Goal: Task Accomplishment & Management: Manage account settings

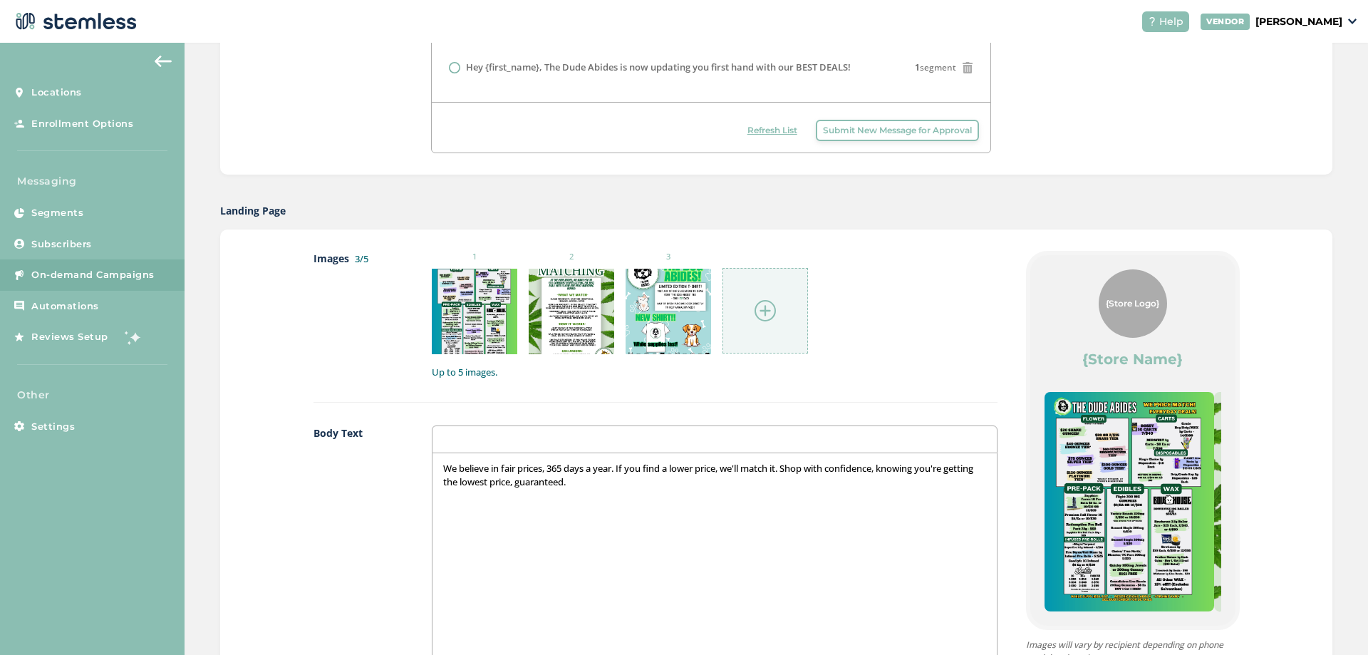
scroll to position [641, 0]
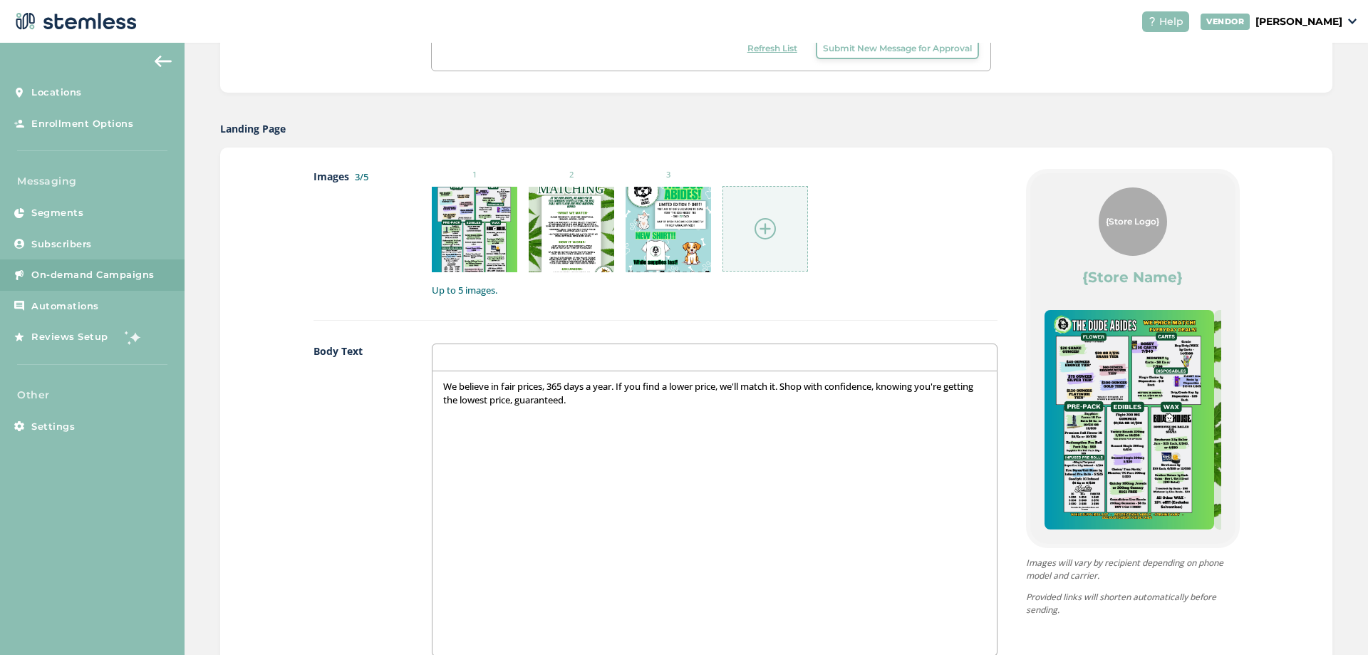
click at [619, 384] on p "We believe in fair prices, 365 days a year. If you find a lower price, we'll ma…" at bounding box center [714, 393] width 542 height 26
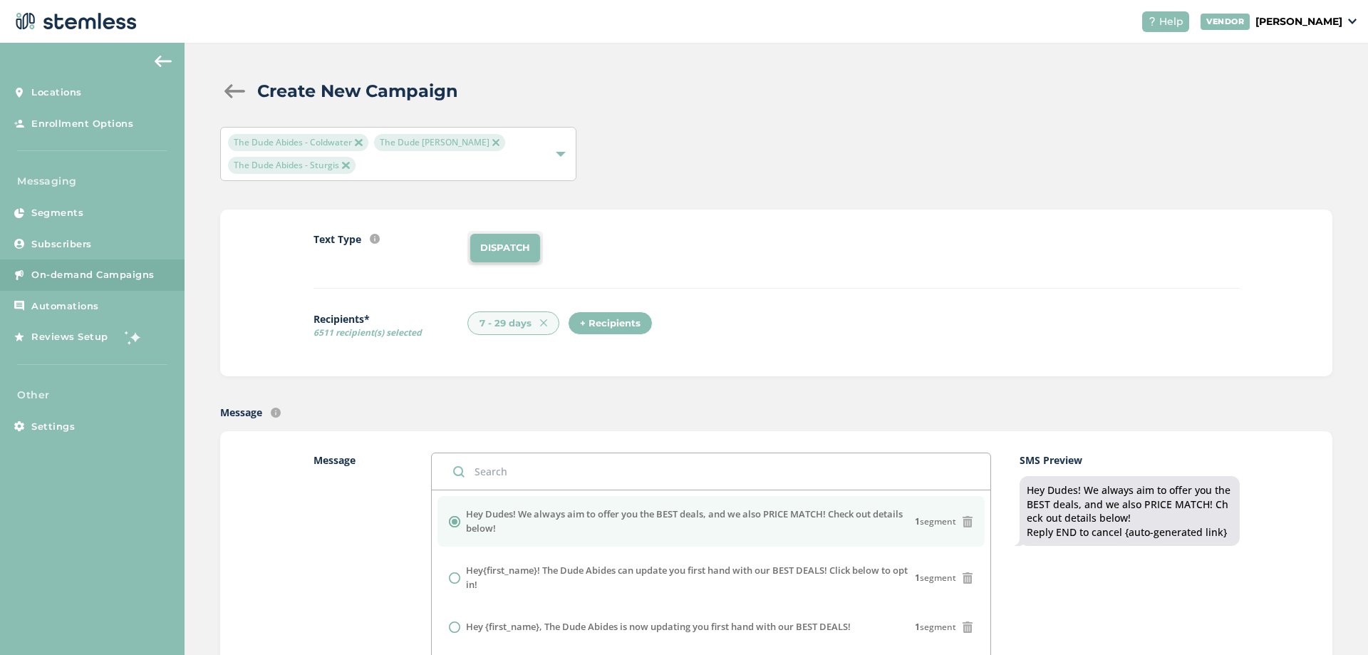
scroll to position [71, 0]
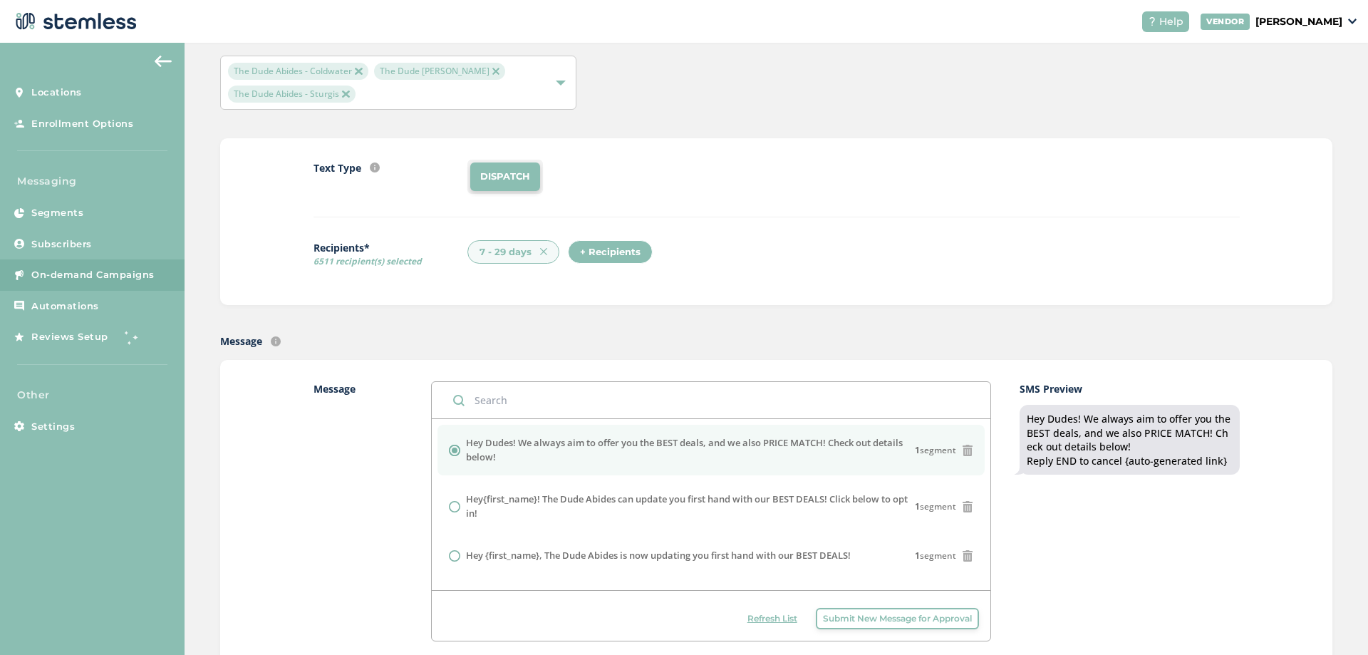
click at [590, 244] on div "+ Recipients" at bounding box center [610, 252] width 85 height 24
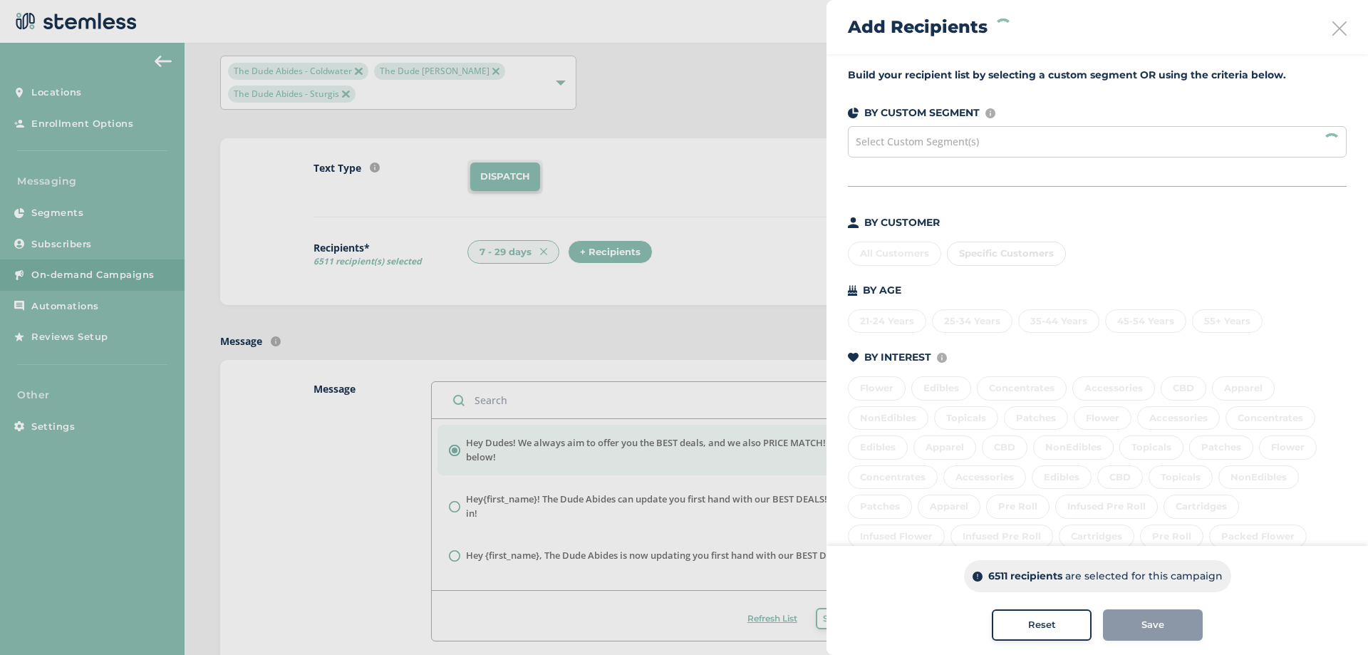
scroll to position [0, 0]
click at [1000, 145] on div "Select Custom Segment(s)" at bounding box center [1097, 142] width 499 height 31
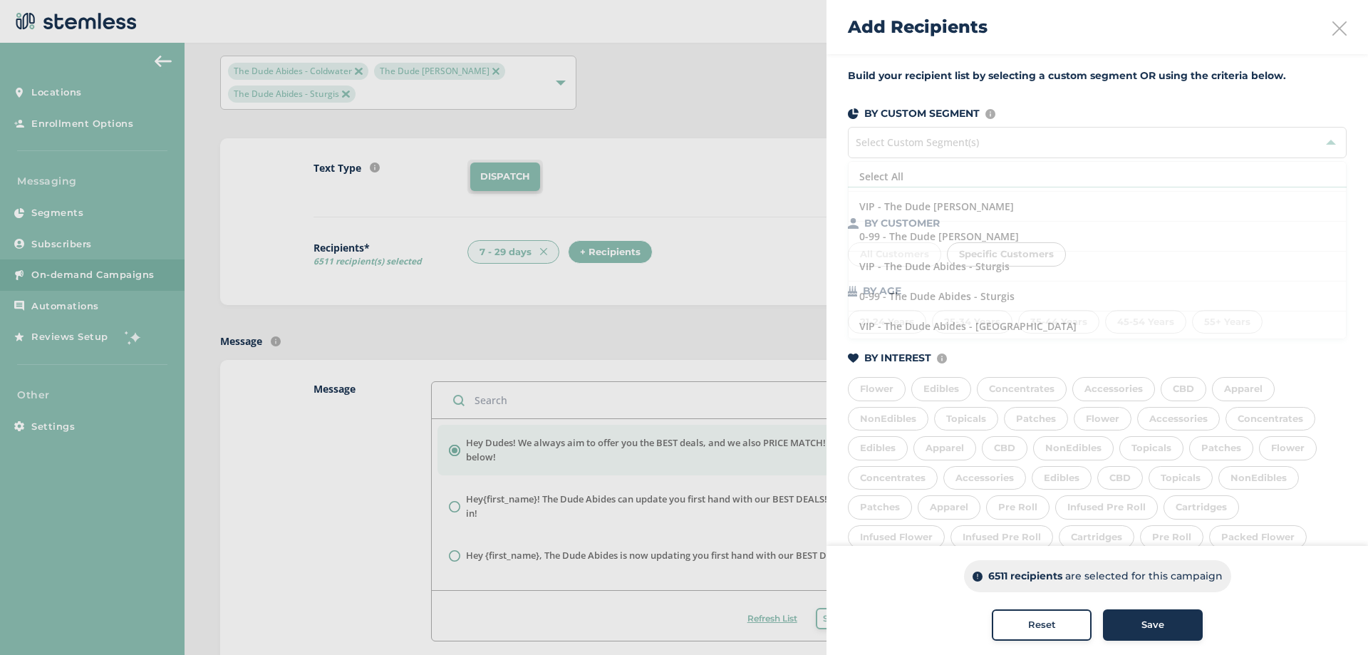
click at [900, 138] on span "Select Custom Segment(s) Select All VIP - The Dude Abides - [PERSON_NAME] 0-99 …" at bounding box center [1097, 142] width 499 height 31
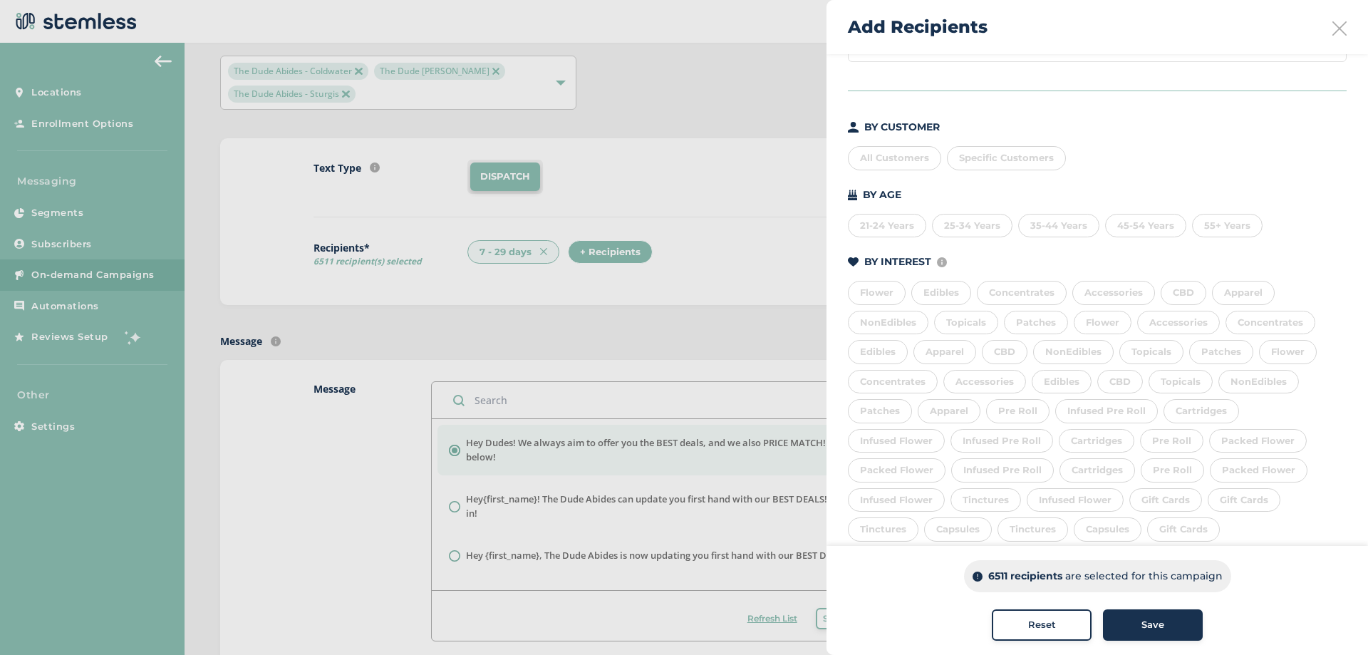
scroll to position [190, 0]
click at [1231, 510] on div "90+ days" at bounding box center [1227, 503] width 68 height 24
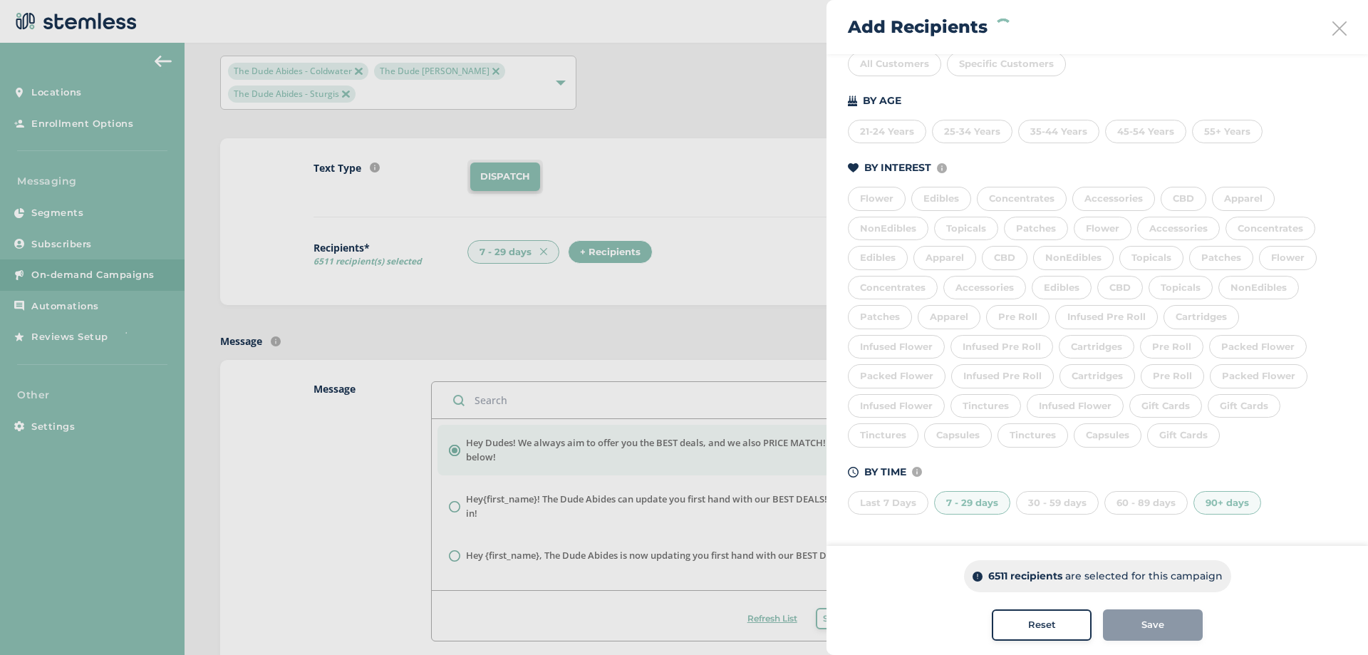
click at [978, 507] on div "7 - 29 days" at bounding box center [972, 503] width 76 height 24
click at [1156, 502] on div "60 - 89 days" at bounding box center [1145, 503] width 83 height 24
click at [1153, 502] on div "60 - 89 days" at bounding box center [1145, 503] width 83 height 24
drag, startPoint x: 1023, startPoint y: 580, endPoint x: 918, endPoint y: 580, distance: 104.7
click at [964, 580] on div "6511 recipients are selected for this campaign" at bounding box center [1097, 576] width 267 height 32
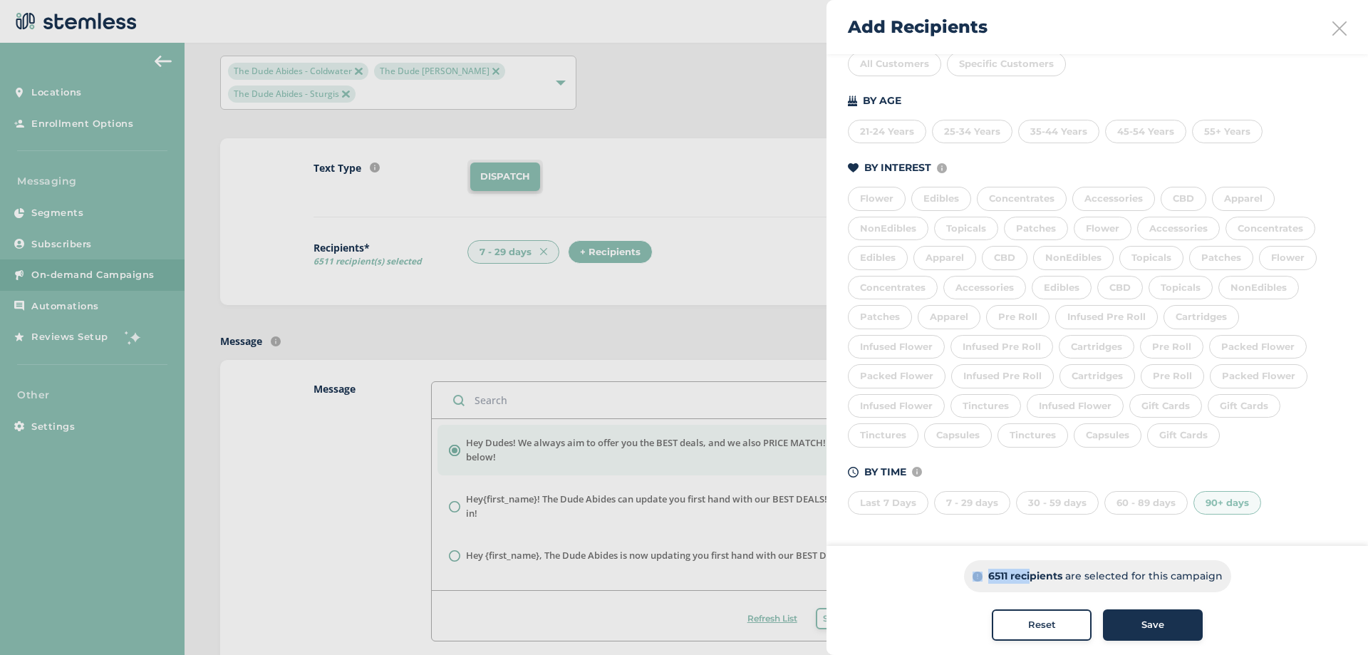
click at [952, 574] on div "6511 recipients are selected for this campaign" at bounding box center [1097, 576] width 484 height 32
click at [1207, 509] on div "90+ days" at bounding box center [1227, 503] width 68 height 24
click at [1225, 503] on div "90+ days" at bounding box center [1227, 503] width 68 height 24
click at [1158, 512] on div "60 - 89 days" at bounding box center [1145, 503] width 83 height 24
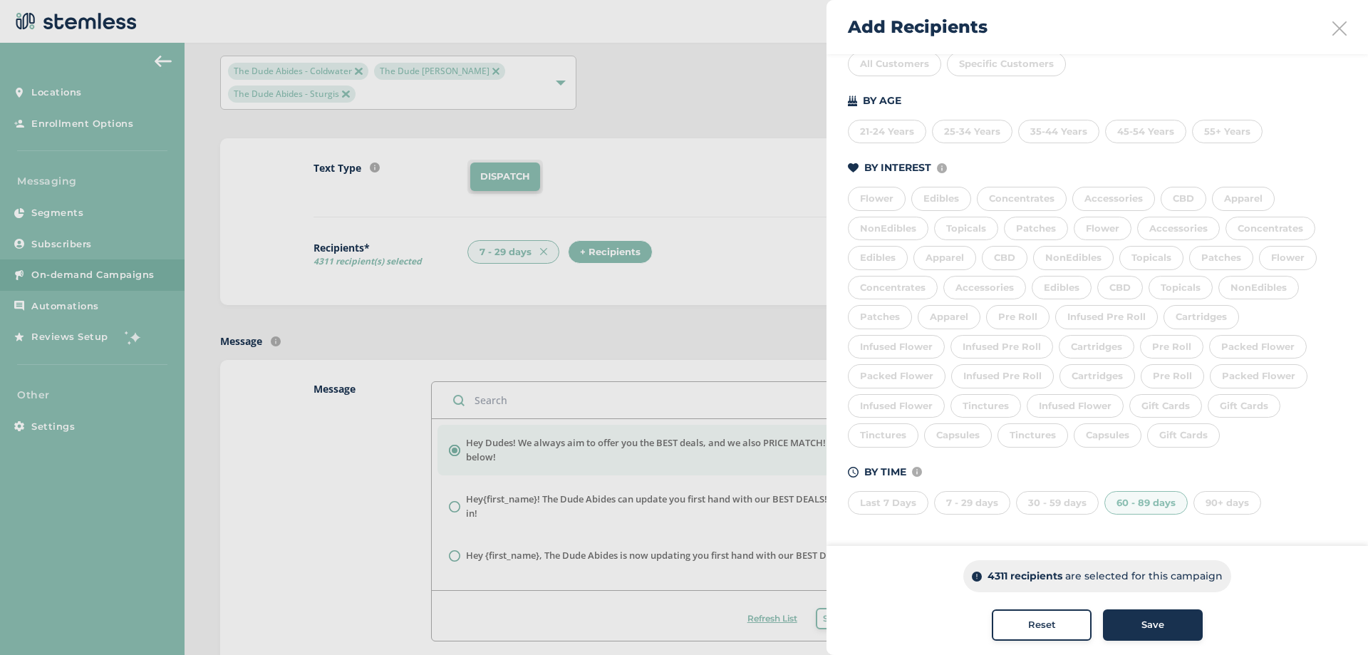
click at [1052, 502] on div "30 - 59 days" at bounding box center [1057, 503] width 83 height 24
click at [1069, 511] on div "30 - 59 days" at bounding box center [1057, 503] width 83 height 24
click at [982, 504] on div "7 - 29 days" at bounding box center [972, 503] width 76 height 24
click at [1115, 504] on div "60 - 89 days" at bounding box center [1145, 503] width 83 height 24
click at [1059, 502] on div "30 - 59 days" at bounding box center [1057, 503] width 83 height 24
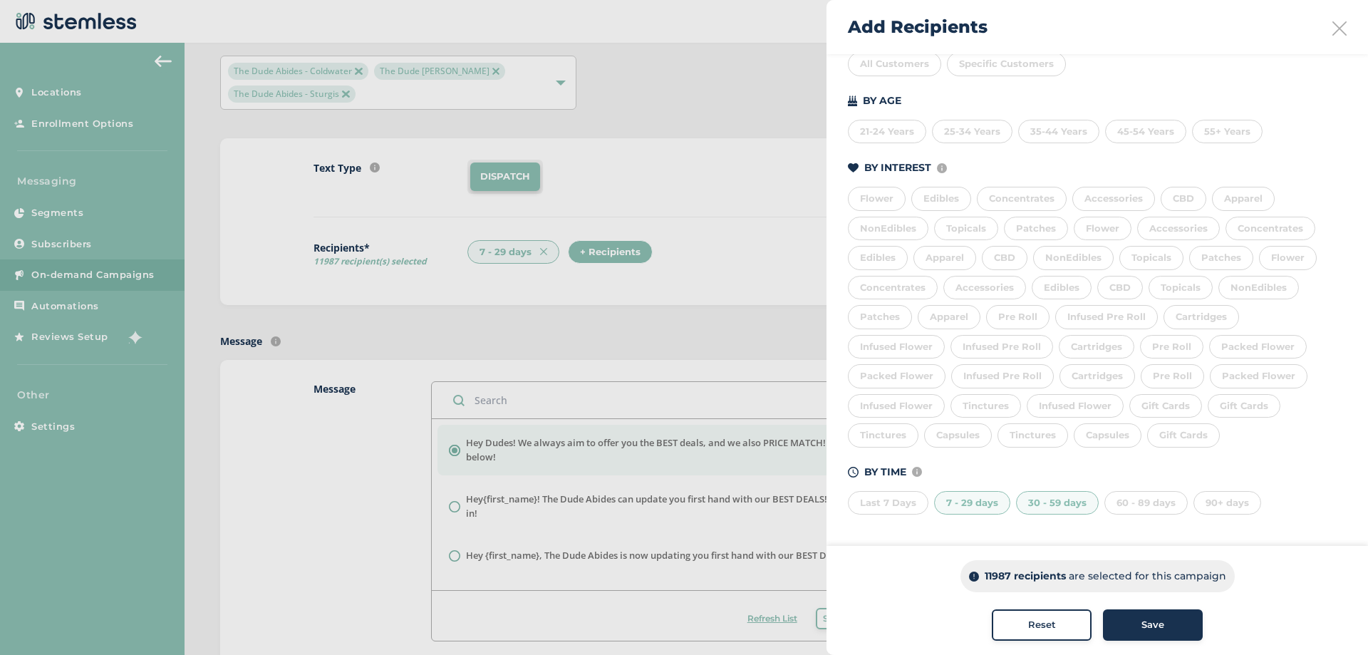
click at [1047, 629] on span "Reset" at bounding box center [1042, 625] width 28 height 14
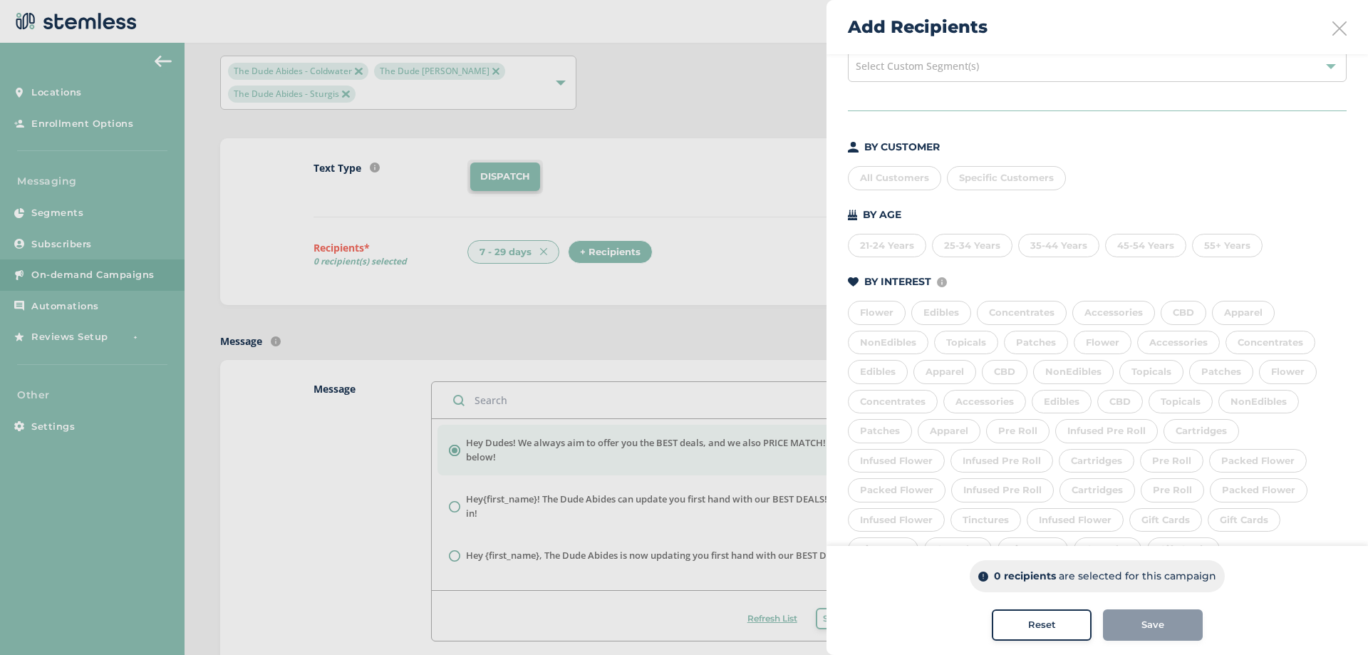
scroll to position [0, 0]
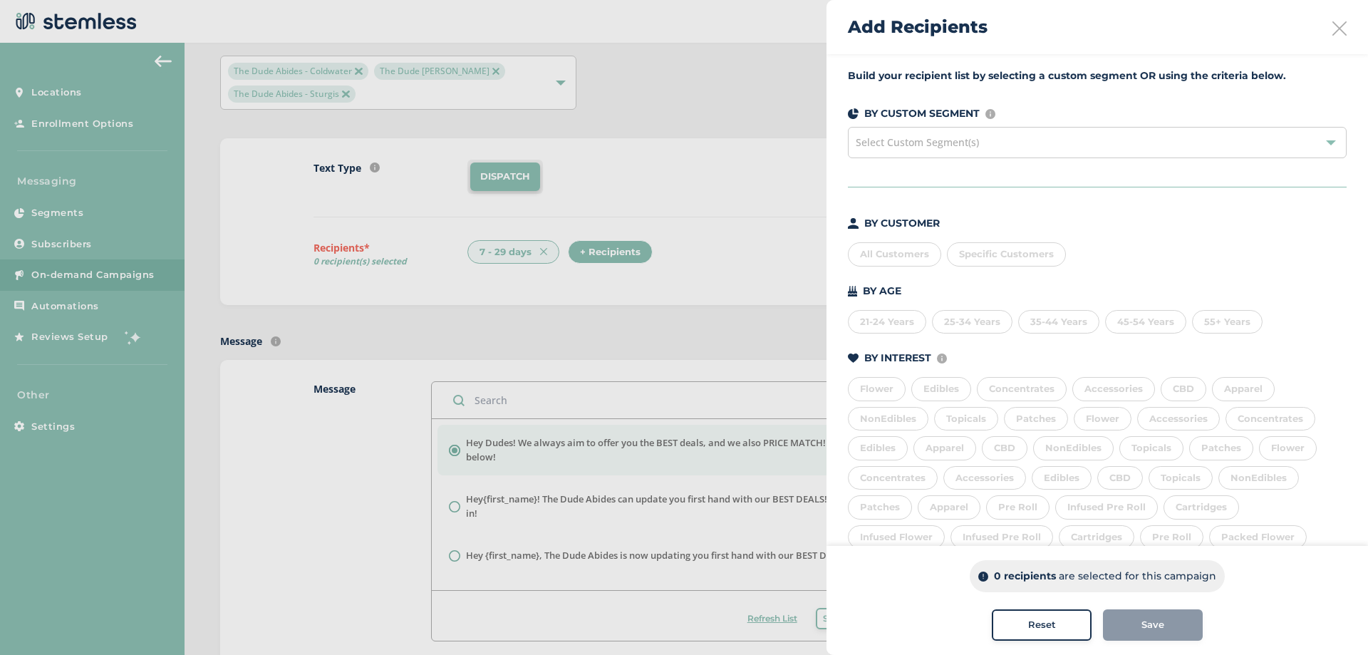
click at [1337, 26] on icon at bounding box center [1339, 28] width 14 height 14
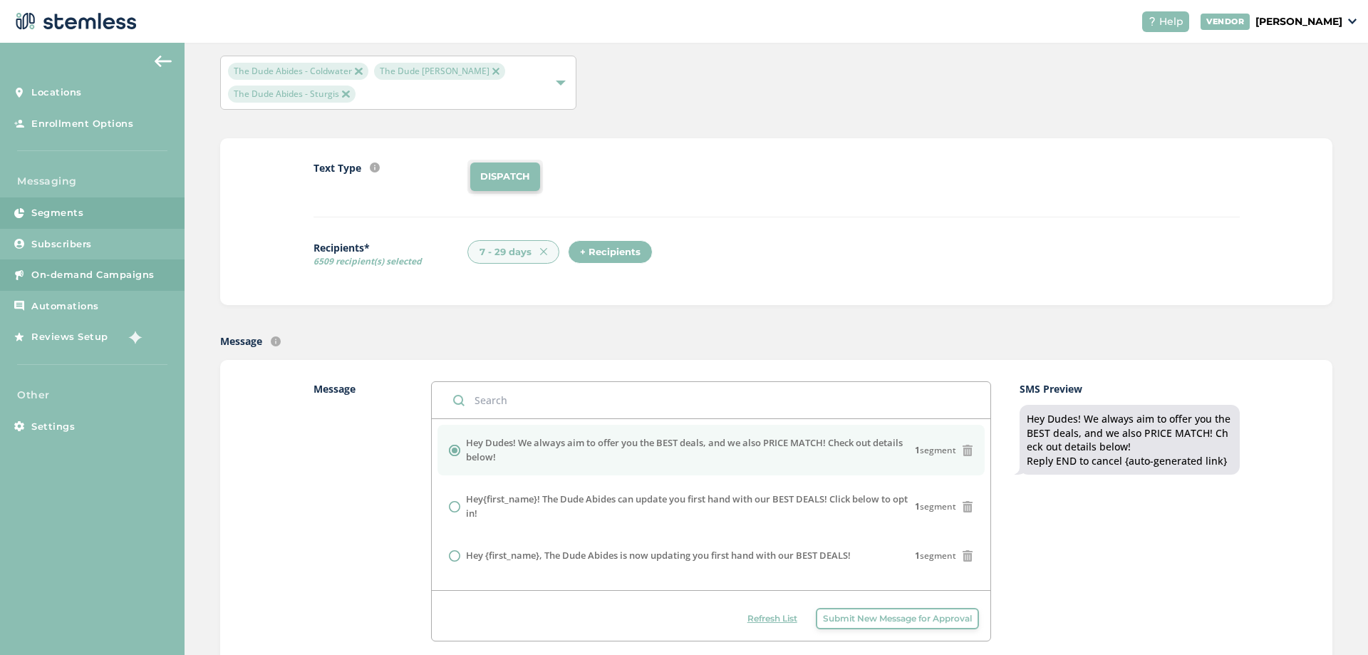
click at [120, 215] on link "Segments" at bounding box center [92, 212] width 185 height 31
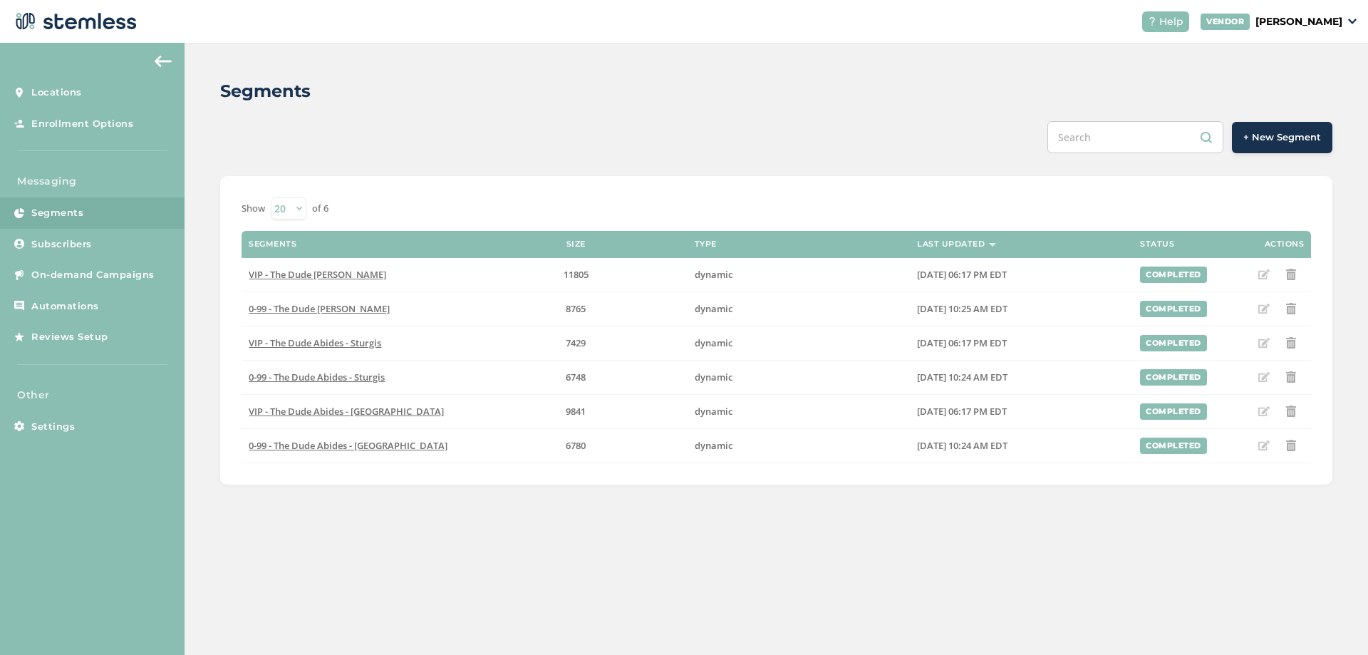
click at [1256, 137] on span "+ New Segment" at bounding box center [1282, 137] width 78 height 14
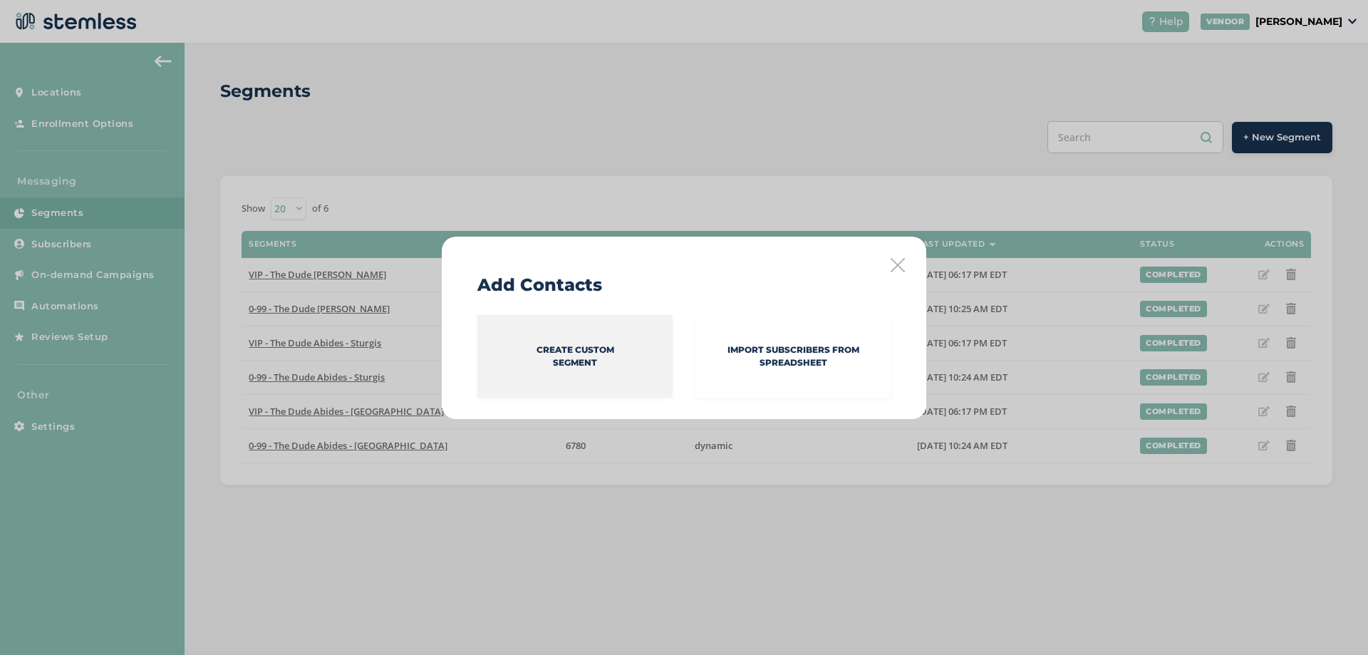
click at [598, 346] on p "Create Custom Segment" at bounding box center [575, 356] width 78 height 26
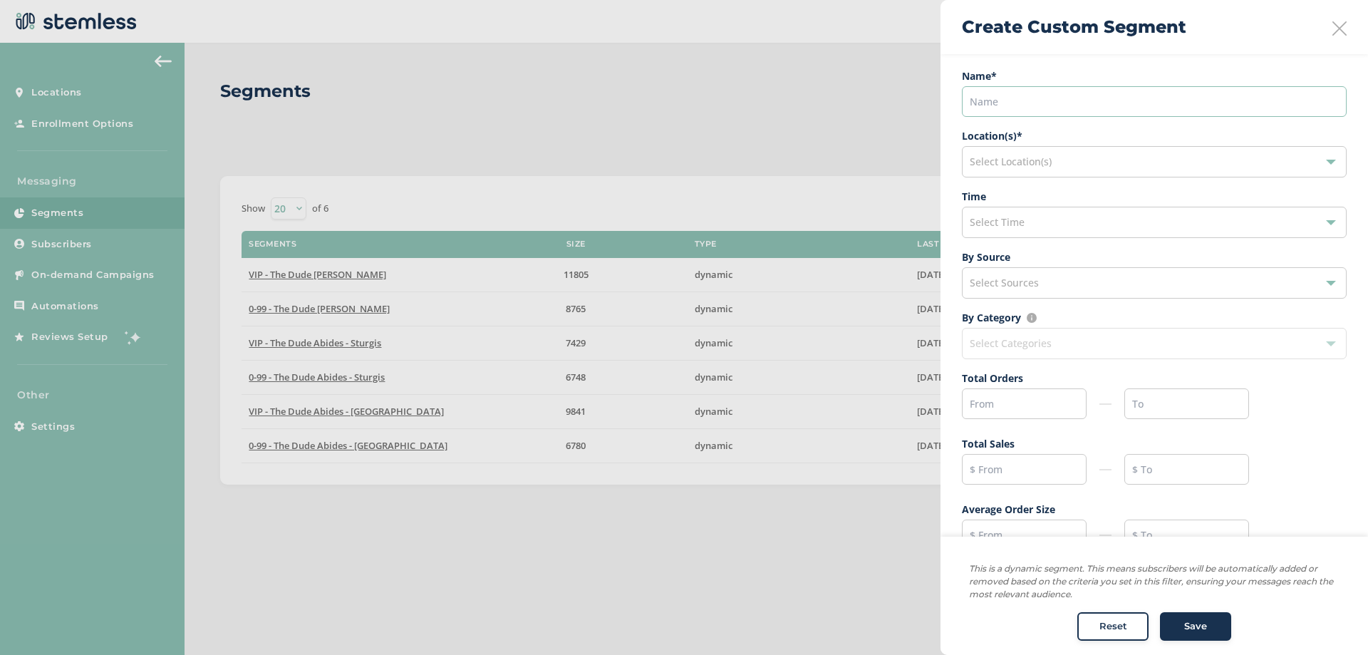
click at [1159, 107] on input "text" at bounding box center [1154, 101] width 385 height 31
click at [1005, 142] on label "Location(s) *" at bounding box center [1154, 135] width 385 height 15
click at [1005, 154] on div "Select Location(s)" at bounding box center [1154, 161] width 385 height 31
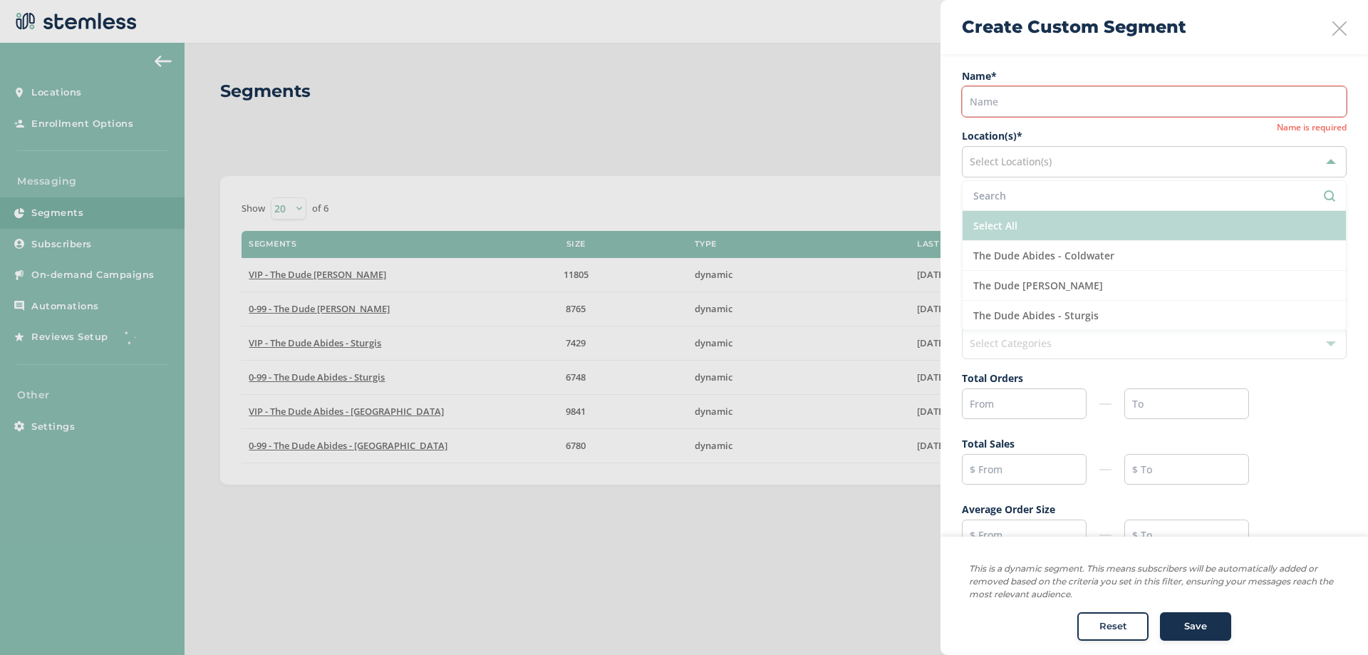
click at [1035, 225] on li "Select All" at bounding box center [1153, 226] width 383 height 30
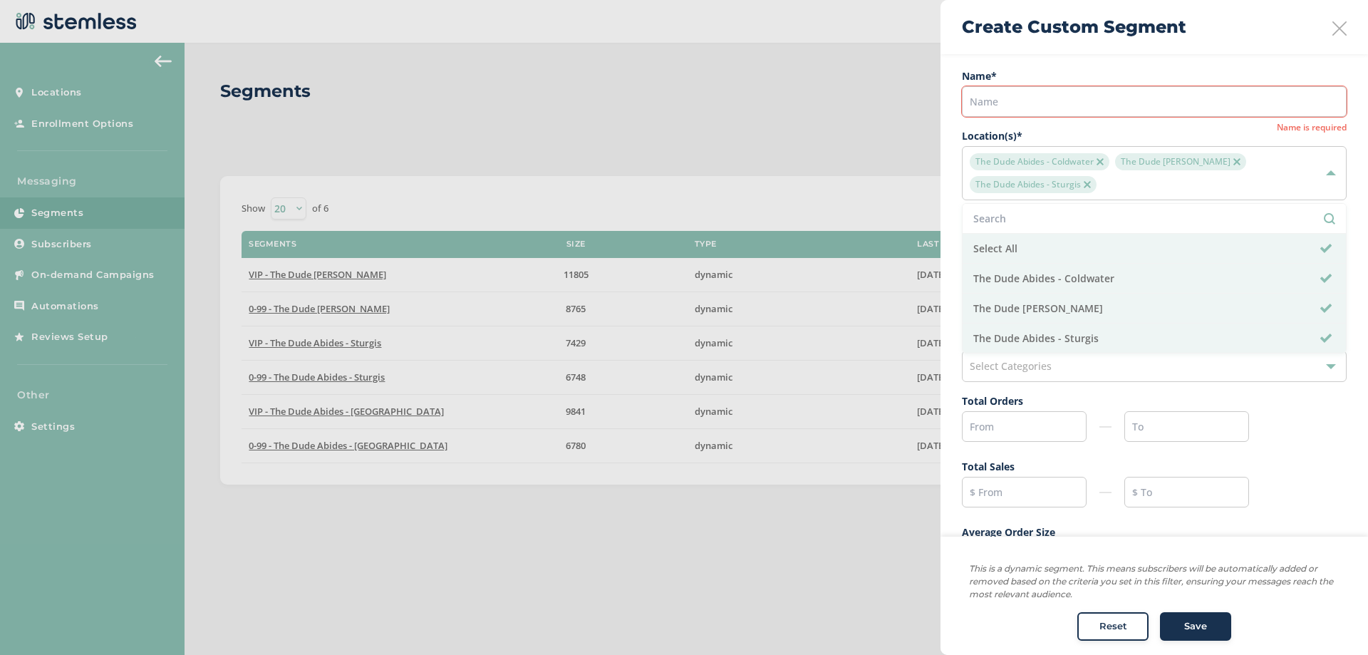
click at [1299, 195] on div "The Dude Abides - Coldwater The Dude Abides - [PERSON_NAME] The Dude Abides - S…" at bounding box center [1154, 173] width 385 height 54
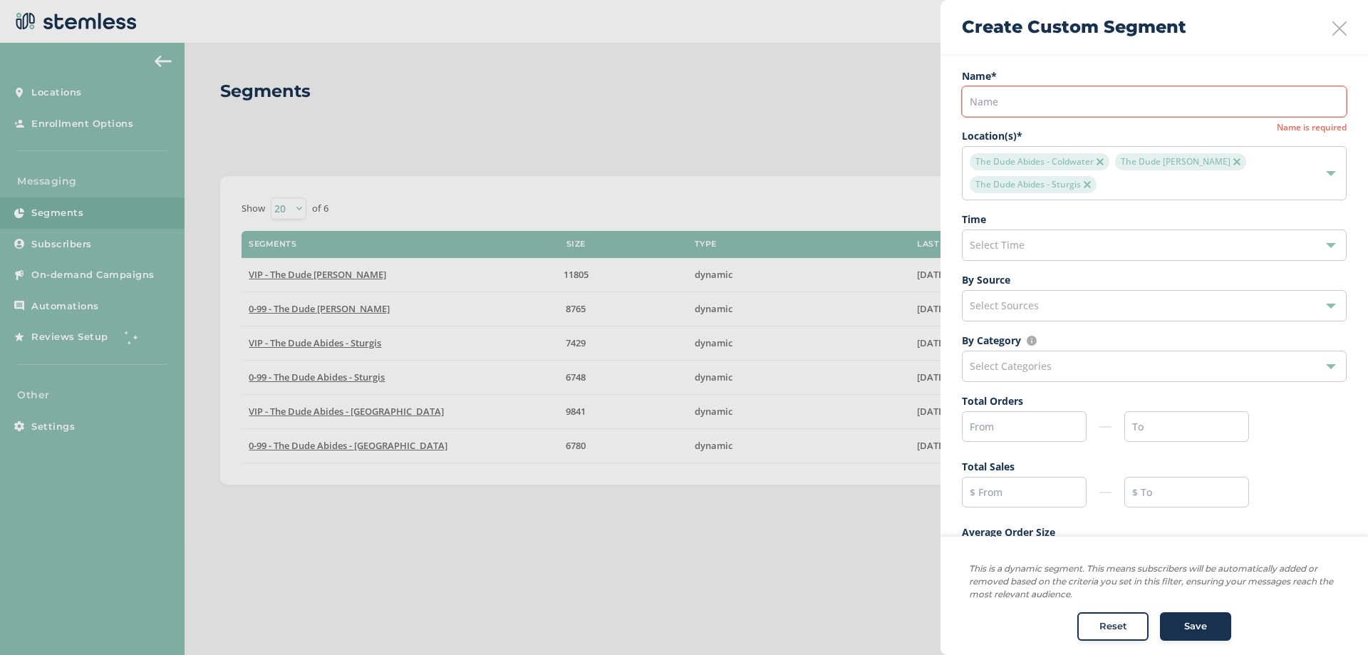
click at [980, 240] on span "Select Time" at bounding box center [997, 245] width 55 height 14
click at [1010, 249] on span "Select Time" at bounding box center [997, 245] width 55 height 14
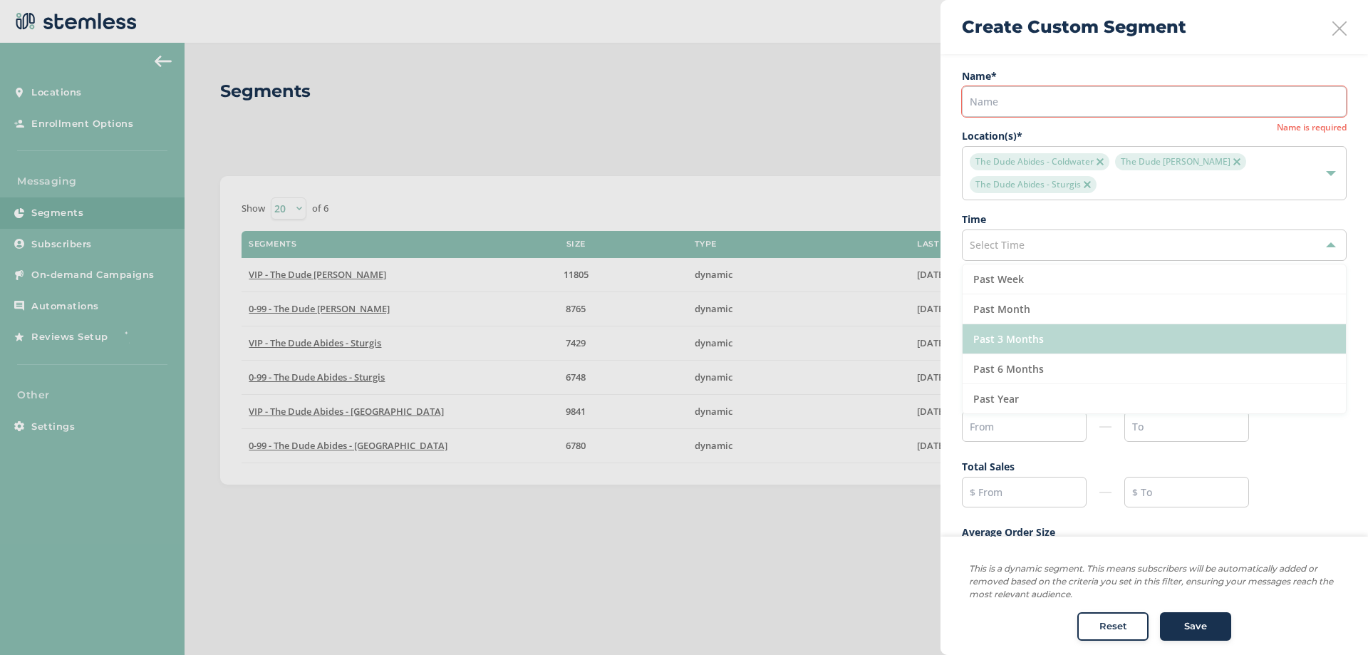
click at [1037, 338] on li "Past 3 Months" at bounding box center [1153, 339] width 383 height 30
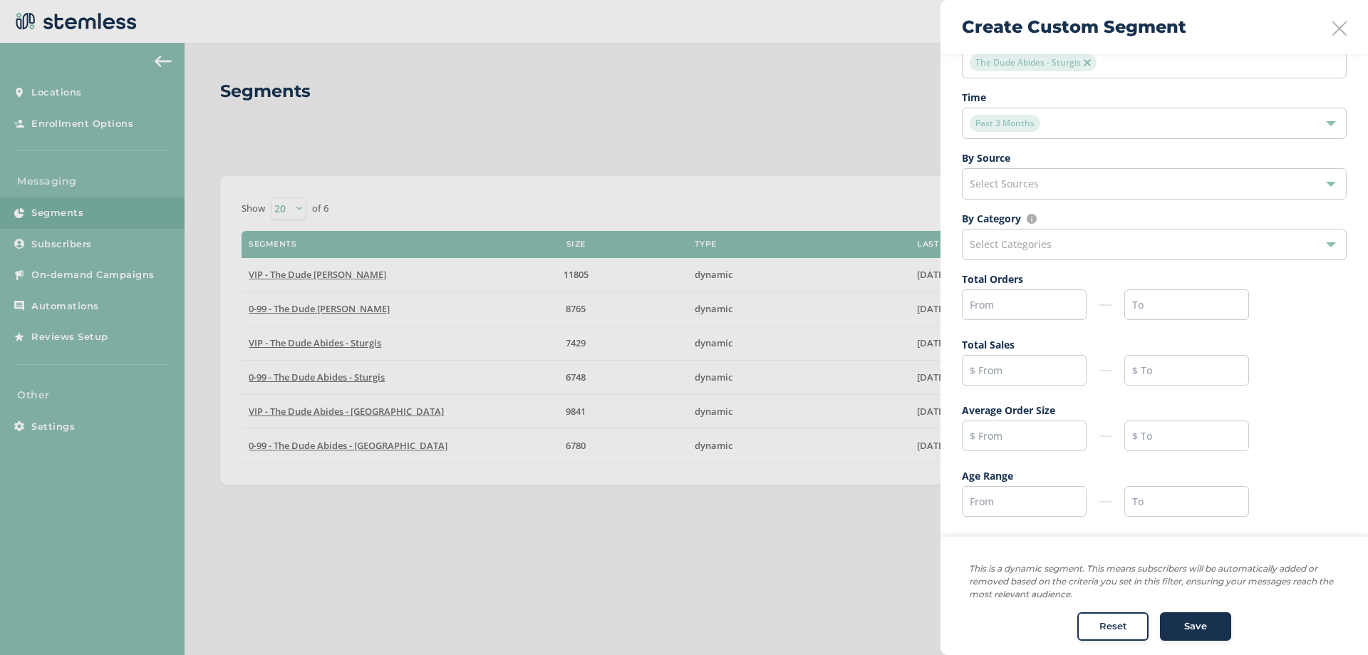
scroll to position [51, 0]
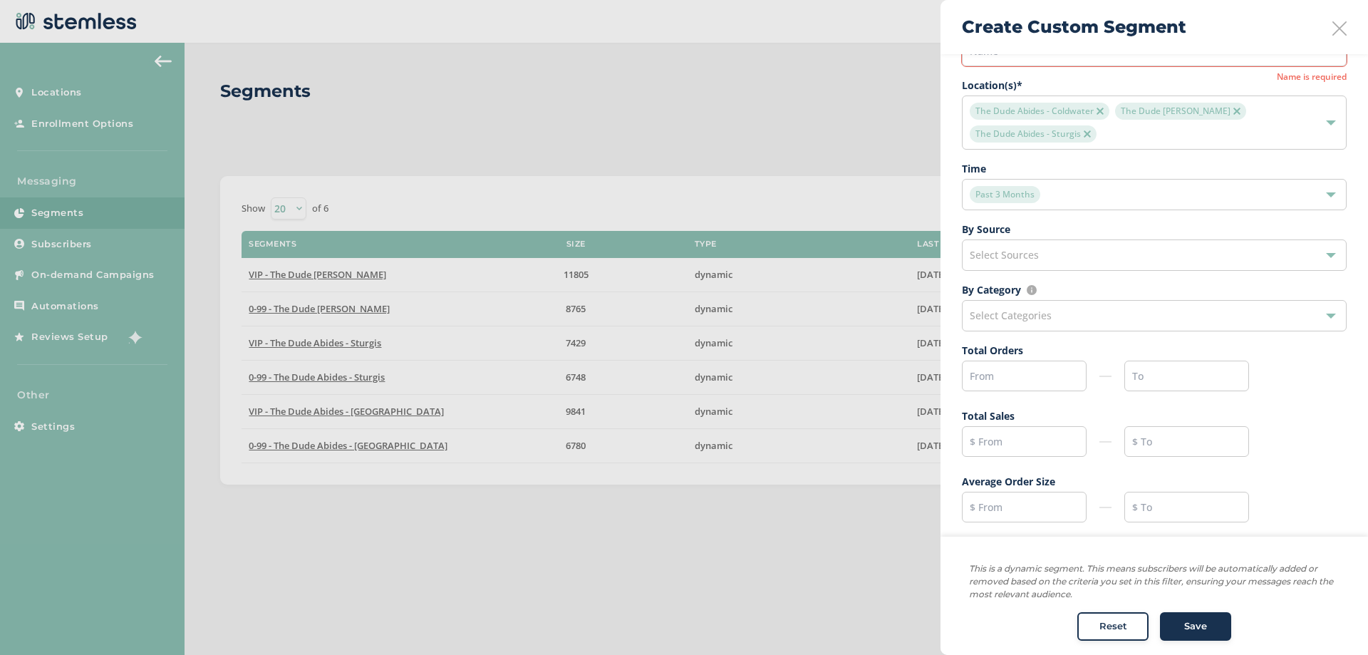
click at [1074, 251] on div "Select Sources" at bounding box center [1154, 254] width 385 height 31
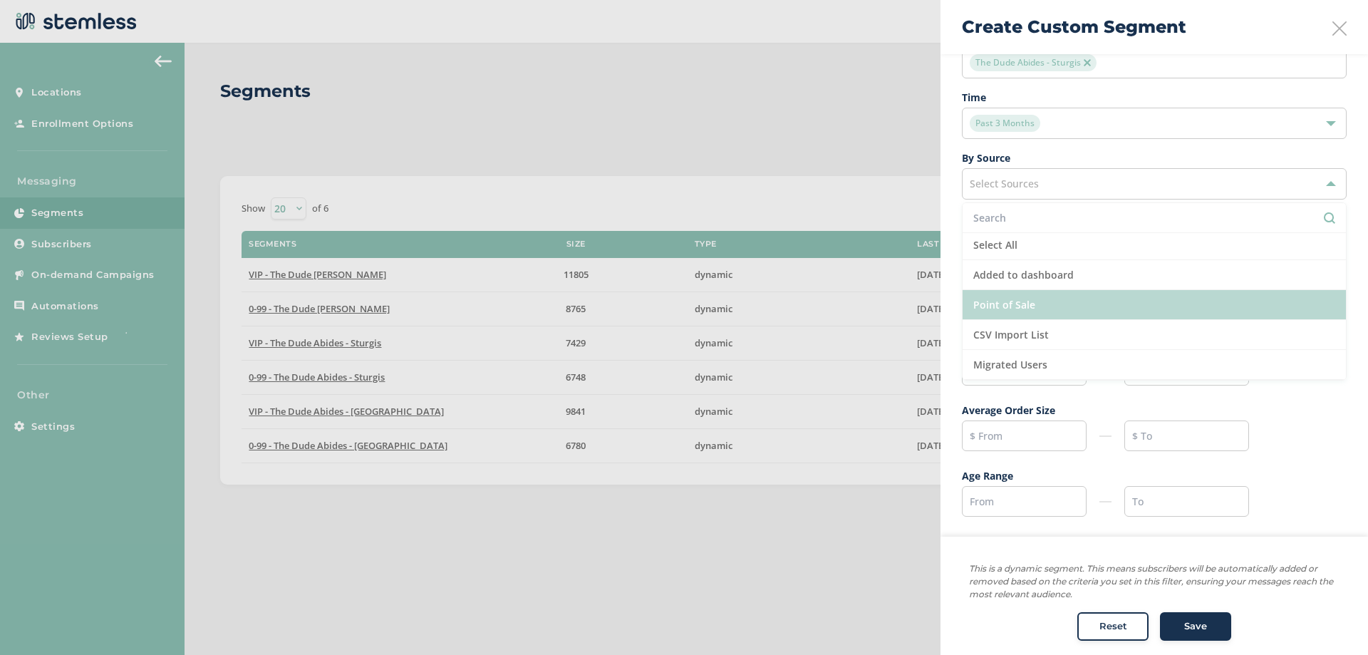
scroll to position [0, 0]
click at [1099, 317] on li "Point of Sale" at bounding box center [1153, 308] width 383 height 30
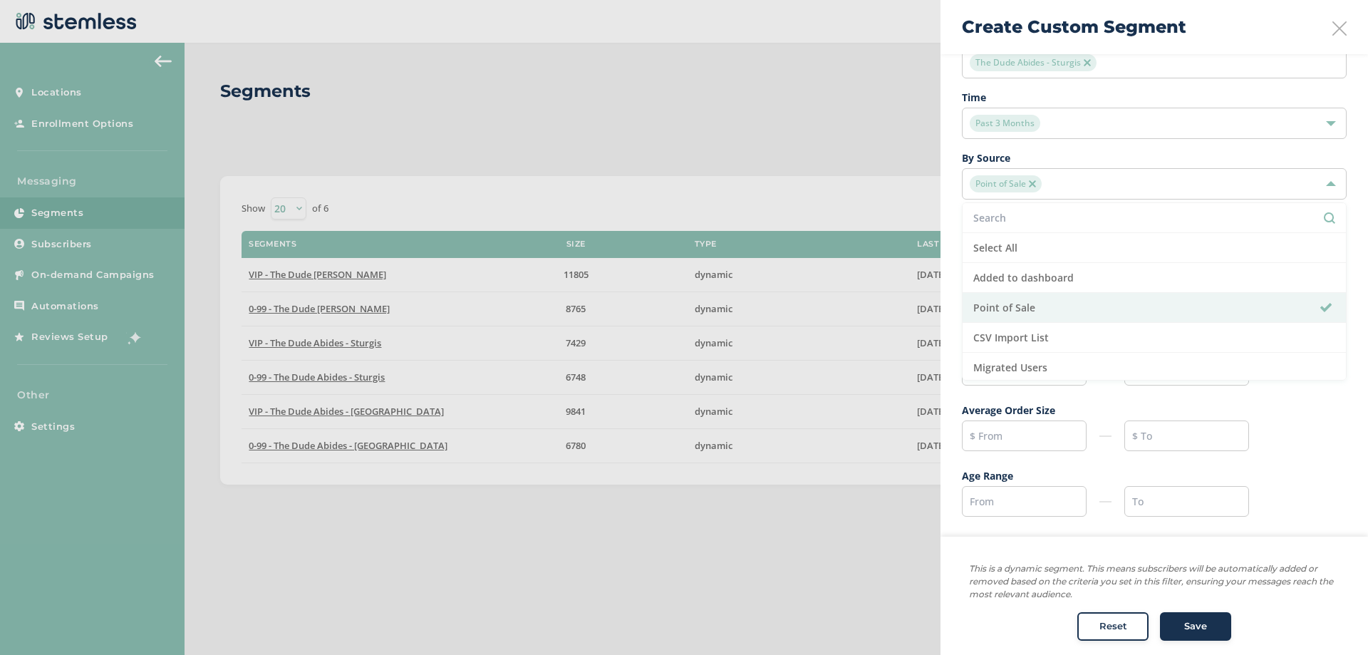
click at [1076, 186] on div "Point of Sale" at bounding box center [1147, 183] width 355 height 17
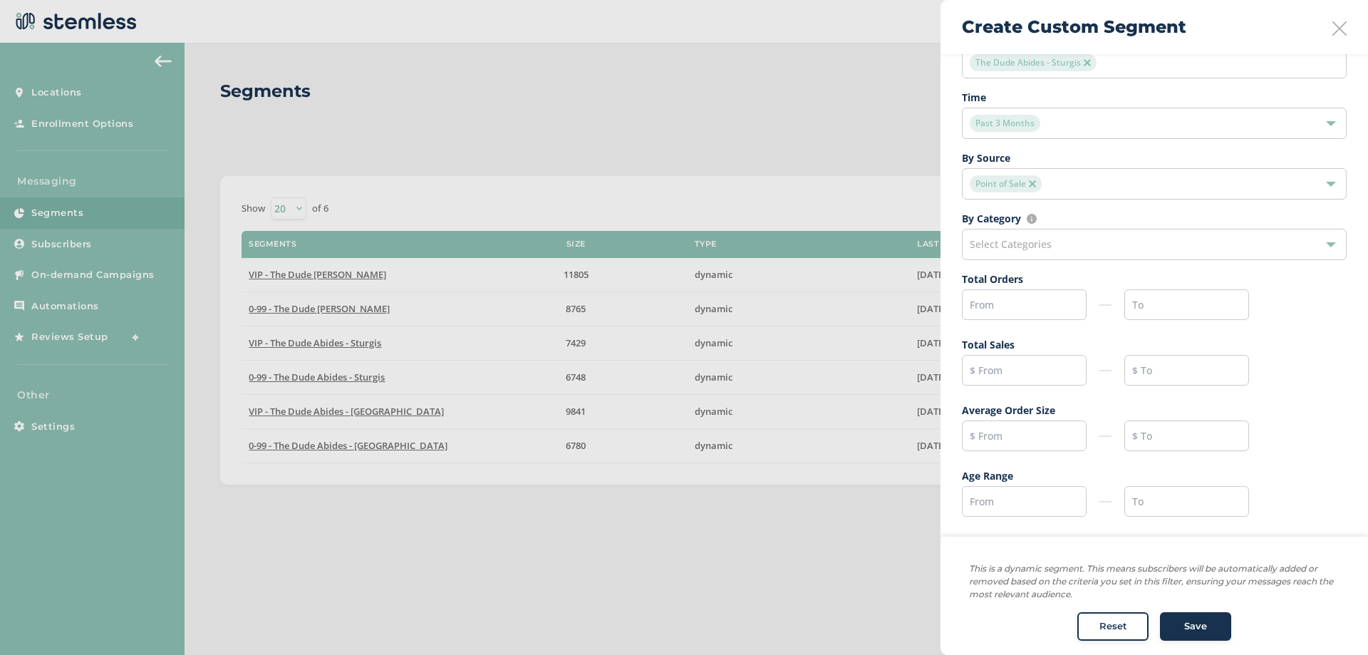
click at [1082, 244] on div "Select Categories" at bounding box center [1154, 244] width 385 height 31
click at [1014, 375] on input "text" at bounding box center [1024, 370] width 125 height 31
type input "0"
click at [1036, 379] on input "0" at bounding box center [1024, 370] width 125 height 31
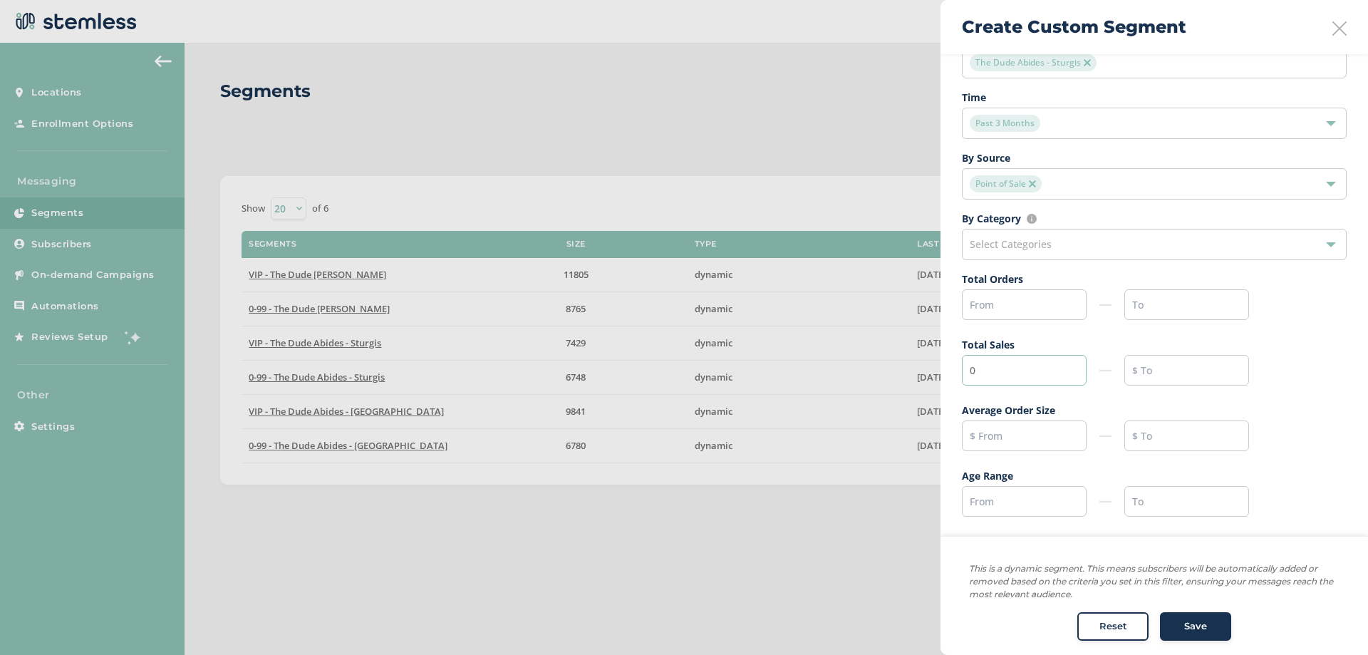
click at [1036, 379] on input "0" at bounding box center [1024, 370] width 125 height 31
click at [1054, 268] on ul "Name * Name is required Location(s) * The Dude Abides - Coldwater The Dude Abid…" at bounding box center [1154, 235] width 385 height 576
click at [1056, 296] on input "text" at bounding box center [1024, 304] width 125 height 31
type input "1"
click at [1170, 312] on input "text" at bounding box center [1186, 304] width 125 height 31
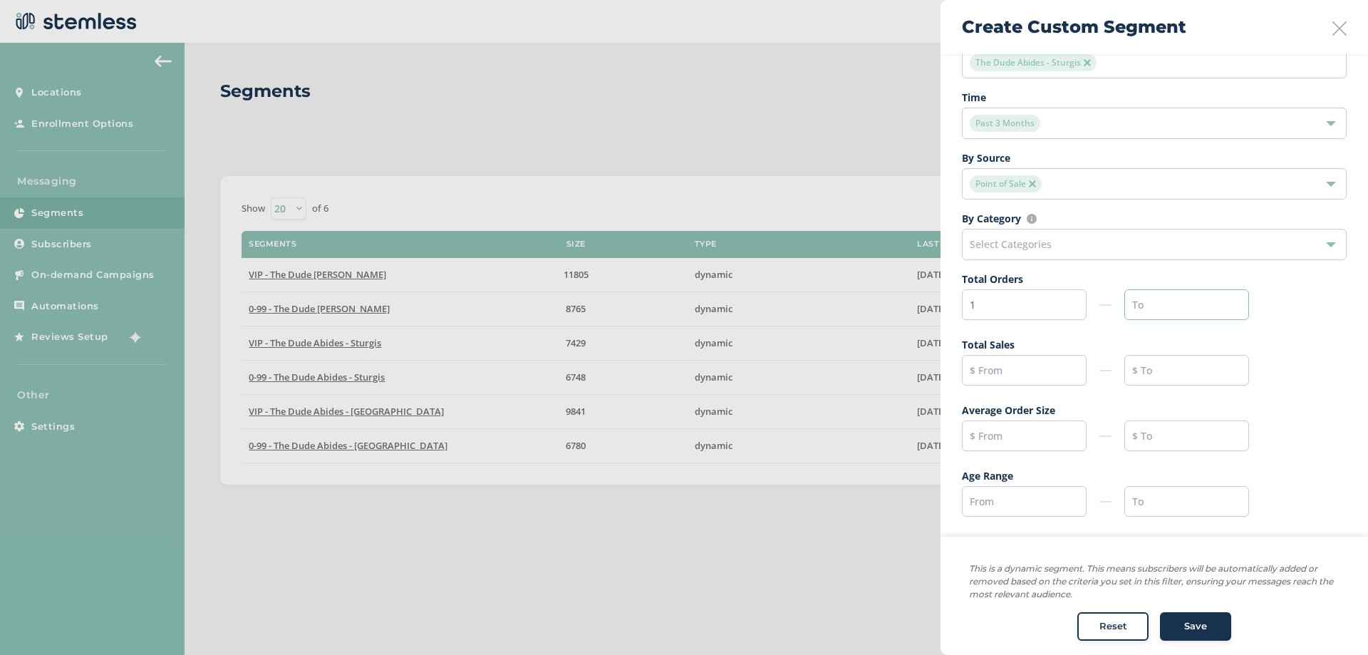
click at [1170, 312] on input "text" at bounding box center [1186, 304] width 125 height 31
type input "900"
click at [1302, 308] on div "1 900" at bounding box center [1154, 304] width 385 height 31
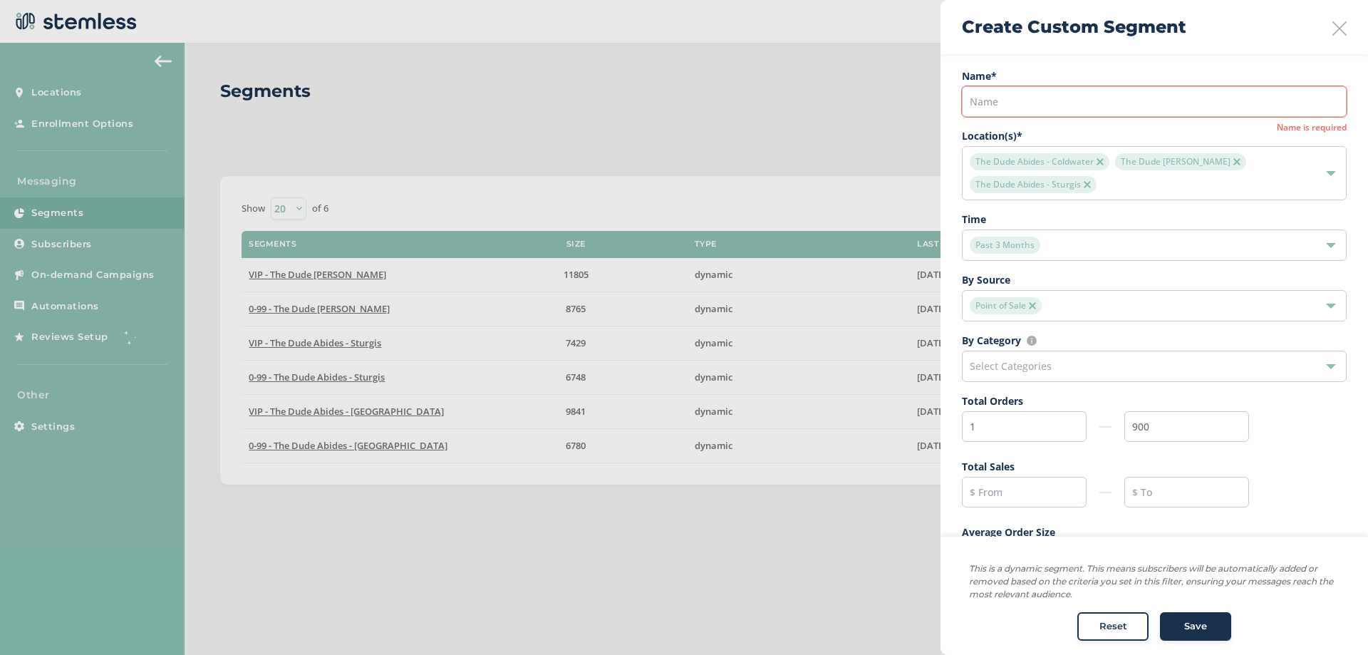
click at [1131, 81] on label "Name *" at bounding box center [1154, 75] width 385 height 15
click at [1128, 93] on input "text" at bounding box center [1154, 101] width 385 height 31
drag, startPoint x: 1324, startPoint y: 18, endPoint x: 1328, endPoint y: 25, distance: 8.0
click at [1324, 19] on div "Create Custom Segment" at bounding box center [1153, 27] width 427 height 54
click at [1332, 31] on icon at bounding box center [1339, 28] width 14 height 14
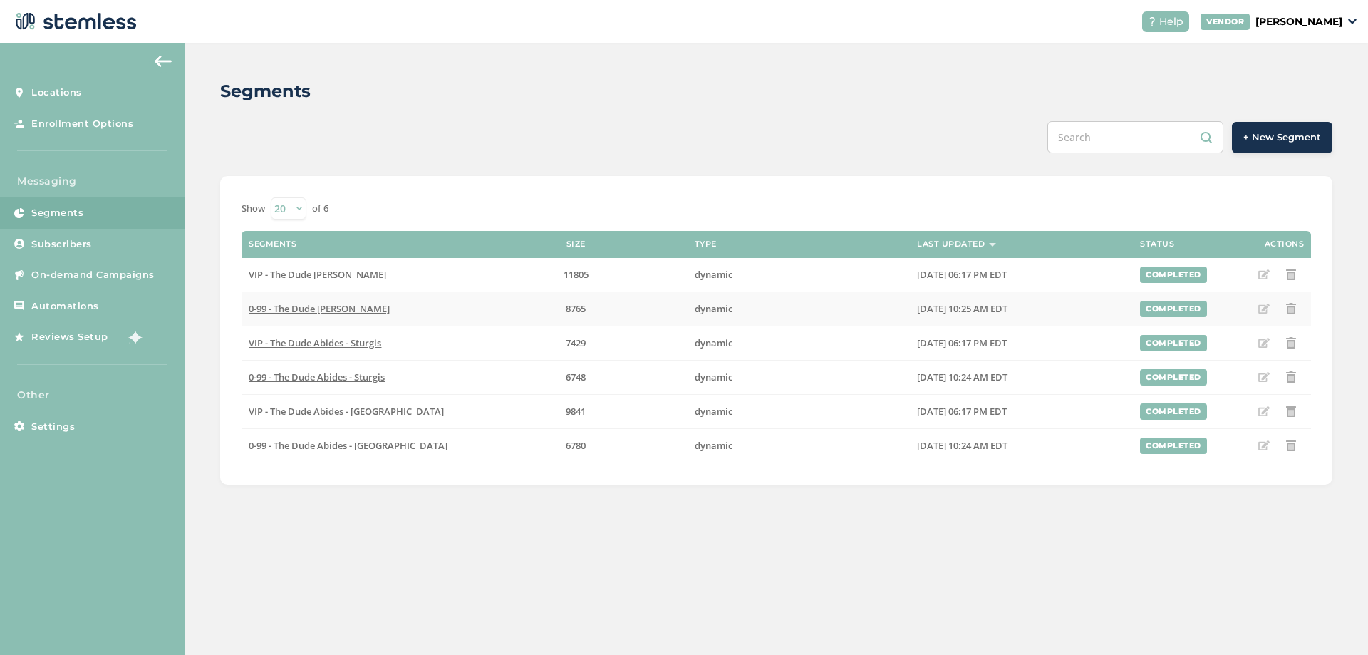
click at [388, 311] on span "0-99 - The Dude [PERSON_NAME]" at bounding box center [319, 308] width 141 height 13
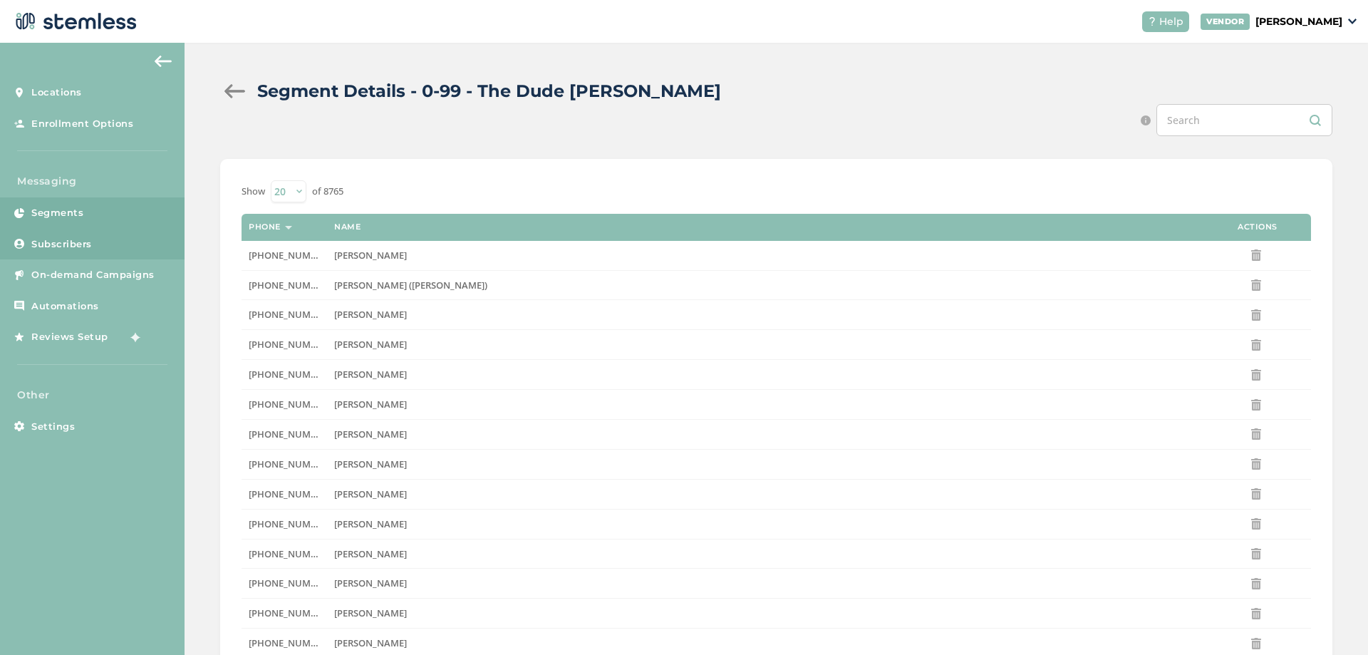
click at [108, 239] on link "Subscribers" at bounding box center [92, 244] width 185 height 31
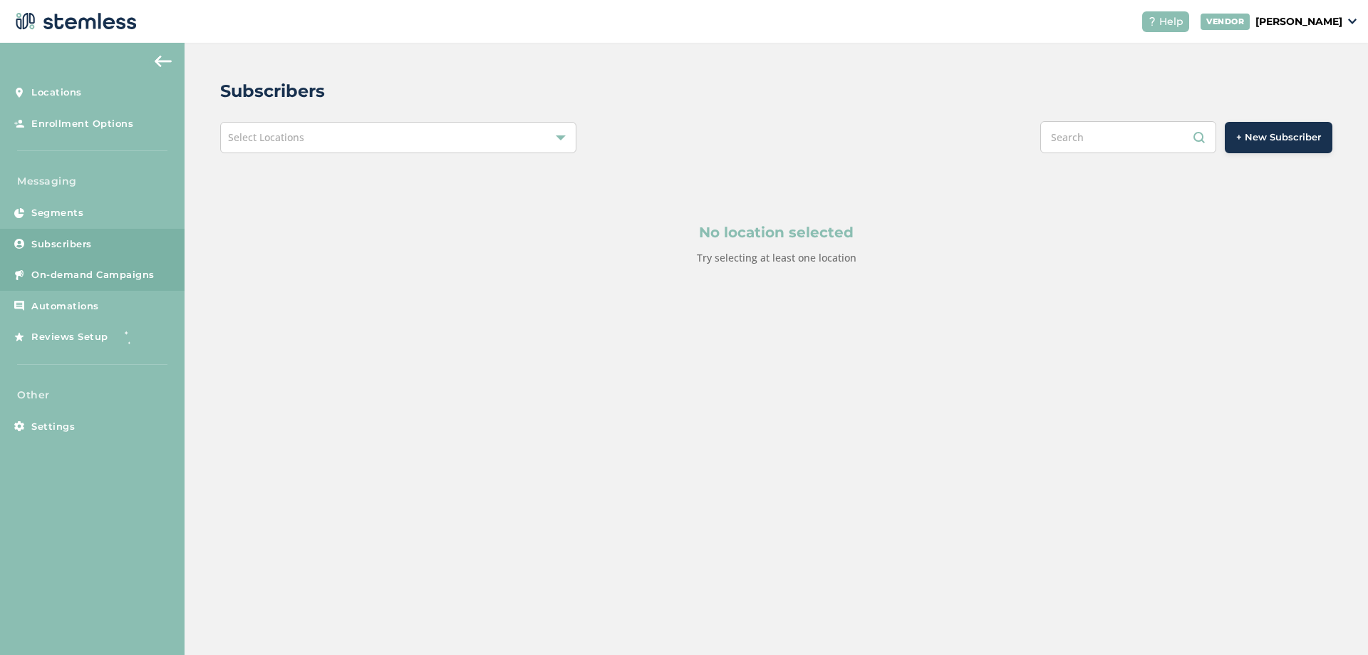
click at [139, 276] on span "On-demand Campaigns" at bounding box center [92, 275] width 123 height 14
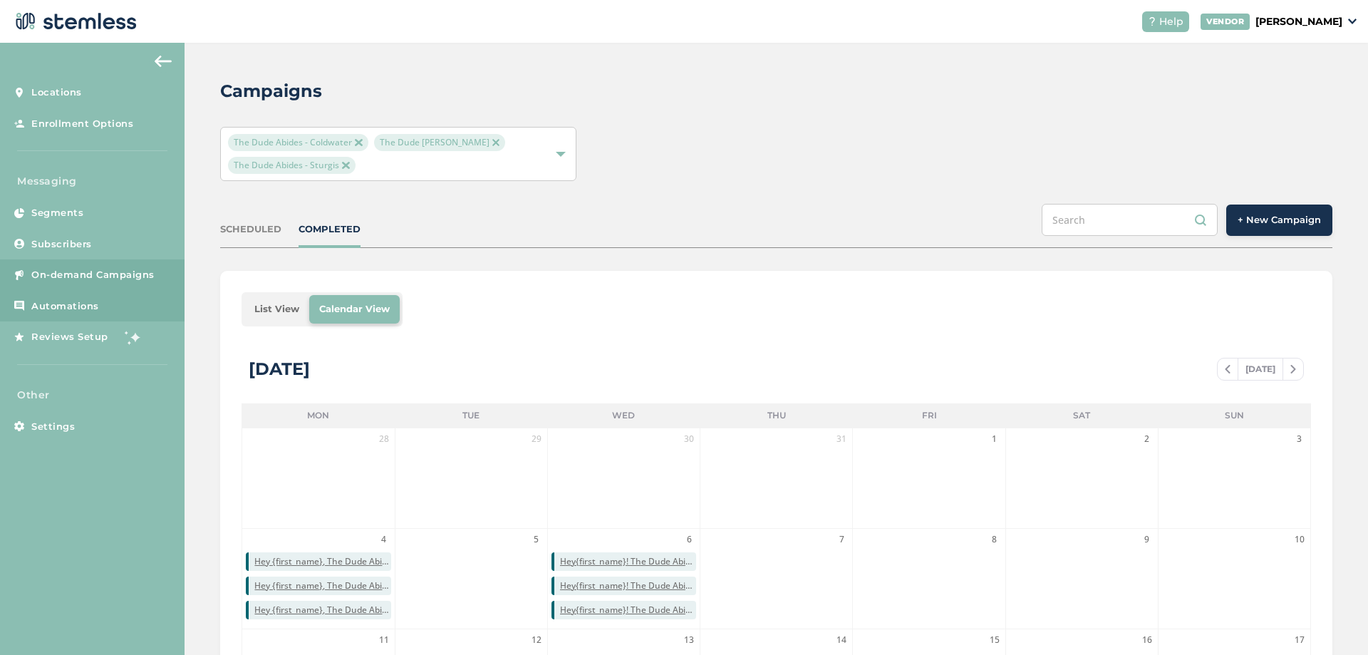
click at [85, 303] on span "Automations" at bounding box center [65, 306] width 68 height 14
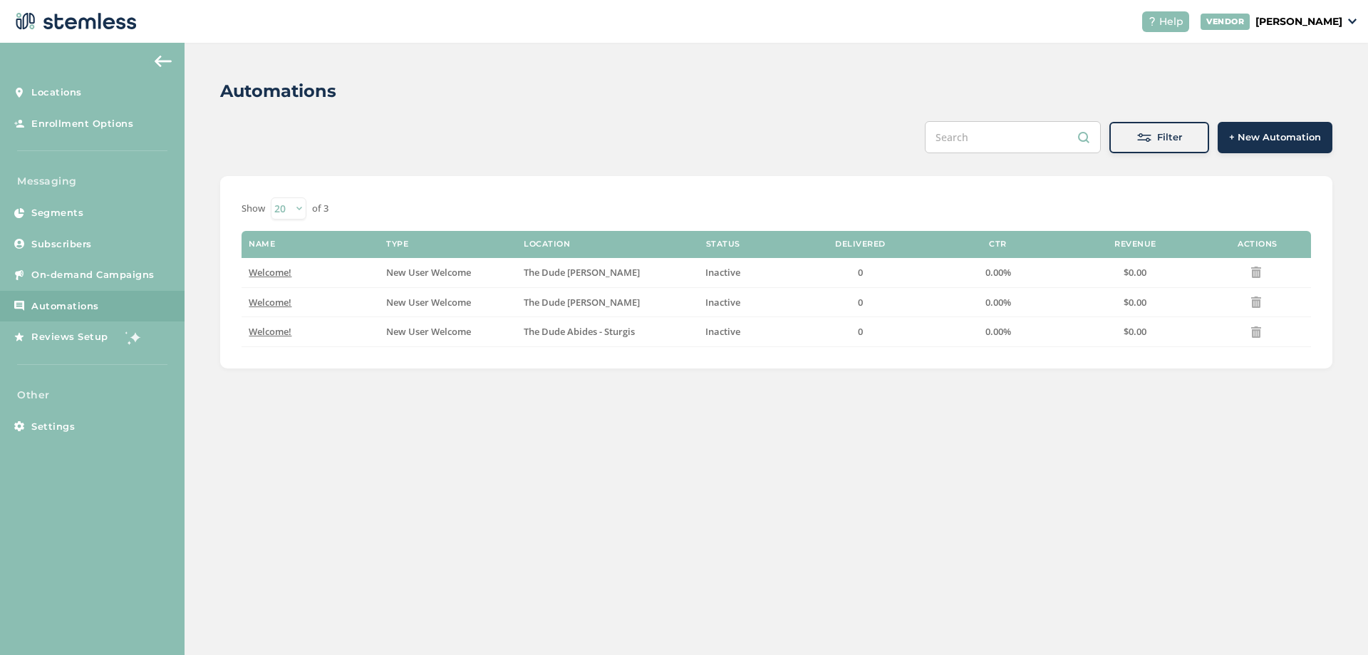
click at [1262, 124] on button "+ New Automation" at bounding box center [1275, 137] width 115 height 31
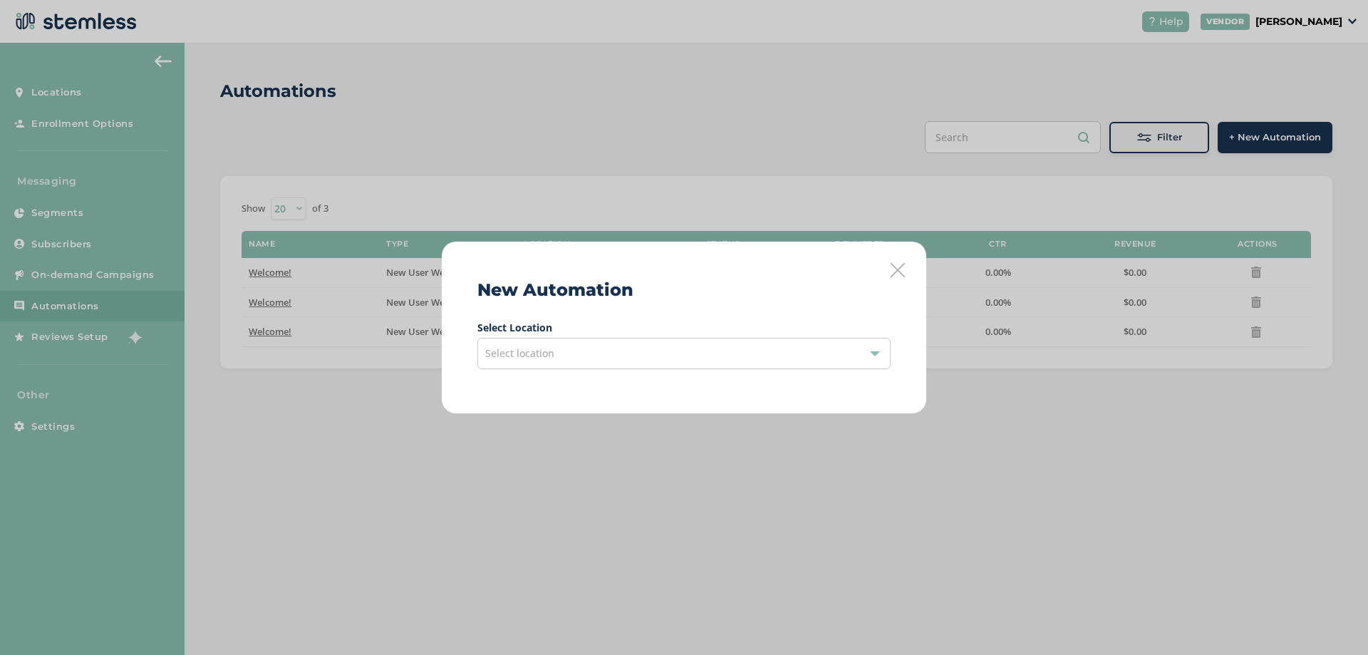
click at [551, 368] on div "Select location" at bounding box center [683, 353] width 413 height 31
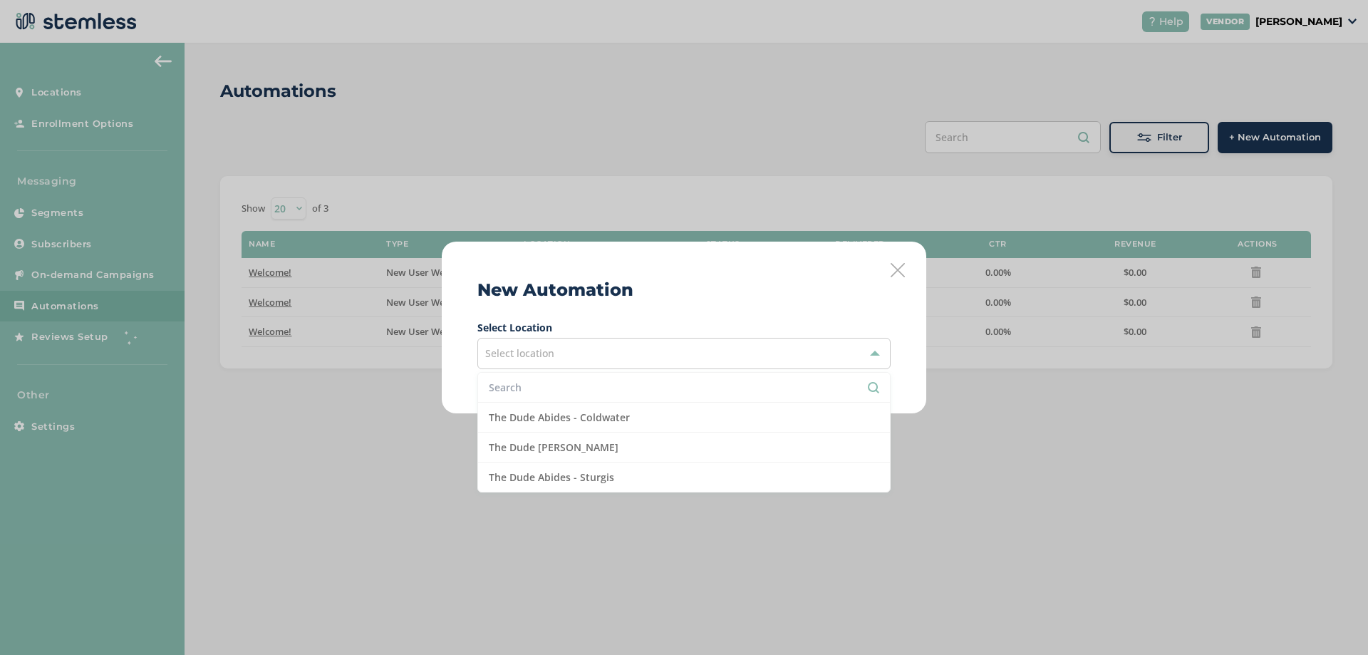
click at [554, 393] on input "text" at bounding box center [684, 387] width 390 height 15
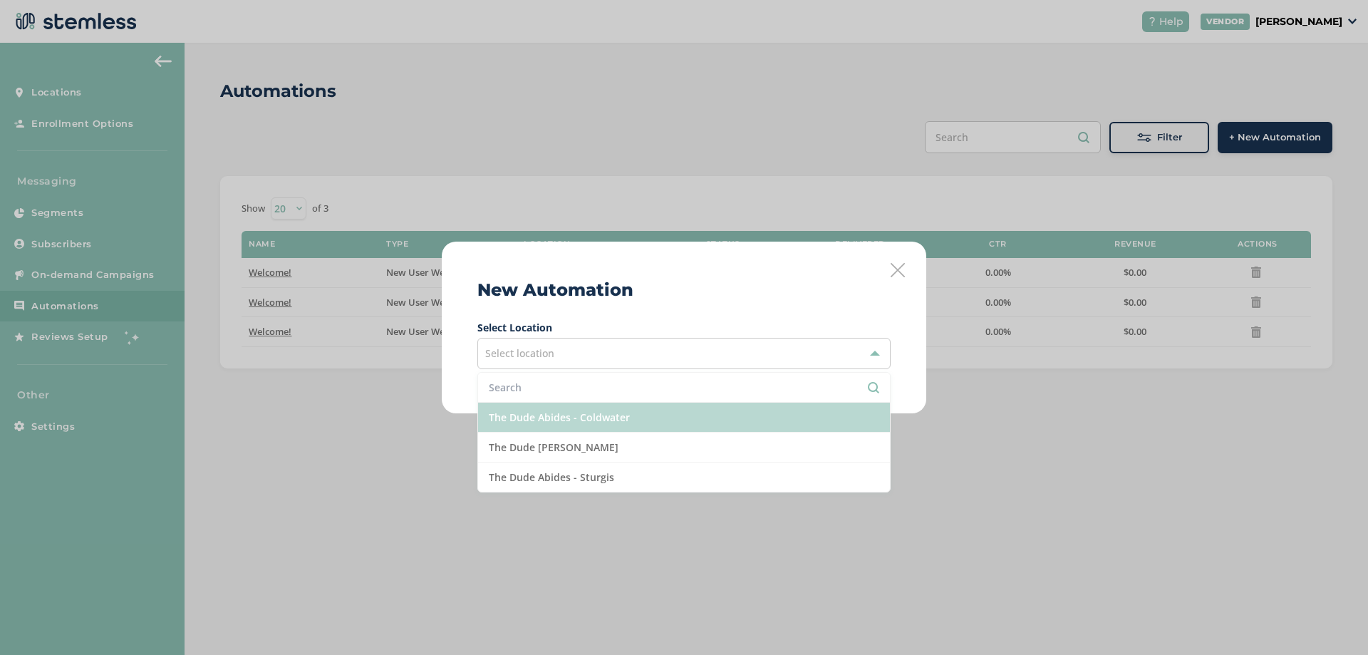
click at [552, 410] on li "The Dude Abides - Coldwater" at bounding box center [684, 418] width 412 height 30
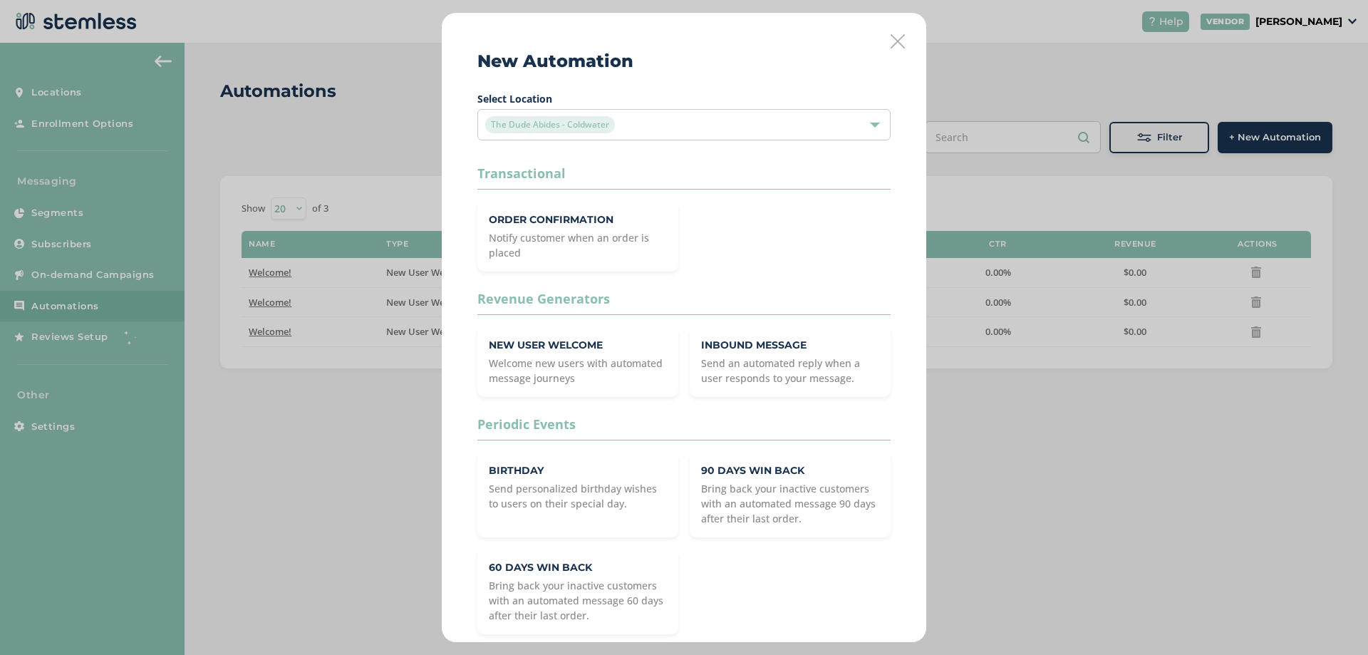
scroll to position [14, 0]
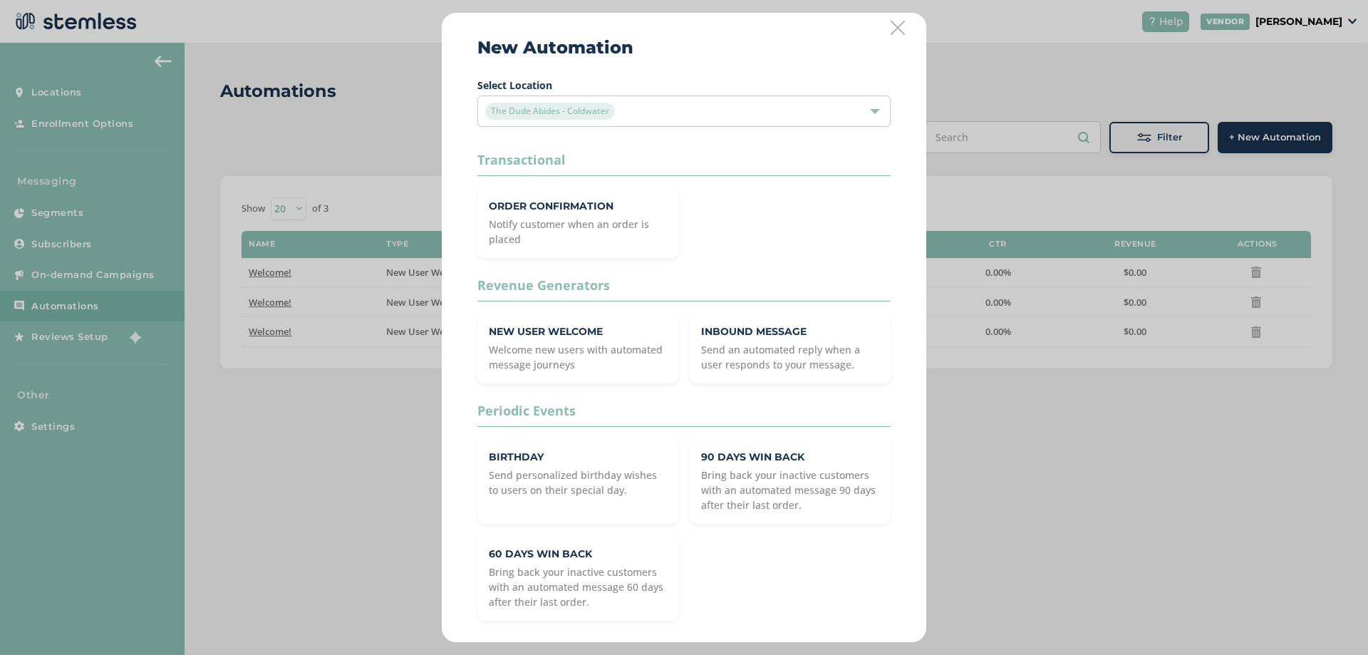
click at [1193, 456] on div "New Automation Select Location The Dude Abides - Coldwater Transactional Order …" at bounding box center [684, 327] width 1368 height 655
click at [222, 269] on div "New Automation Select Location The Dude Abides - Coldwater Transactional Order …" at bounding box center [684, 327] width 1368 height 655
drag, startPoint x: 885, startPoint y: 31, endPoint x: 871, endPoint y: 33, distance: 13.6
click at [891, 31] on icon at bounding box center [898, 28] width 14 height 14
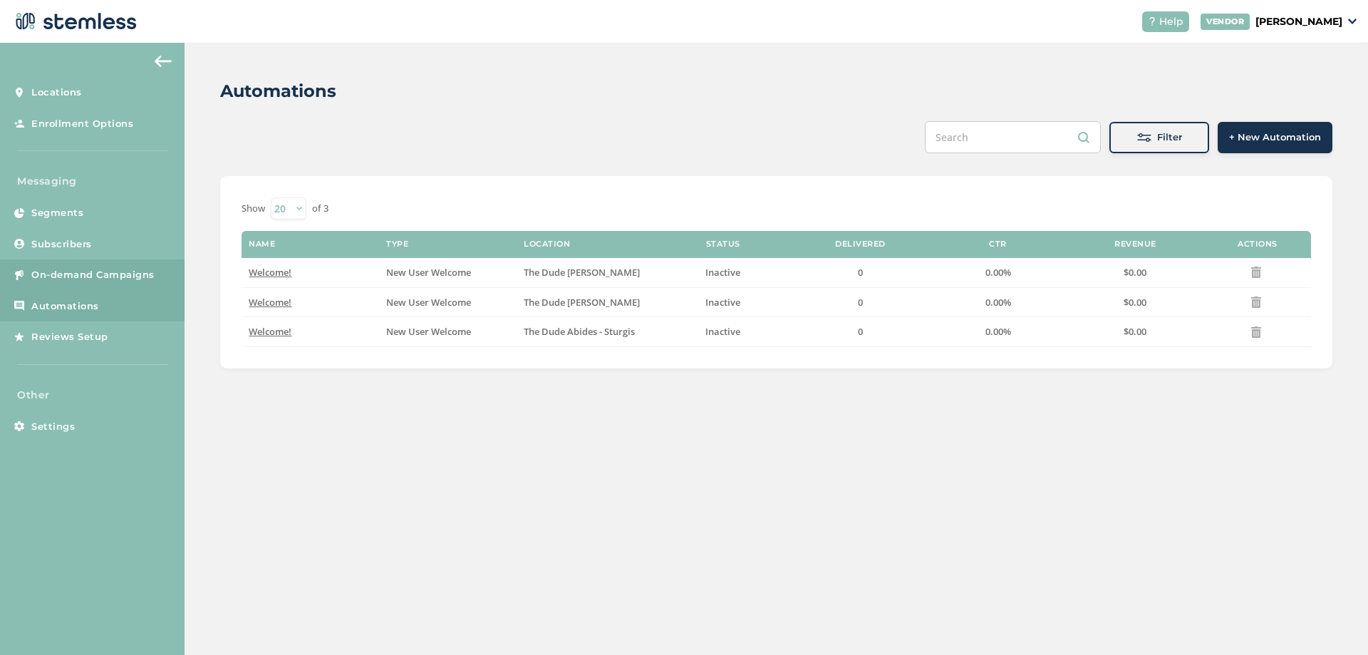
click at [68, 277] on span "On-demand Campaigns" at bounding box center [92, 275] width 123 height 14
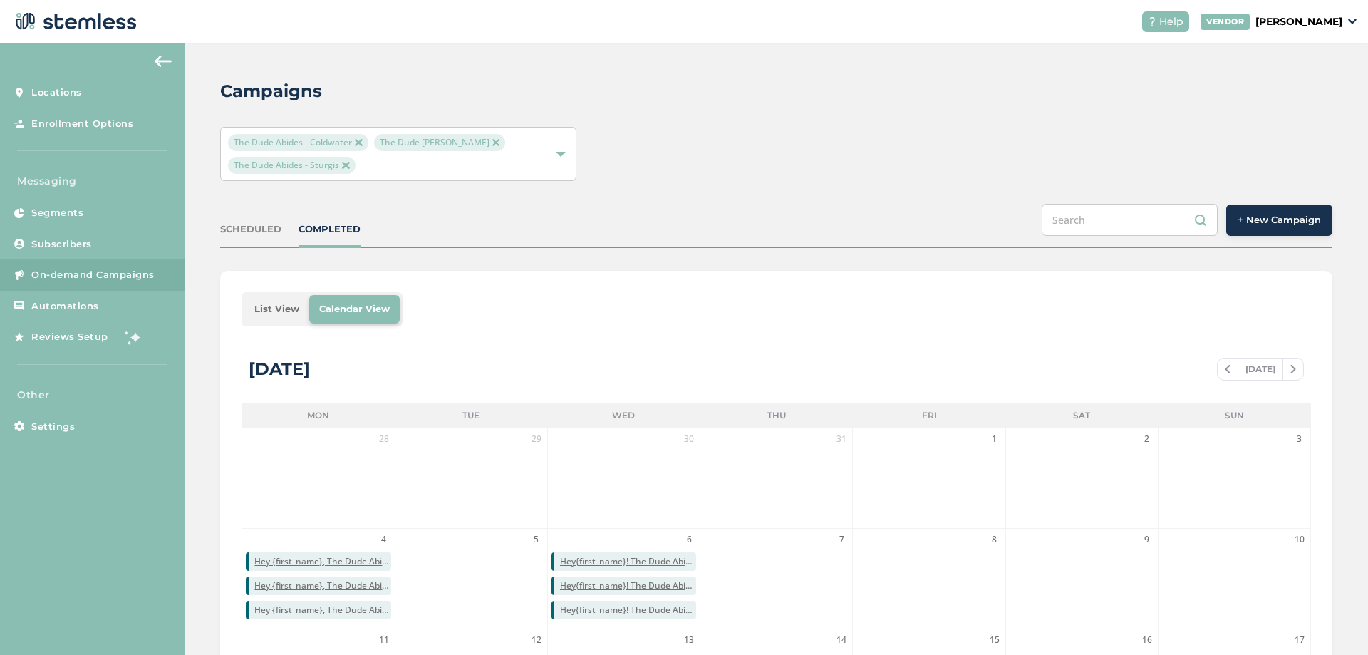
click at [1289, 217] on span "+ New Campaign" at bounding box center [1278, 220] width 83 height 14
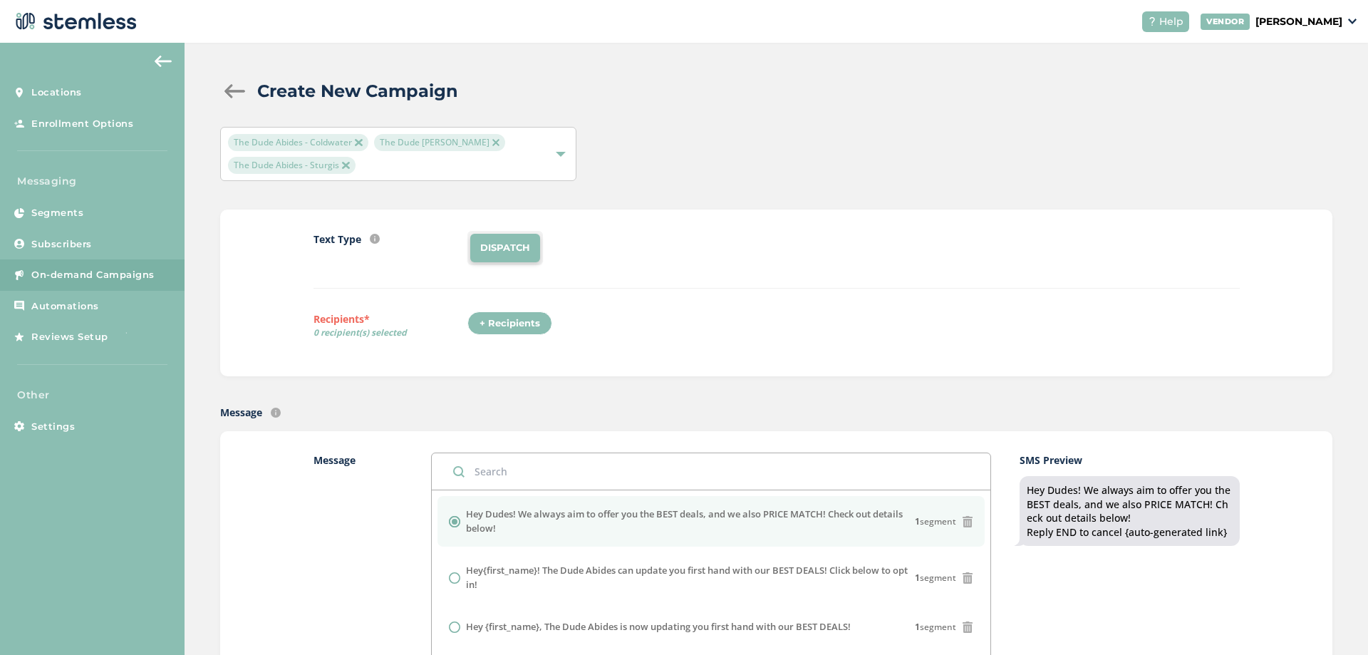
click at [487, 326] on div "+ Recipients" at bounding box center [509, 323] width 85 height 24
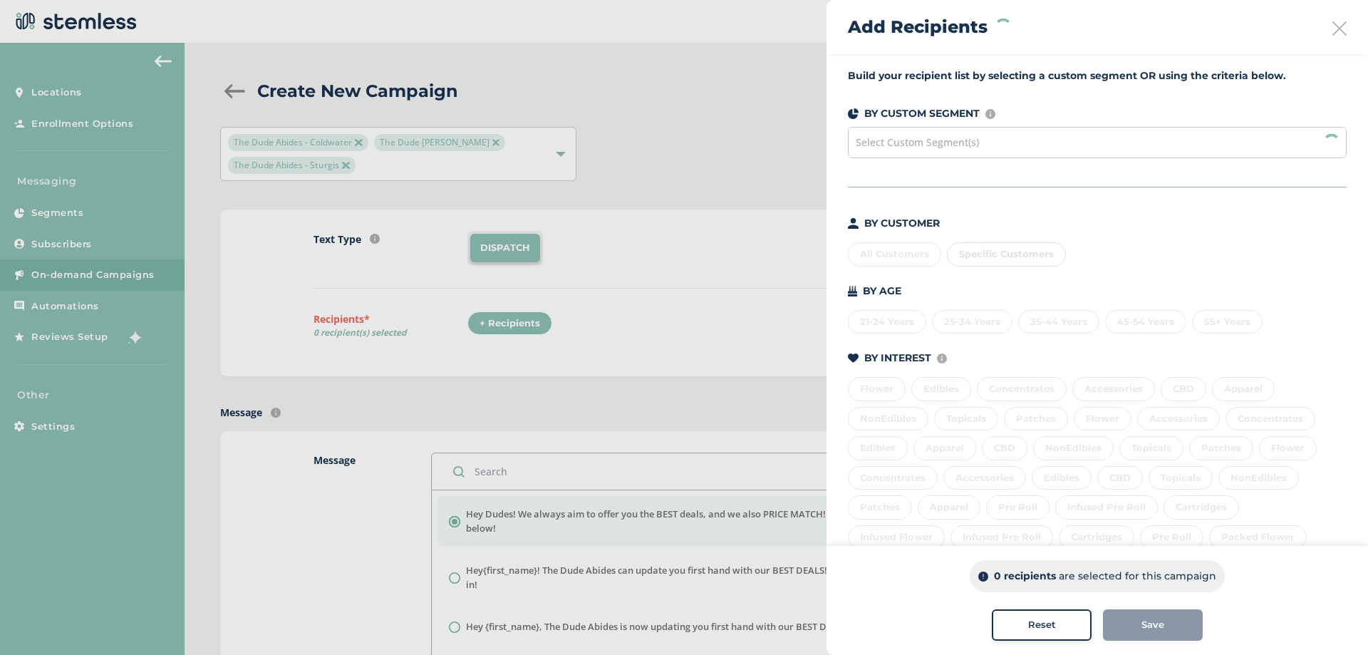
click at [967, 133] on div "Select Custom Segment(s)" at bounding box center [1097, 142] width 499 height 31
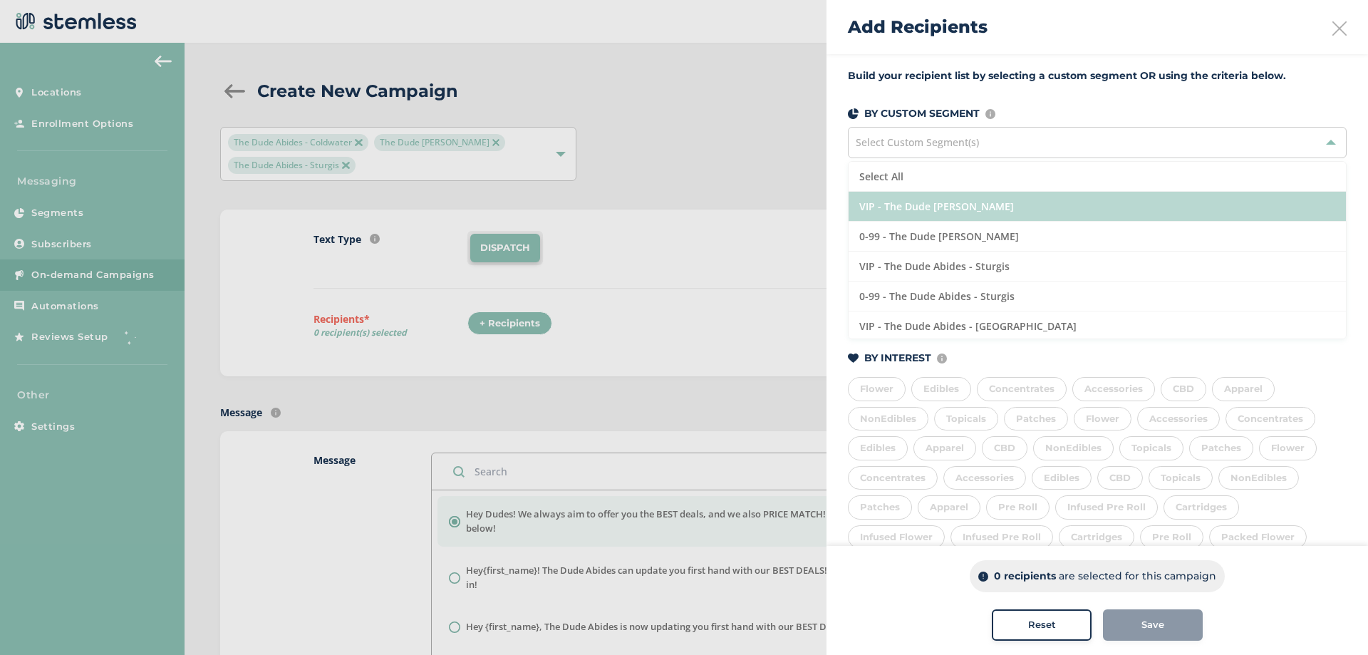
click at [945, 205] on li "VIP - The Dude [PERSON_NAME]" at bounding box center [1096, 207] width 497 height 30
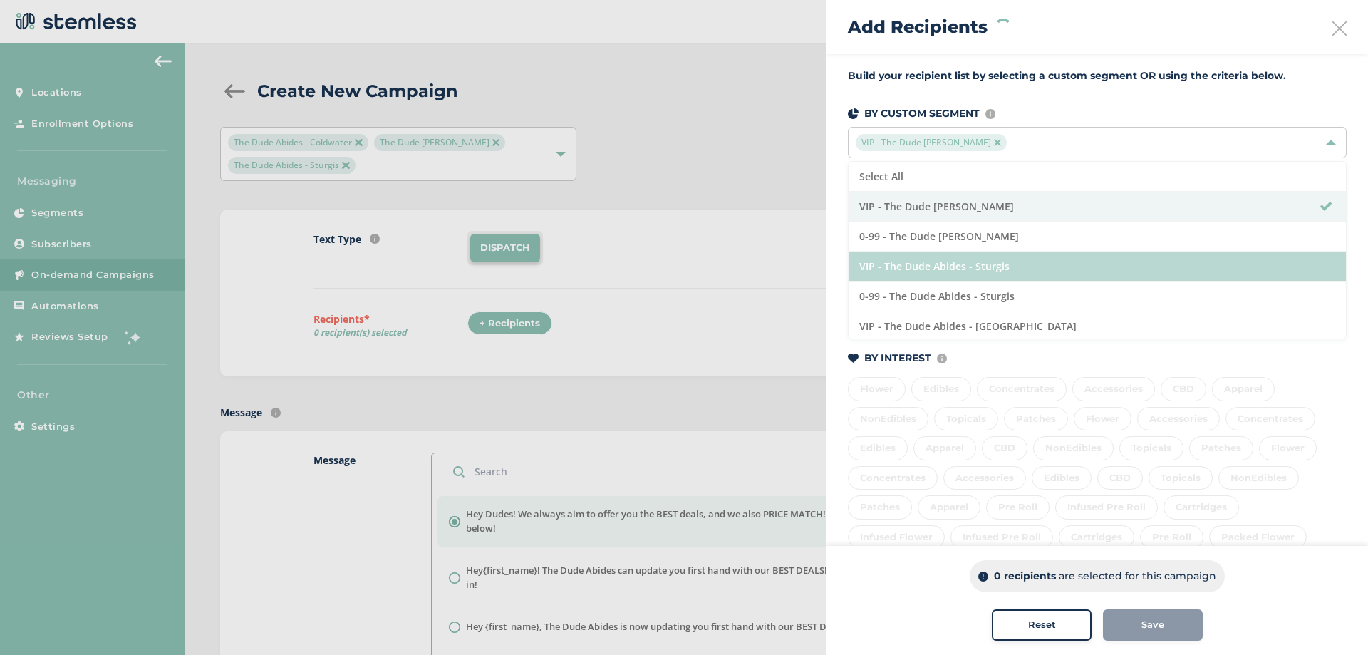
click at [960, 261] on li "VIP - The Dude Abides - Sturgis" at bounding box center [1096, 266] width 497 height 30
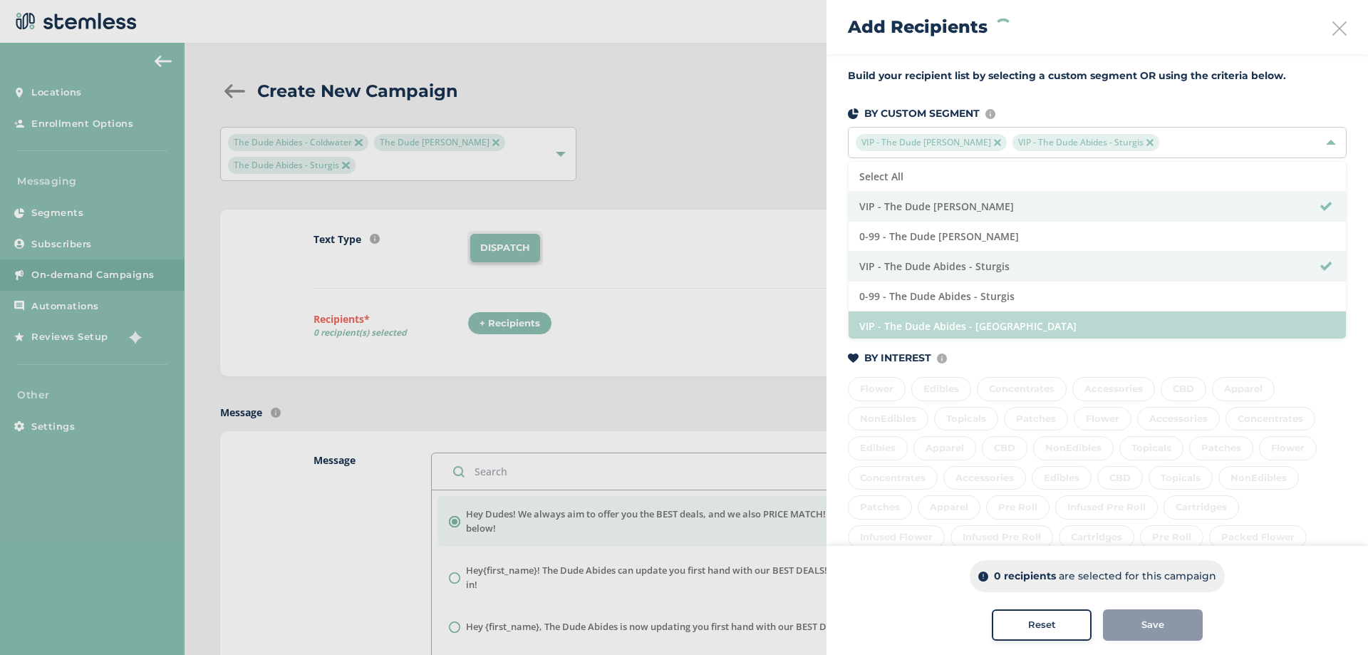
click at [970, 322] on li "VIP - The Dude Abides - [GEOGRAPHIC_DATA]" at bounding box center [1096, 326] width 497 height 30
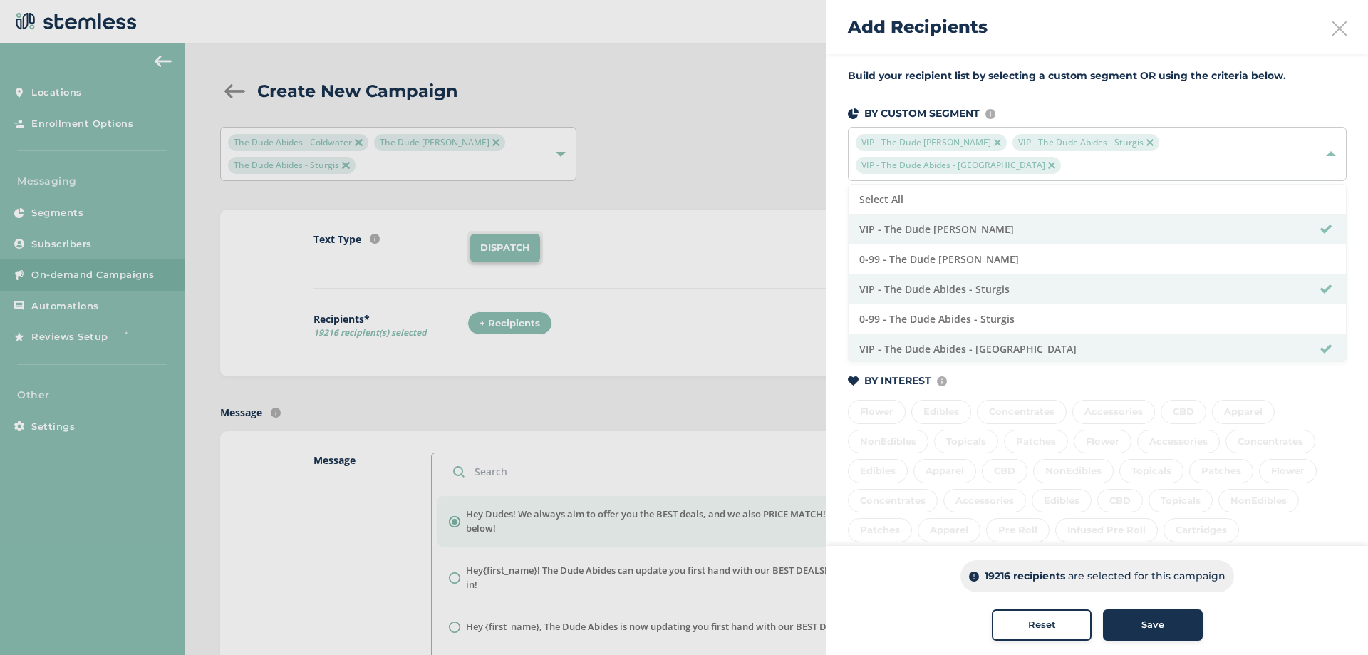
click at [828, 176] on div "Build your recipient list by selecting a custom segment OR using the criteria b…" at bounding box center [1096, 406] width 541 height 705
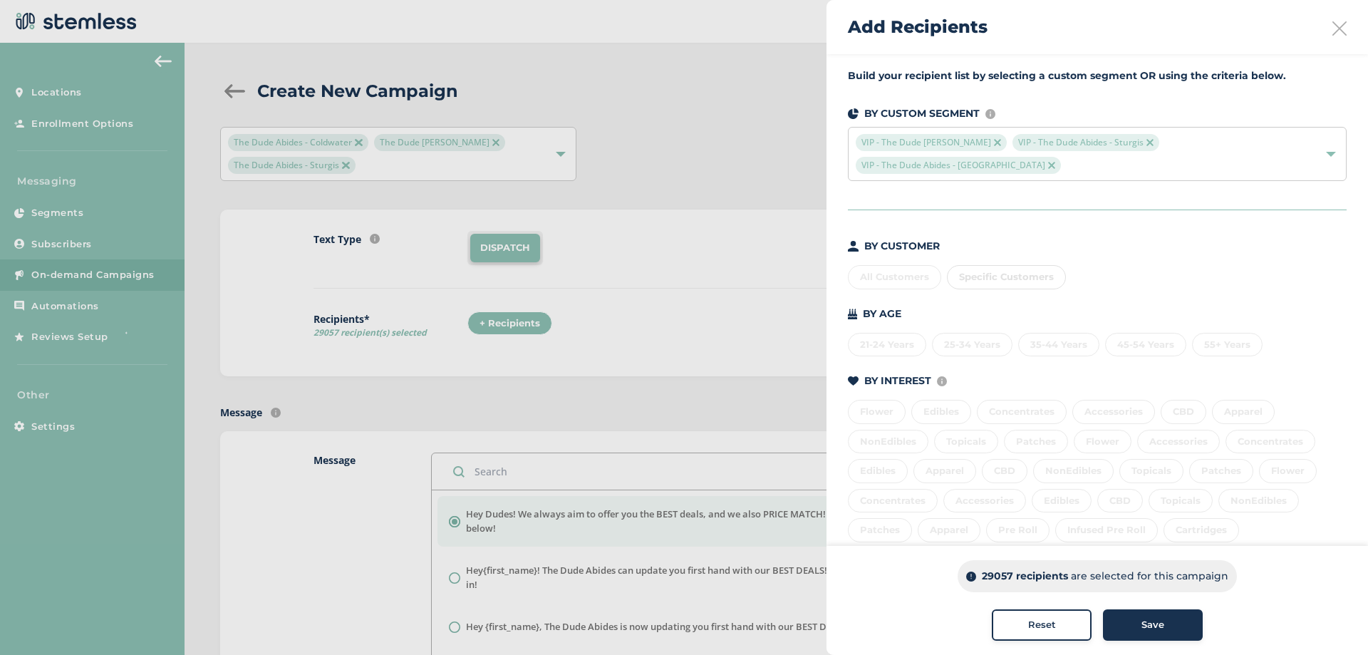
click at [665, 358] on div at bounding box center [684, 327] width 1368 height 655
click at [1325, 18] on div "Add Recipients" at bounding box center [1096, 27] width 541 height 54
click at [1332, 26] on icon at bounding box center [1339, 28] width 14 height 14
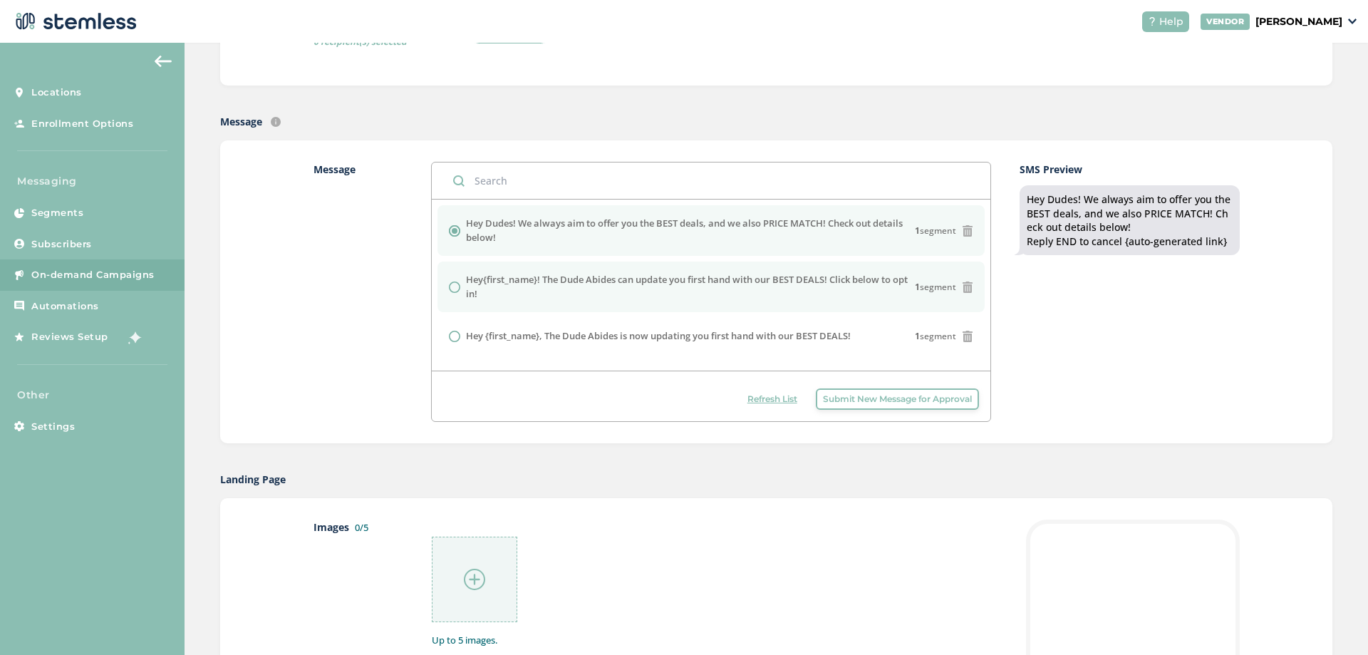
scroll to position [499, 0]
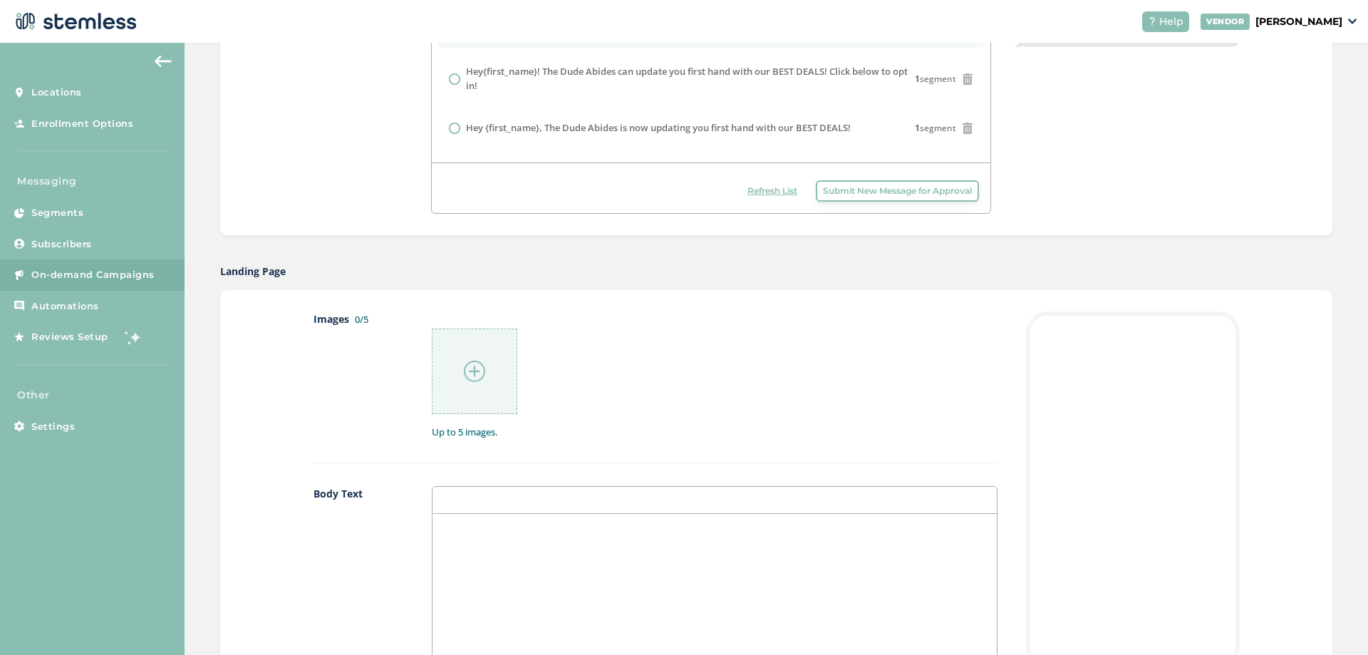
click at [465, 368] on img at bounding box center [474, 370] width 21 height 21
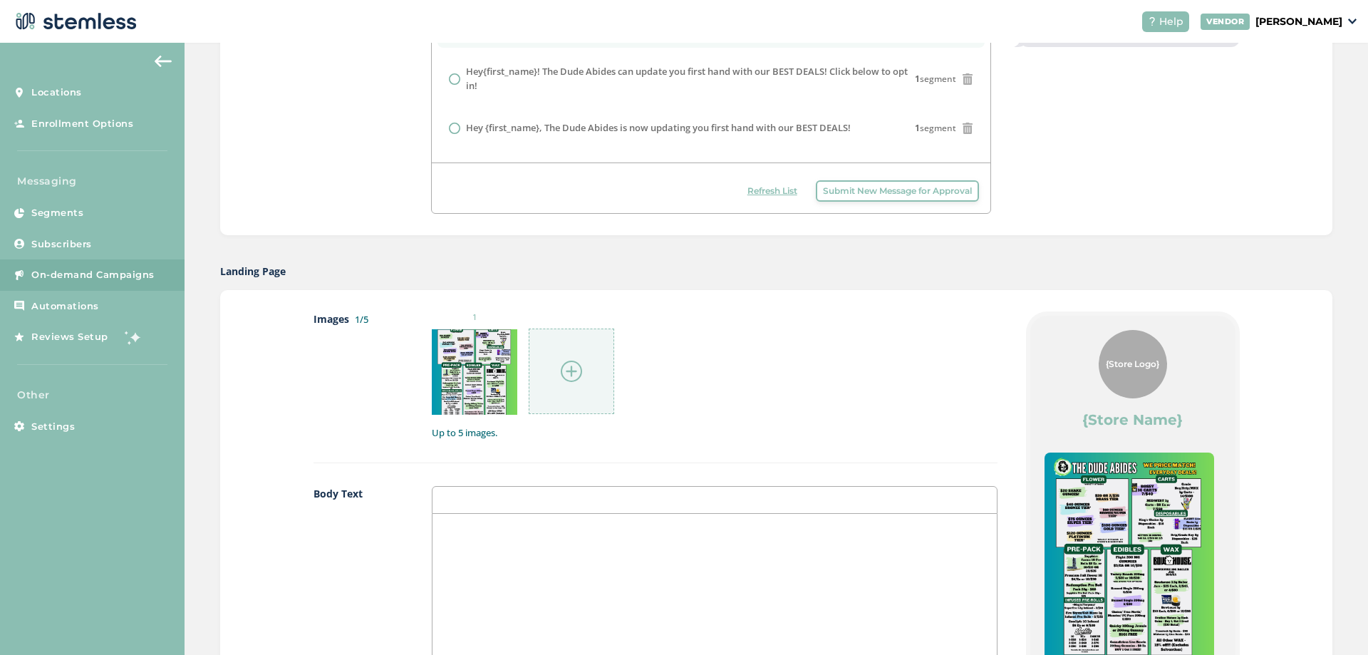
click at [600, 376] on div at bounding box center [571, 370] width 85 height 85
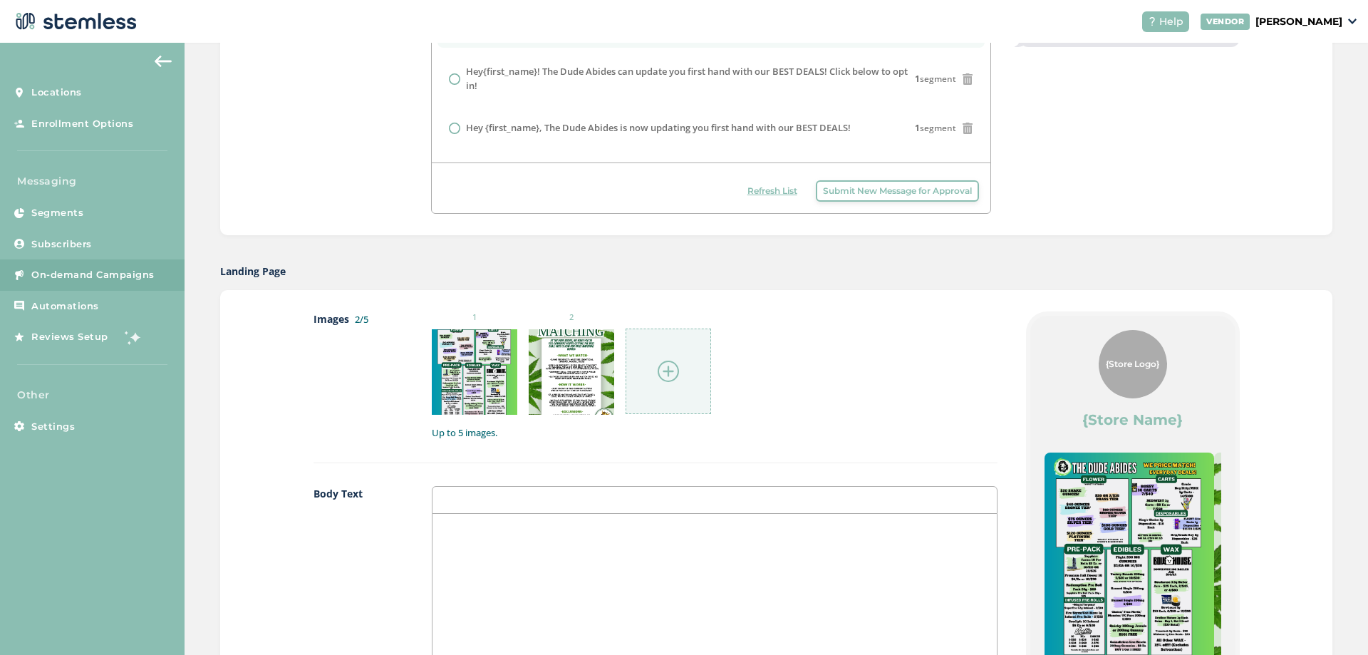
click at [692, 394] on div at bounding box center [668, 370] width 85 height 85
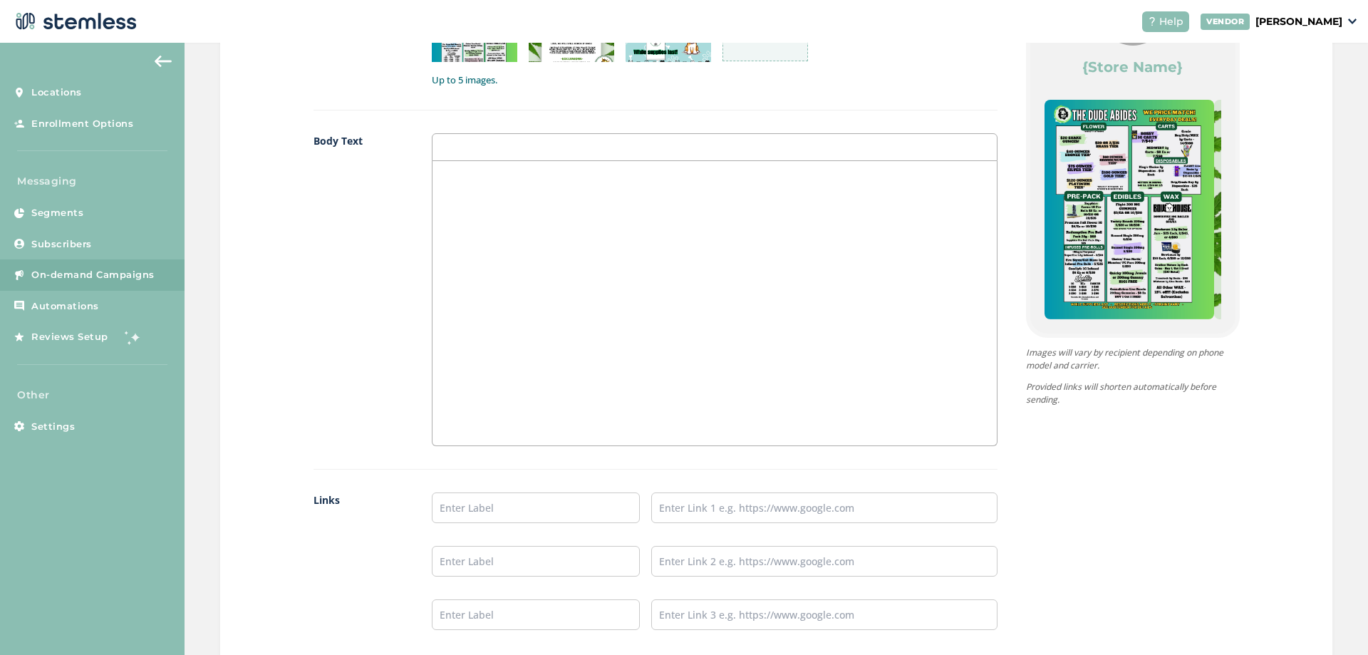
scroll to position [855, 0]
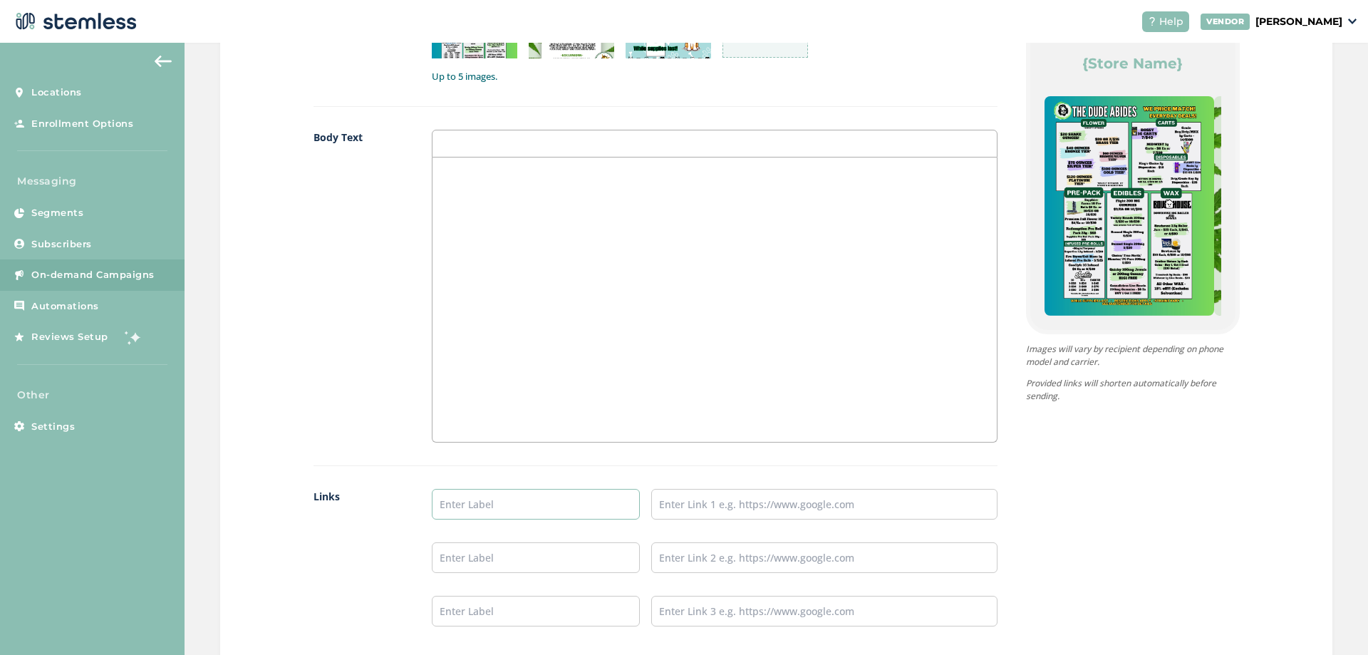
click at [484, 507] on input "text" at bounding box center [536, 504] width 208 height 31
type input "Online Menu"
click at [700, 509] on input "text" at bounding box center [824, 504] width 346 height 31
type input "[URL][DOMAIN_NAME]"
click at [555, 542] on input "text" at bounding box center [536, 557] width 208 height 31
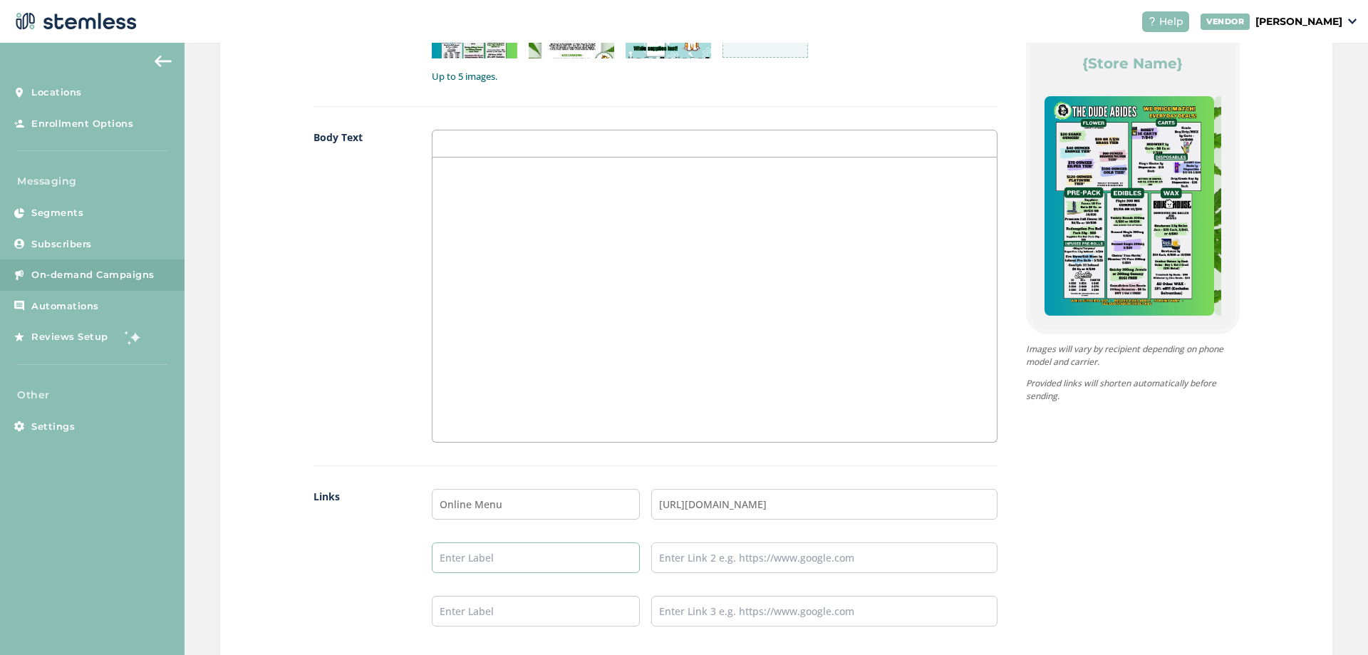
click at [551, 549] on input "text" at bounding box center [536, 557] width 208 height 31
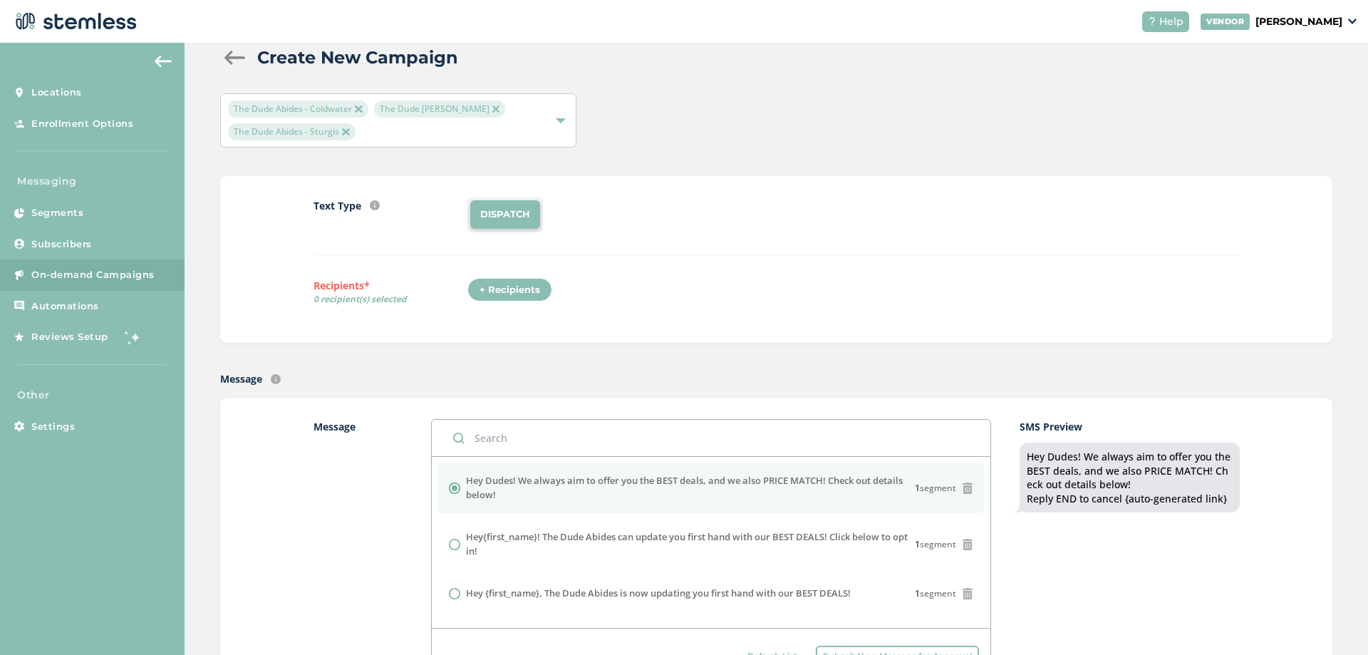
scroll to position [0, 0]
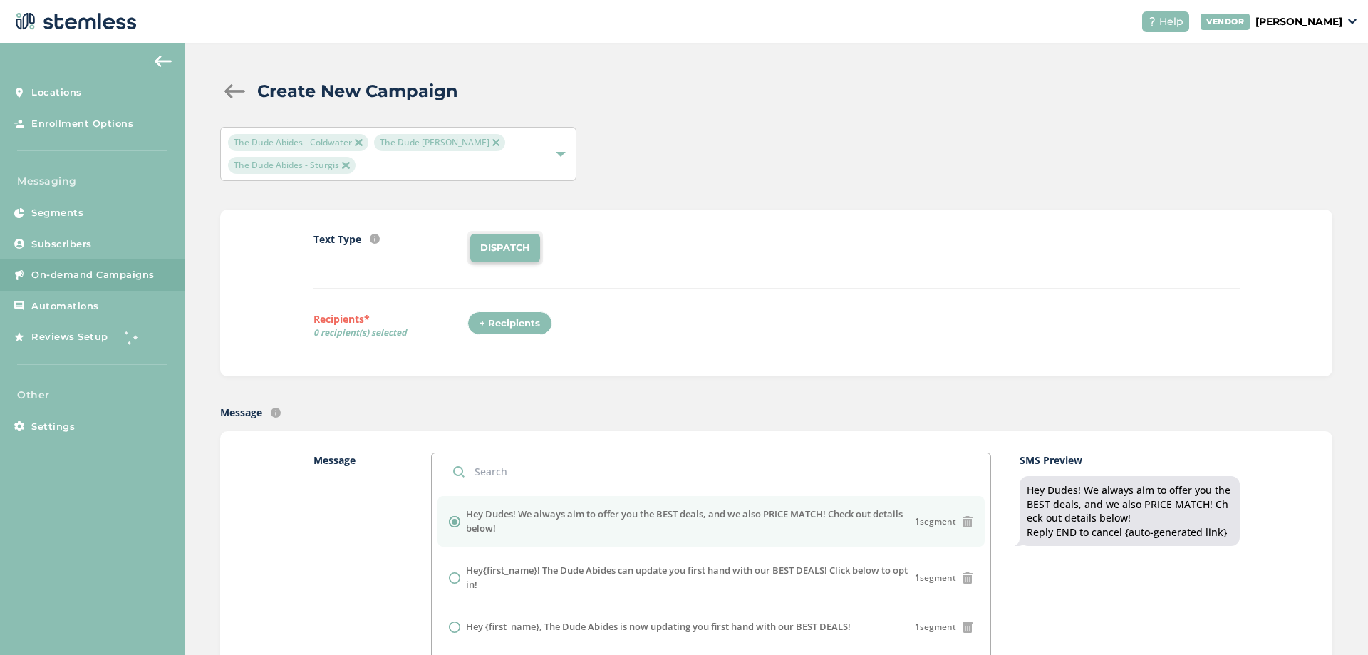
click at [539, 330] on div "+ Recipients" at bounding box center [509, 323] width 85 height 24
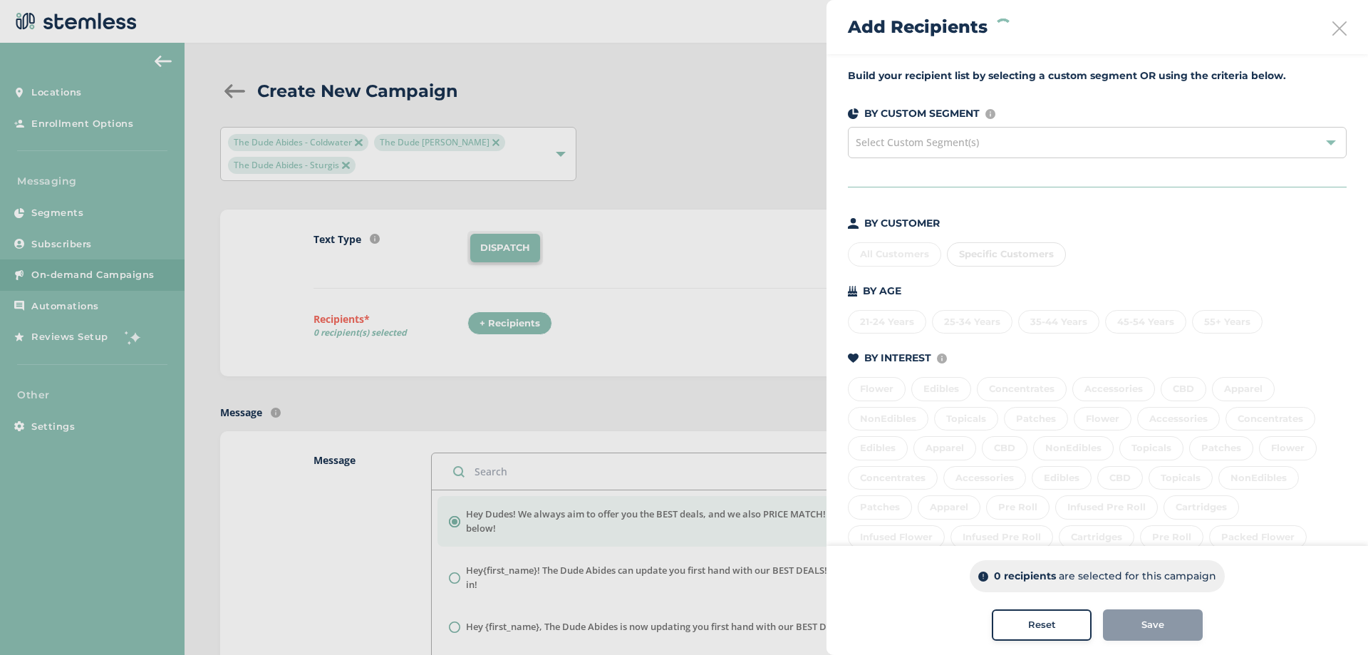
click at [1009, 265] on div "Specific Customers" at bounding box center [1006, 254] width 119 height 24
click at [893, 266] on div "All Customers" at bounding box center [894, 254] width 93 height 24
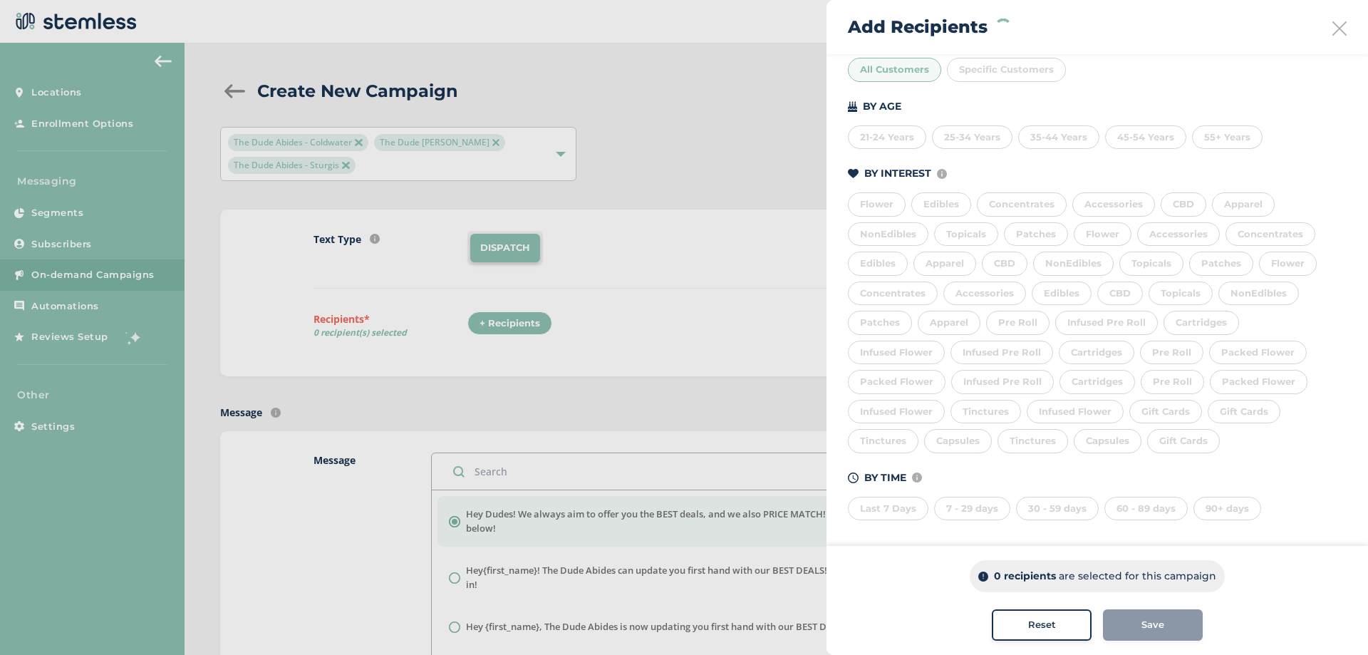
scroll to position [190, 0]
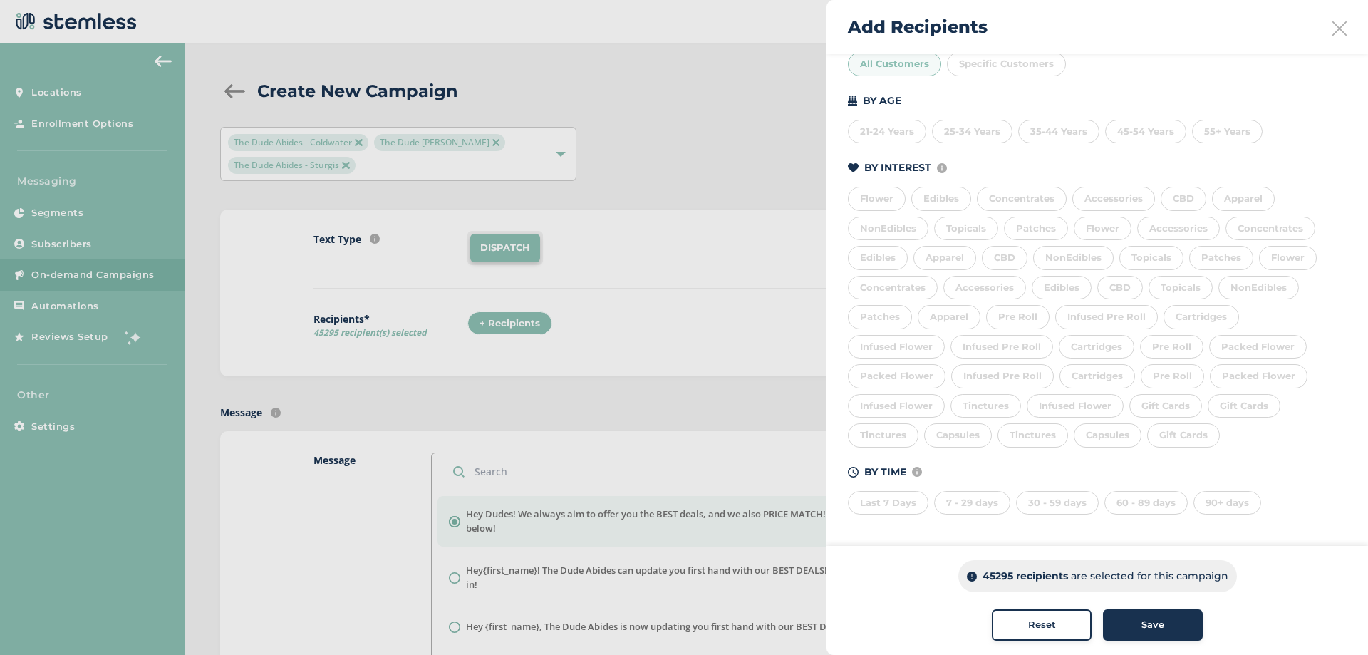
click at [957, 507] on div "7 - 29 days" at bounding box center [972, 503] width 76 height 24
click at [885, 512] on div "Last 7 Days" at bounding box center [888, 503] width 81 height 24
click at [956, 502] on div "7 - 29 days" at bounding box center [972, 503] width 76 height 24
click at [898, 503] on div "Last 7 Days" at bounding box center [888, 503] width 81 height 24
click at [983, 504] on div "7 - 29 days" at bounding box center [972, 503] width 76 height 24
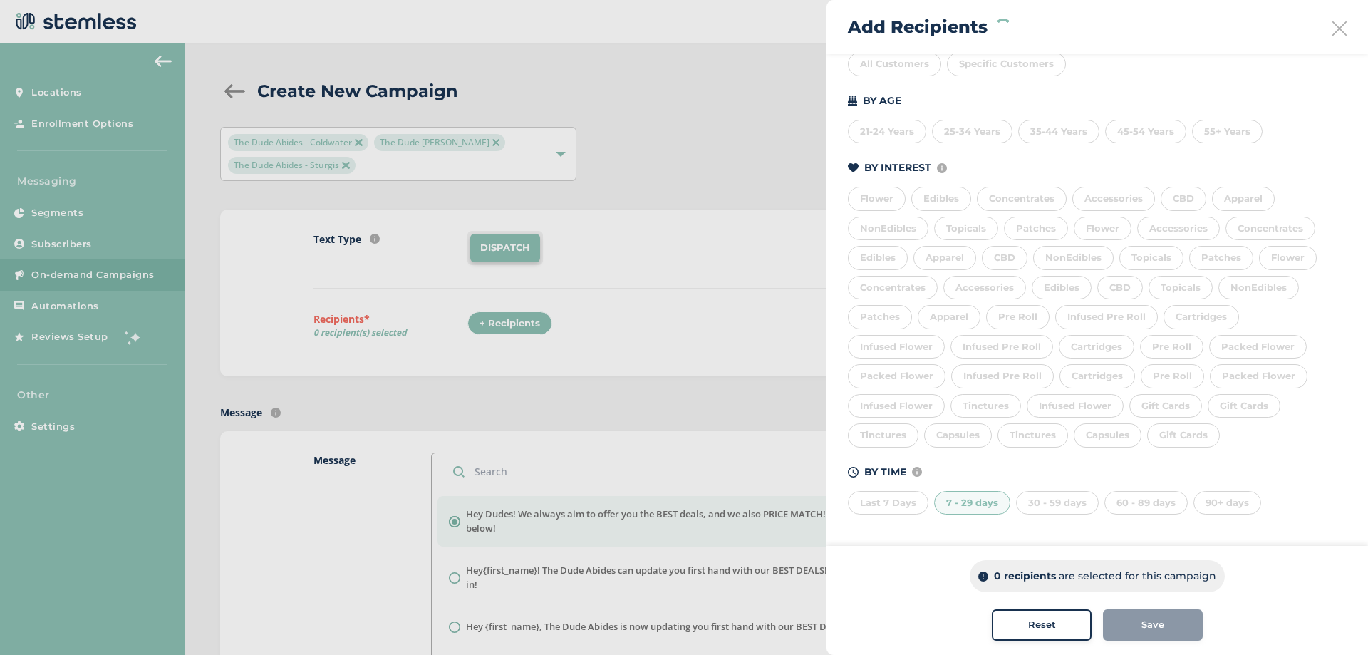
click at [904, 503] on div "Last 7 Days" at bounding box center [888, 503] width 81 height 24
click at [997, 514] on div "7 - 29 days" at bounding box center [972, 503] width 76 height 24
click at [933, 509] on div "Last 7 Days 7 - 29 days 30 - 59 days 60 - 89 days 90+ days" at bounding box center [1097, 500] width 499 height 30
click at [953, 507] on div "7 - 29 days" at bounding box center [972, 503] width 76 height 24
click at [883, 507] on div "Last 7 Days" at bounding box center [888, 503] width 81 height 24
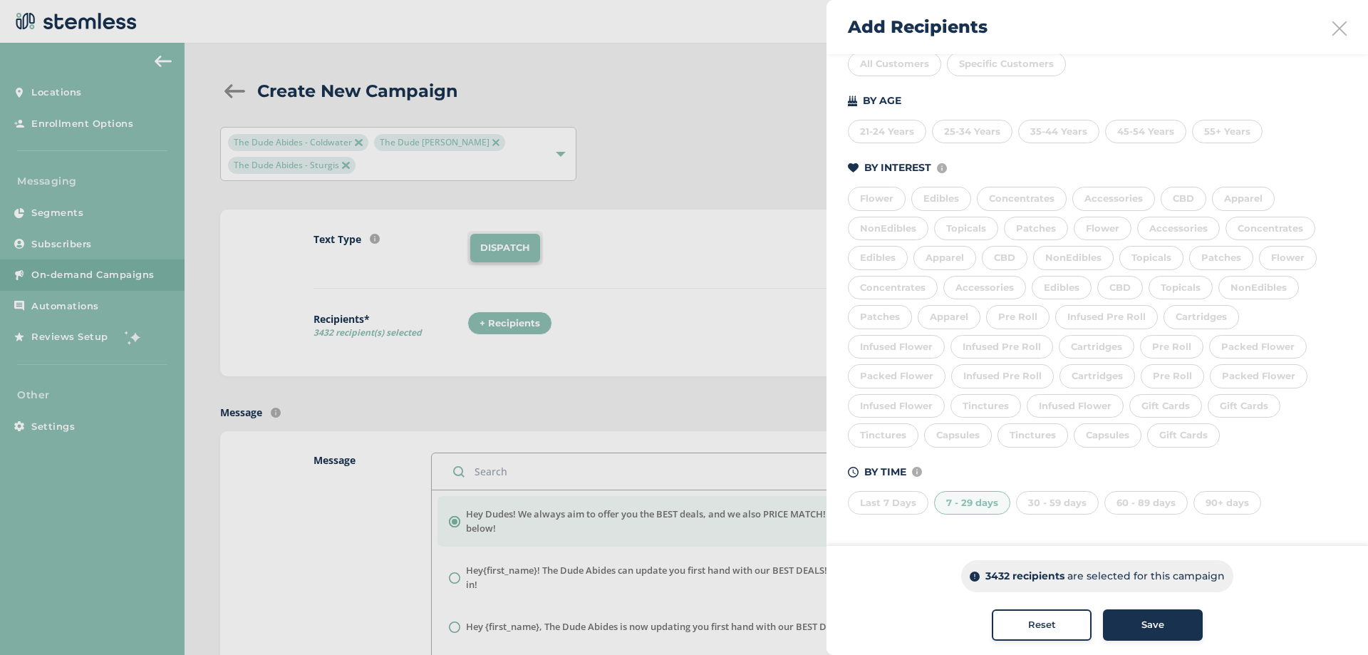
click at [1049, 502] on div "30 - 59 days" at bounding box center [1057, 503] width 83 height 24
click at [989, 506] on div "7 - 29 days" at bounding box center [972, 503] width 76 height 24
click at [1152, 504] on div "60 - 89 days" at bounding box center [1145, 503] width 83 height 24
click at [1101, 510] on div "Last 7 Days 7 - 29 days 30 - 59 days 60 - 89 days 90+ days" at bounding box center [1097, 500] width 499 height 30
click at [1054, 508] on div "30 - 59 days" at bounding box center [1057, 503] width 83 height 24
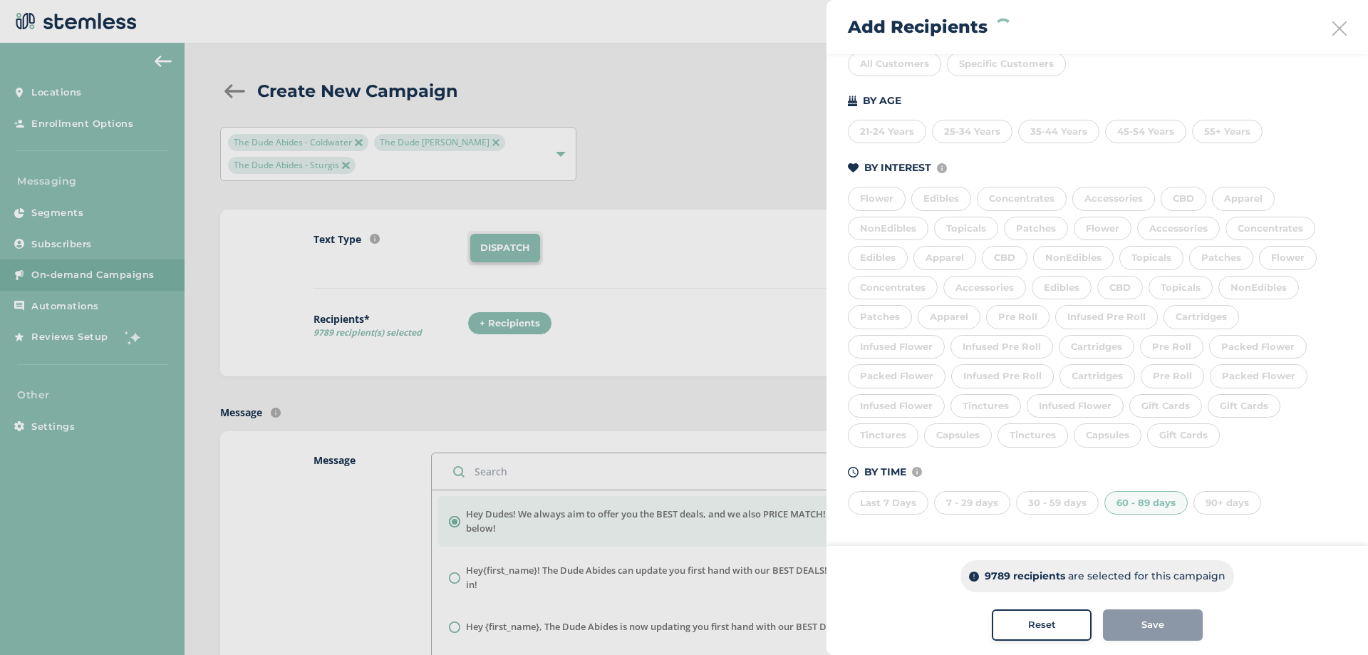
click at [1248, 506] on div "90+ days" at bounding box center [1227, 503] width 68 height 24
drag, startPoint x: 1144, startPoint y: 385, endPoint x: 1195, endPoint y: 510, distance: 135.2
drag, startPoint x: 1195, startPoint y: 510, endPoint x: 1287, endPoint y: 499, distance: 93.2
click at [1287, 499] on div "Last 7 Days 7 - 29 days 30 - 59 days 60 - 89 days 90+ days" at bounding box center [1097, 500] width 499 height 30
click at [1218, 497] on div "90+ days" at bounding box center [1227, 503] width 68 height 24
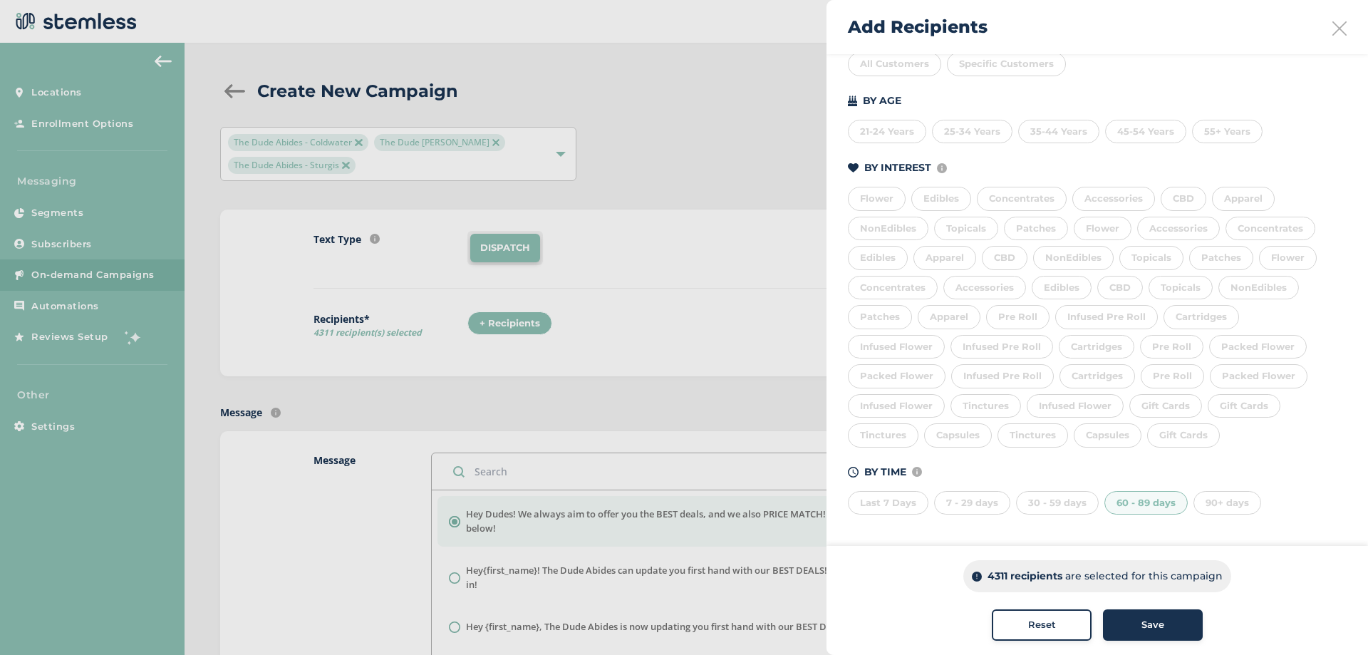
click at [1076, 512] on div "30 - 59 days" at bounding box center [1057, 503] width 83 height 24
click at [1155, 511] on div "60 - 89 days" at bounding box center [1145, 503] width 83 height 24
click at [997, 507] on div "7 - 29 days" at bounding box center [972, 503] width 76 height 24
click at [984, 503] on div "7 - 29 days" at bounding box center [972, 503] width 76 height 24
click at [1163, 498] on div "60 - 89 days" at bounding box center [1145, 503] width 83 height 24
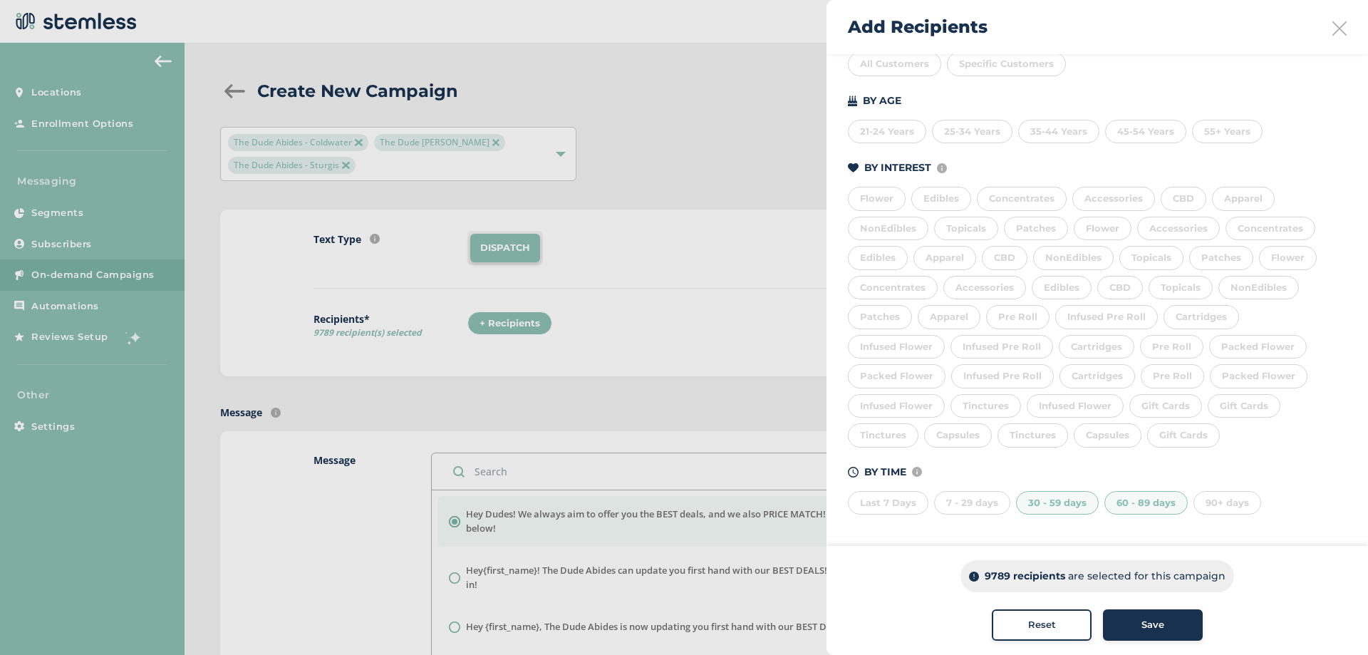
click at [1127, 629] on div "Save" at bounding box center [1152, 625] width 77 height 14
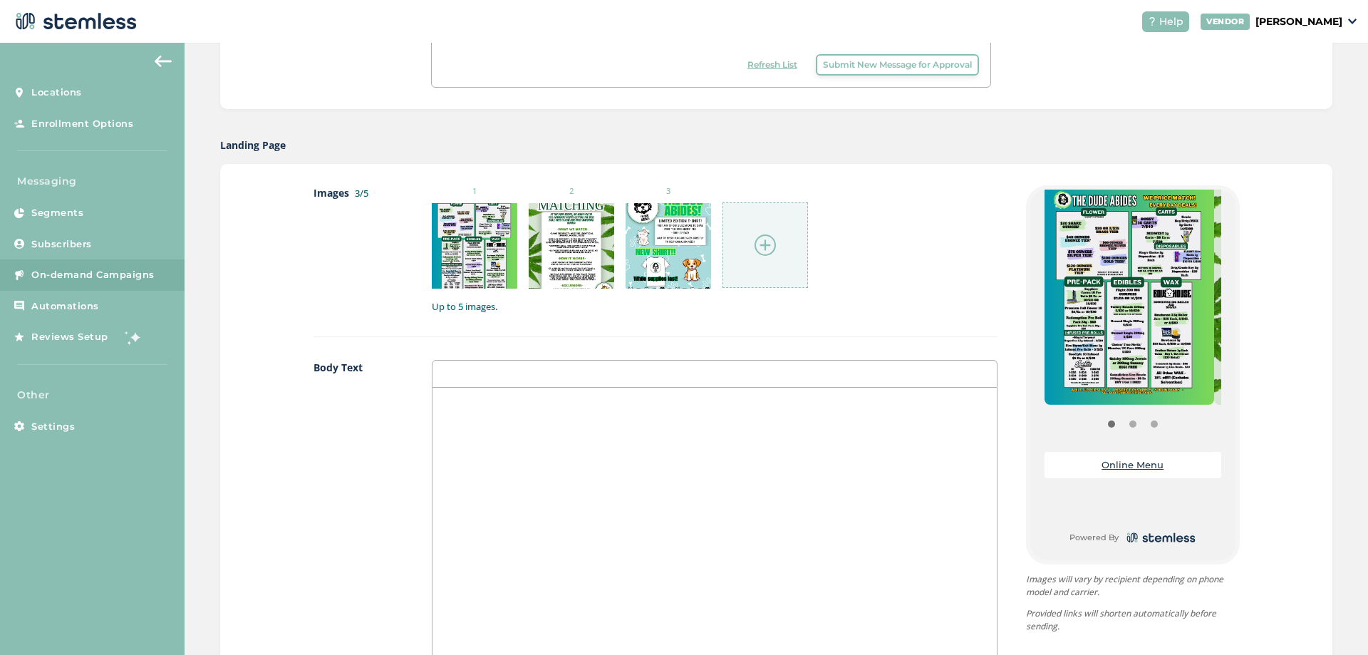
scroll to position [641, 0]
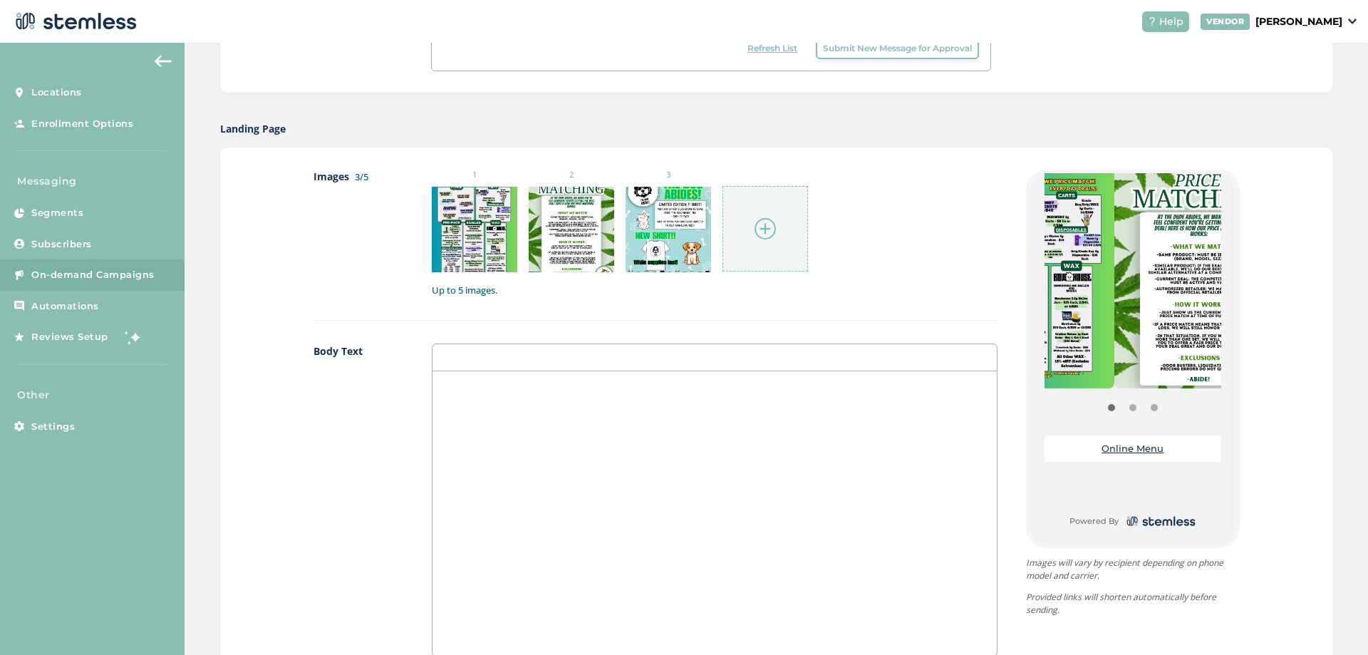
drag, startPoint x: 1155, startPoint y: 351, endPoint x: 1025, endPoint y: 339, distance: 130.2
click at [1026, 339] on div "{Store Logo} {Store Name} Online Menu Powered By" at bounding box center [1133, 358] width 214 height 379
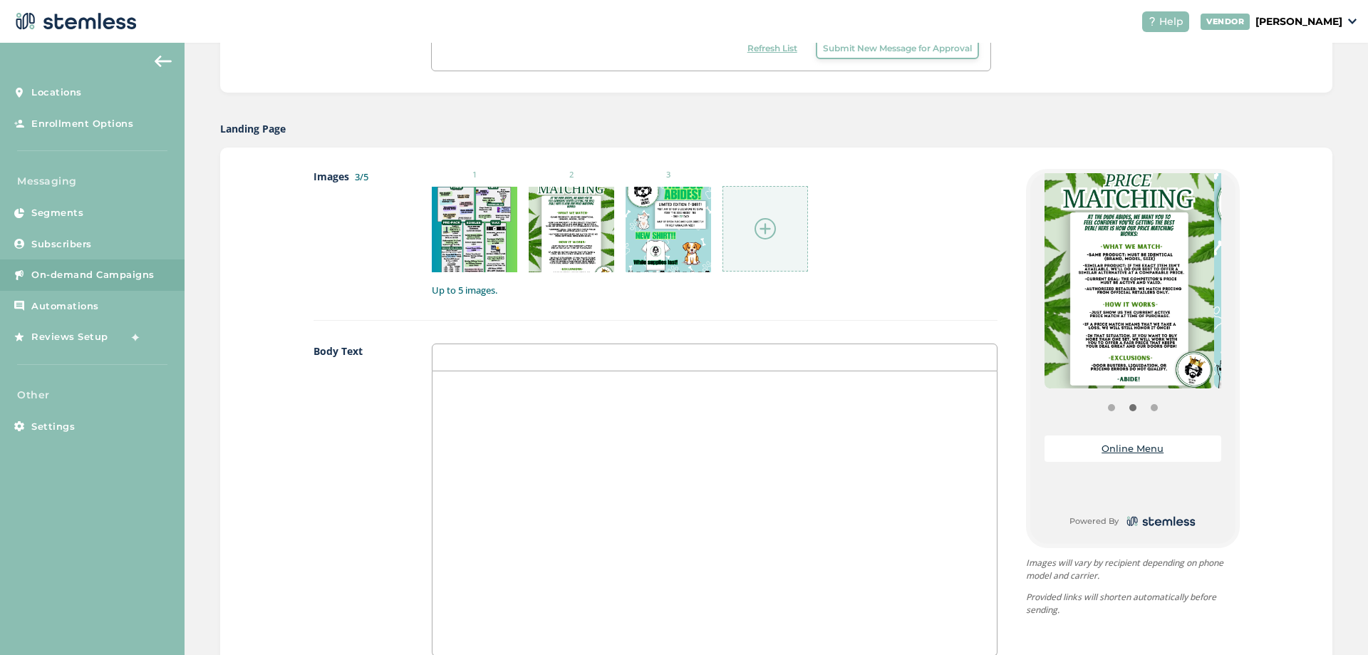
drag, startPoint x: 1145, startPoint y: 338, endPoint x: 1057, endPoint y: 336, distance: 87.7
click at [1058, 336] on img at bounding box center [1129, 278] width 170 height 219
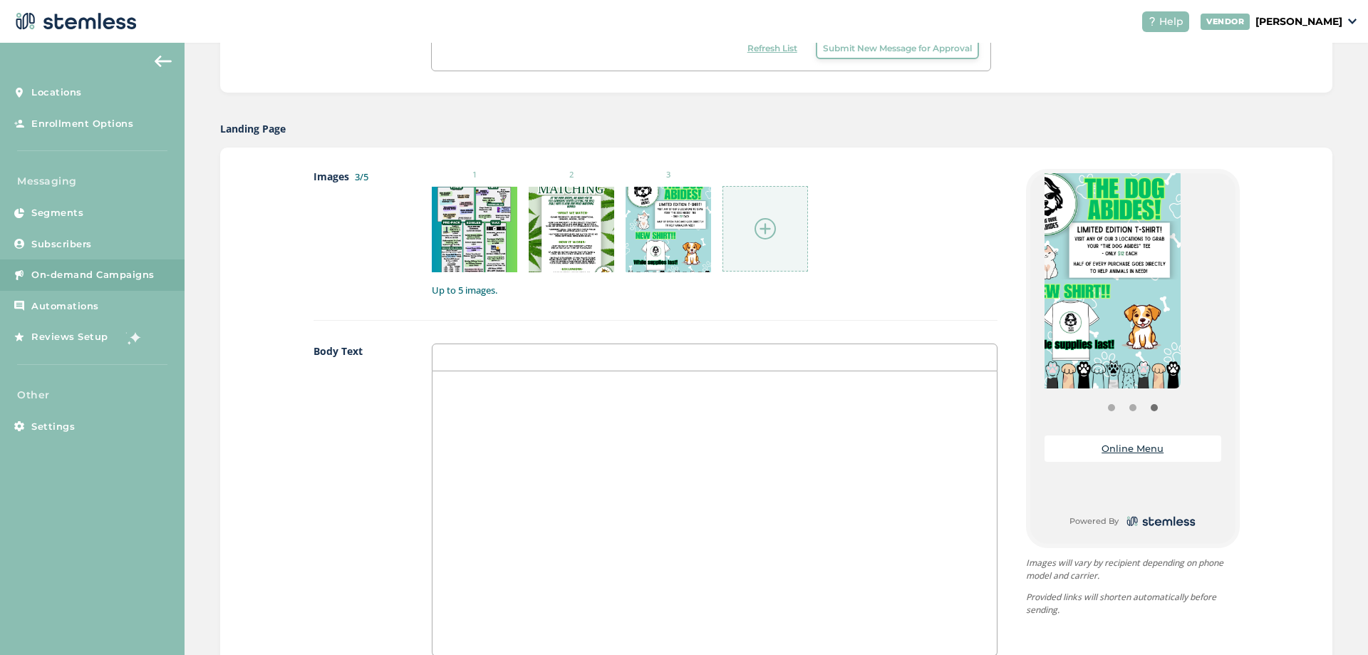
drag, startPoint x: 1148, startPoint y: 323, endPoint x: 1069, endPoint y: 323, distance: 79.1
click at [1069, 323] on img at bounding box center [1096, 278] width 170 height 219
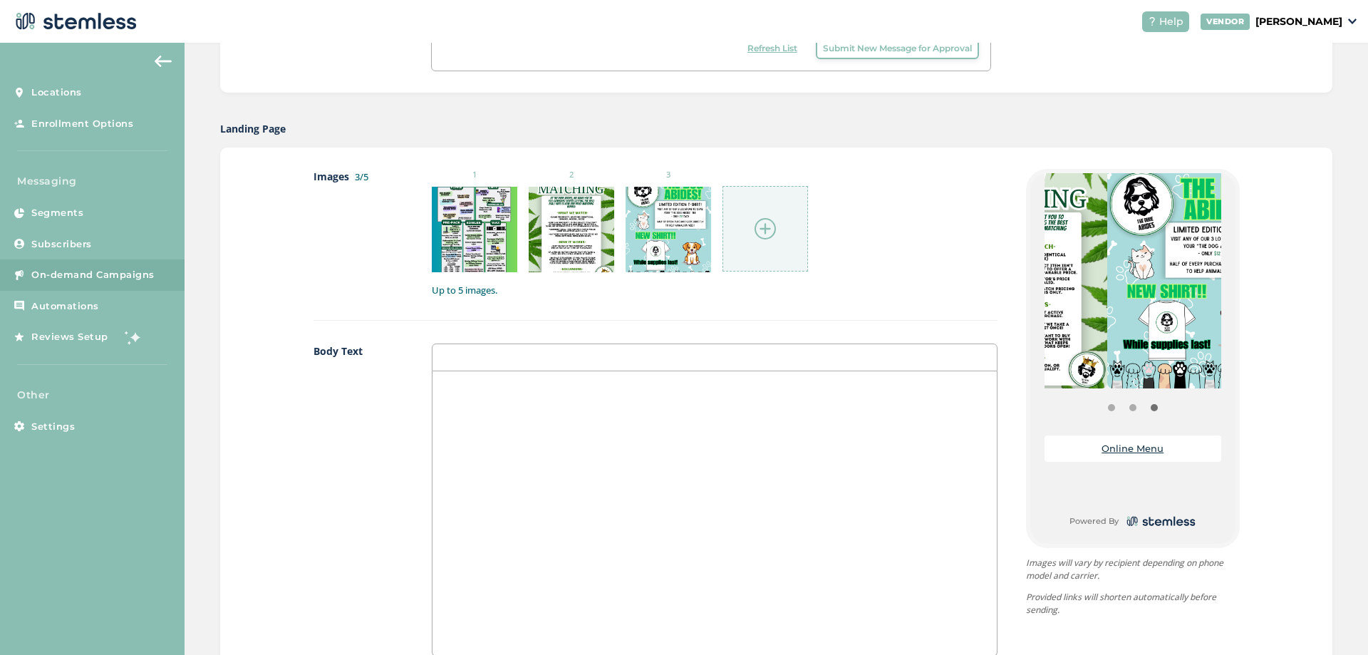
drag, startPoint x: 1069, startPoint y: 323, endPoint x: 1230, endPoint y: 336, distance: 162.2
click at [1187, 327] on img at bounding box center [1192, 278] width 170 height 219
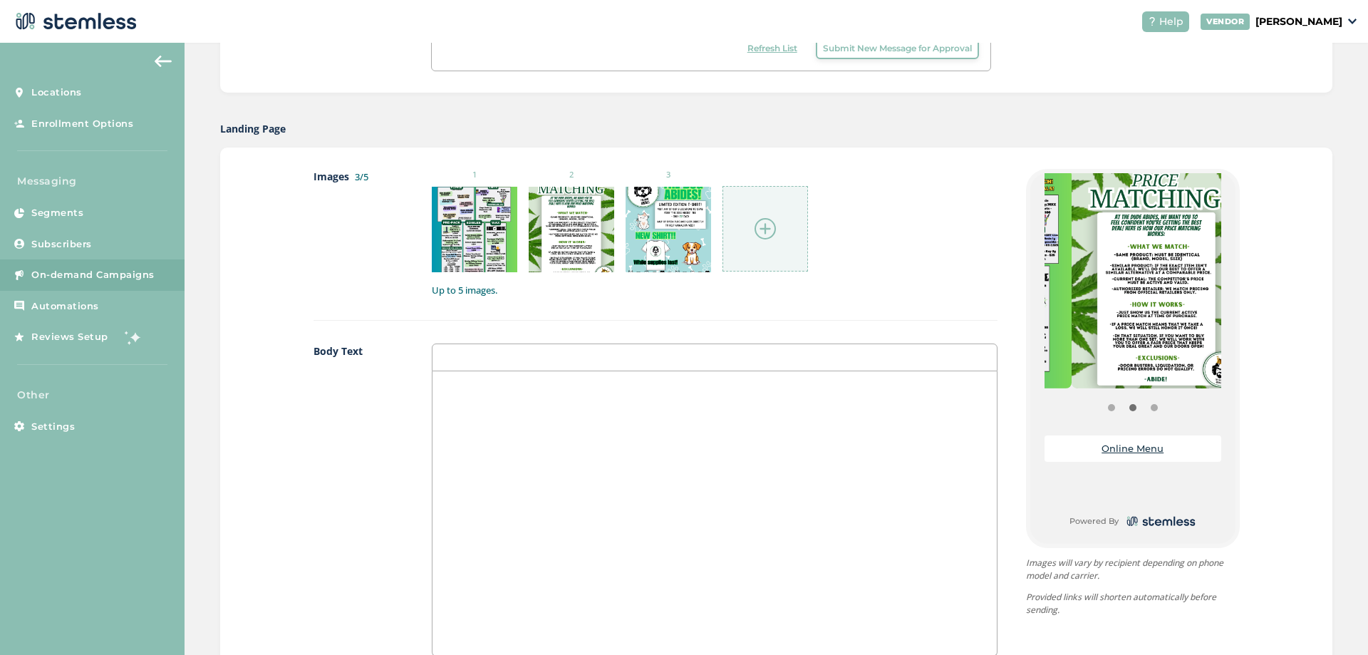
drag, startPoint x: 1190, startPoint y: 357, endPoint x: 1235, endPoint y: 355, distance: 44.9
click at [1235, 355] on div "{Store Logo} {Store Name} Online Menu Powered By" at bounding box center [1133, 358] width 214 height 379
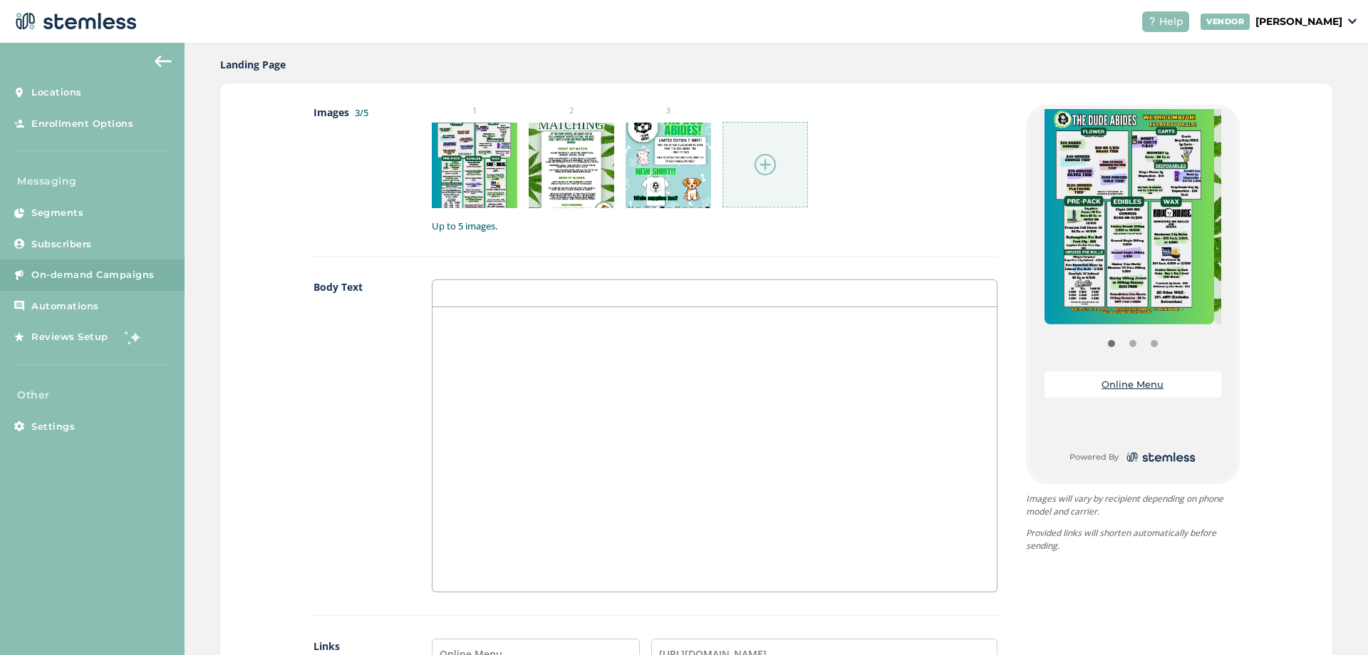
scroll to position [784, 0]
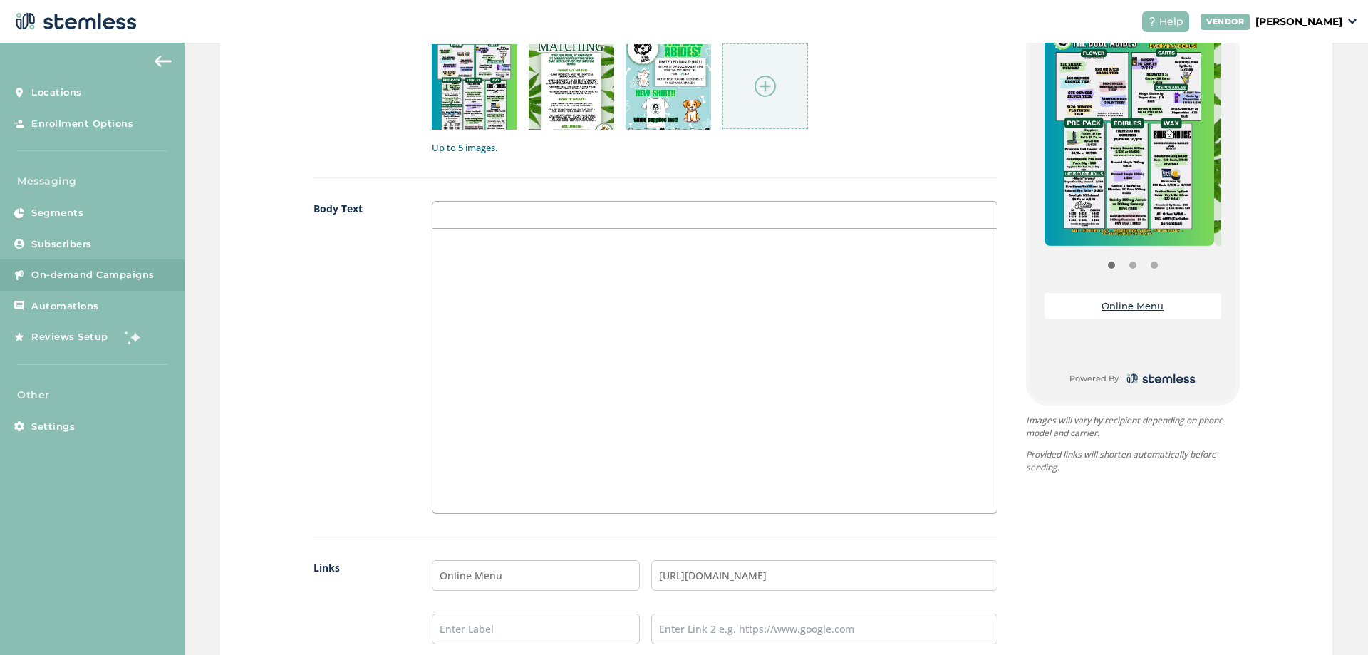
click at [435, 225] on div at bounding box center [714, 215] width 565 height 28
click at [460, 216] on div at bounding box center [714, 215] width 565 height 28
click at [521, 322] on div at bounding box center [714, 371] width 564 height 284
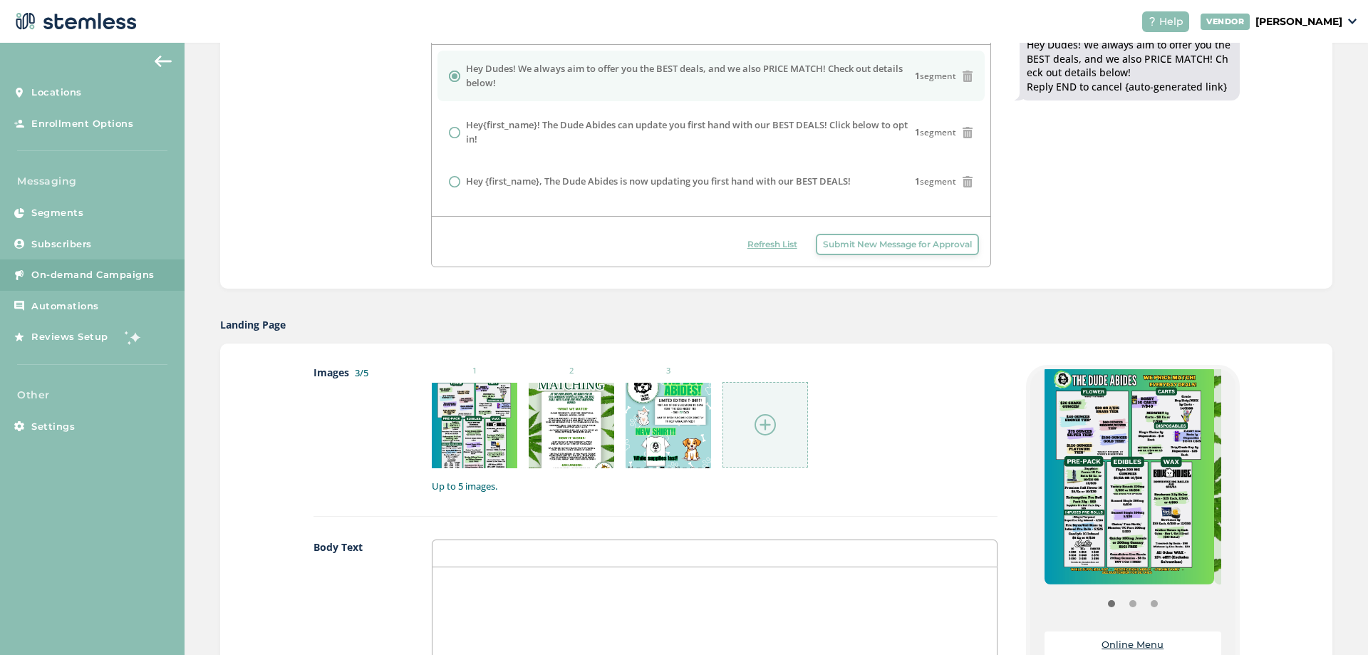
scroll to position [214, 0]
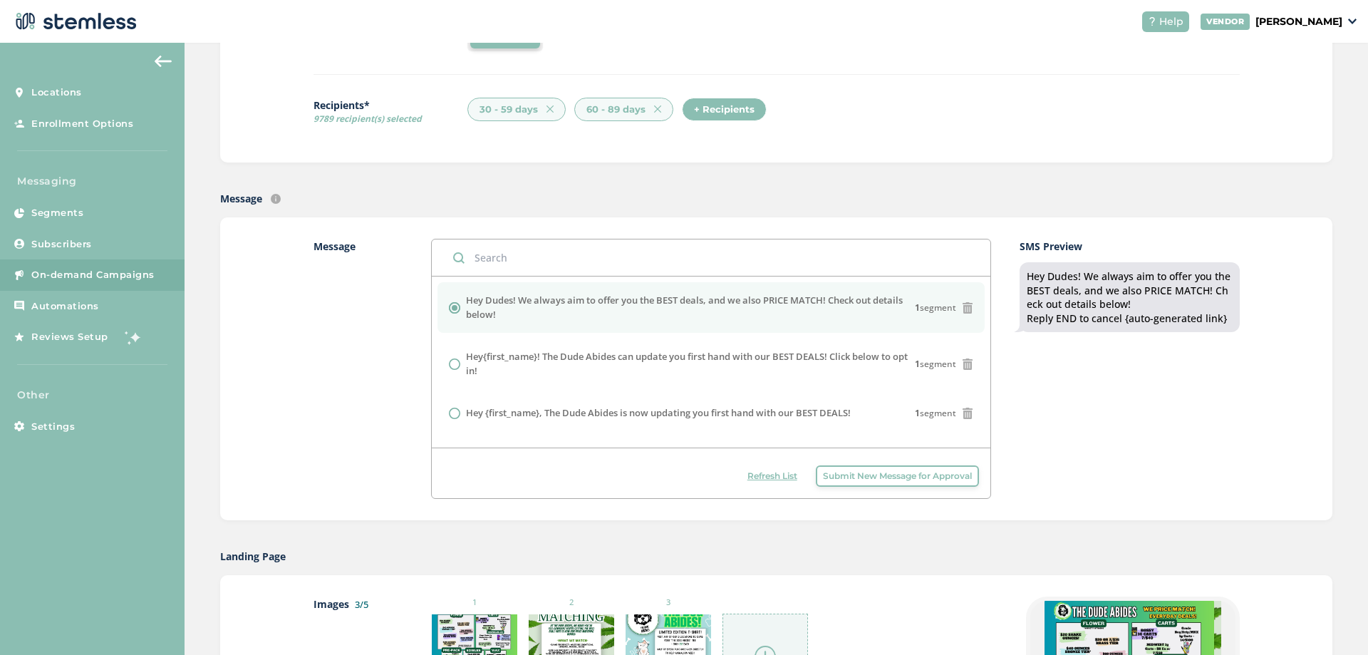
click at [722, 108] on div "+ Recipients" at bounding box center [724, 110] width 85 height 24
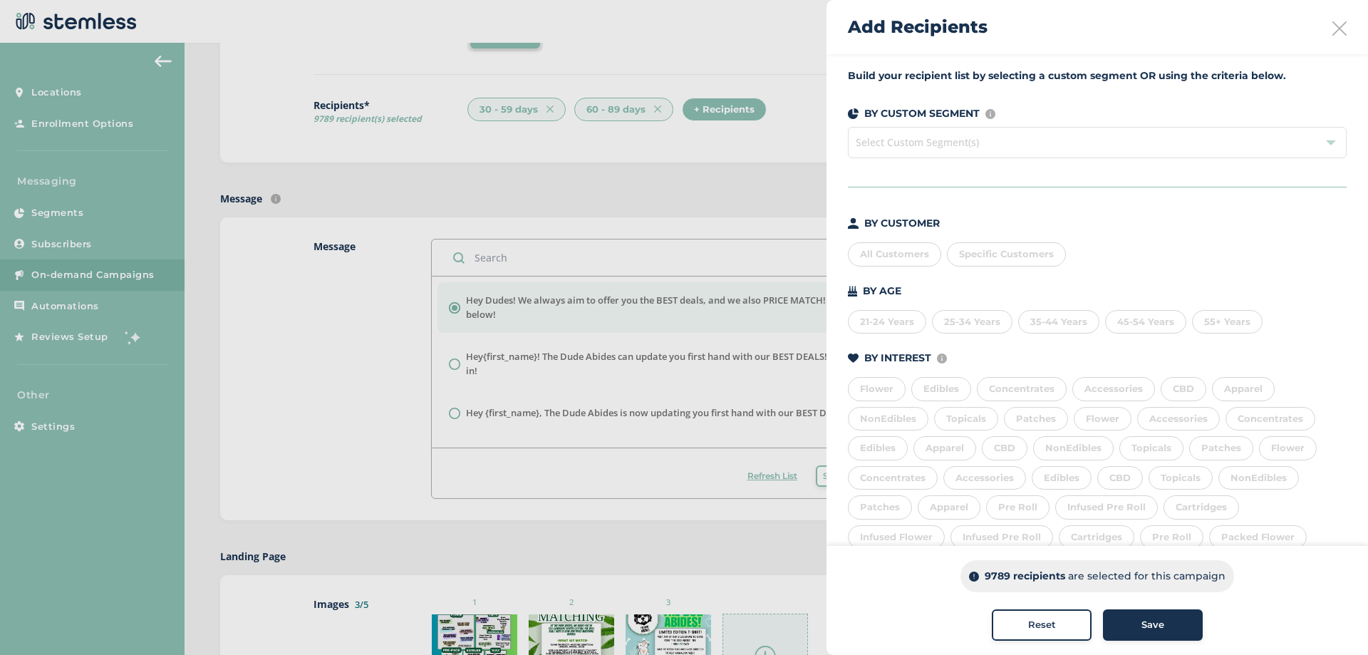
click at [648, 108] on div at bounding box center [684, 327] width 1368 height 655
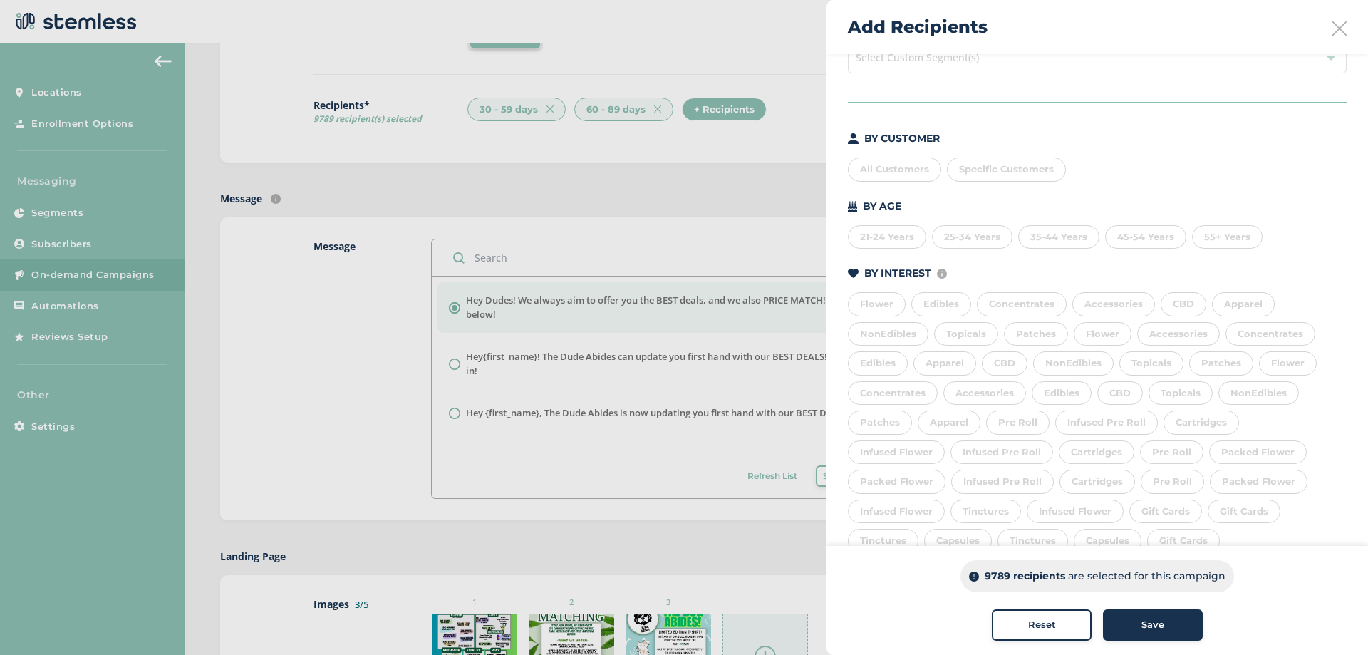
scroll to position [190, 0]
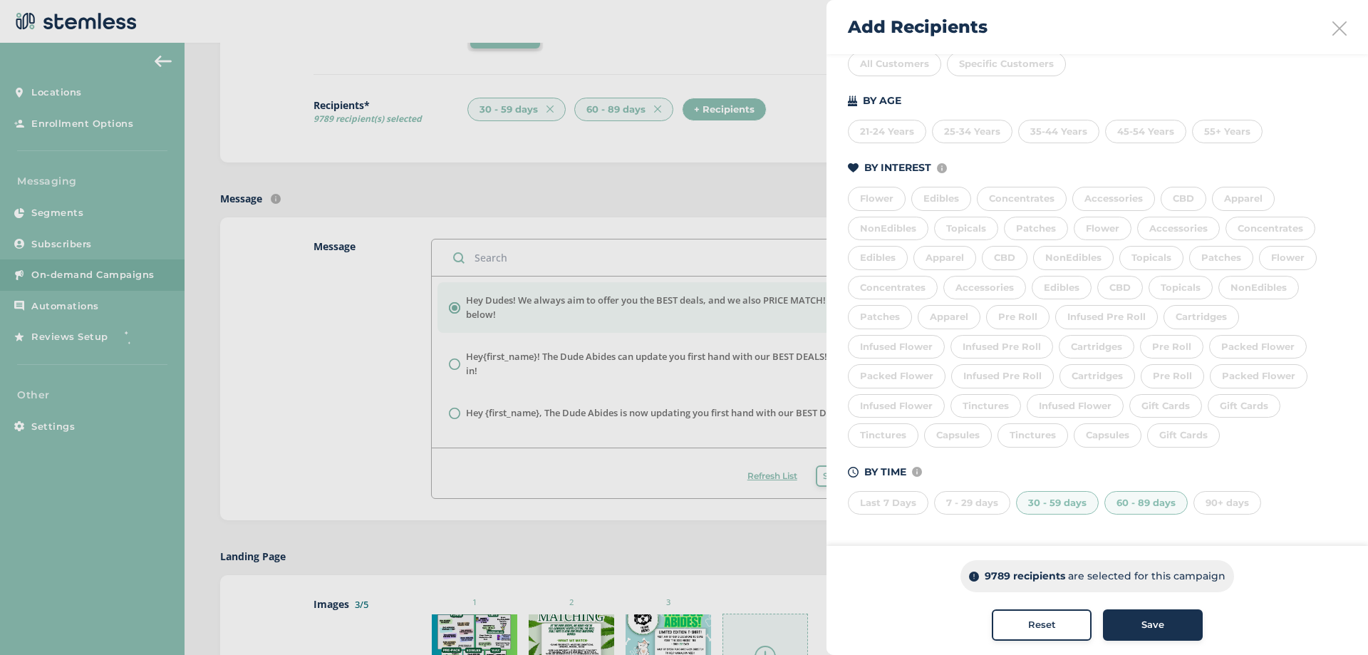
click at [1140, 499] on div "60 - 89 days" at bounding box center [1145, 503] width 83 height 24
drag, startPoint x: 1129, startPoint y: 506, endPoint x: 1104, endPoint y: 506, distance: 25.6
click at [1129, 506] on div "60 - 89 days" at bounding box center [1145, 503] width 83 height 24
click at [1045, 499] on div "30 - 59 days" at bounding box center [1057, 503] width 83 height 24
click at [960, 503] on div "7 - 29 days" at bounding box center [972, 503] width 76 height 24
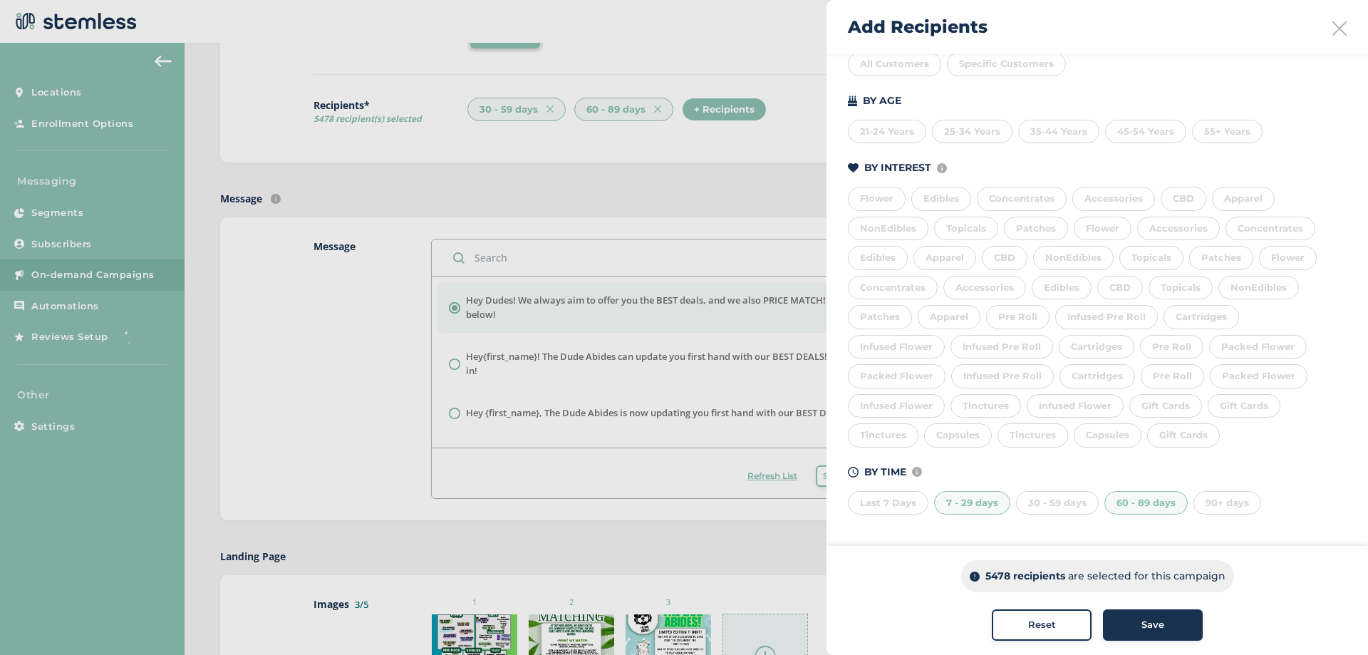
click at [1113, 509] on div "60 - 89 days" at bounding box center [1145, 503] width 83 height 24
click at [1076, 643] on div "6509 recipients are selected for this campaign Reset Save" at bounding box center [1096, 600] width 541 height 109
click at [1075, 626] on div "6509 recipients are selected for this campaign Reset Save" at bounding box center [1096, 600] width 541 height 109
click at [1060, 626] on div "Reset" at bounding box center [1041, 625] width 77 height 14
drag, startPoint x: 1342, startPoint y: 27, endPoint x: 1333, endPoint y: 27, distance: 9.3
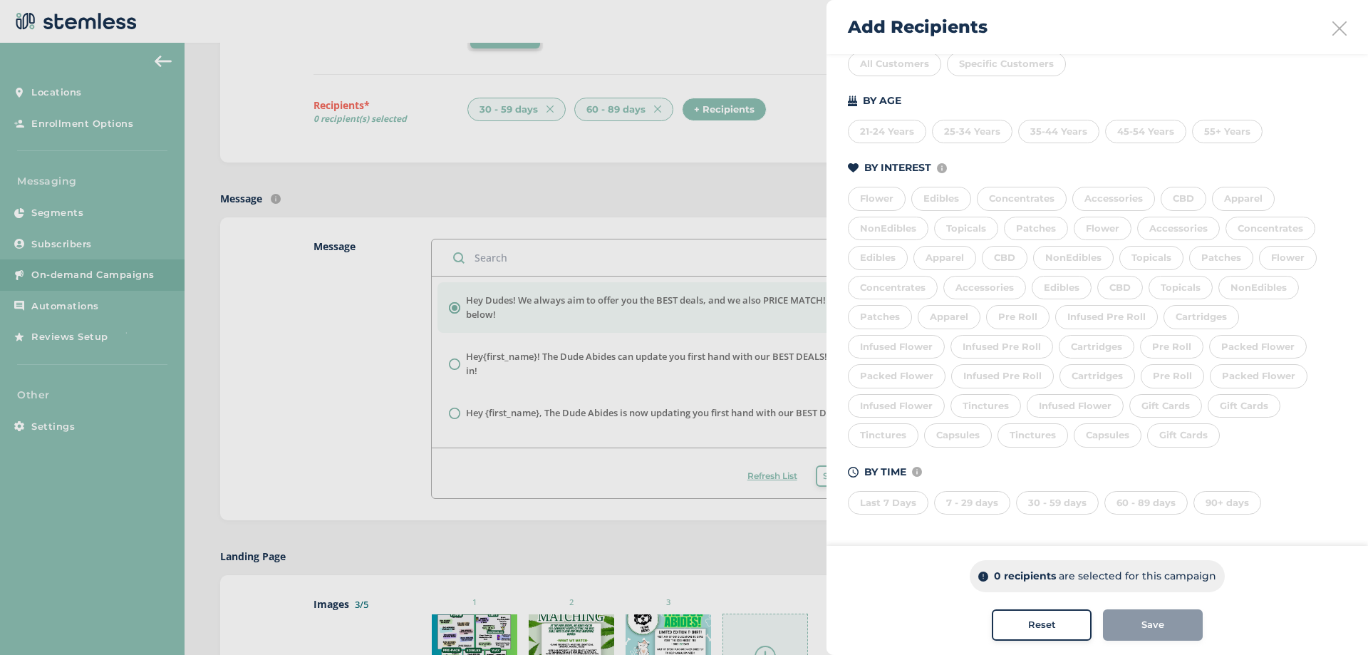
click at [1333, 27] on icon at bounding box center [1339, 28] width 14 height 14
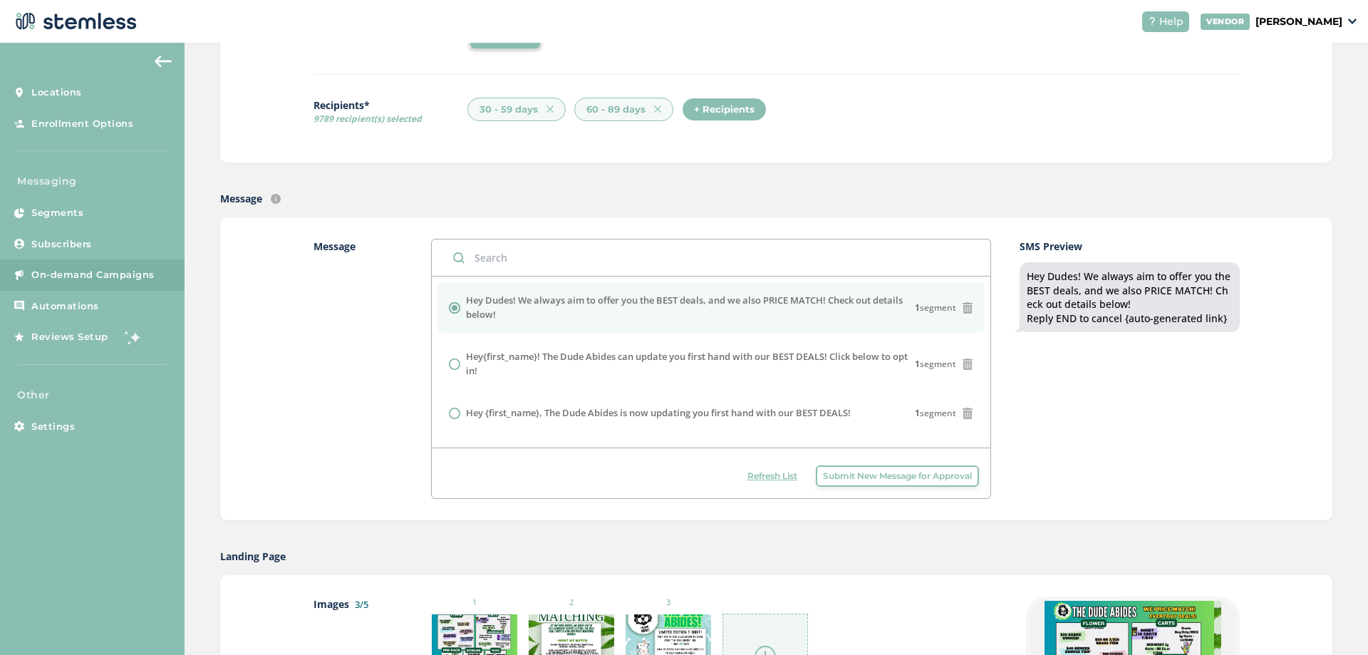
drag, startPoint x: 1245, startPoint y: 20, endPoint x: 334, endPoint y: 261, distance: 942.7
click at [334, 263] on div "Help VENDOR Madison Platter Locations Enrollment Options Messaging Segments Sub…" at bounding box center [684, 327] width 1368 height 655
click at [383, 239] on label "Message" at bounding box center [357, 369] width 89 height 260
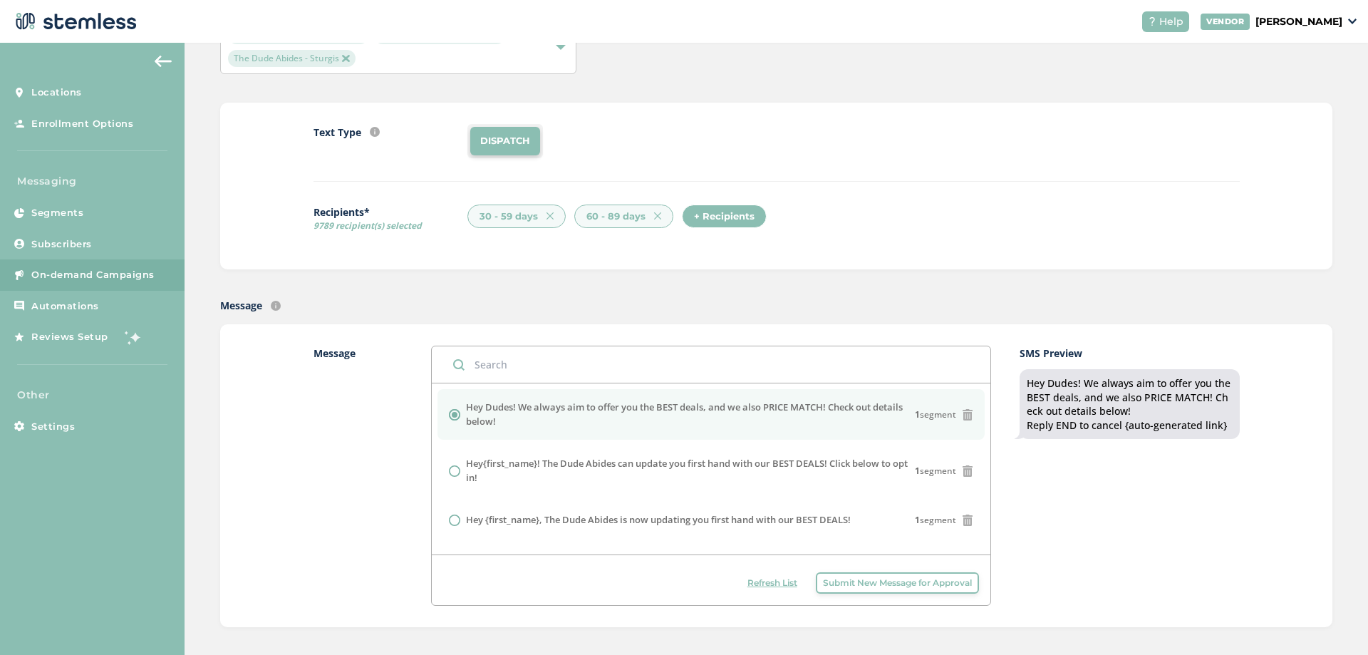
scroll to position [0, 0]
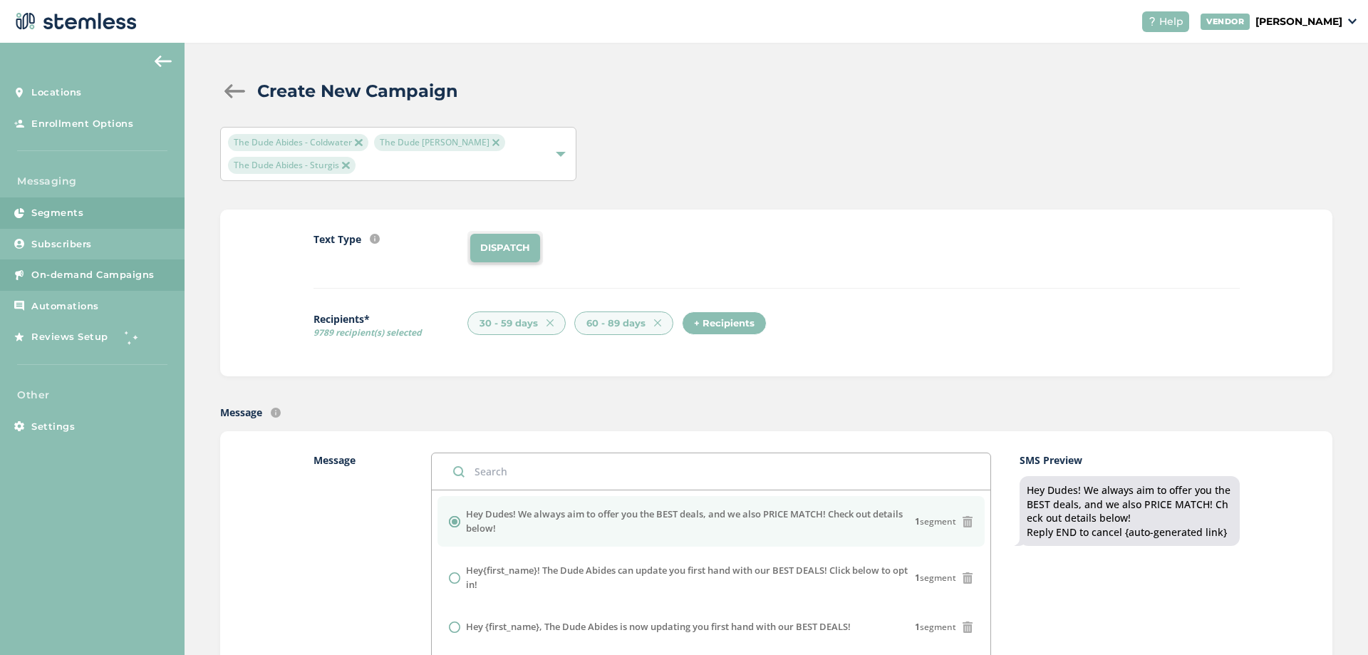
click at [97, 213] on link "Segments" at bounding box center [92, 212] width 185 height 31
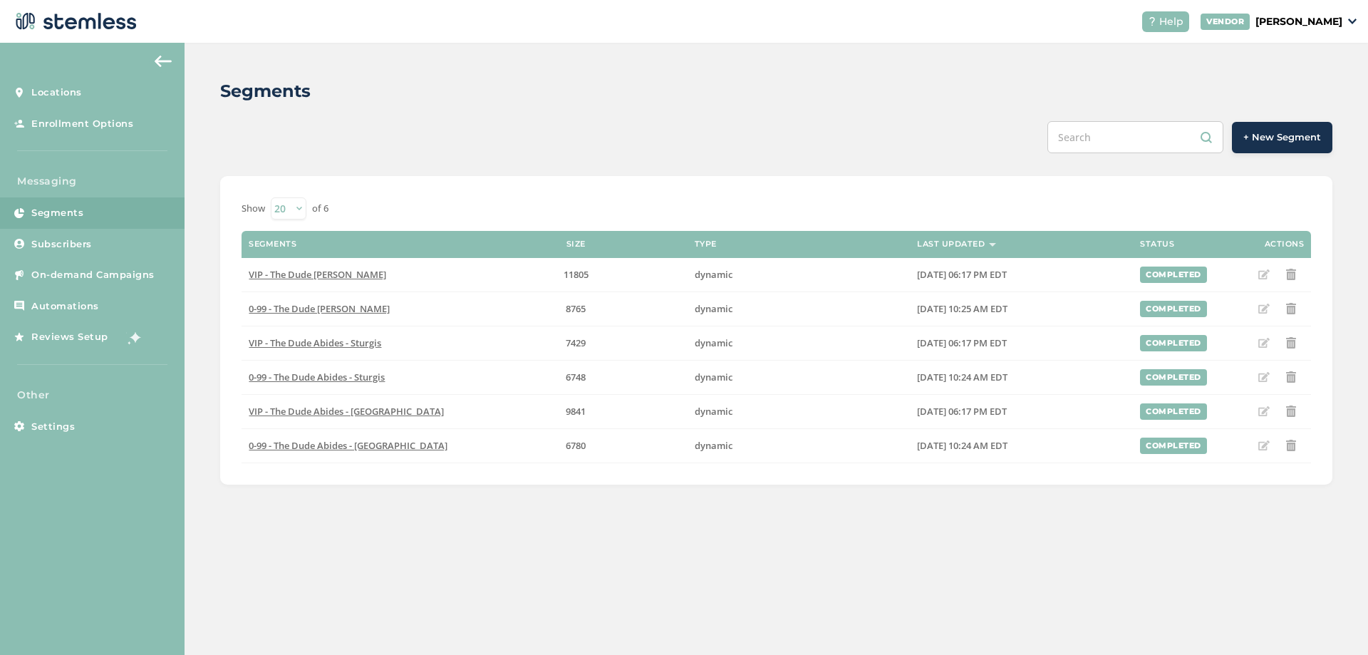
click at [1285, 138] on span "+ New Segment" at bounding box center [1282, 137] width 78 height 14
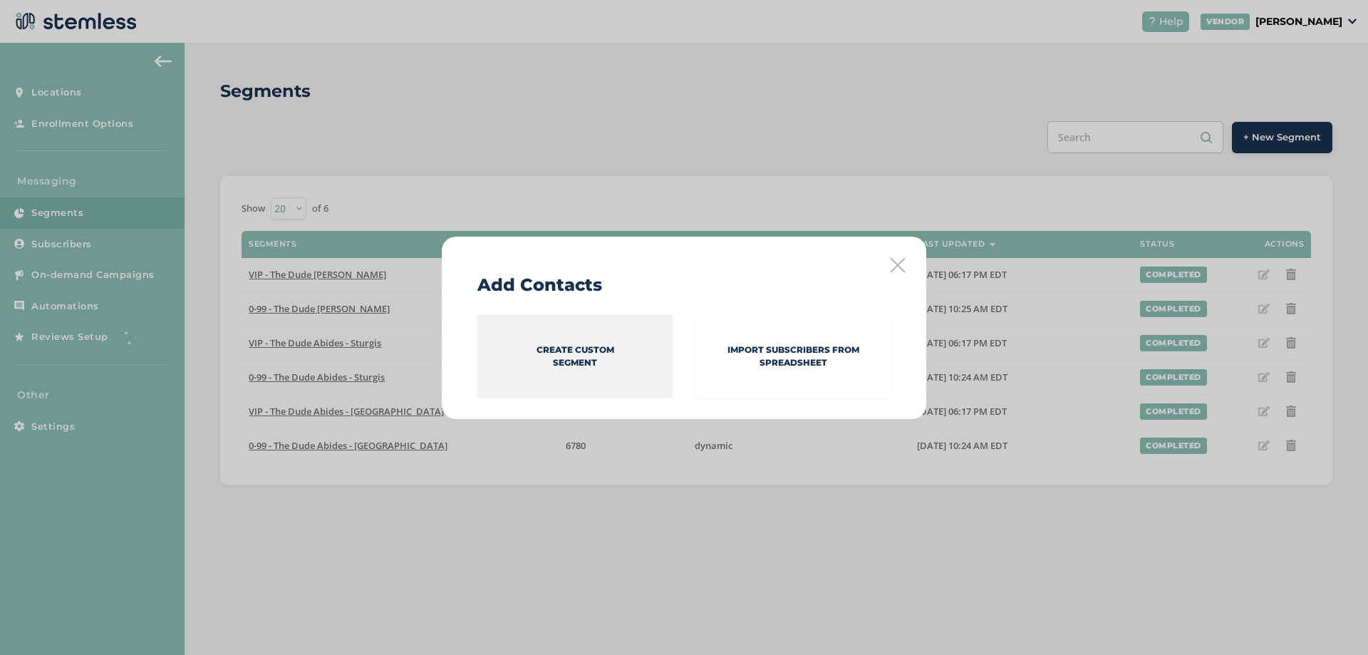
click at [587, 377] on div "Create Custom Segment" at bounding box center [574, 356] width 195 height 83
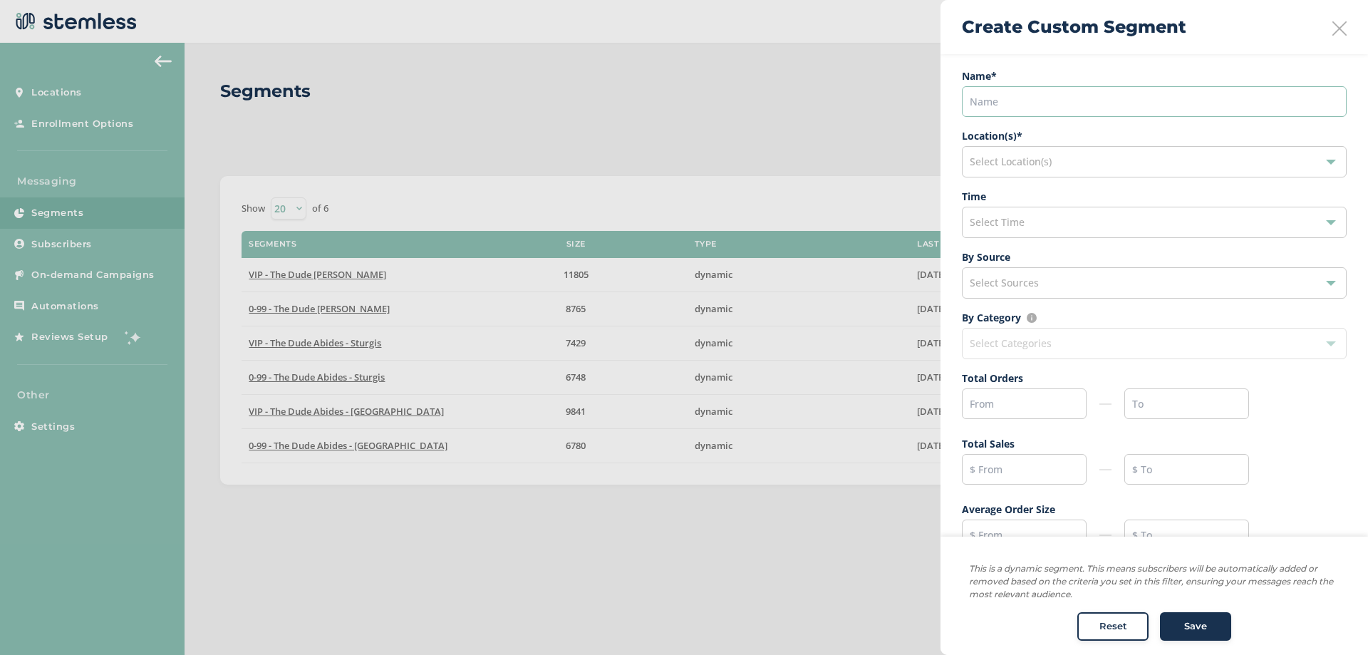
click at [1002, 115] on input "text" at bounding box center [1154, 101] width 385 height 31
click at [1007, 149] on div "Select Location(s)" at bounding box center [1154, 161] width 385 height 31
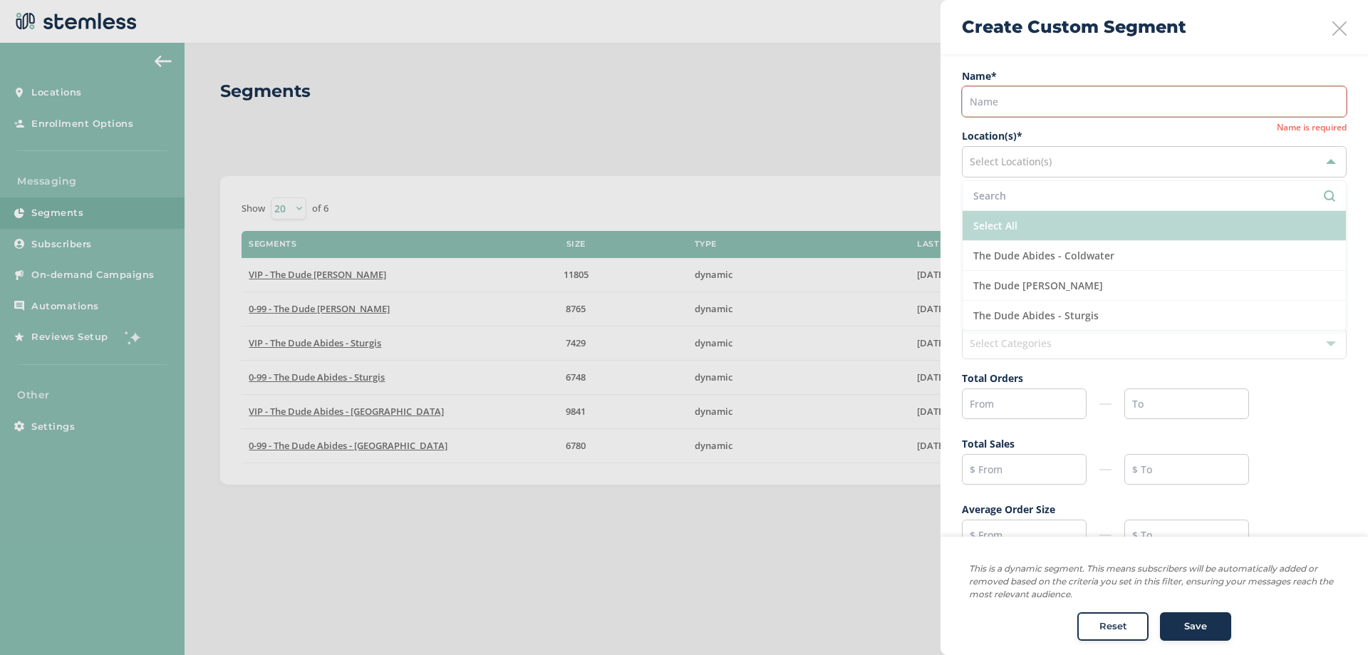
click at [1014, 221] on li "Select All" at bounding box center [1153, 226] width 383 height 30
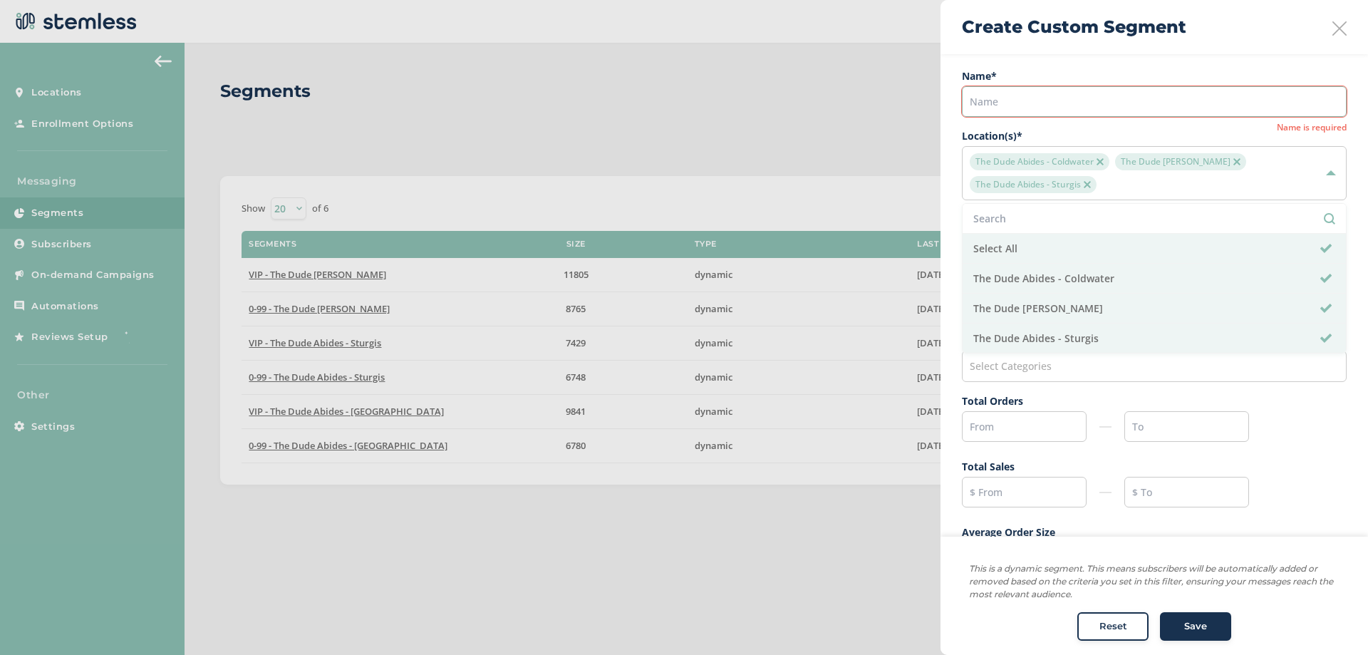
click at [1024, 98] on input "text" at bounding box center [1154, 101] width 385 height 31
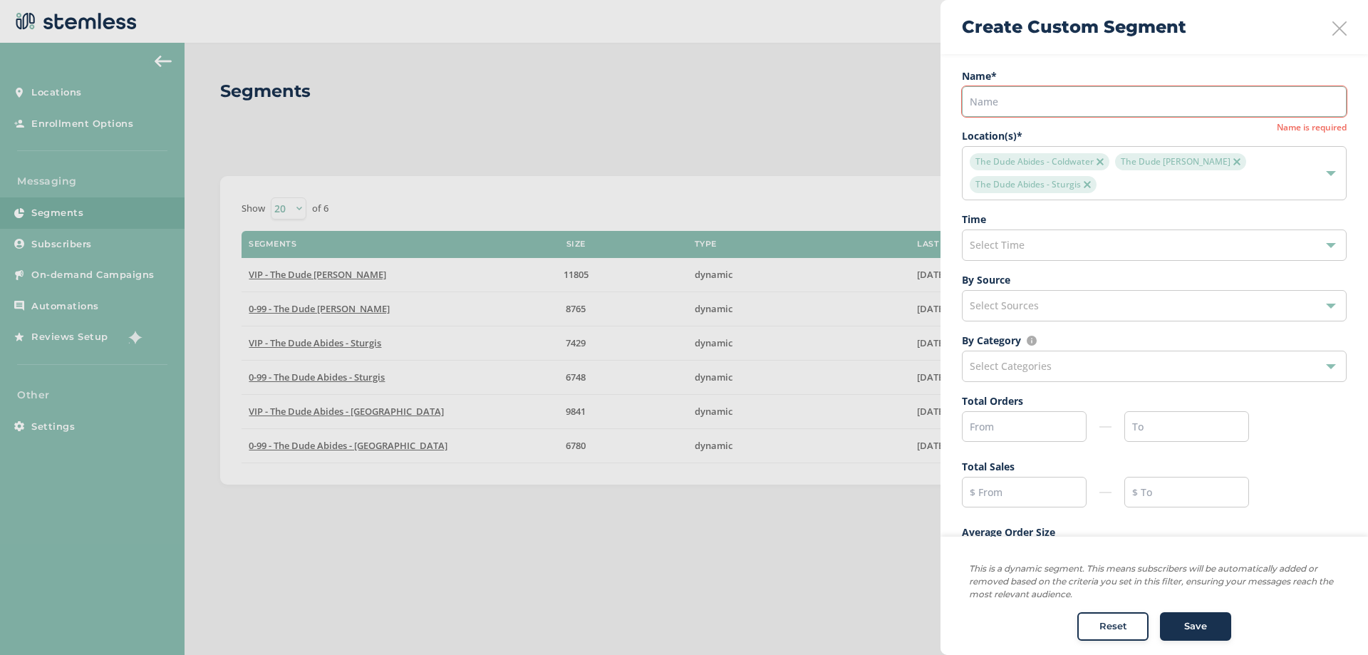
click at [1026, 101] on input "text" at bounding box center [1154, 101] width 385 height 31
drag, startPoint x: 1026, startPoint y: 103, endPoint x: 966, endPoint y: 88, distance: 61.9
click at [966, 88] on input "text" at bounding box center [1154, 101] width 385 height 31
click at [981, 69] on label "Name *" at bounding box center [1154, 75] width 385 height 15
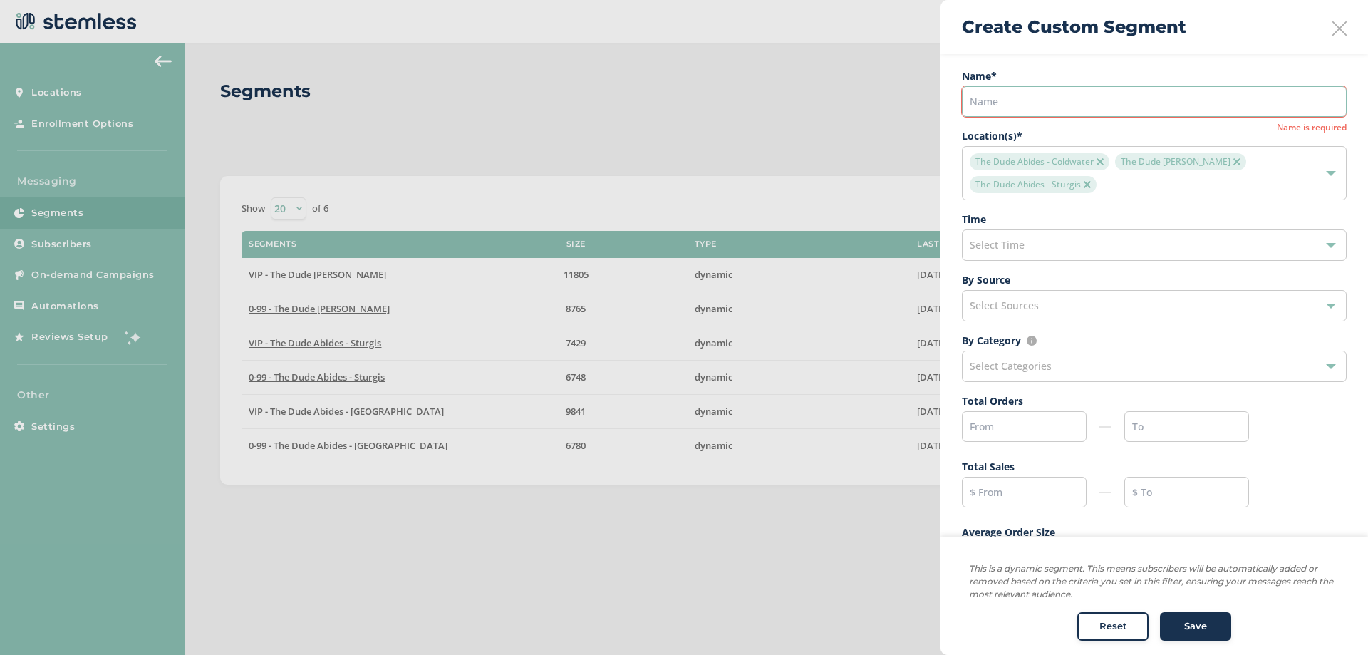
click at [1009, 103] on input "text" at bounding box center [1154, 101] width 385 height 31
click at [1046, 243] on div "Select Time" at bounding box center [1154, 244] width 385 height 31
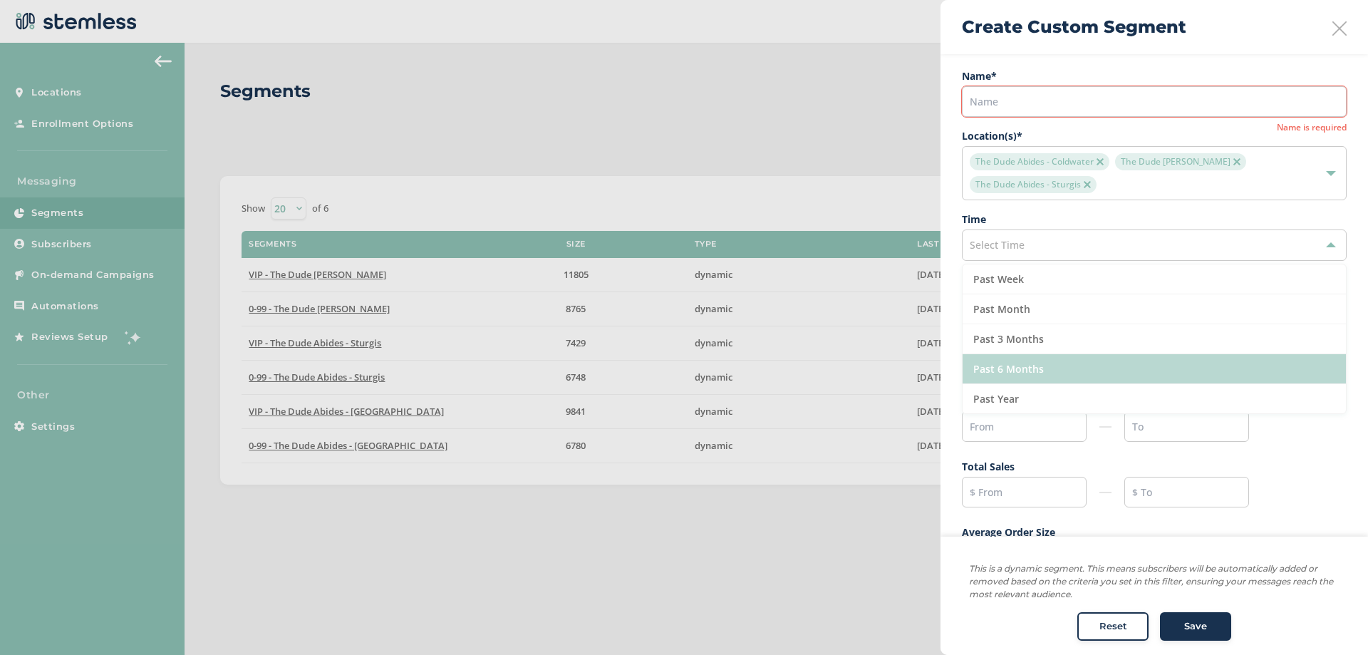
click at [1022, 372] on li "Past 6 Months" at bounding box center [1153, 369] width 383 height 30
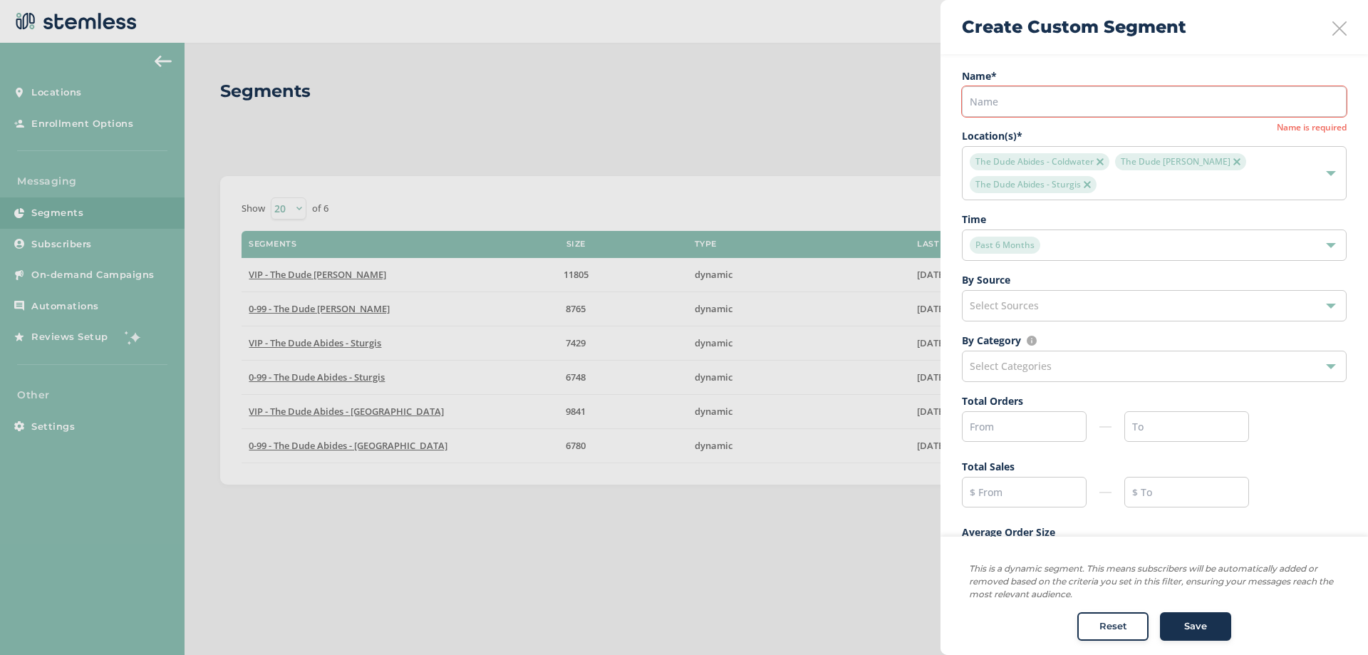
click at [1062, 254] on div "Past 6 Months" at bounding box center [1154, 244] width 385 height 31
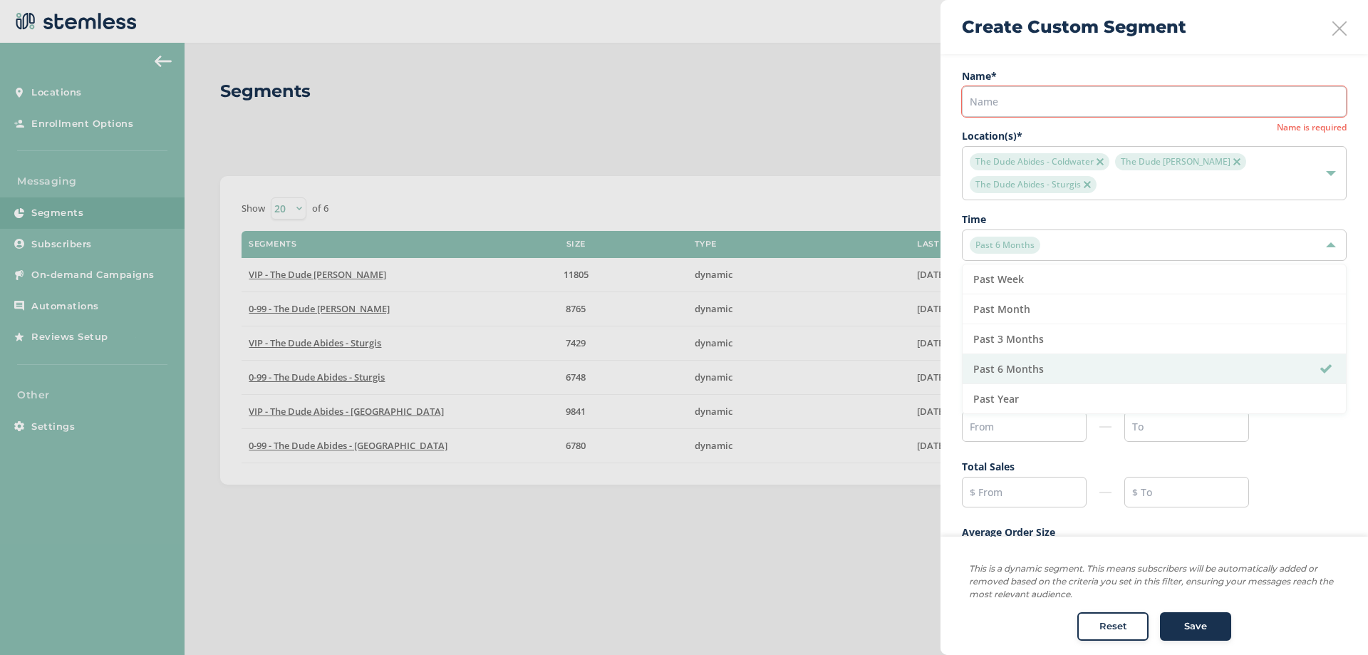
click at [1008, 224] on label "Time" at bounding box center [1154, 219] width 385 height 15
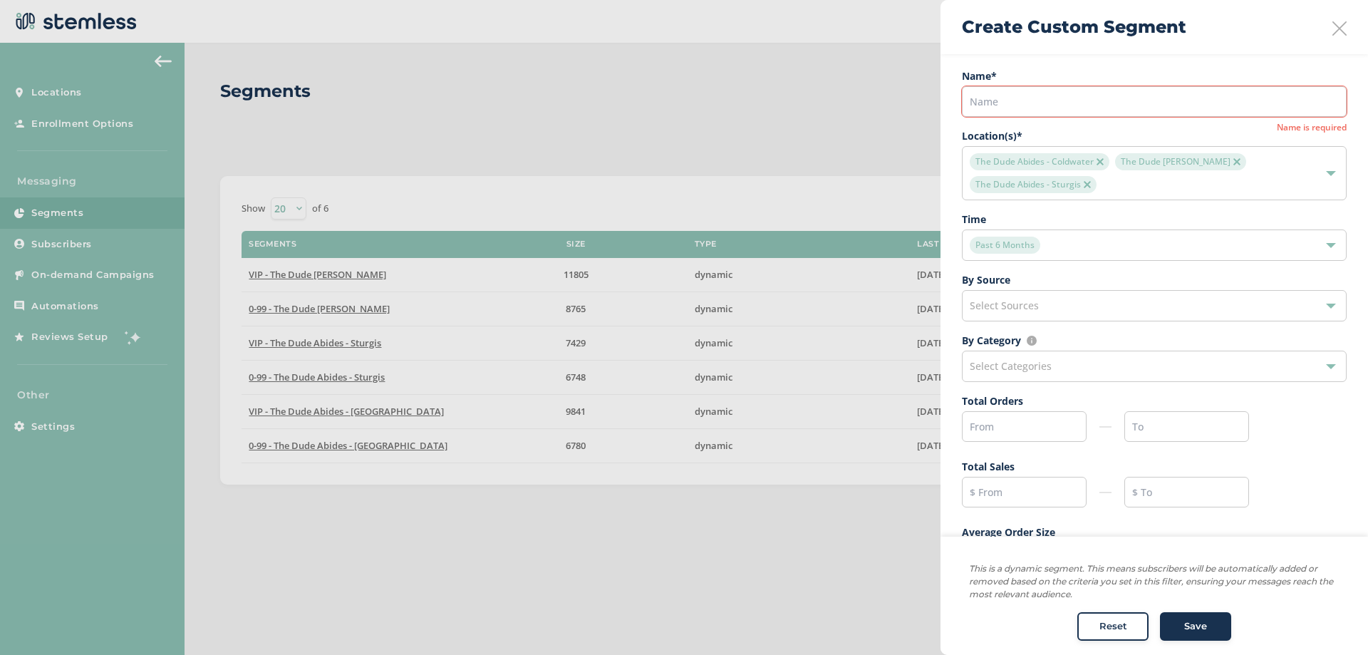
click at [1026, 357] on div "Select Categories" at bounding box center [1154, 366] width 385 height 31
click at [1014, 433] on input "text" at bounding box center [1024, 426] width 125 height 31
type input "1"
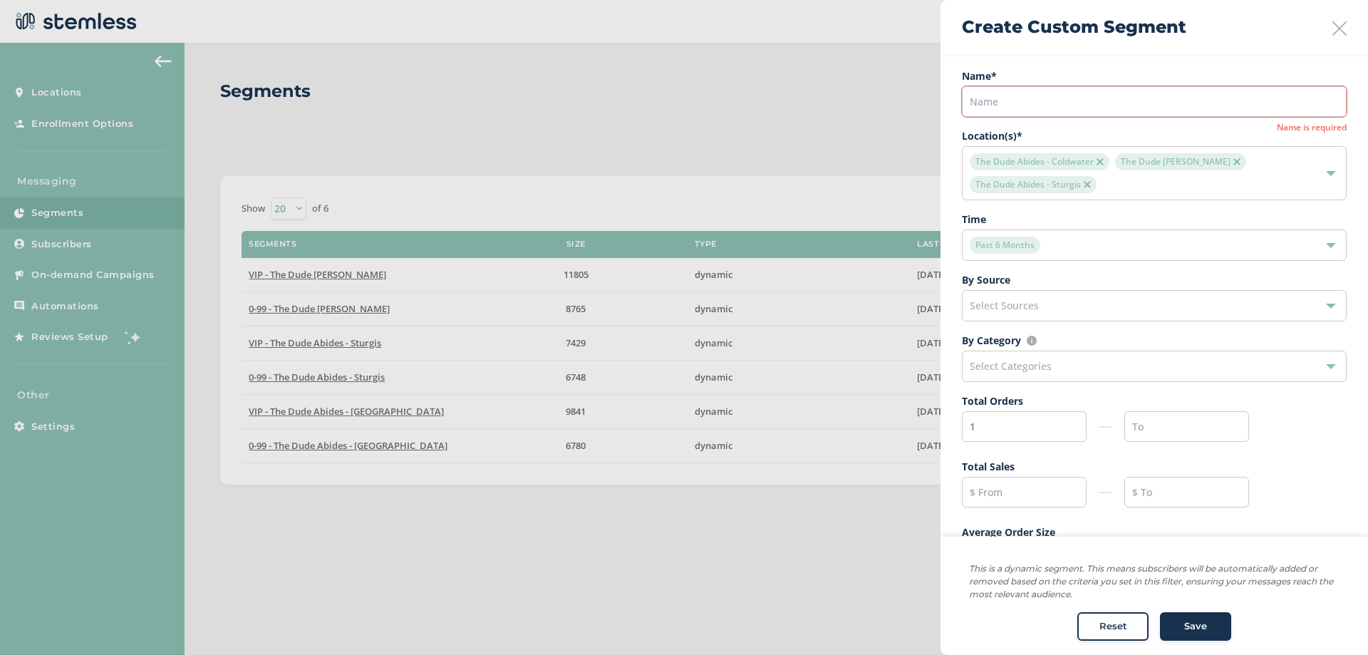
click at [1033, 399] on label "Total Orders" at bounding box center [1154, 400] width 385 height 15
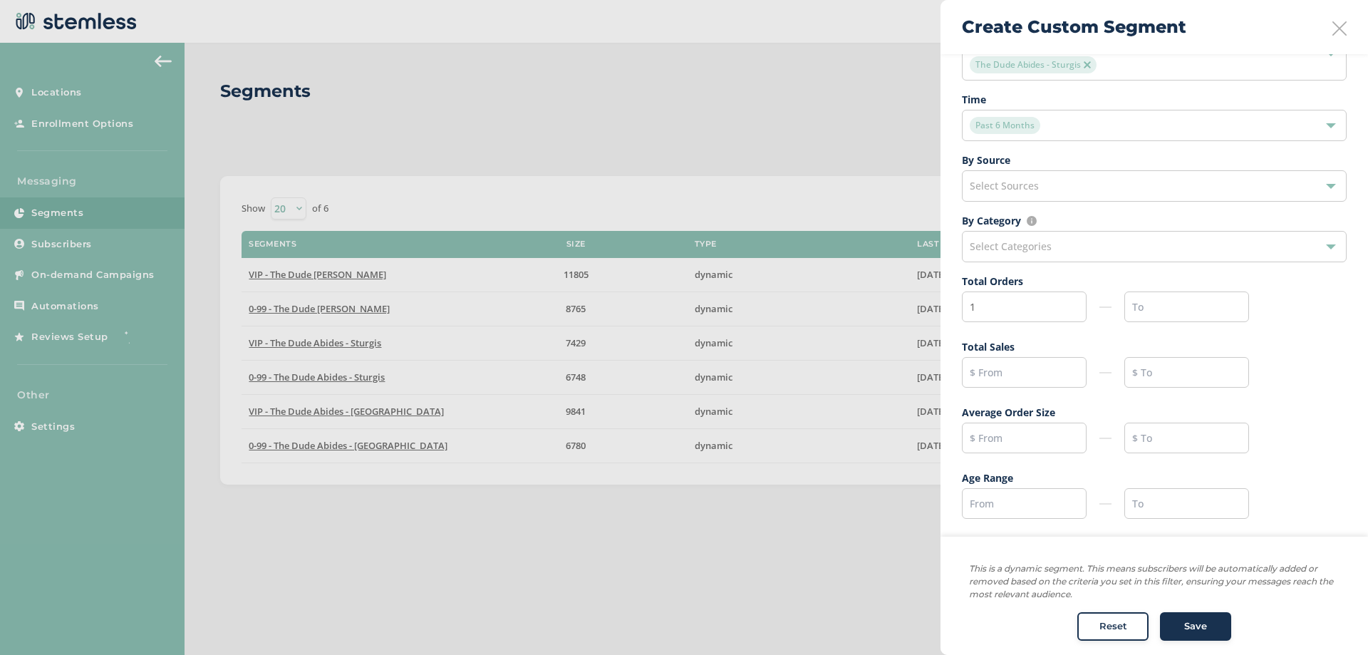
scroll to position [122, 0]
click at [1038, 451] on ul "Name * Name is required Location(s) * The Dude Abides - Coldwater The Dude Abid…" at bounding box center [1154, 235] width 385 height 576
click at [1047, 435] on input "text" at bounding box center [1024, 435] width 125 height 31
click at [1042, 428] on input "100" at bounding box center [1024, 435] width 125 height 31
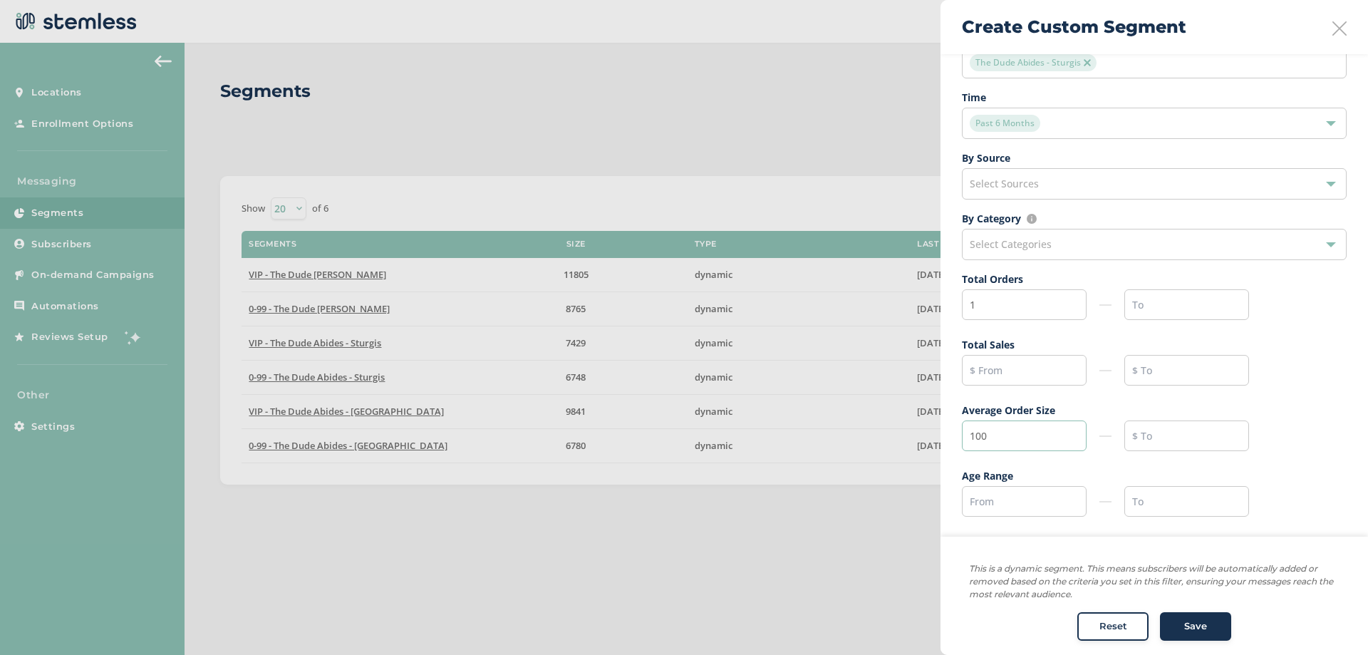
click at [1042, 428] on input "100" at bounding box center [1024, 435] width 125 height 31
type input "100"
click at [1059, 405] on label "Average Order Size" at bounding box center [1154, 410] width 385 height 15
click at [1030, 427] on input "100" at bounding box center [1024, 435] width 125 height 31
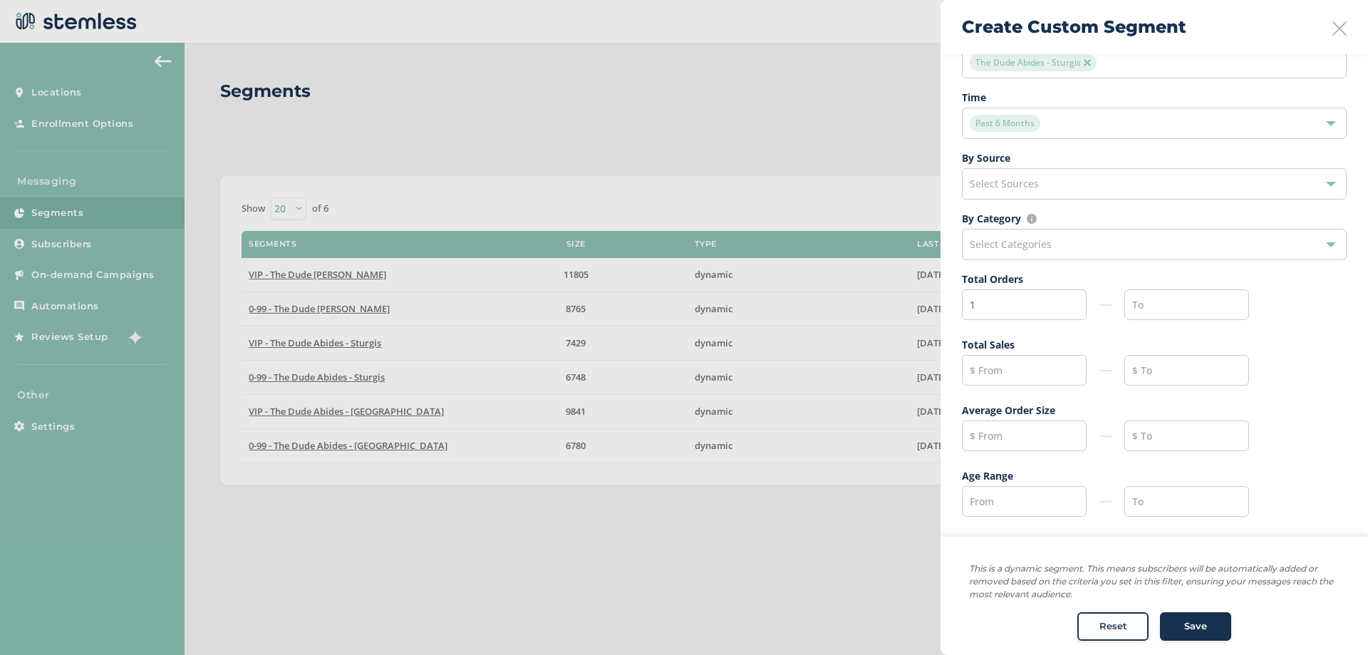
click at [1169, 610] on label "This is a dynamic segment. This means subscribers will be automatically added o…" at bounding box center [1154, 581] width 370 height 61
click at [1175, 621] on div "Save" at bounding box center [1195, 626] width 51 height 14
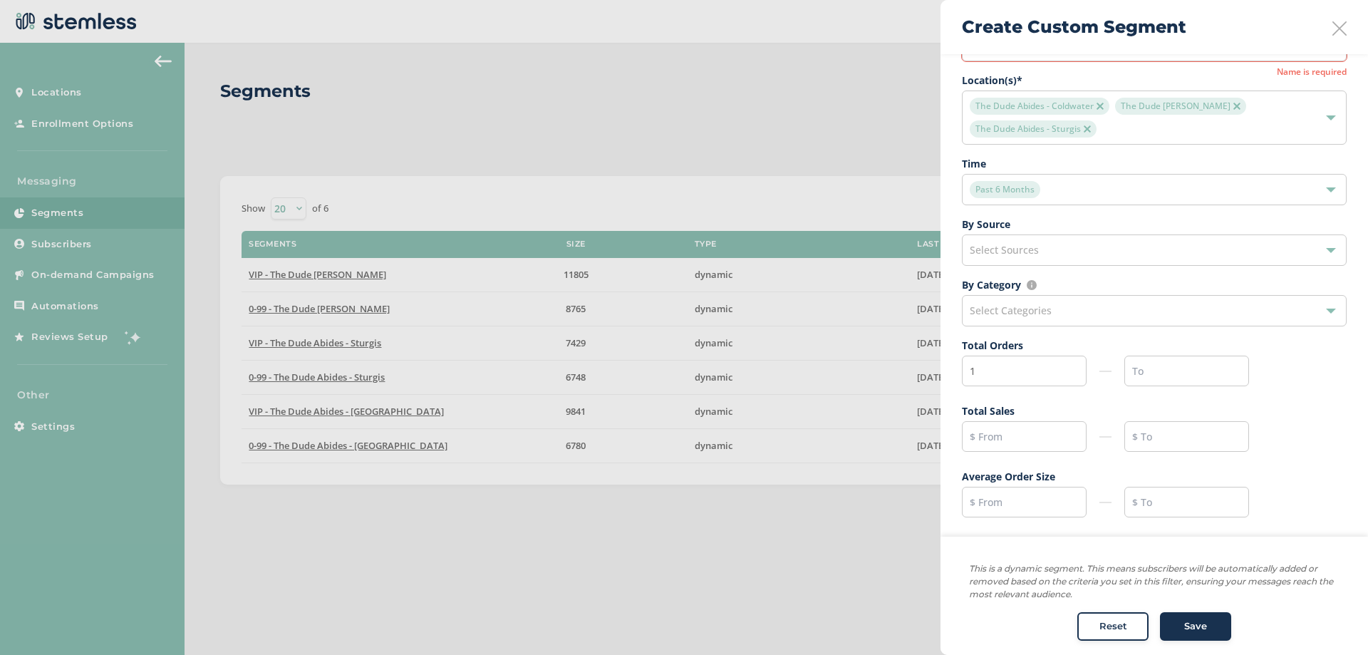
scroll to position [0, 0]
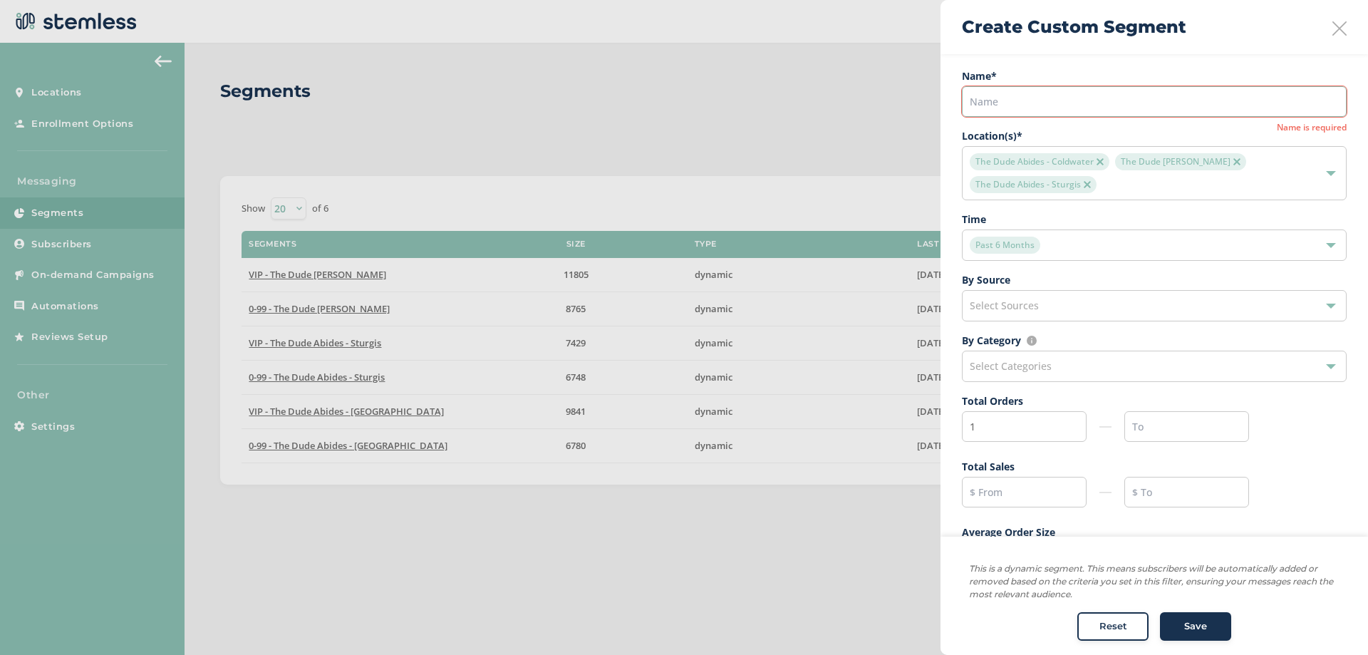
click at [1057, 113] on input "text" at bounding box center [1154, 101] width 385 height 31
click at [1059, 95] on input "text" at bounding box center [1154, 101] width 385 height 31
type input "Past 6 Months"
click at [1170, 618] on button "Save" at bounding box center [1195, 627] width 71 height 28
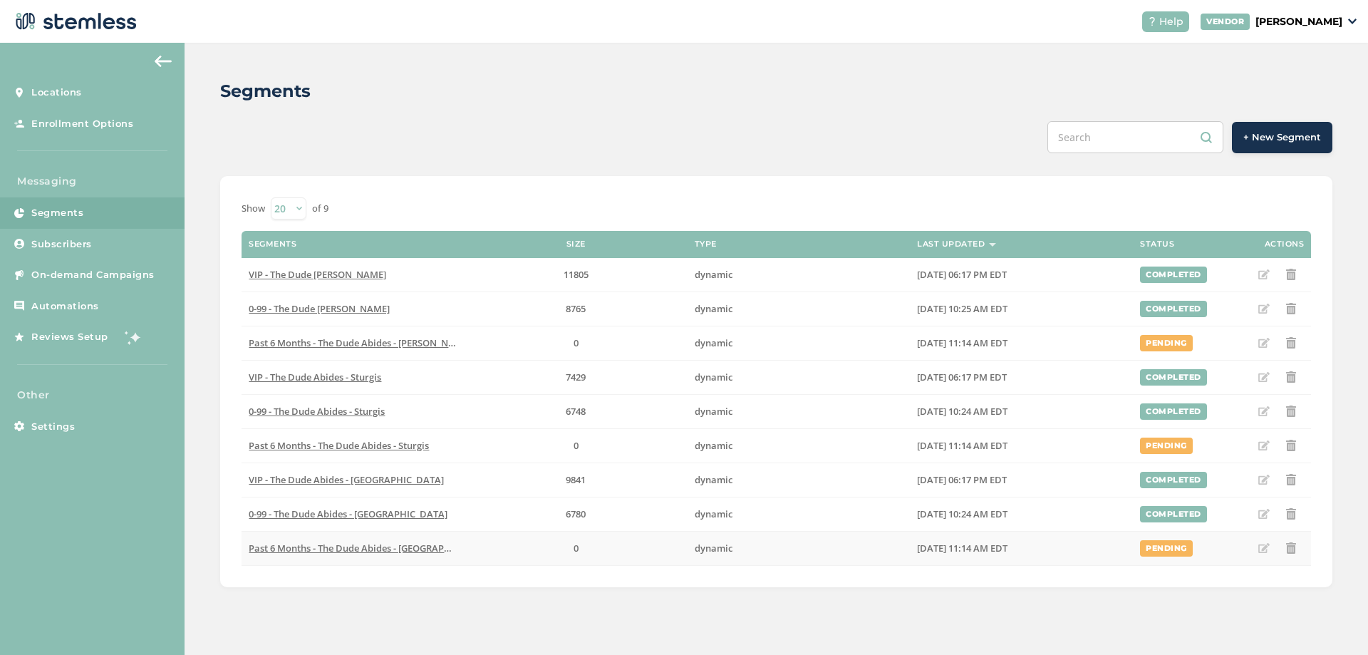
click at [598, 553] on label "0" at bounding box center [576, 548] width 209 height 12
click at [391, 559] on td "Past 6 Months - The Dude Abides - [GEOGRAPHIC_DATA]" at bounding box center [353, 548] width 223 height 34
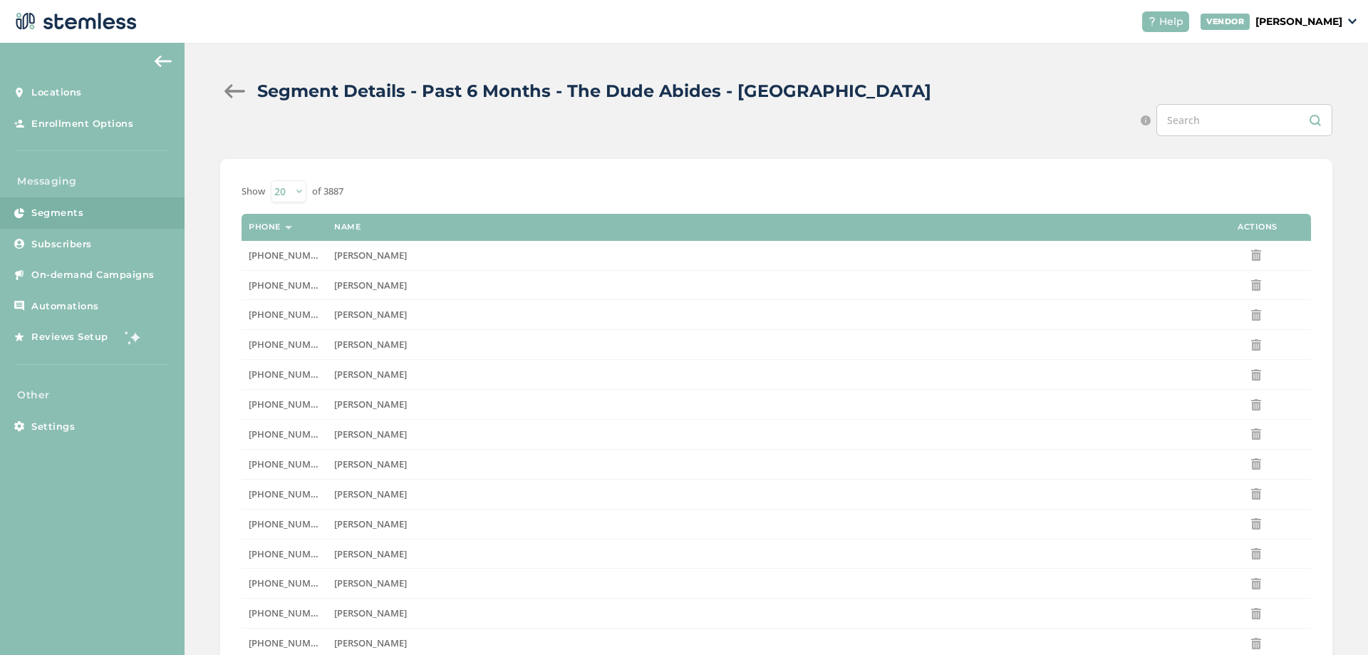
click at [232, 90] on div at bounding box center [234, 91] width 28 height 14
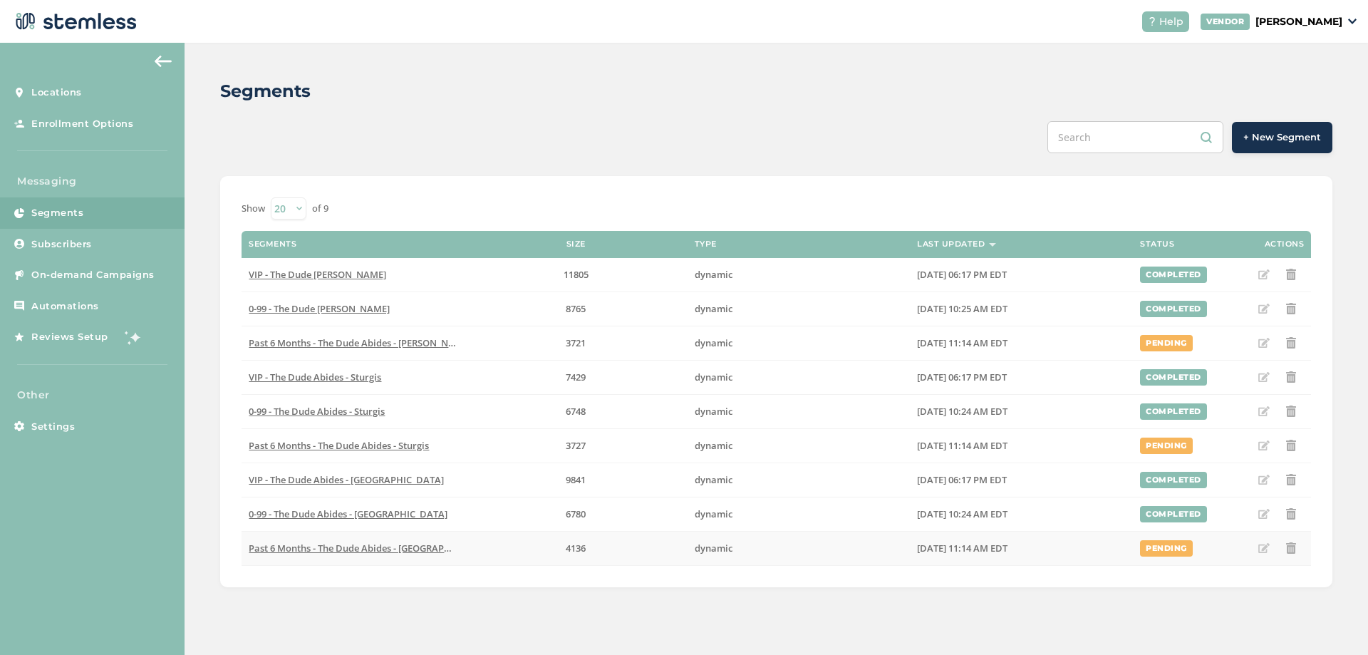
click at [480, 553] on label "4136" at bounding box center [576, 548] width 209 height 12
click at [390, 553] on span "Past 6 Months - The Dude Abides - [GEOGRAPHIC_DATA]" at bounding box center [370, 547] width 243 height 13
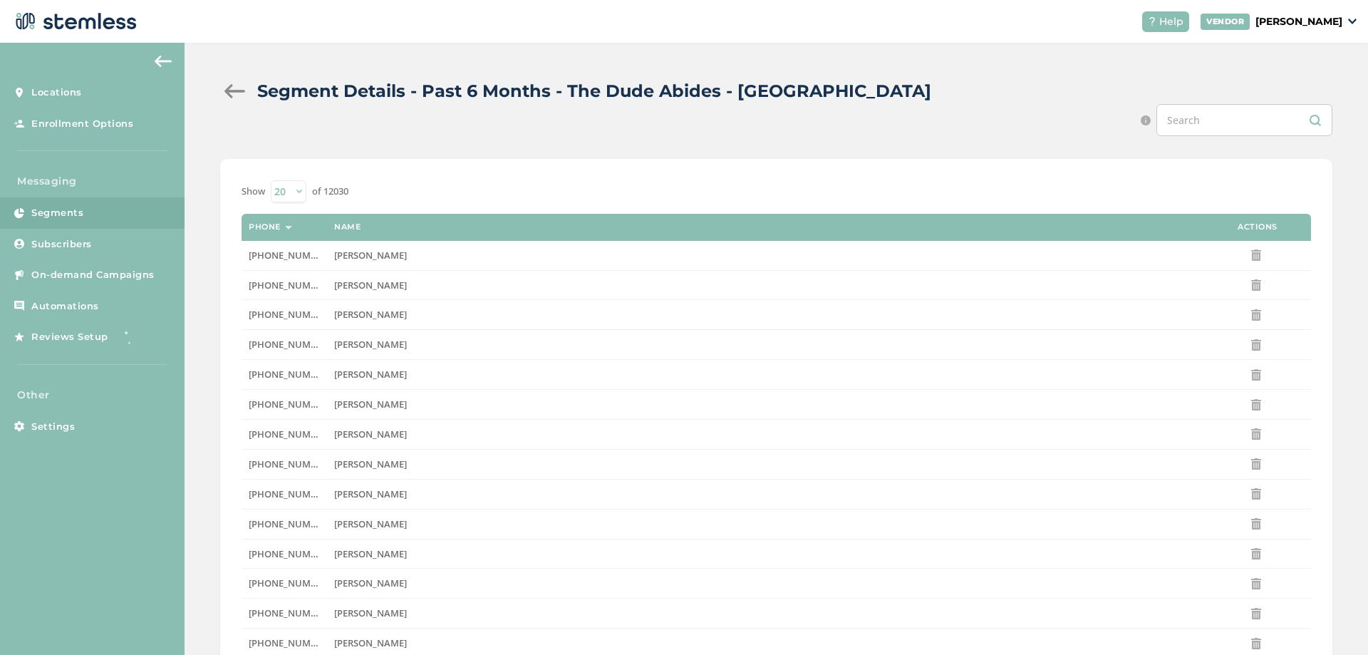
click at [225, 85] on div at bounding box center [234, 91] width 28 height 14
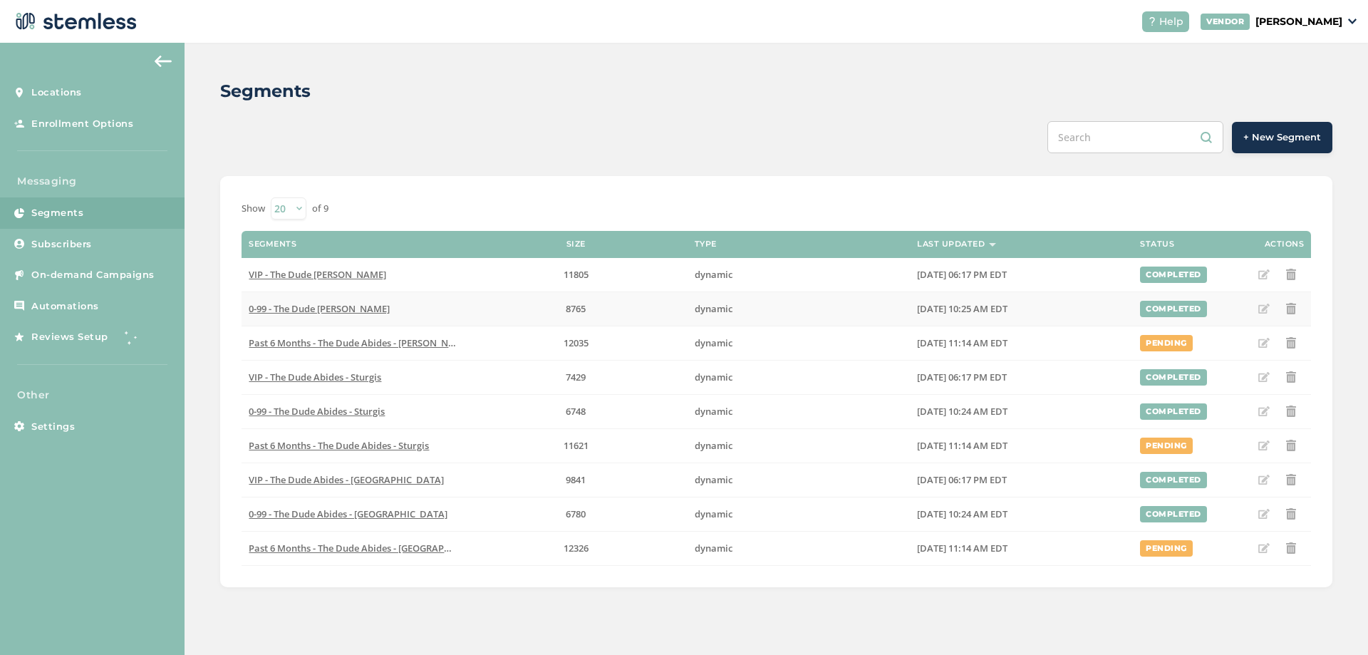
click at [385, 303] on span "0-99 - The Dude [PERSON_NAME]" at bounding box center [319, 308] width 141 height 13
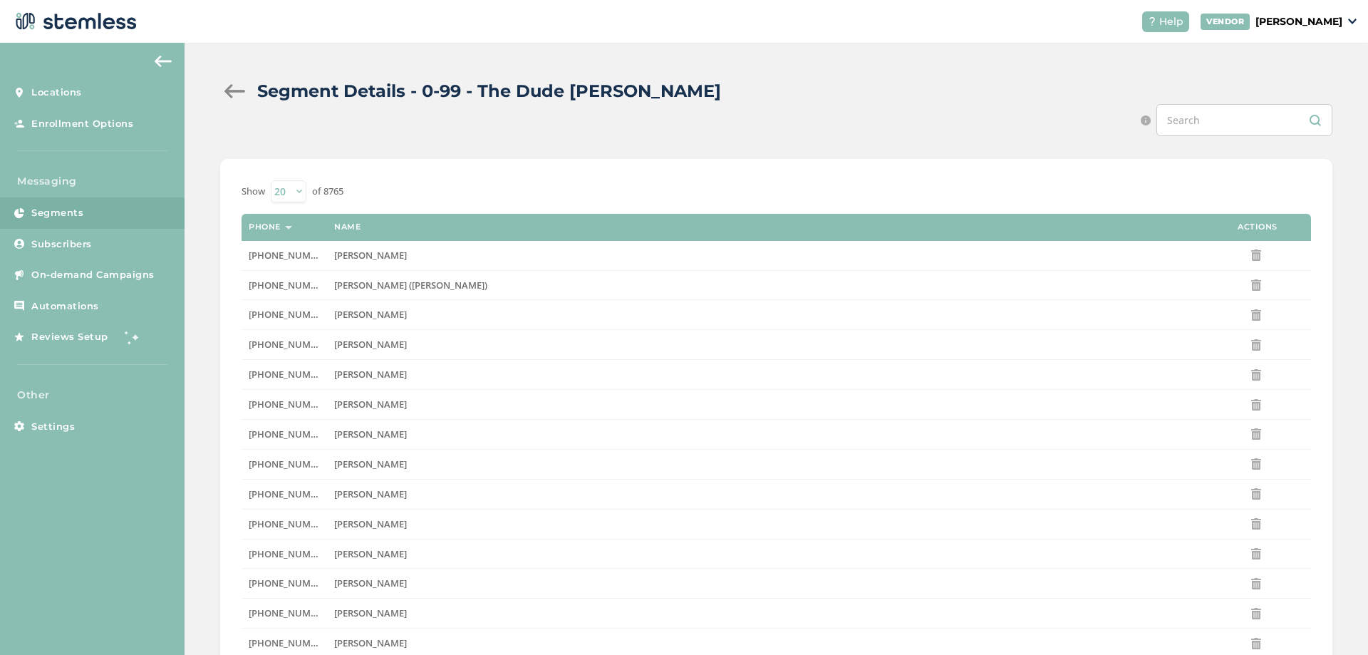
click at [224, 82] on div "Segment Details - 0-99 - The Dude [PERSON_NAME]" at bounding box center [770, 91] width 1101 height 26
click at [239, 85] on div at bounding box center [234, 91] width 28 height 14
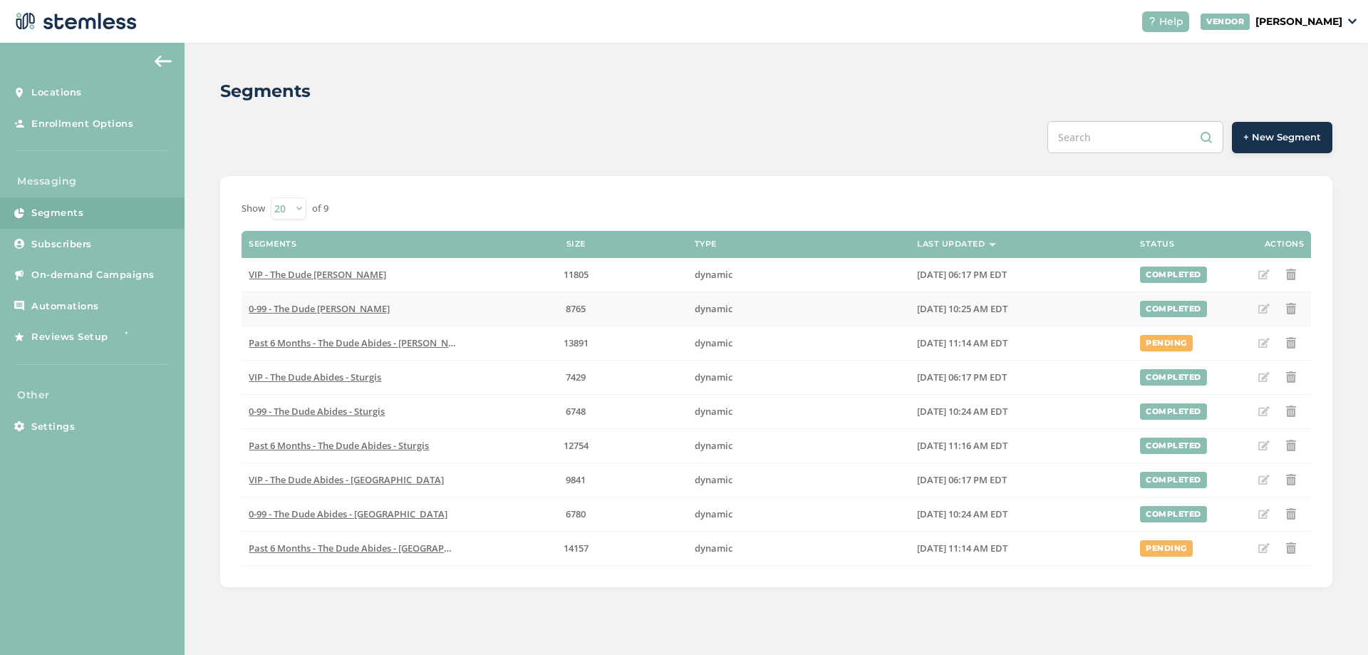
click at [1260, 311] on icon at bounding box center [1263, 308] width 11 height 11
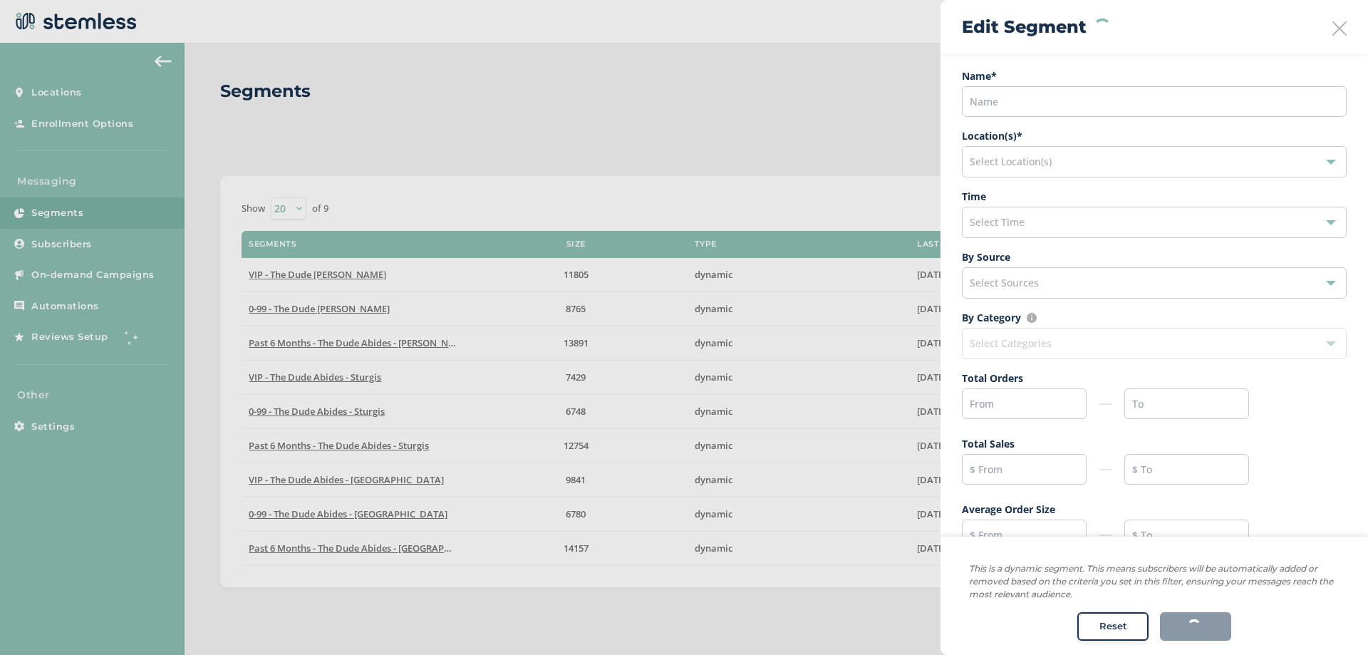
type input "0-99"
type input "0"
type input "99"
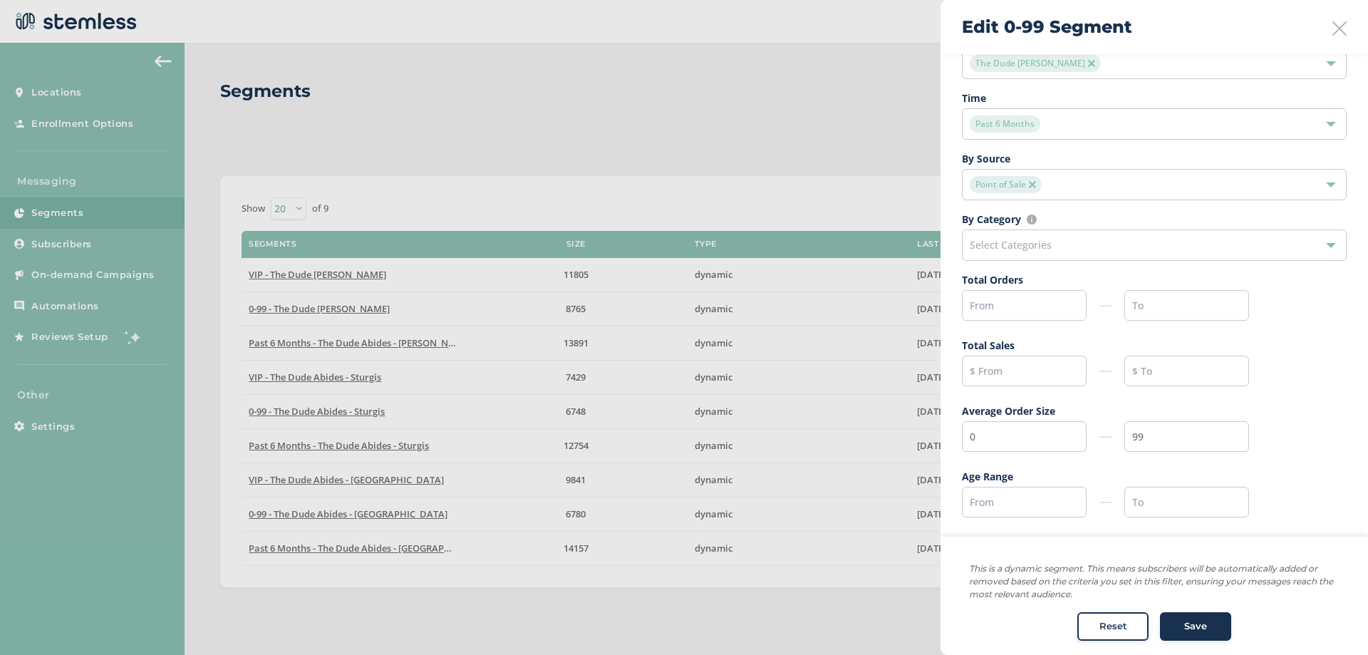
scroll to position [99, 0]
click at [1010, 299] on input "text" at bounding box center [1024, 304] width 125 height 31
type input "1"
click at [1188, 620] on span "Save" at bounding box center [1195, 626] width 23 height 14
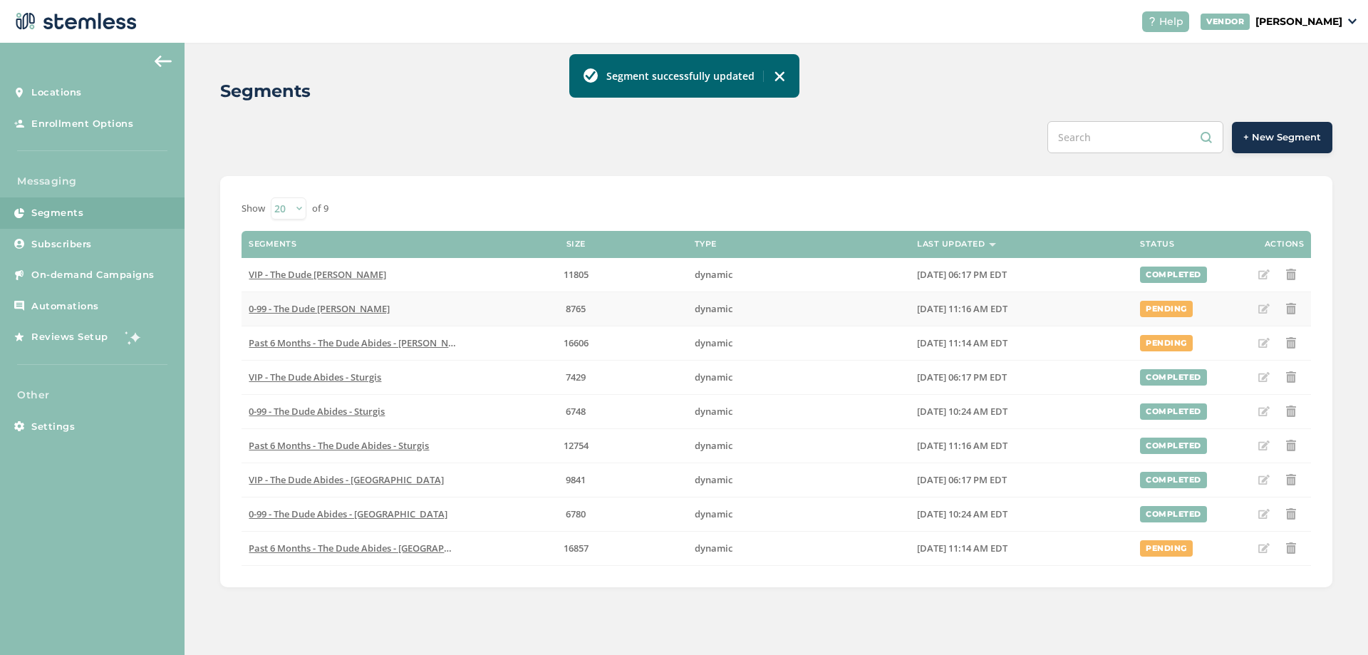
click at [360, 313] on span "0-99 - The Dude [PERSON_NAME]" at bounding box center [319, 308] width 141 height 13
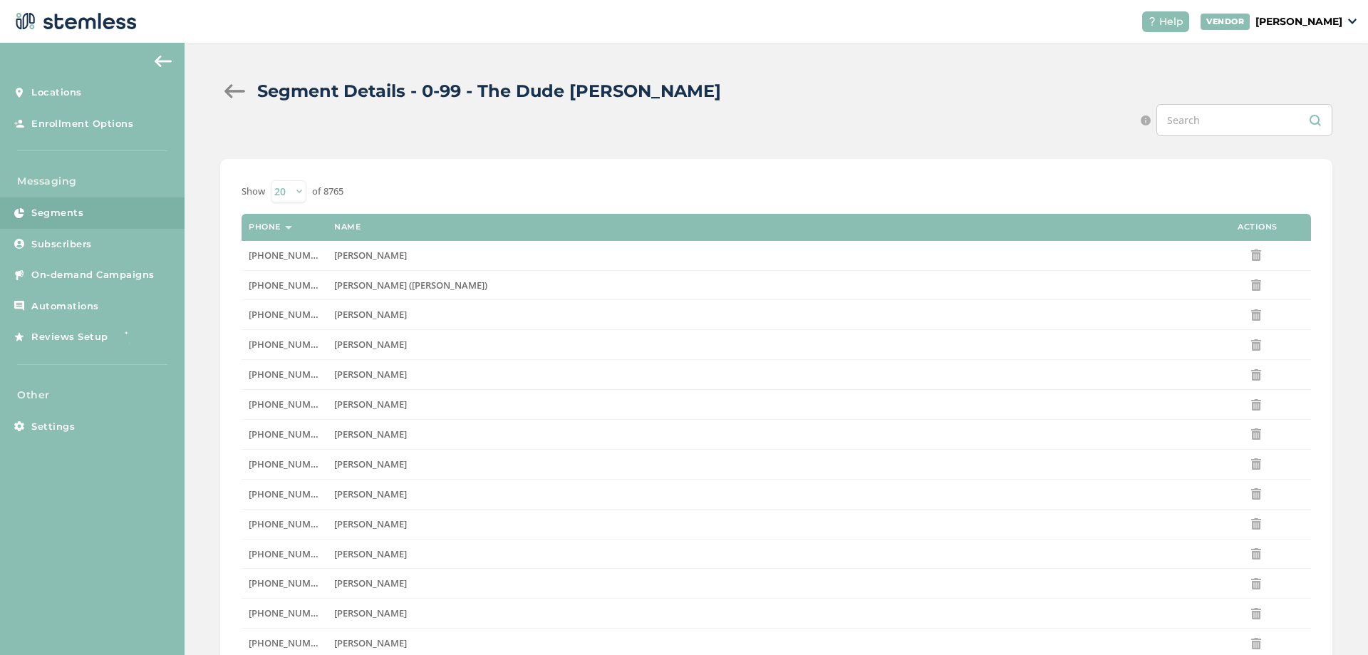
click at [250, 91] on div "Segment Details - 0-99 - The Dude [PERSON_NAME]" at bounding box center [770, 91] width 1101 height 26
click at [240, 91] on div at bounding box center [234, 91] width 28 height 14
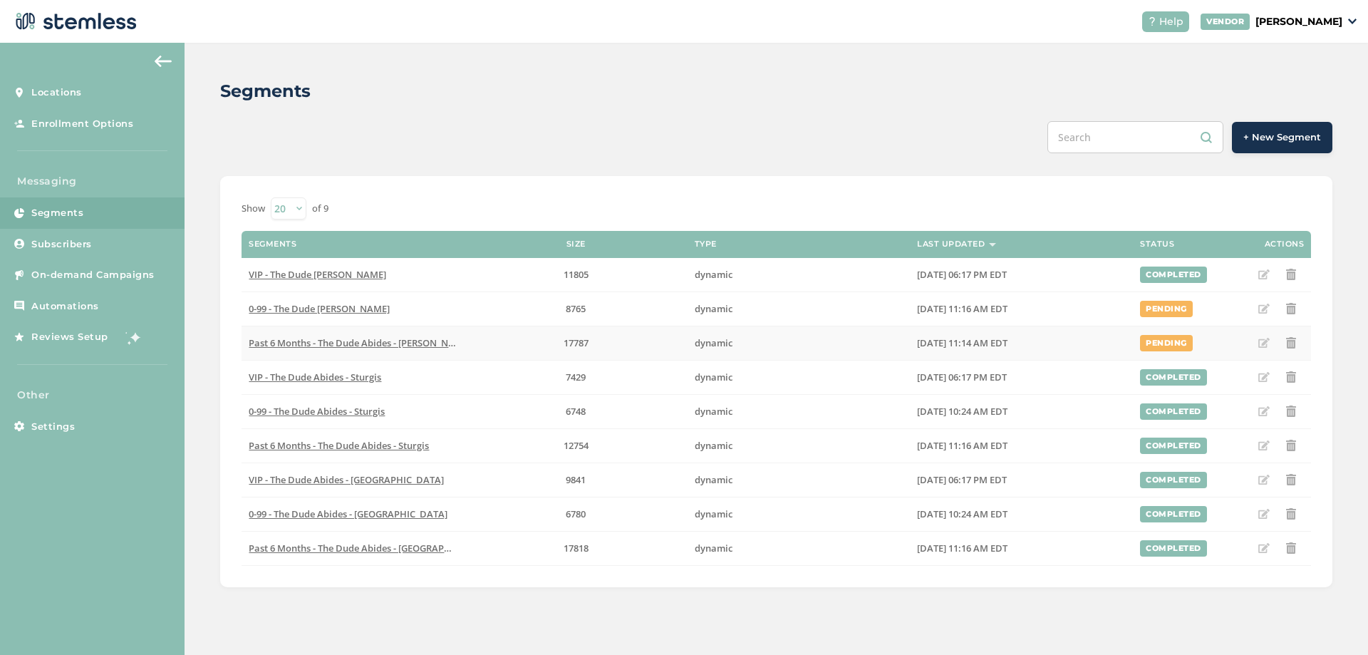
click at [1289, 342] on icon at bounding box center [1290, 342] width 11 height 11
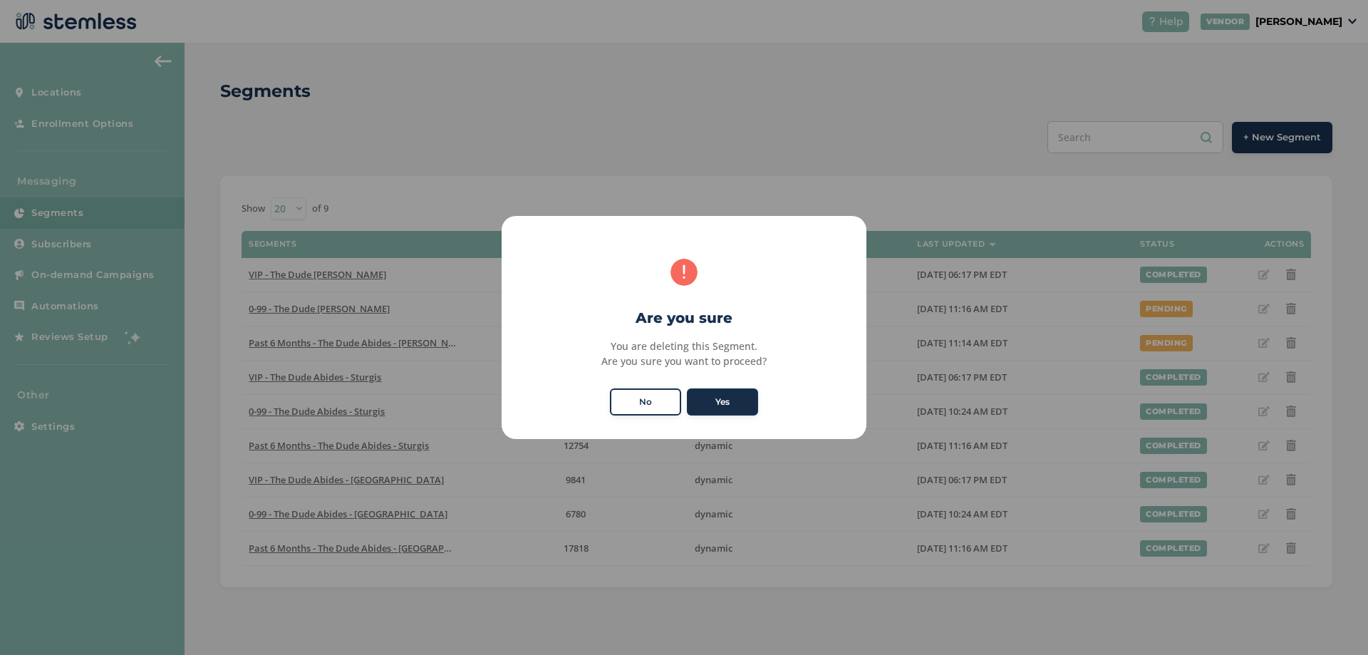
click at [711, 400] on button "Yes" at bounding box center [722, 401] width 71 height 27
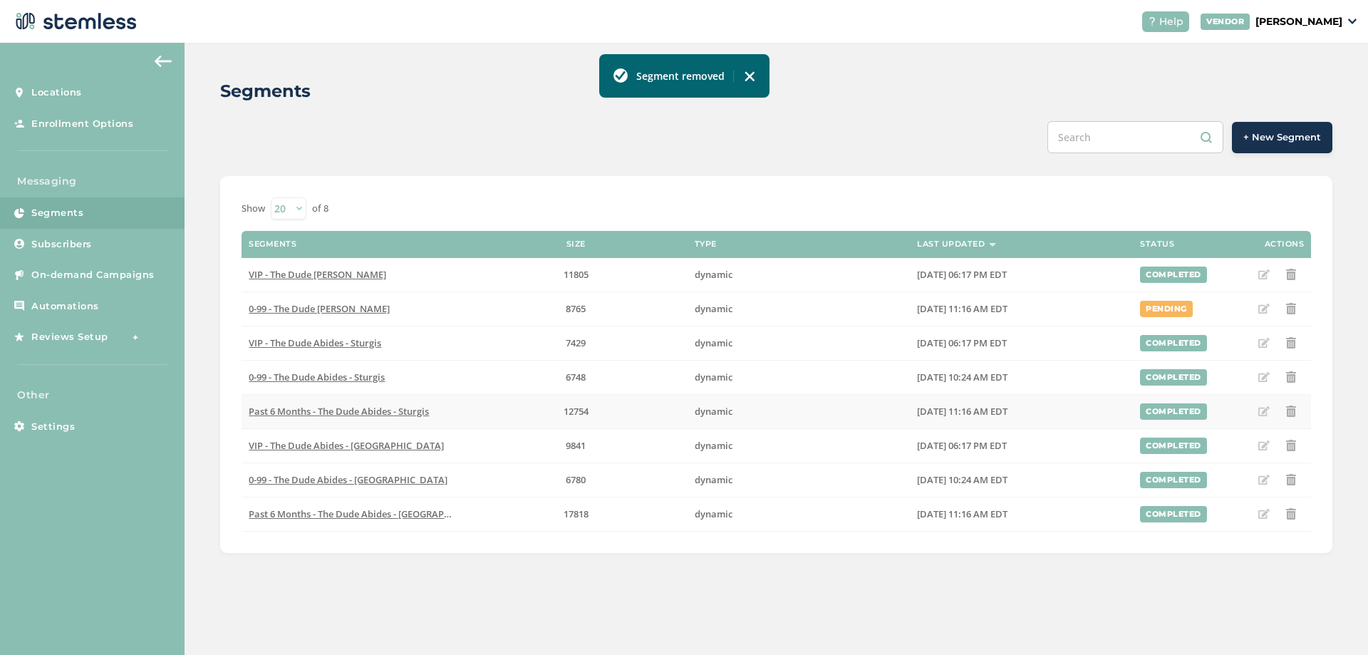
click at [1293, 412] on icon at bounding box center [1290, 410] width 11 height 11
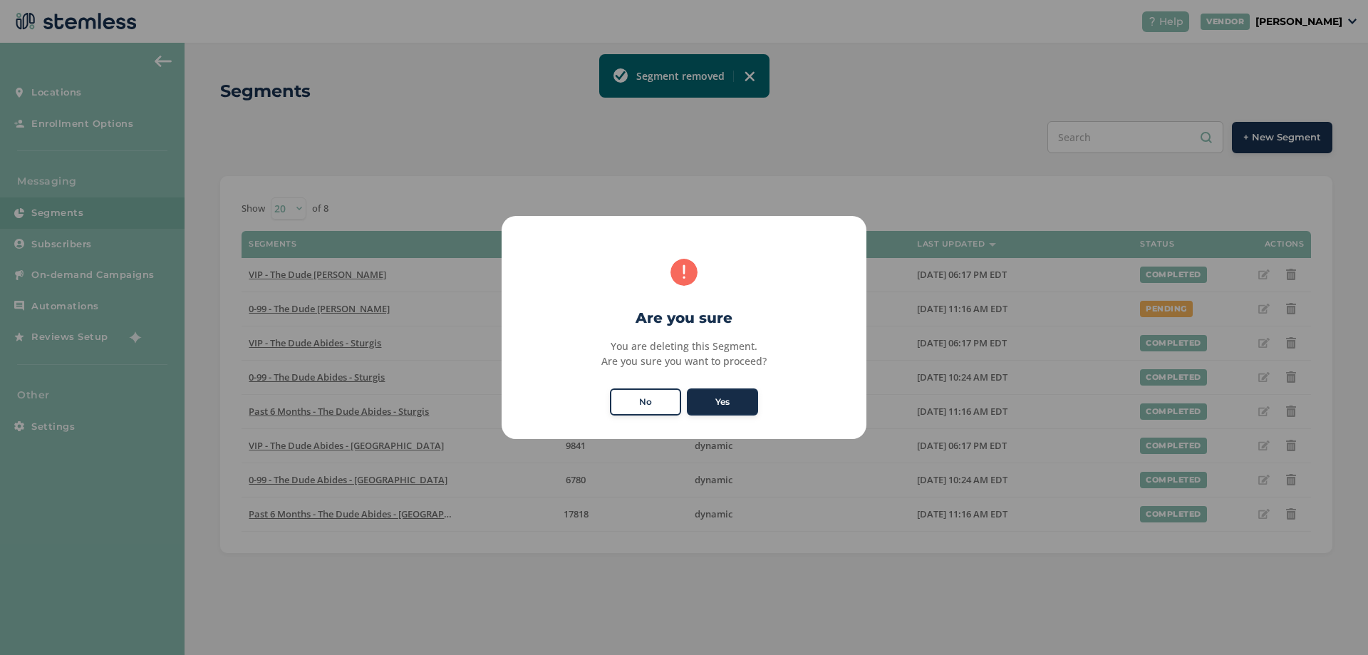
click at [739, 405] on button "Yes" at bounding box center [722, 401] width 71 height 27
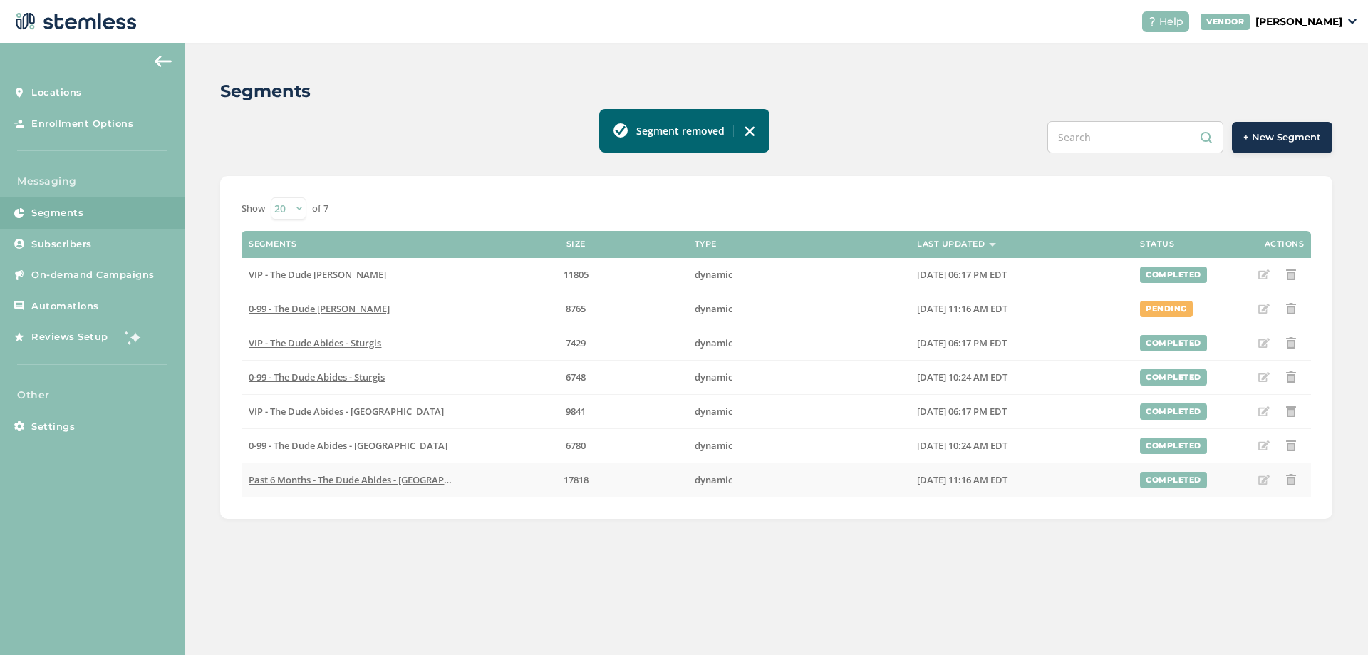
click at [1294, 477] on icon at bounding box center [1290, 479] width 11 height 11
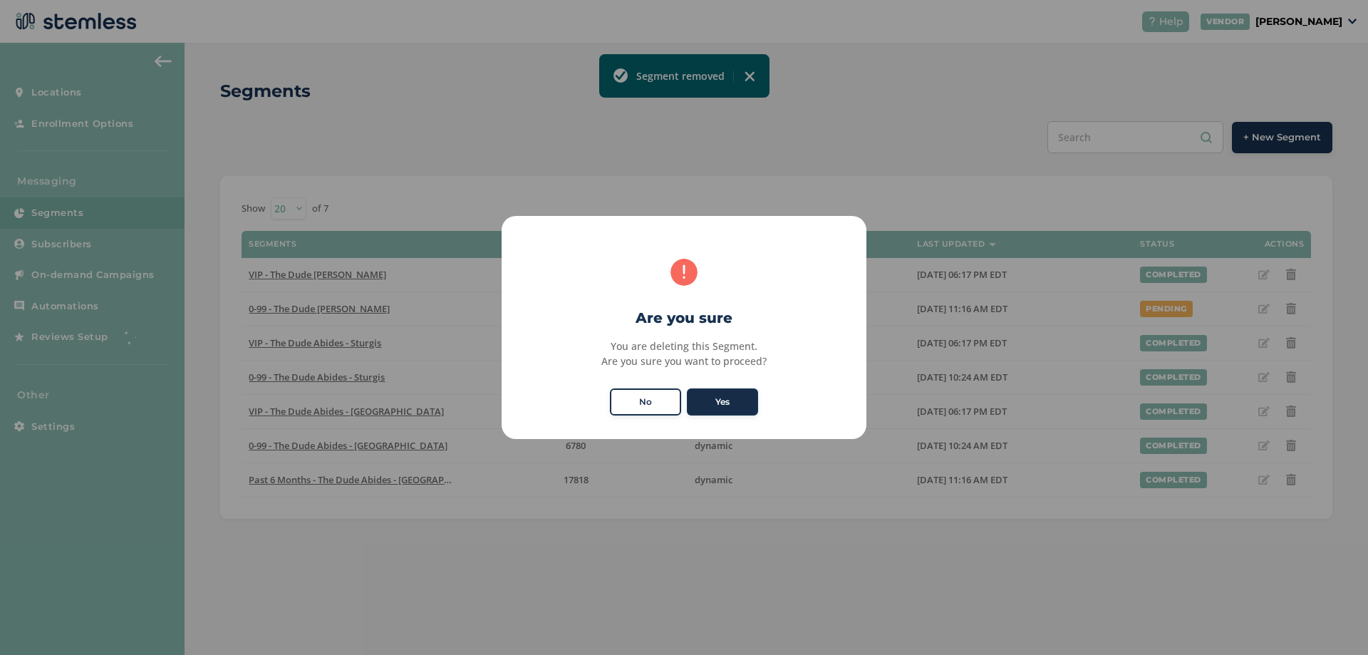
click at [715, 393] on button "Yes" at bounding box center [722, 401] width 71 height 27
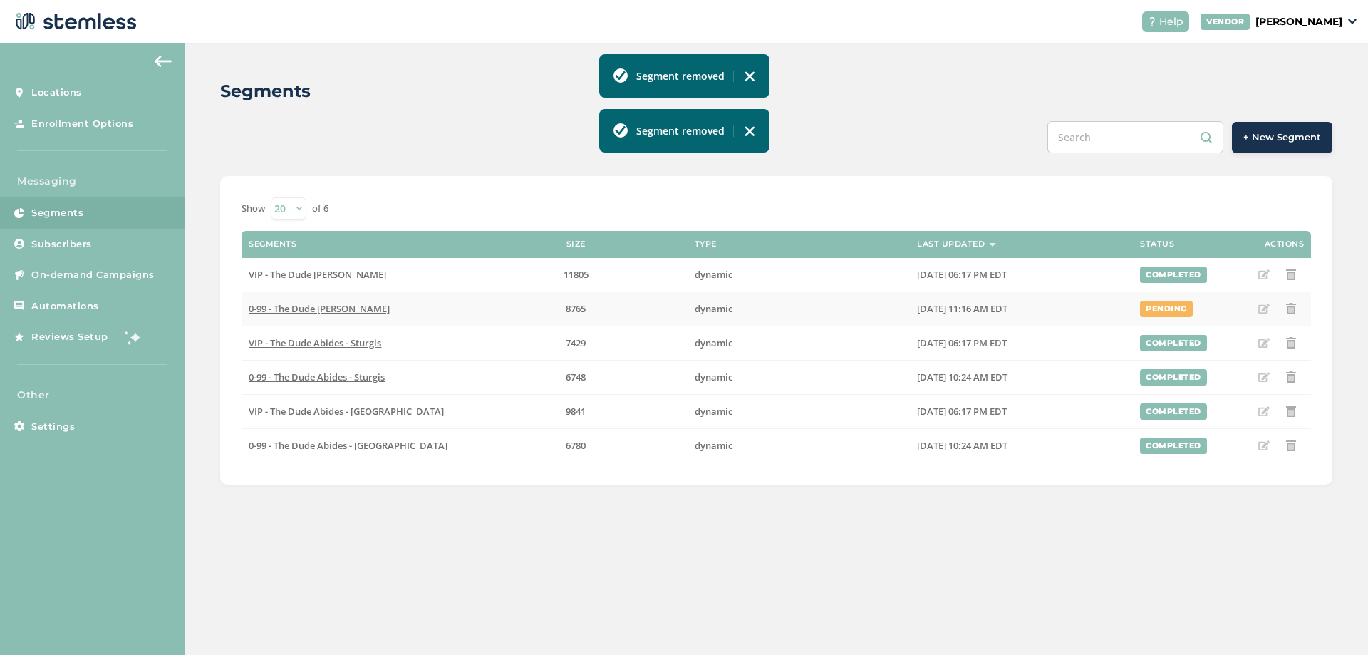
click at [308, 301] on td "0-99 - The Dude [PERSON_NAME]" at bounding box center [353, 308] width 223 height 34
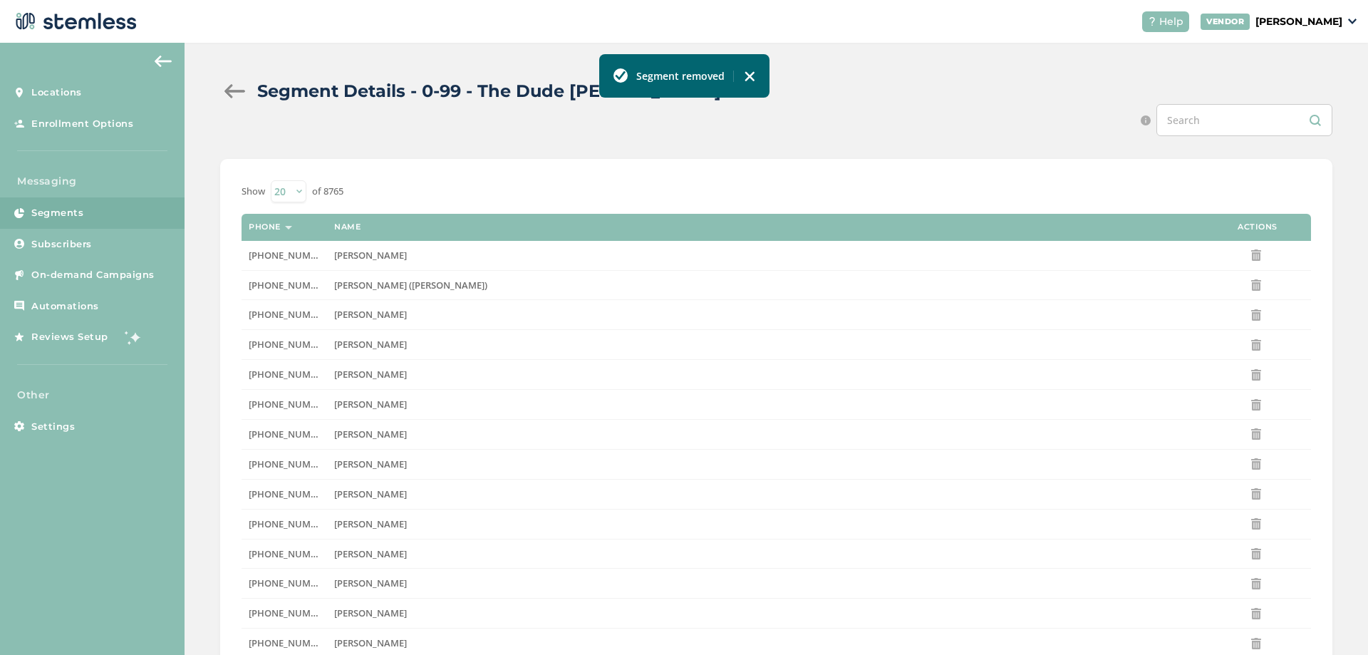
click at [244, 87] on div at bounding box center [234, 91] width 28 height 14
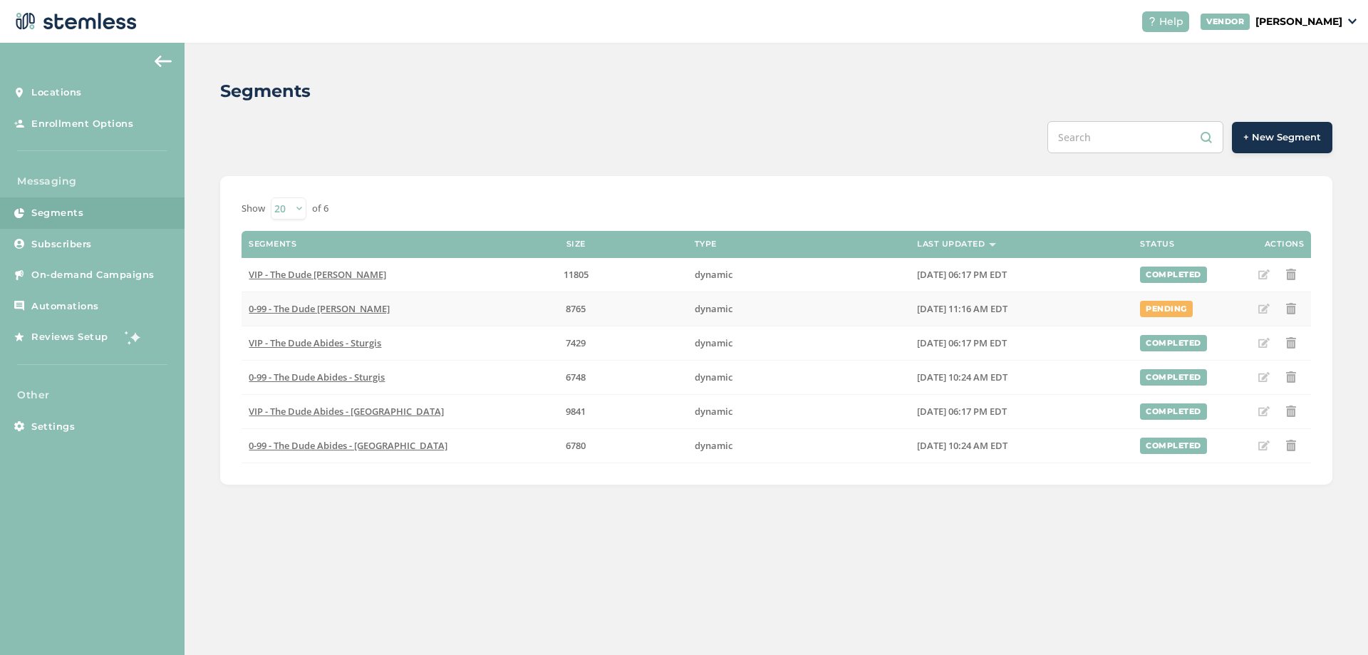
click at [345, 307] on span "0-99 - The Dude [PERSON_NAME]" at bounding box center [319, 308] width 141 height 13
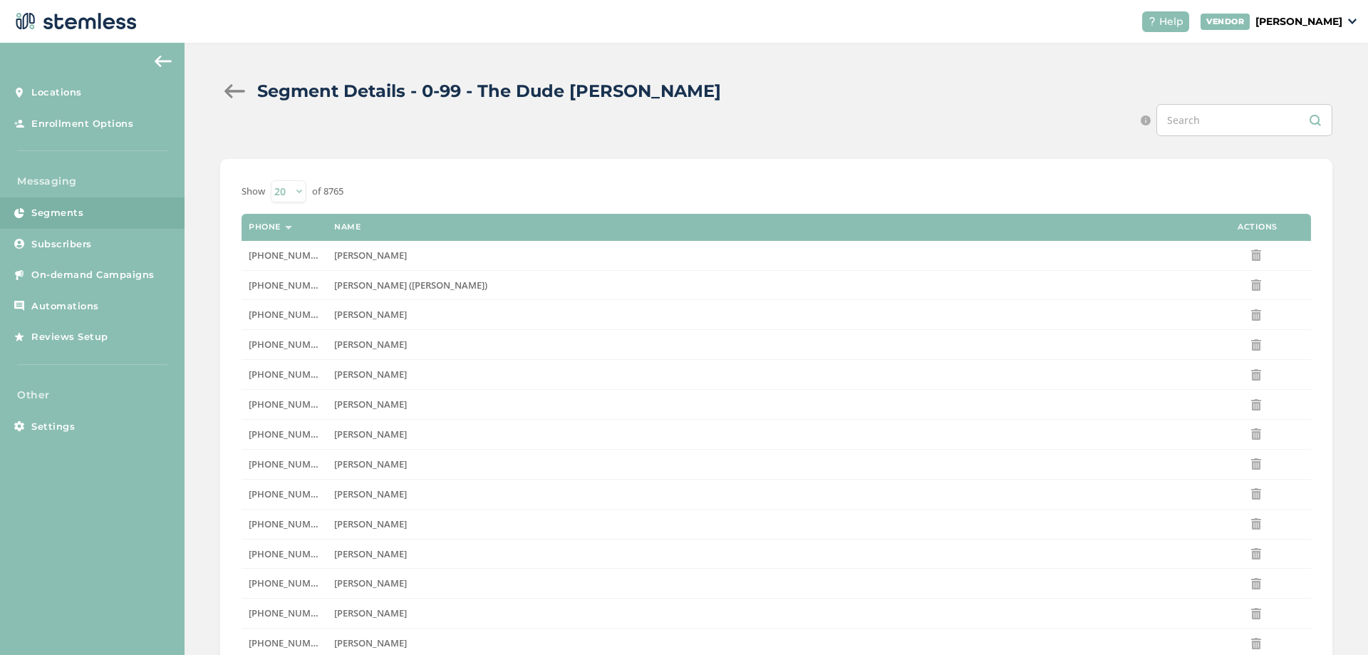
click at [227, 108] on div "Search by name or whole 10 digit phone number" at bounding box center [776, 120] width 1112 height 32
click at [237, 93] on div at bounding box center [234, 91] width 28 height 14
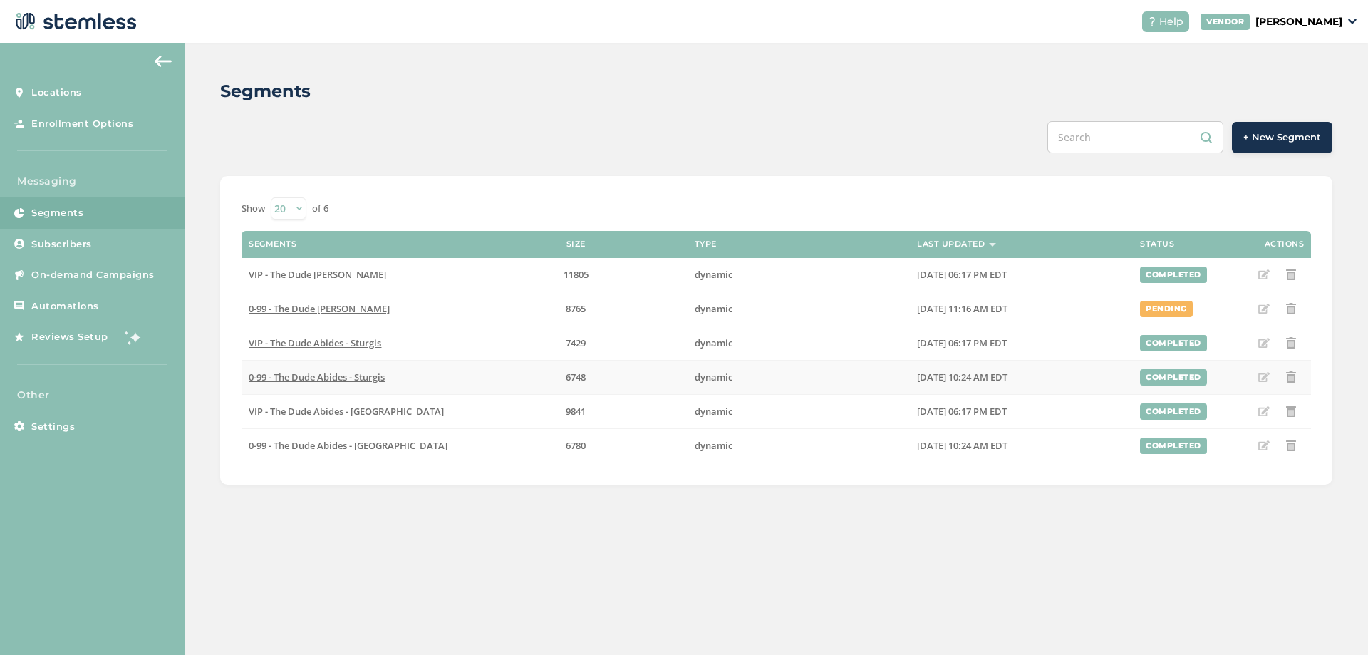
click at [1265, 375] on icon at bounding box center [1263, 376] width 11 height 11
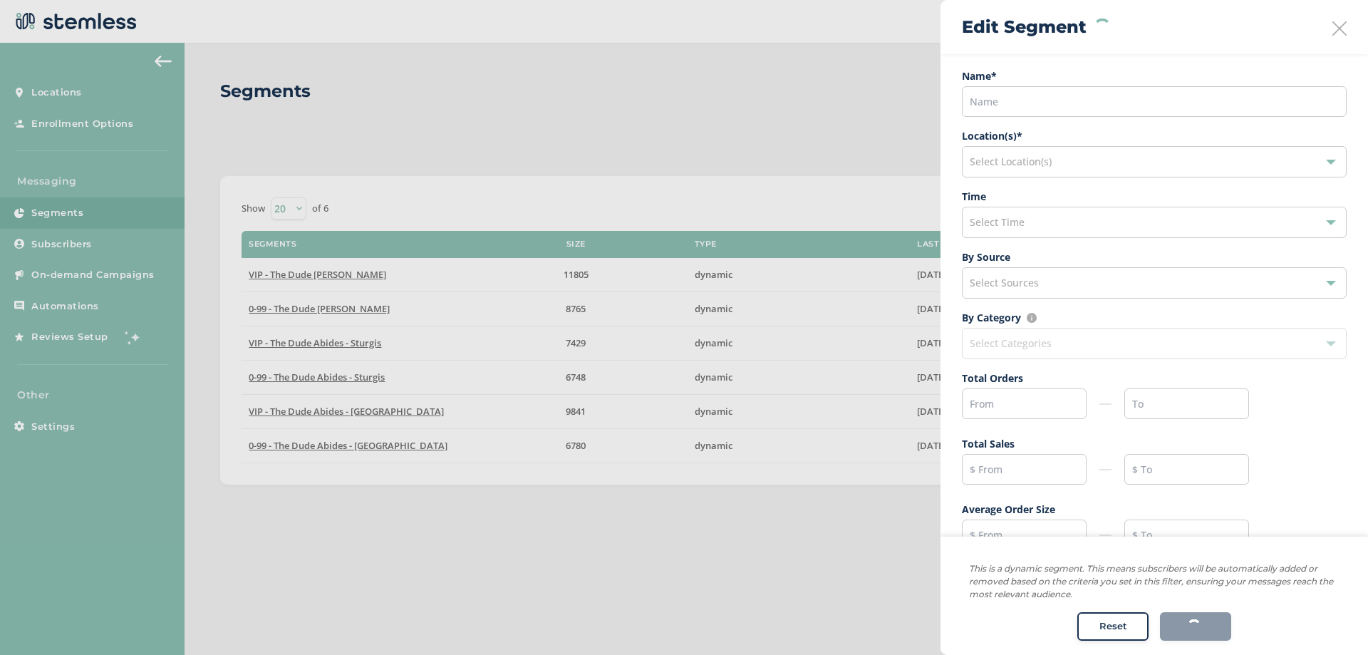
type input "0-99"
type input "0"
type input "99"
click at [1031, 403] on input "text" at bounding box center [1024, 403] width 125 height 31
type input "1"
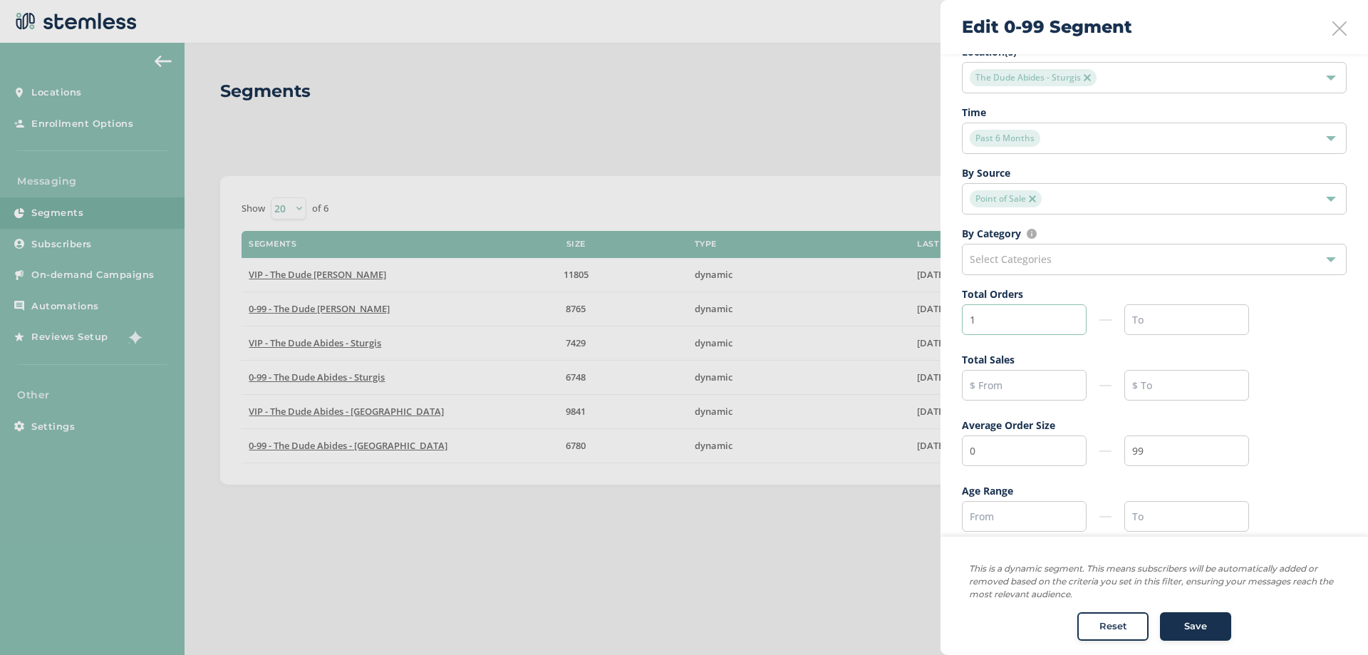
scroll to position [99, 0]
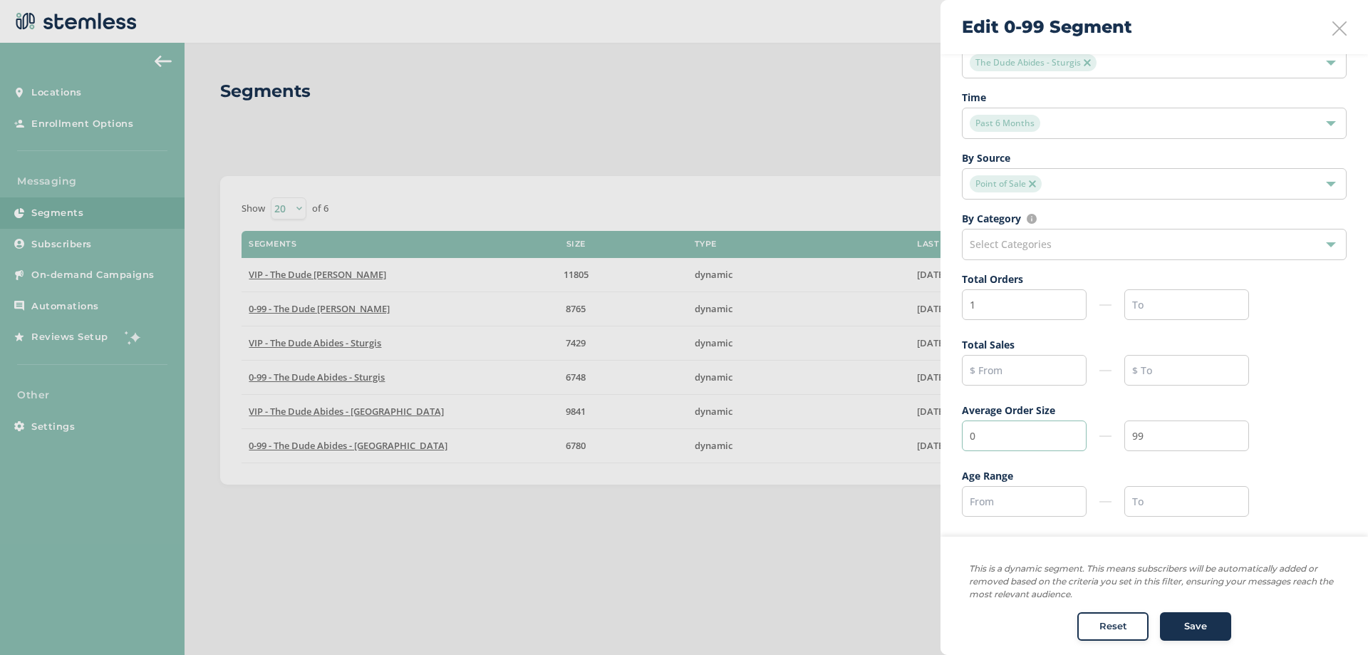
click at [1013, 442] on input "0" at bounding box center [1024, 435] width 125 height 31
click at [1193, 437] on input "99" at bounding box center [1186, 435] width 125 height 31
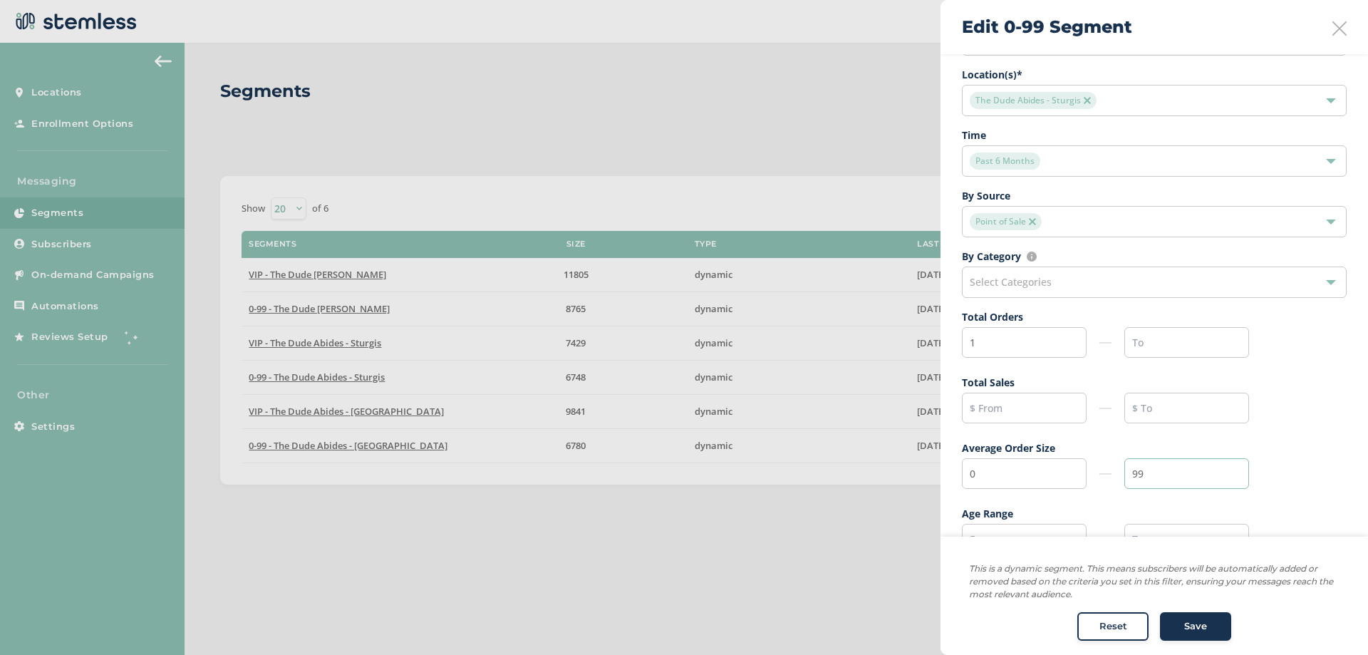
scroll to position [28, 0]
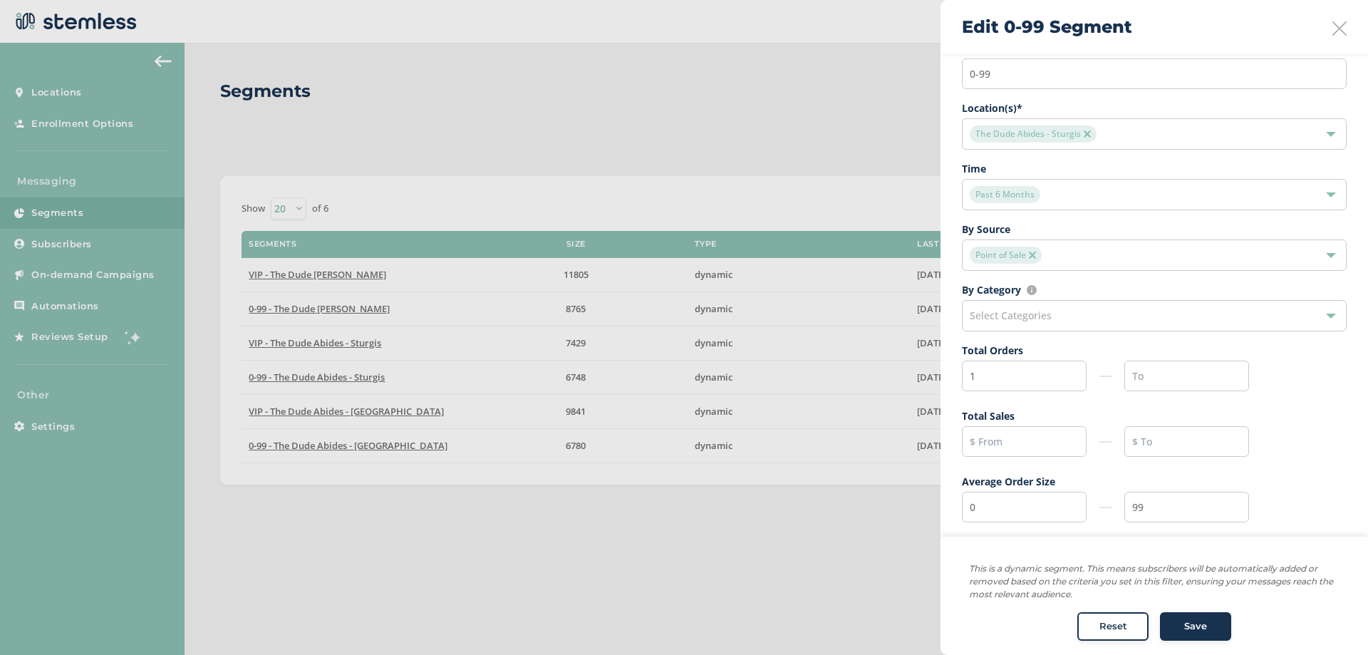
click at [1210, 621] on div "Save" at bounding box center [1195, 627] width 51 height 14
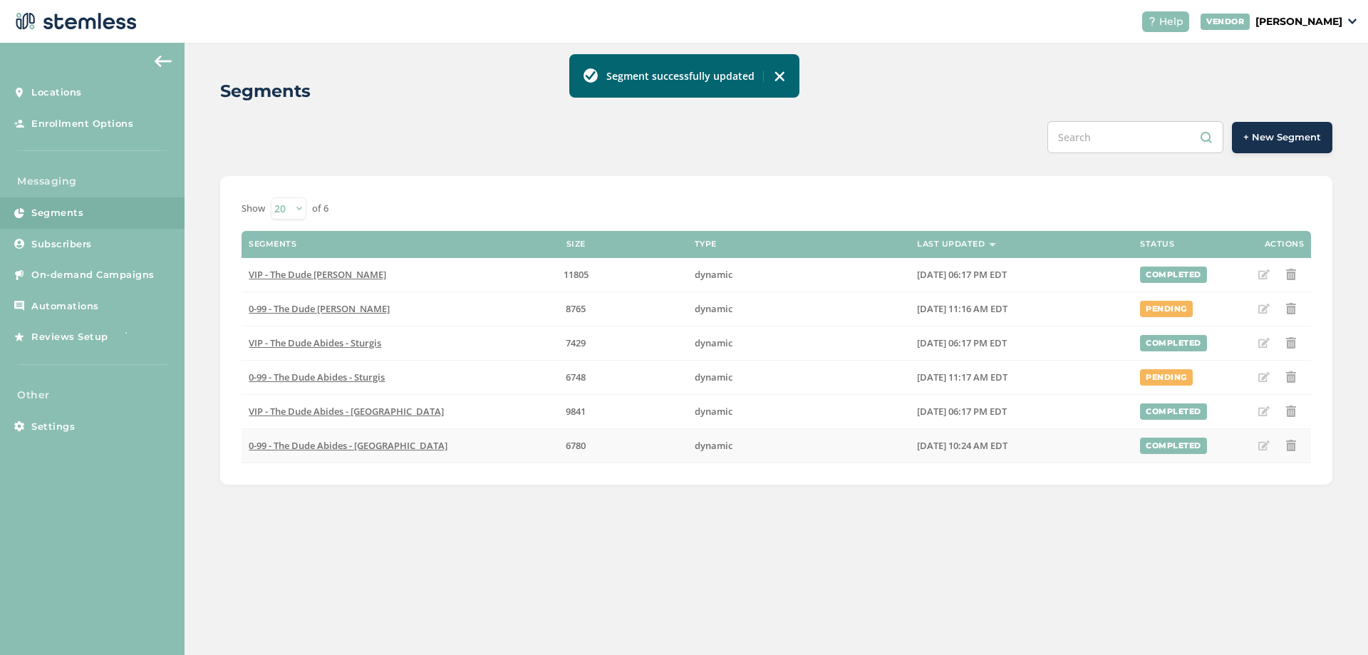
click at [1261, 446] on icon at bounding box center [1263, 445] width 11 height 11
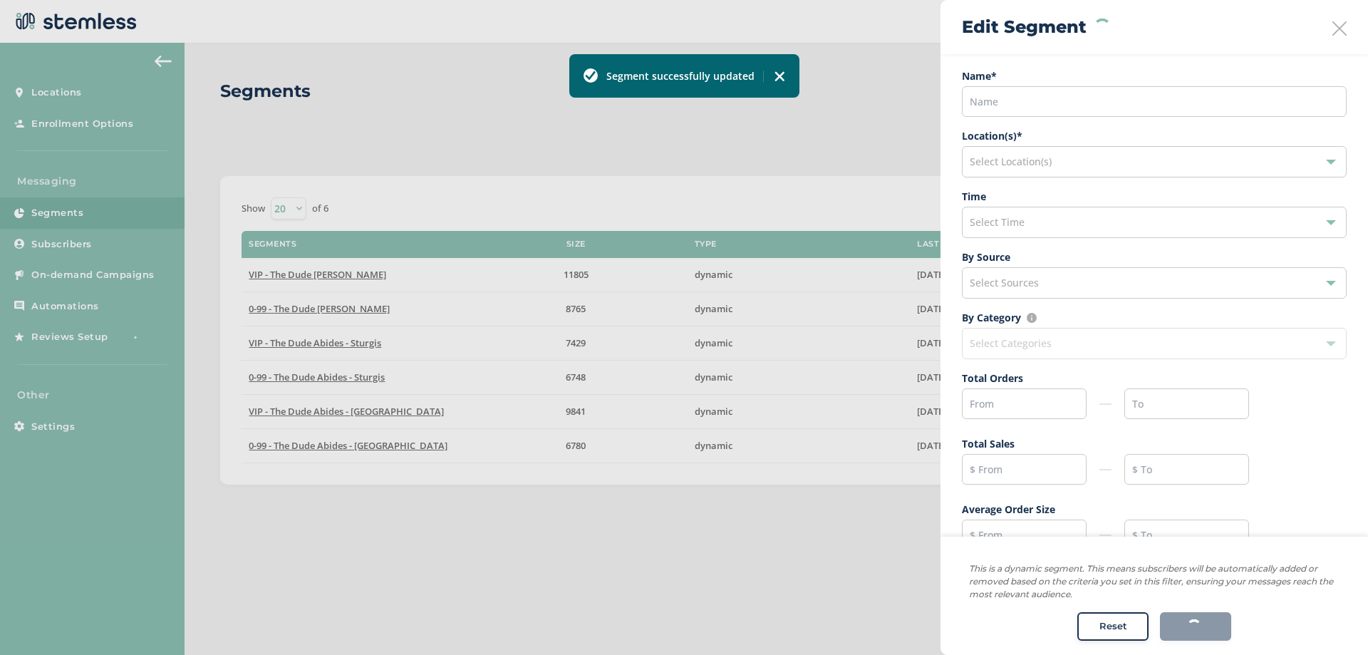
type input "0-99"
type input "0"
type input "99"
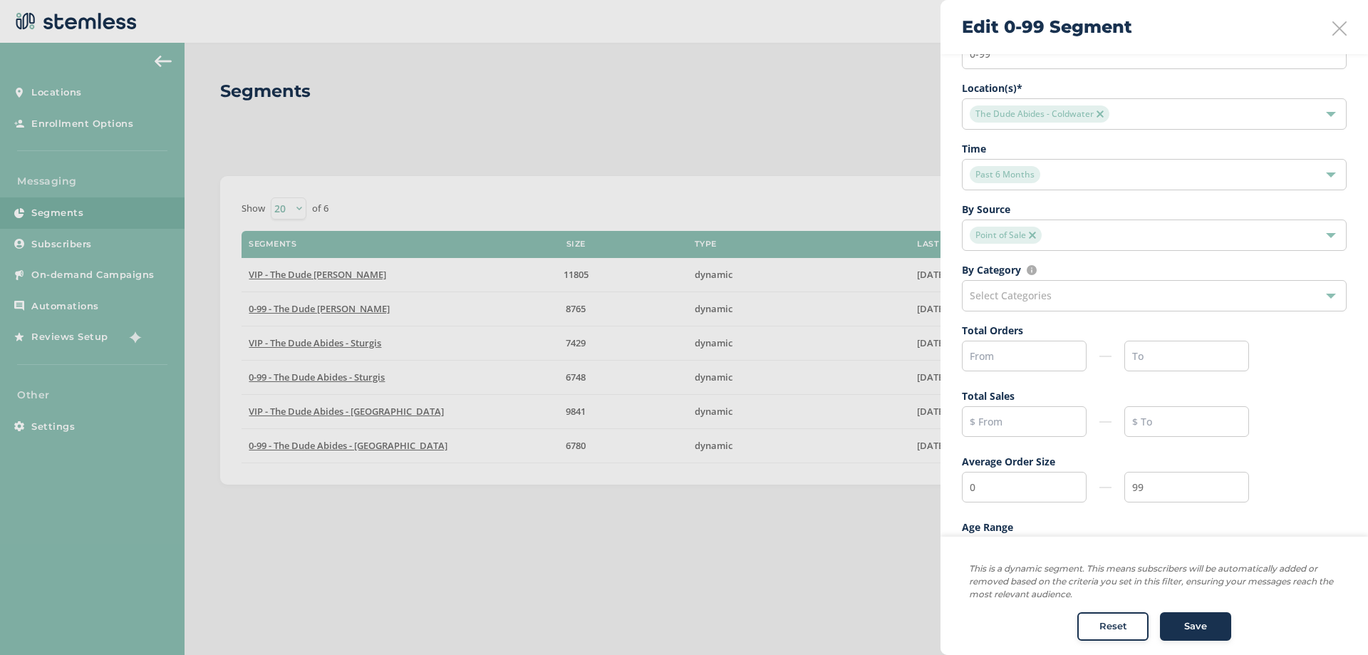
scroll to position [71, 0]
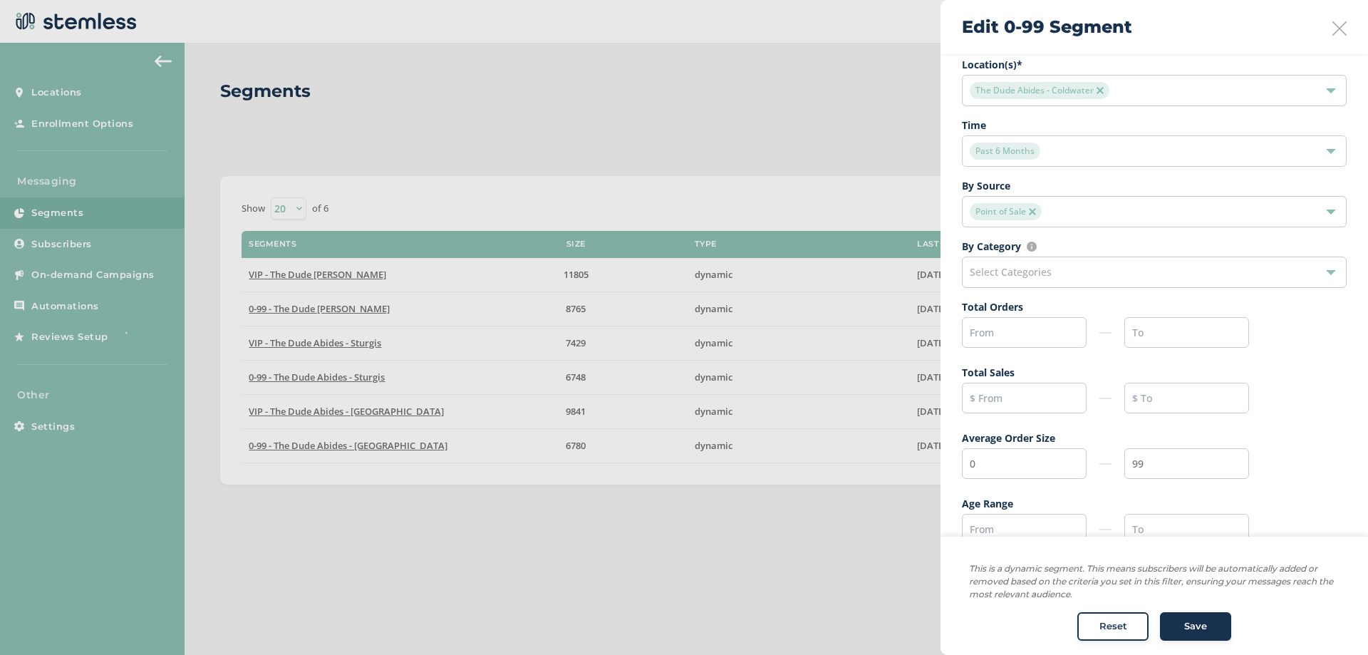
click at [743, 564] on div at bounding box center [684, 327] width 1368 height 655
click at [1332, 28] on icon at bounding box center [1339, 28] width 14 height 14
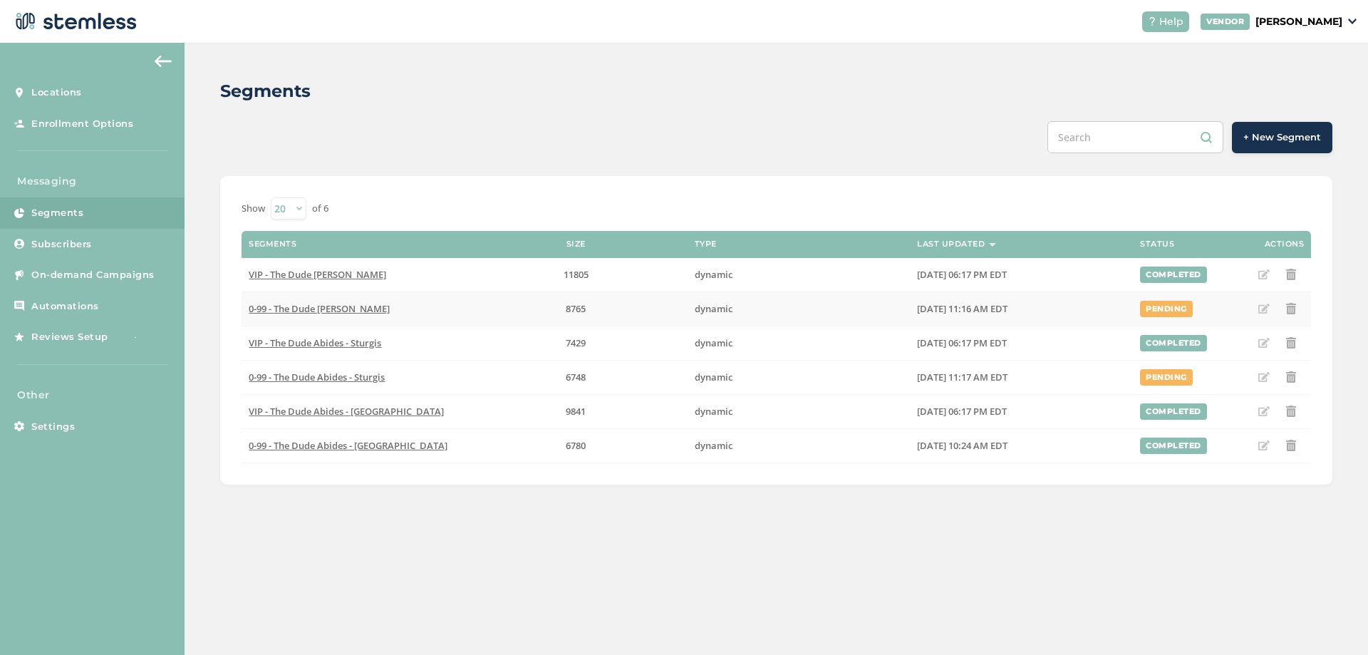
click at [494, 323] on td "8765" at bounding box center [576, 308] width 223 height 34
click at [519, 370] on td "6748" at bounding box center [576, 377] width 223 height 34
click at [531, 408] on label "9841" at bounding box center [576, 411] width 209 height 12
click at [546, 456] on td "6780" at bounding box center [576, 445] width 223 height 34
click at [563, 414] on label "9841" at bounding box center [576, 411] width 209 height 12
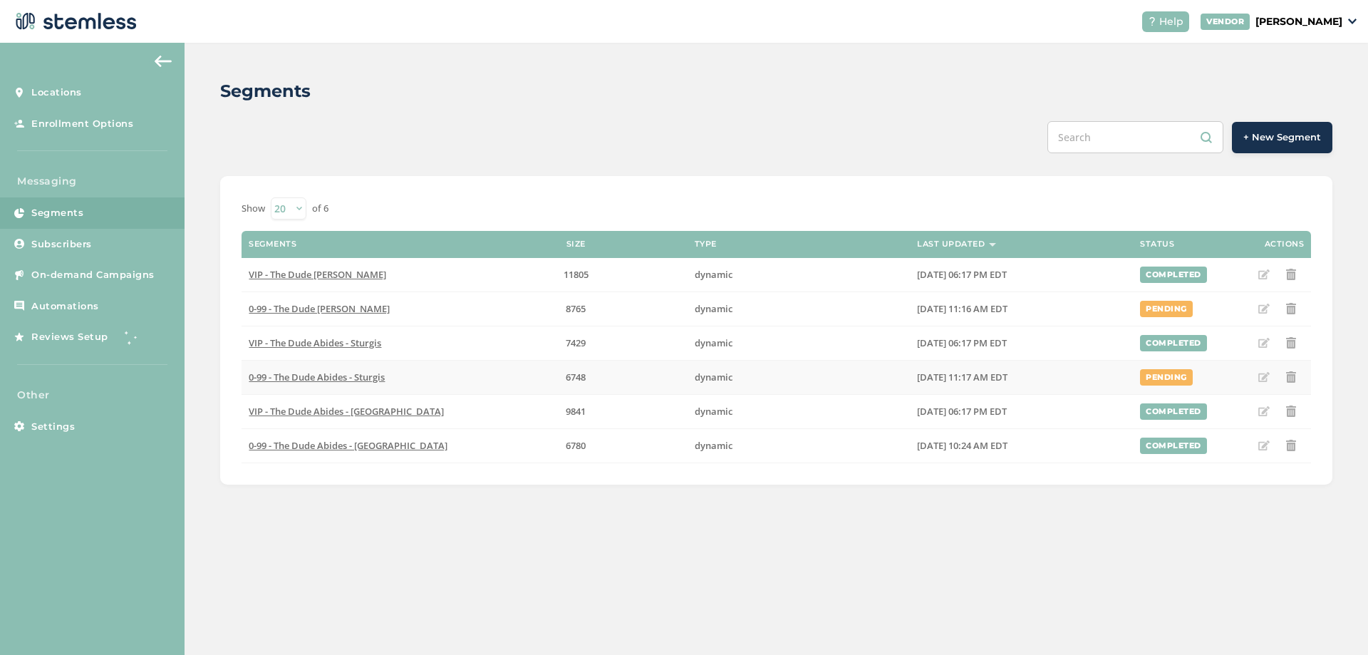
click at [574, 370] on span "6748" at bounding box center [576, 376] width 20 height 13
click at [153, 55] on button at bounding box center [163, 61] width 28 height 23
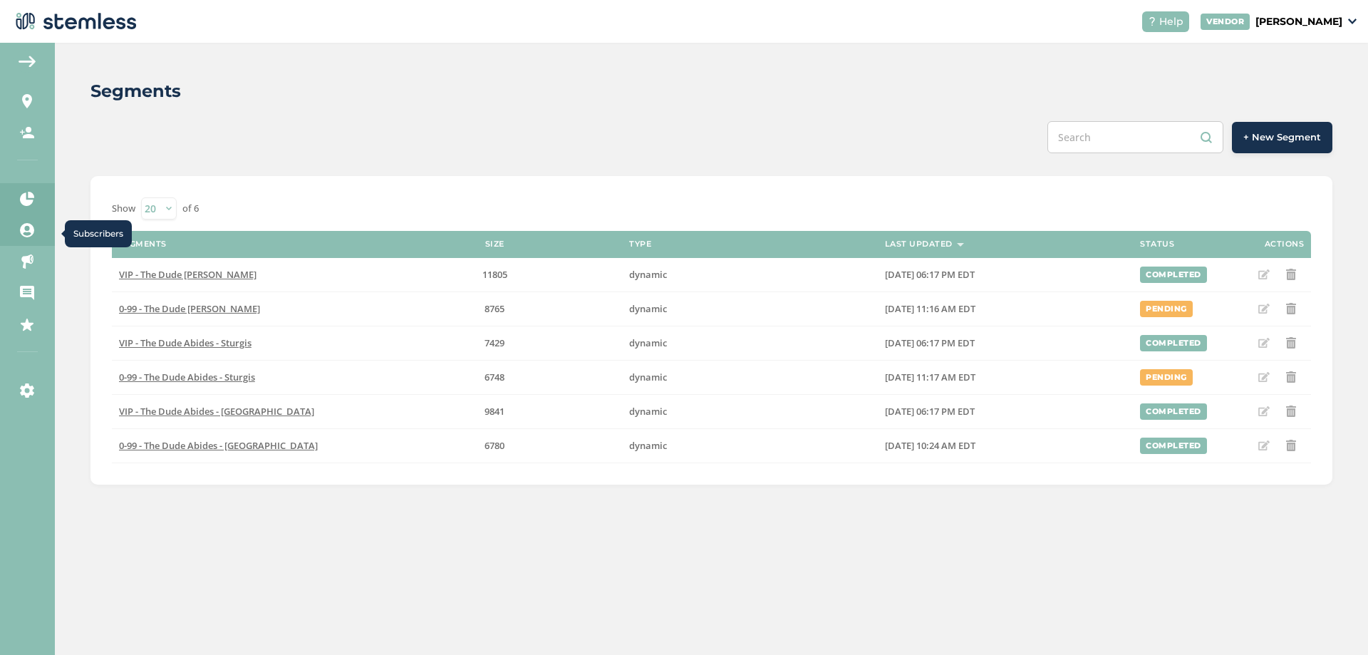
click at [34, 227] on icon at bounding box center [27, 230] width 14 height 14
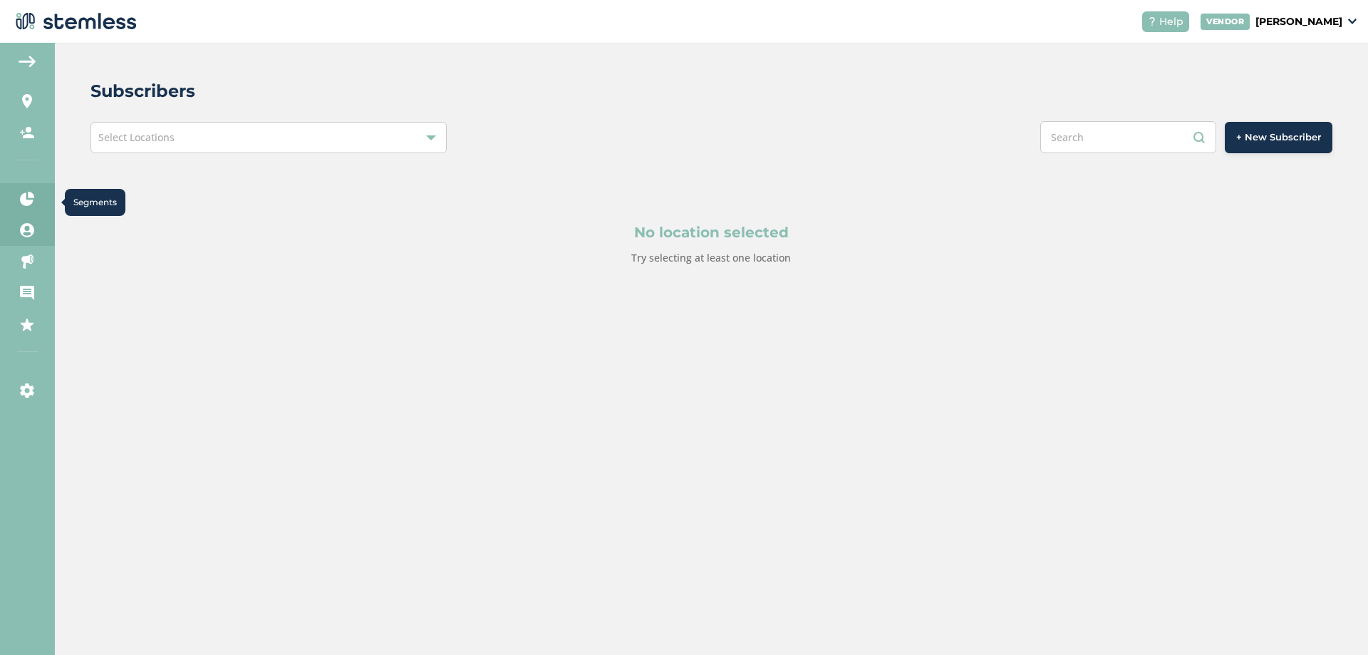
click at [28, 204] on icon at bounding box center [27, 199] width 14 height 14
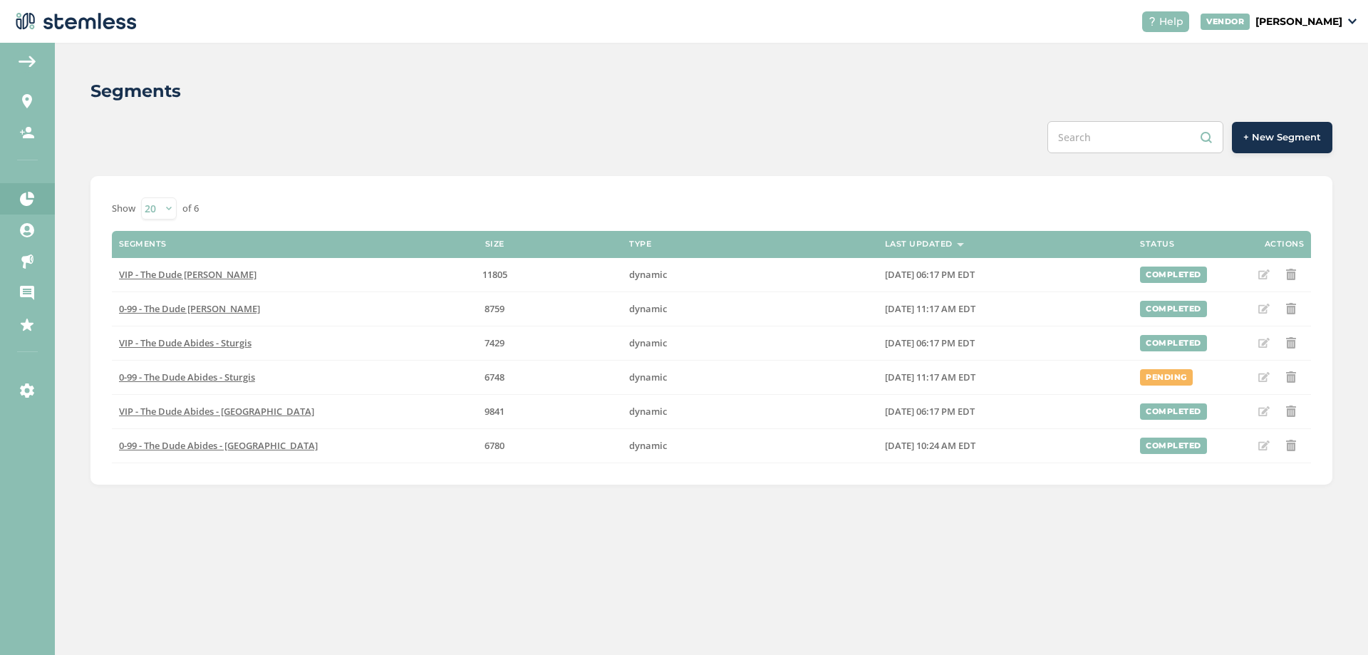
click at [552, 566] on div "Segments + New Segment Show 20 50 100 of 6 Segments Size Type Last Updated Stat…" at bounding box center [711, 349] width 1313 height 612
drag, startPoint x: 1113, startPoint y: 559, endPoint x: 1114, endPoint y: 525, distance: 33.5
click at [1114, 553] on div "Segments + New Segment Show 20 50 100 of 6 Segments Size Type Last Updated Stat…" at bounding box center [711, 349] width 1313 height 612
click at [568, 388] on td "6748" at bounding box center [494, 377] width 255 height 34
click at [205, 382] on span "0-99 - The Dude Abides - Sturgis" at bounding box center [187, 376] width 136 height 13
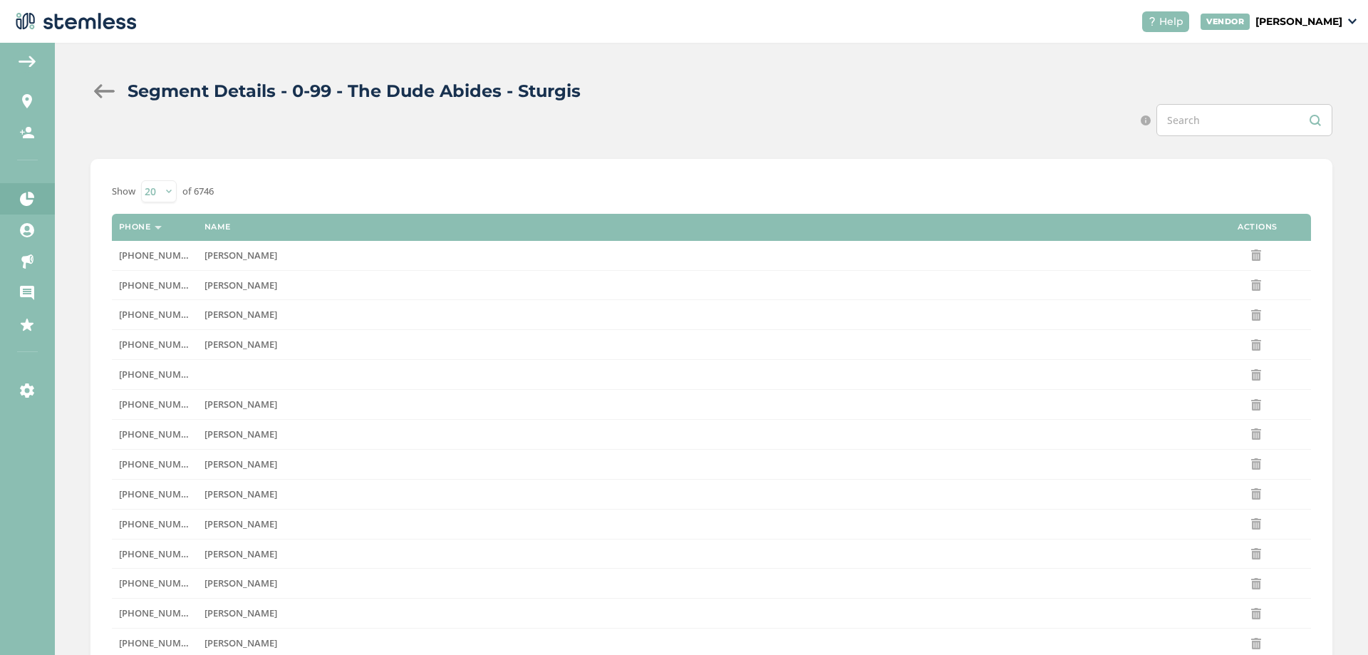
click at [60, 95] on div "Segment Details - 0-99 - The Dude Abides - Sturgis Search by name or whole 10 d…" at bounding box center [711, 489] width 1313 height 893
click at [88, 88] on div "Segment Details - 0-99 - The Dude Abides - Sturgis Search by name or whole 10 d…" at bounding box center [711, 489] width 1313 height 893
click at [102, 88] on div at bounding box center [104, 91] width 28 height 14
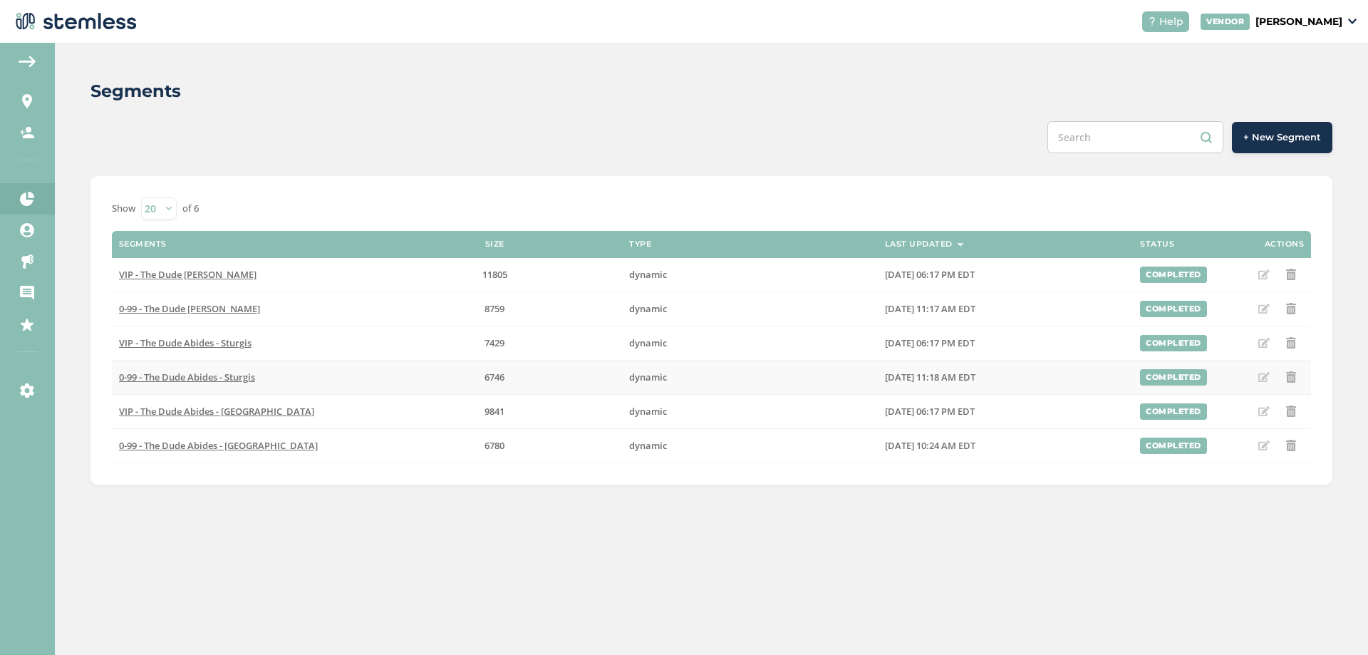
click at [177, 373] on span "0-99 - The Dude Abides - Sturgis" at bounding box center [187, 376] width 136 height 13
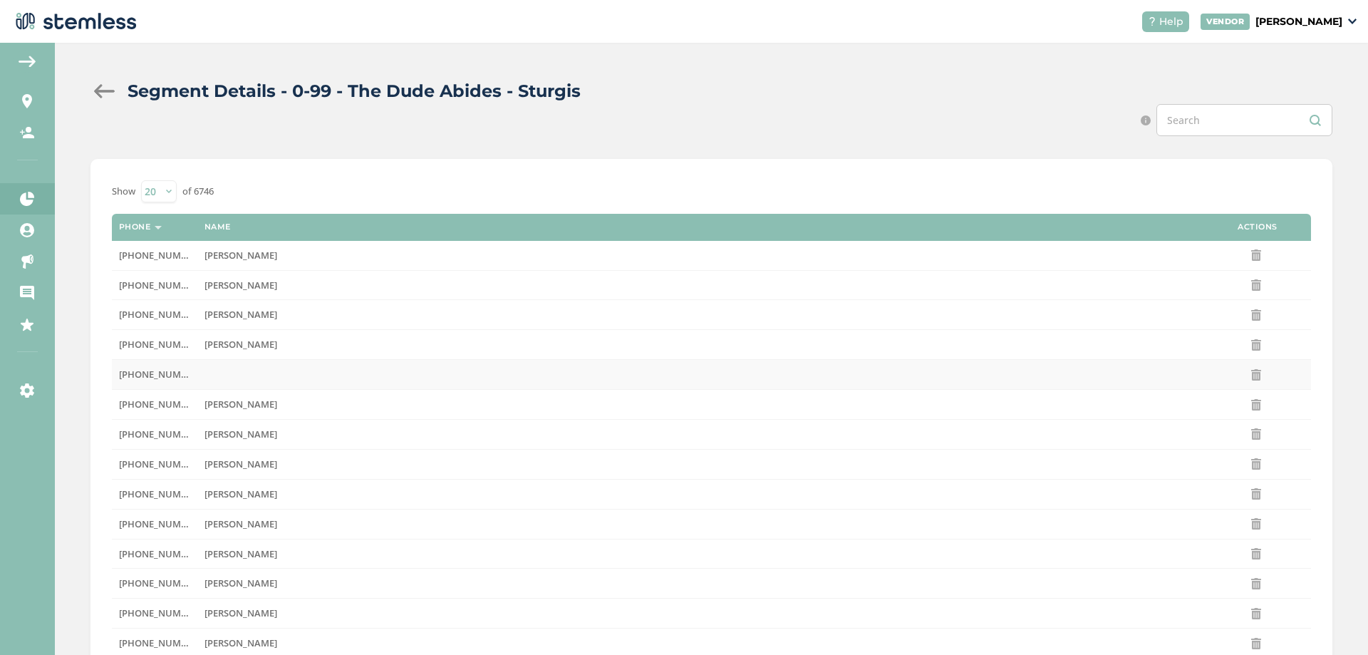
click at [160, 374] on span "[PHONE_NUMBER]" at bounding box center [160, 374] width 82 height 13
click at [1254, 369] on icon at bounding box center [1255, 374] width 11 height 11
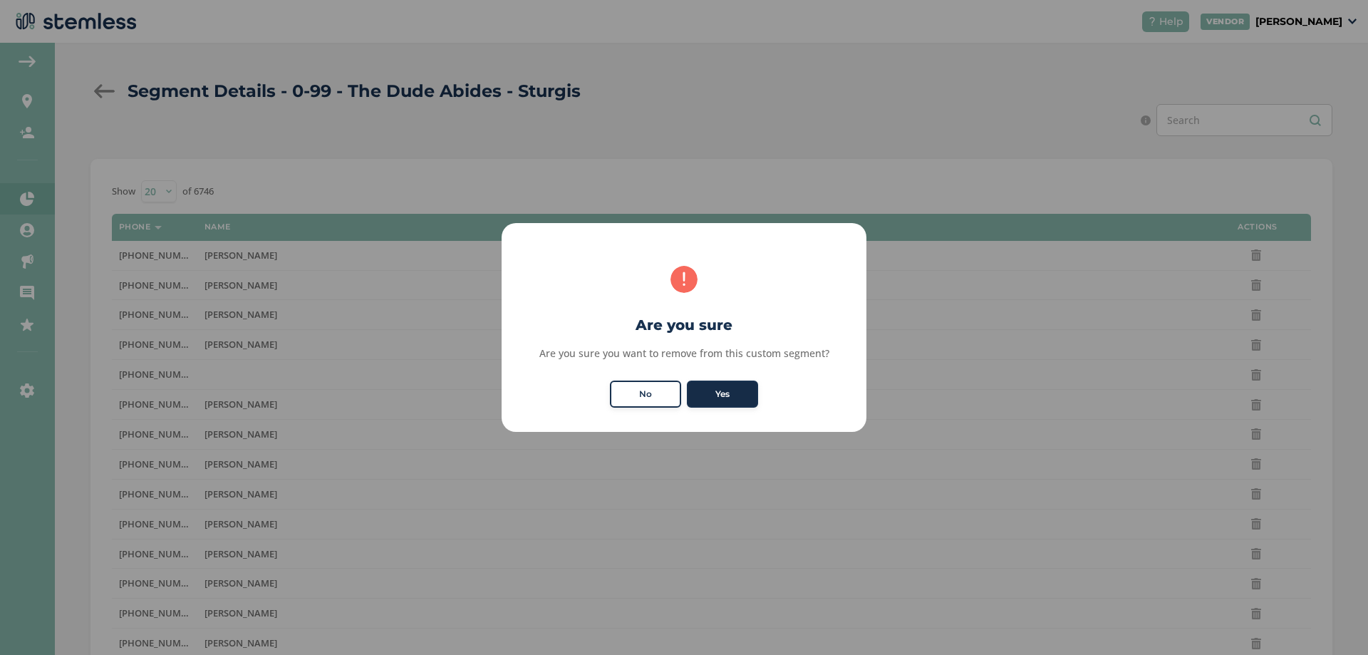
click at [730, 385] on button "Yes" at bounding box center [722, 393] width 71 height 27
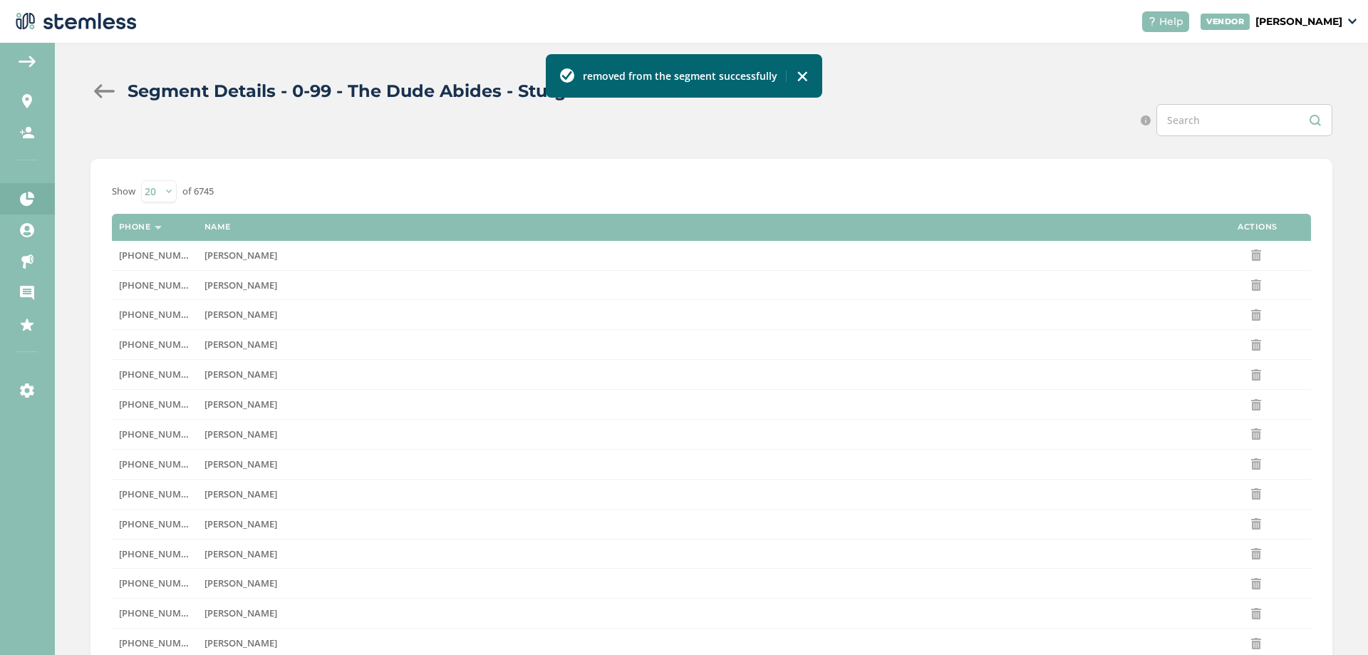
click at [170, 232] on th "Phone" at bounding box center [154, 227] width 85 height 27
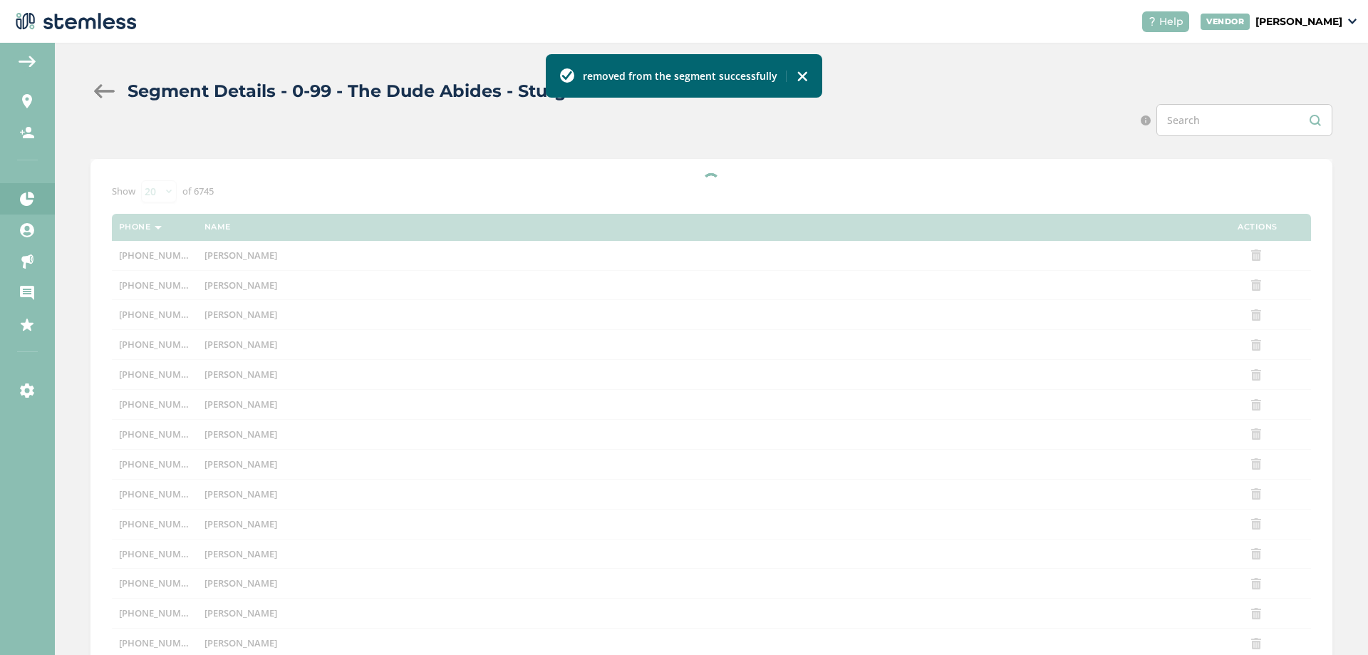
click at [194, 228] on div at bounding box center [711, 509] width 1242 height 700
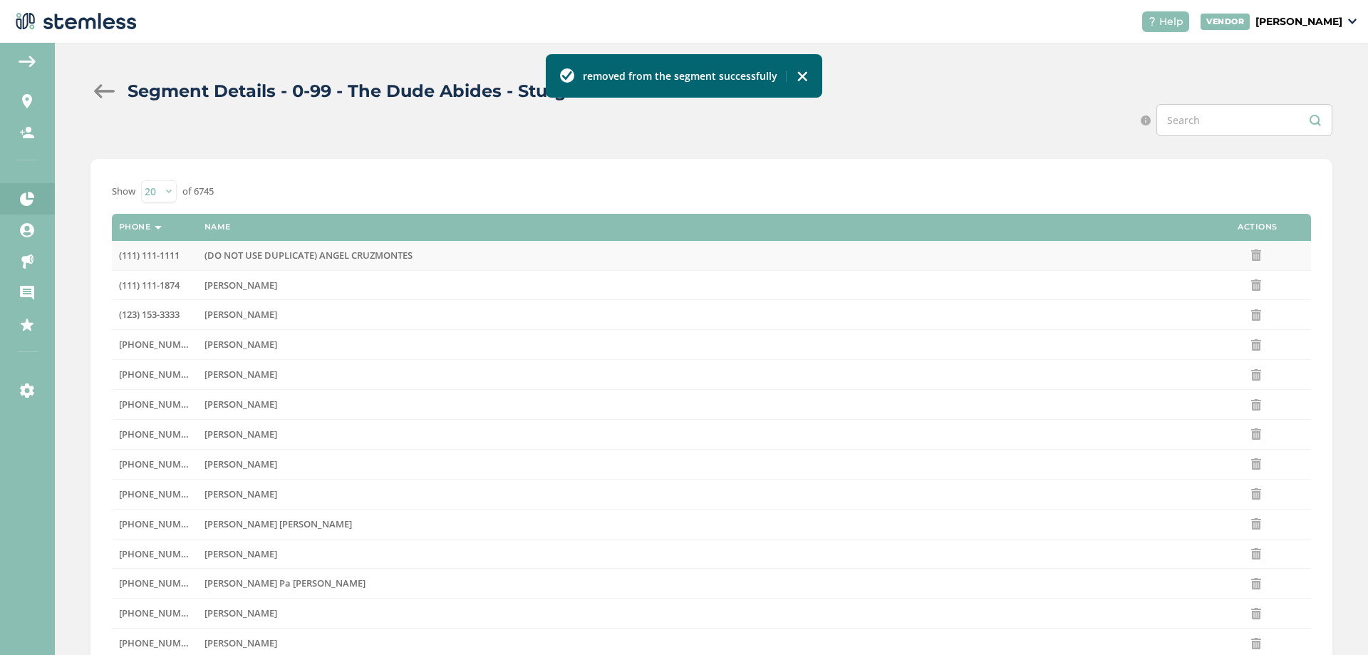
click at [1254, 258] on icon at bounding box center [1255, 254] width 11 height 11
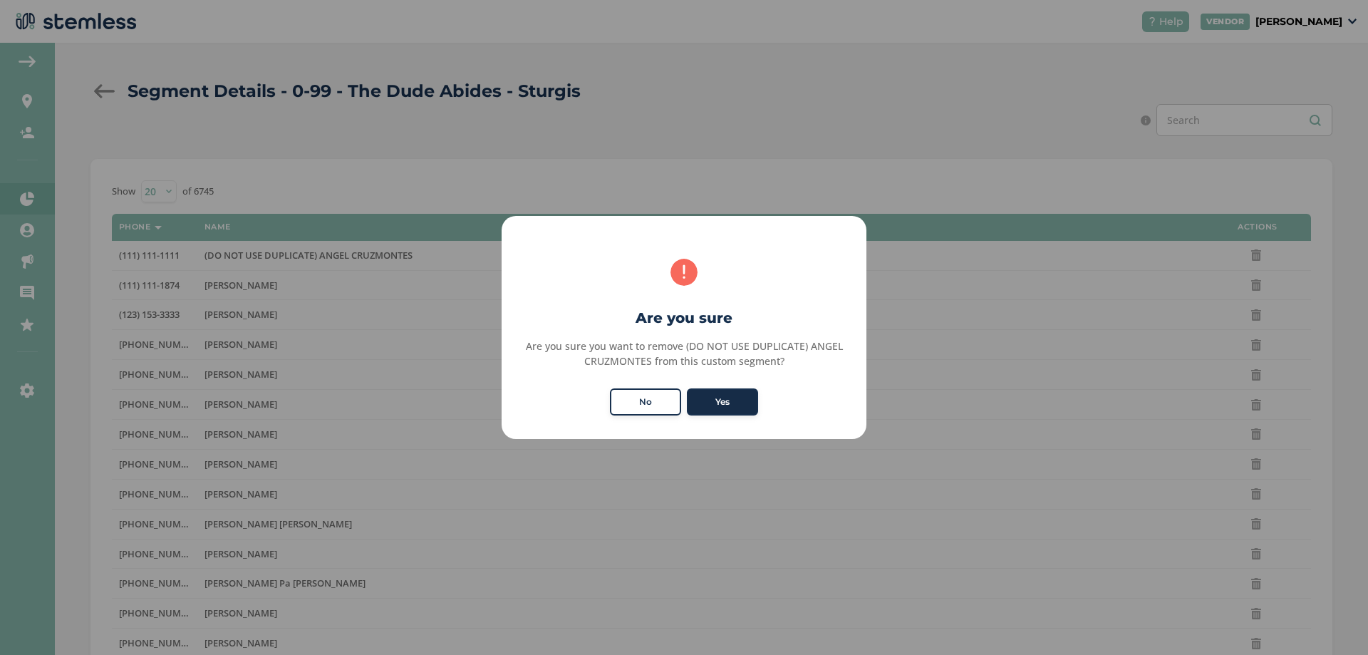
click at [724, 412] on button "Yes" at bounding box center [722, 401] width 71 height 27
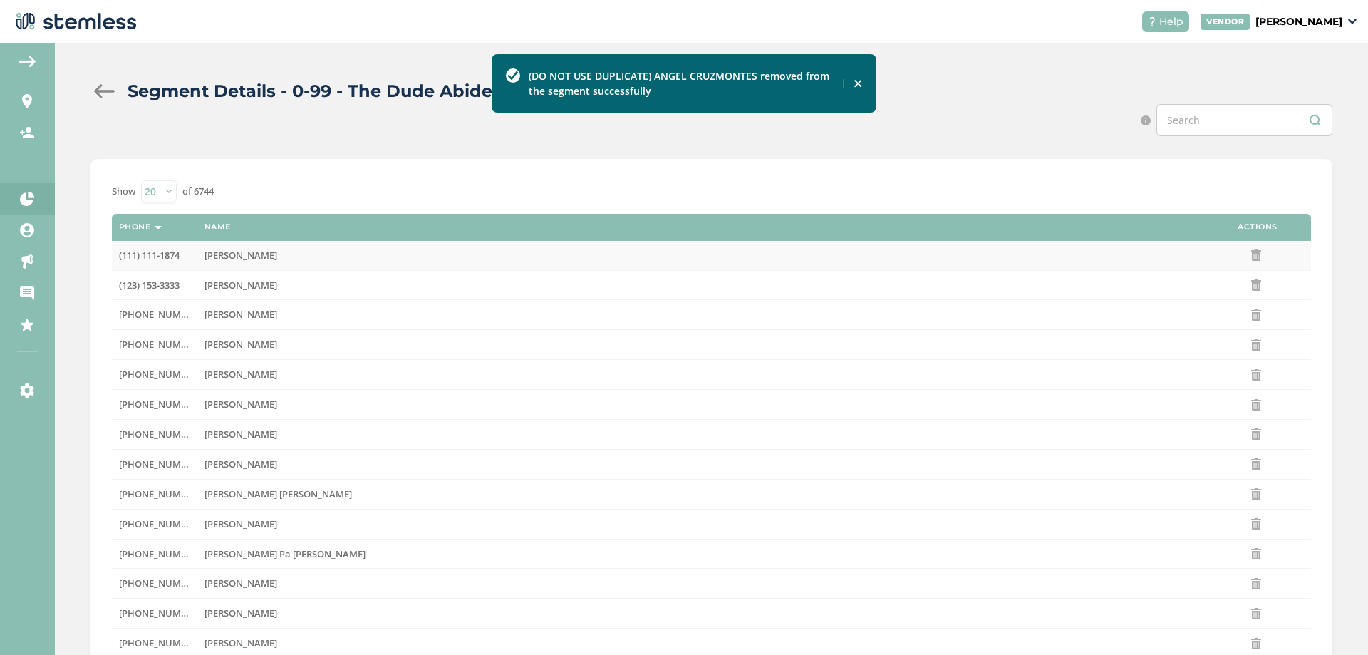
click at [1253, 251] on icon at bounding box center [1255, 254] width 11 height 11
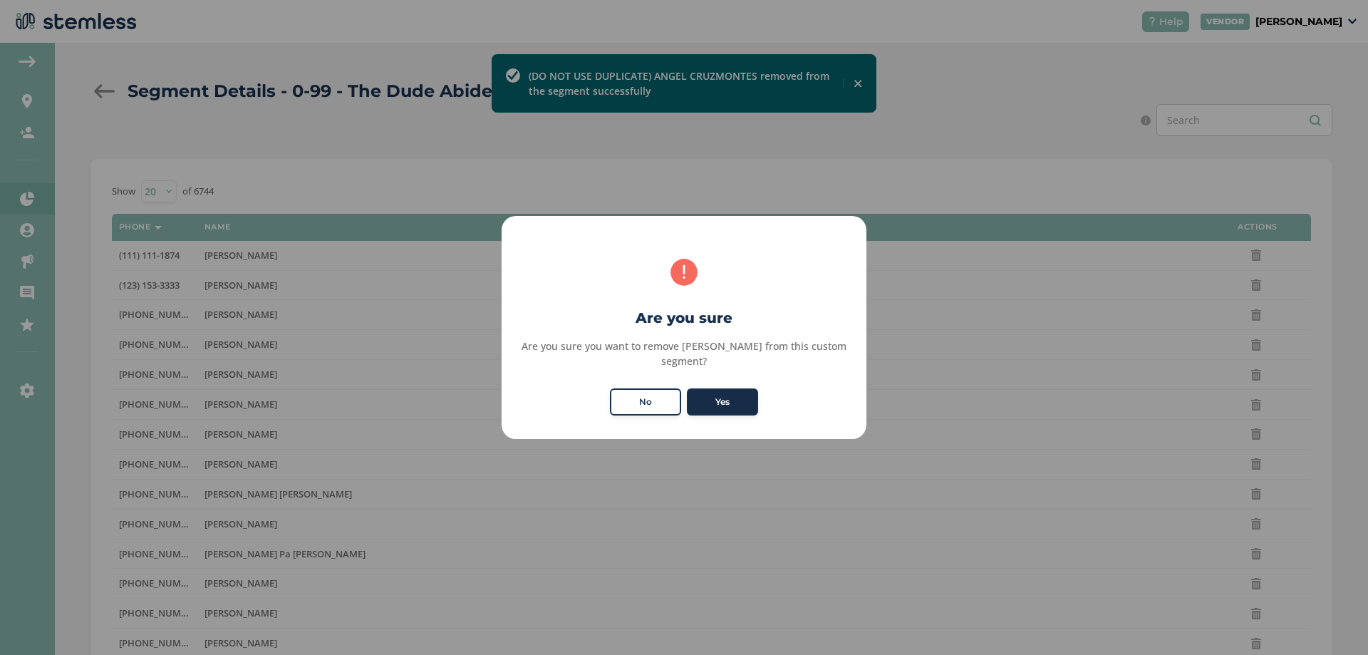
click at [735, 395] on button "Yes" at bounding box center [722, 401] width 71 height 27
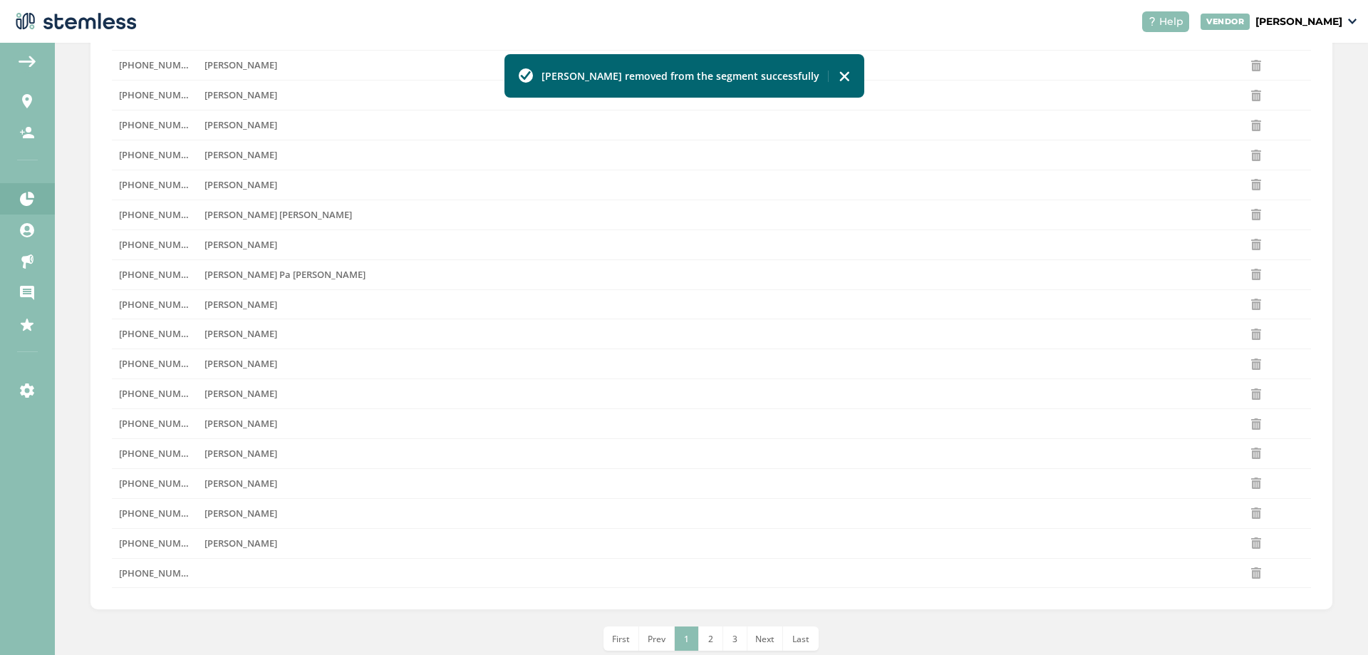
scroll to position [281, 0]
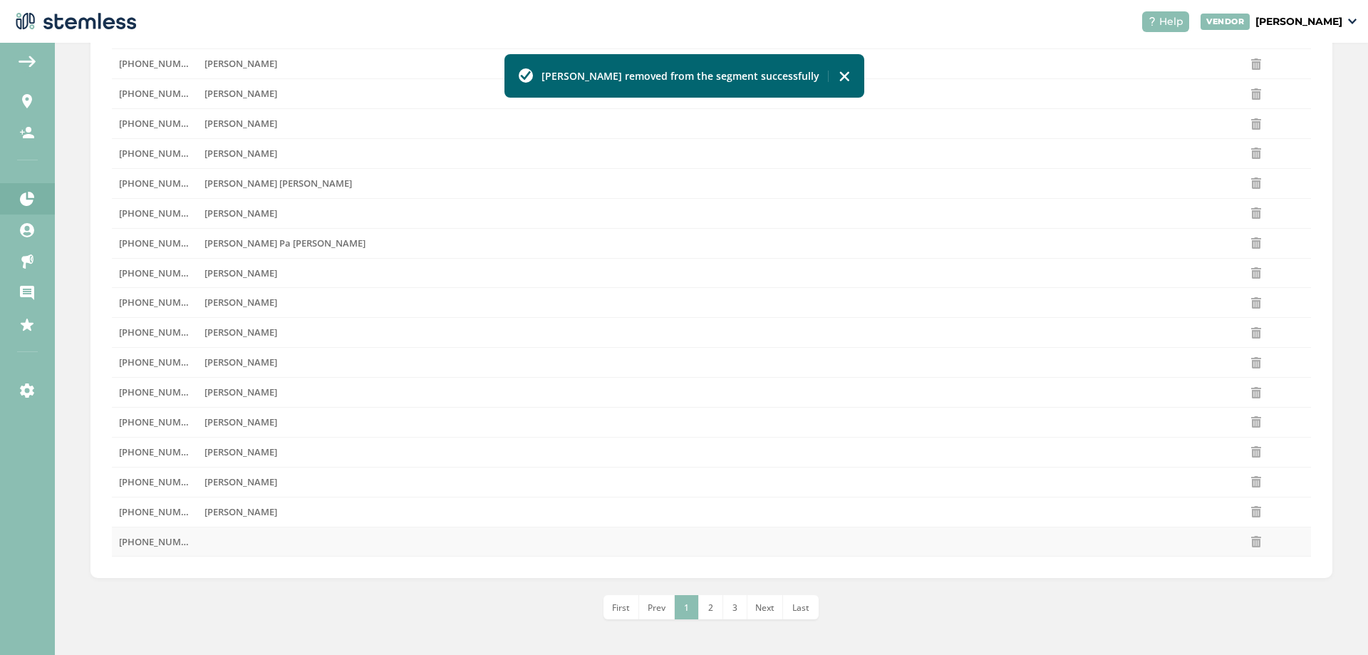
click at [274, 540] on td at bounding box center [700, 541] width 1007 height 30
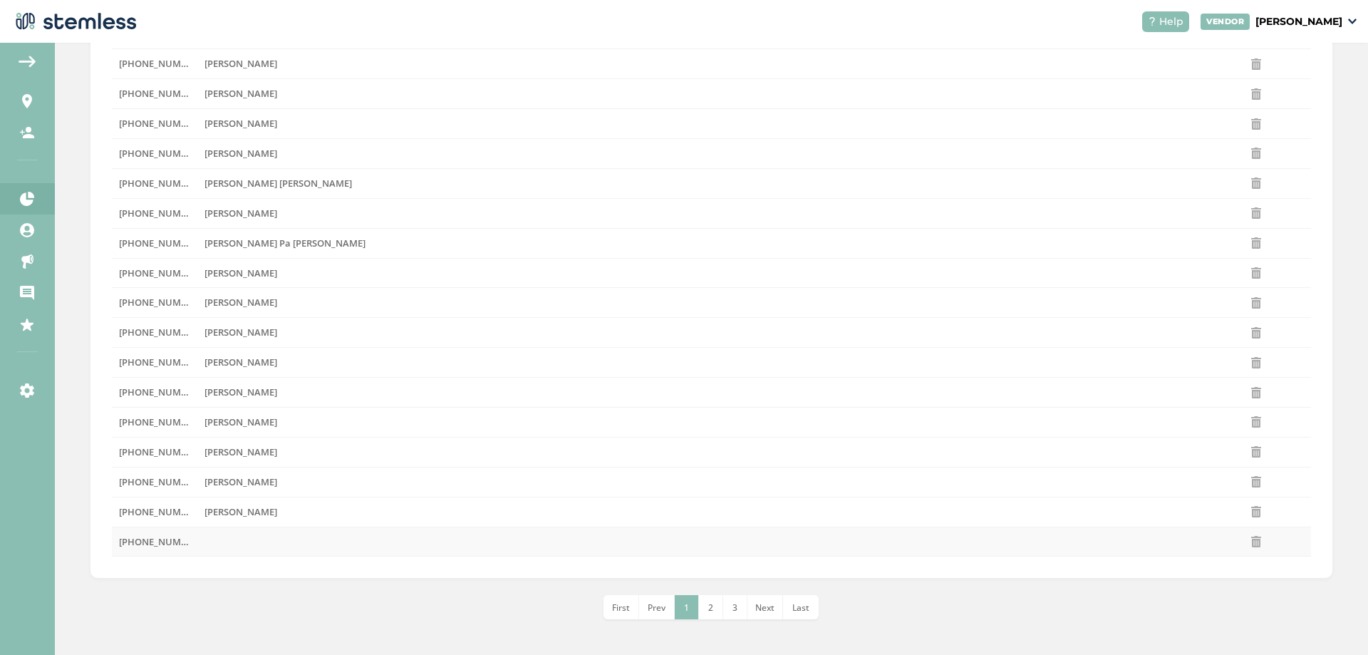
click at [1250, 544] on icon at bounding box center [1255, 541] width 11 height 11
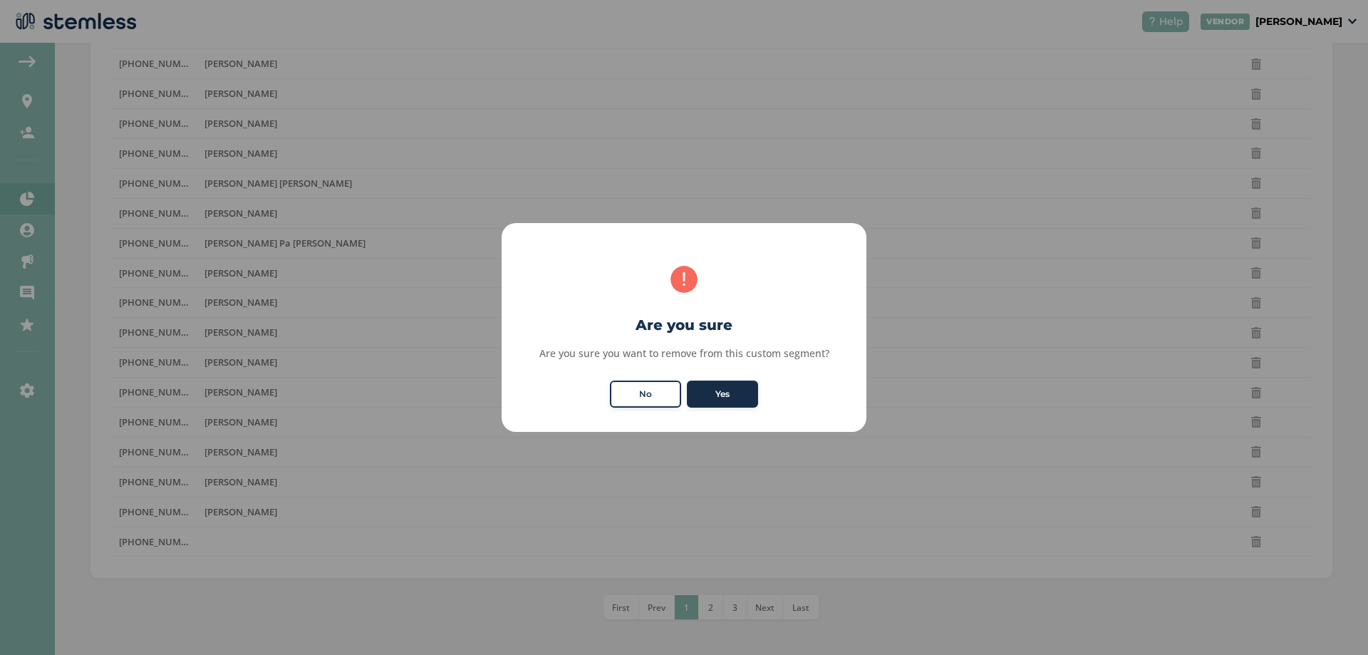
click at [730, 398] on button "Yes" at bounding box center [722, 393] width 71 height 27
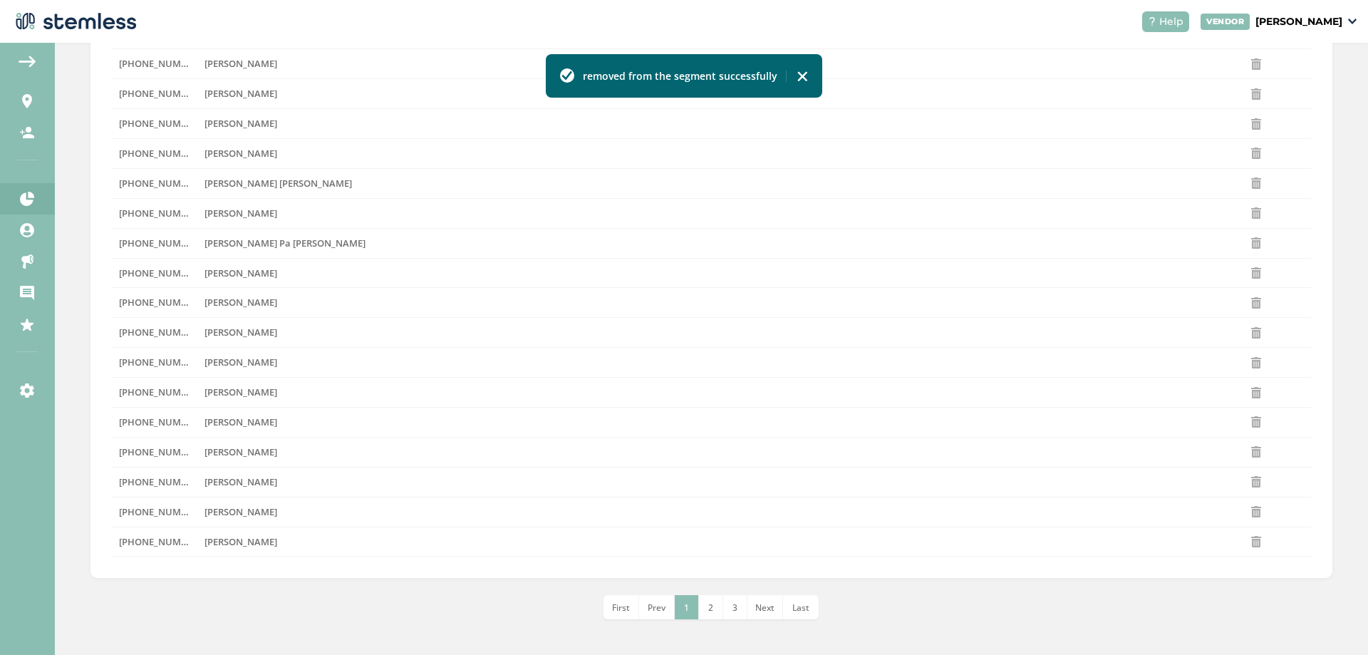
click at [702, 608] on li "2" at bounding box center [711, 607] width 24 height 24
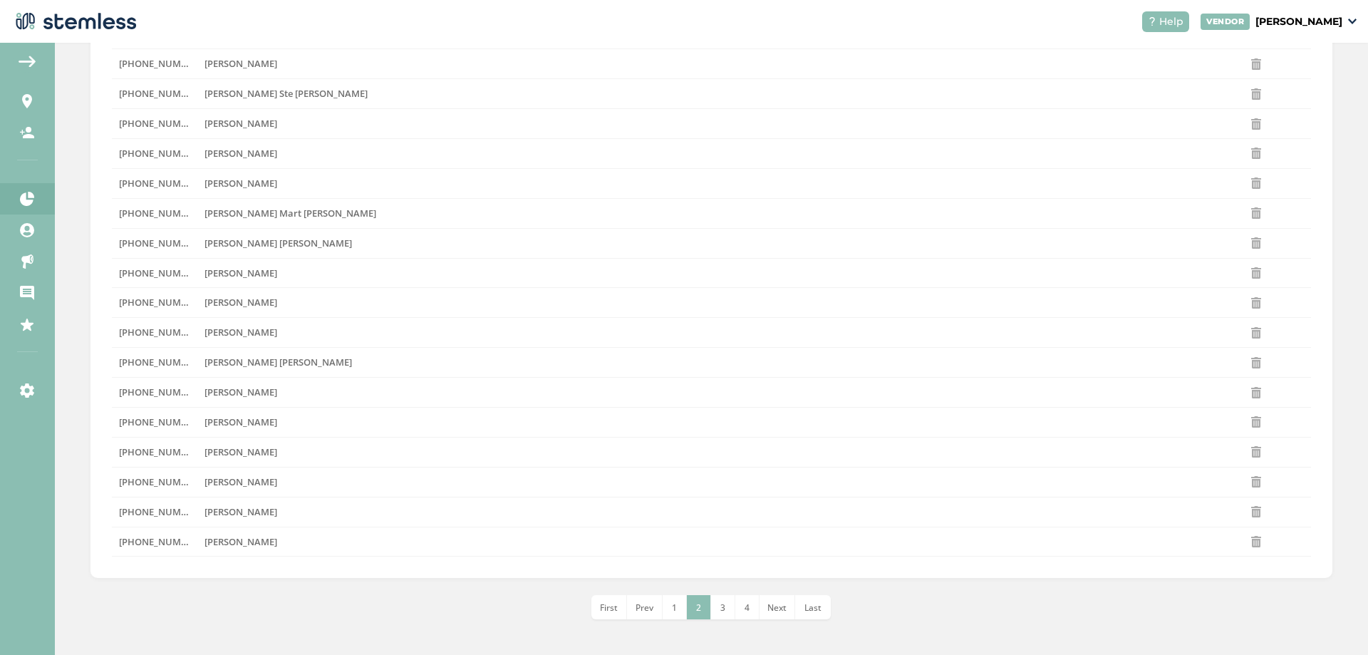
click at [723, 610] on li "3" at bounding box center [723, 607] width 24 height 24
click at [732, 609] on span "4" at bounding box center [734, 607] width 5 height 12
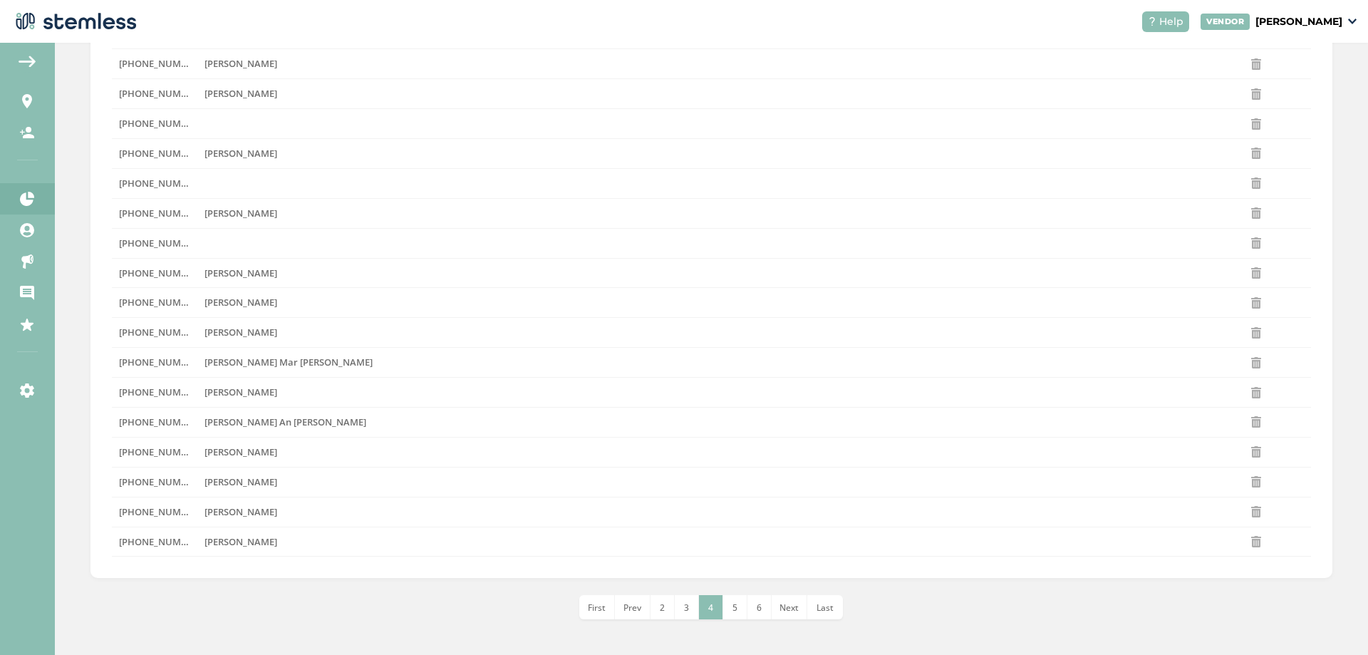
scroll to position [209, 0]
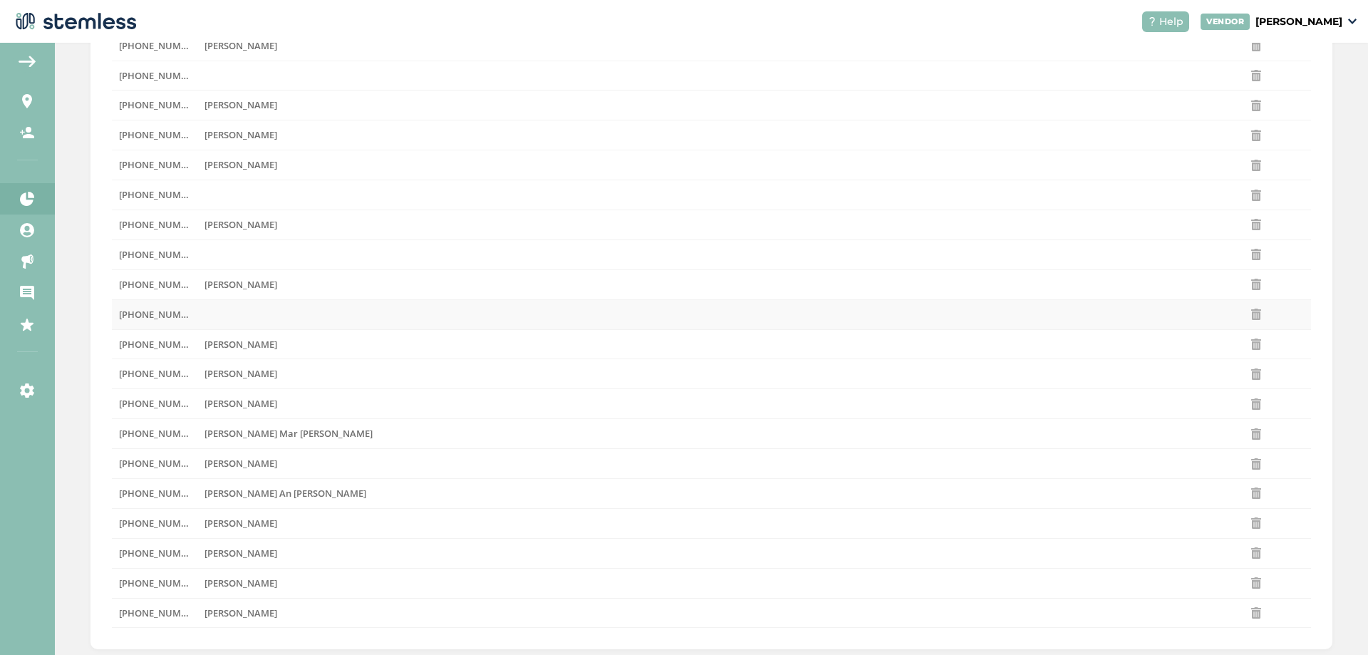
click at [209, 310] on td at bounding box center [700, 314] width 1007 height 30
click at [237, 199] on td at bounding box center [700, 195] width 1007 height 30
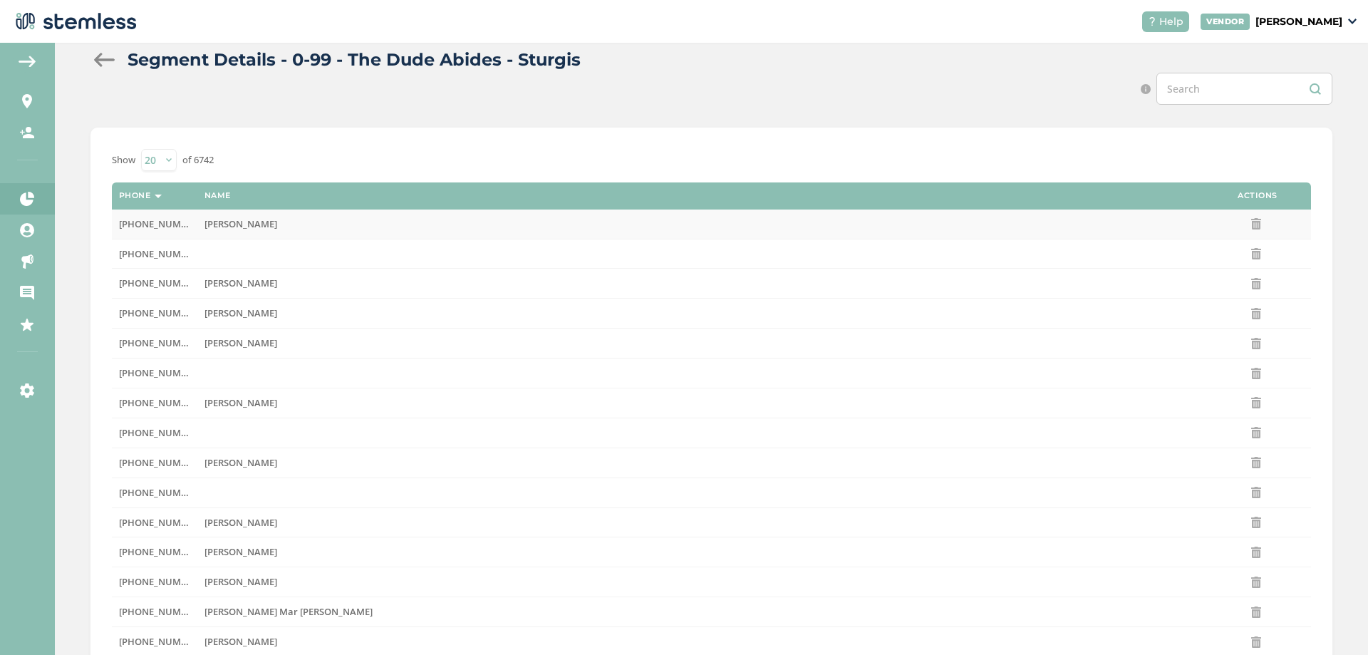
scroll to position [0, 0]
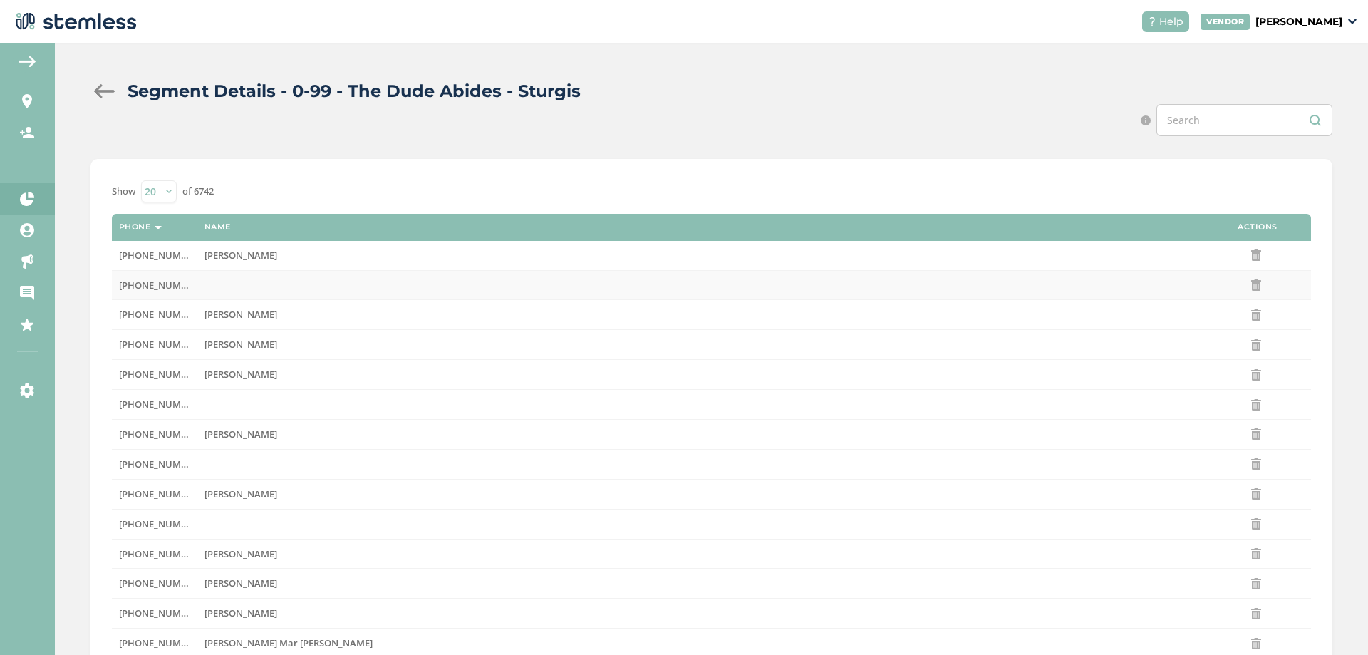
click at [239, 276] on td at bounding box center [700, 285] width 1007 height 30
click at [1250, 284] on icon at bounding box center [1255, 284] width 11 height 11
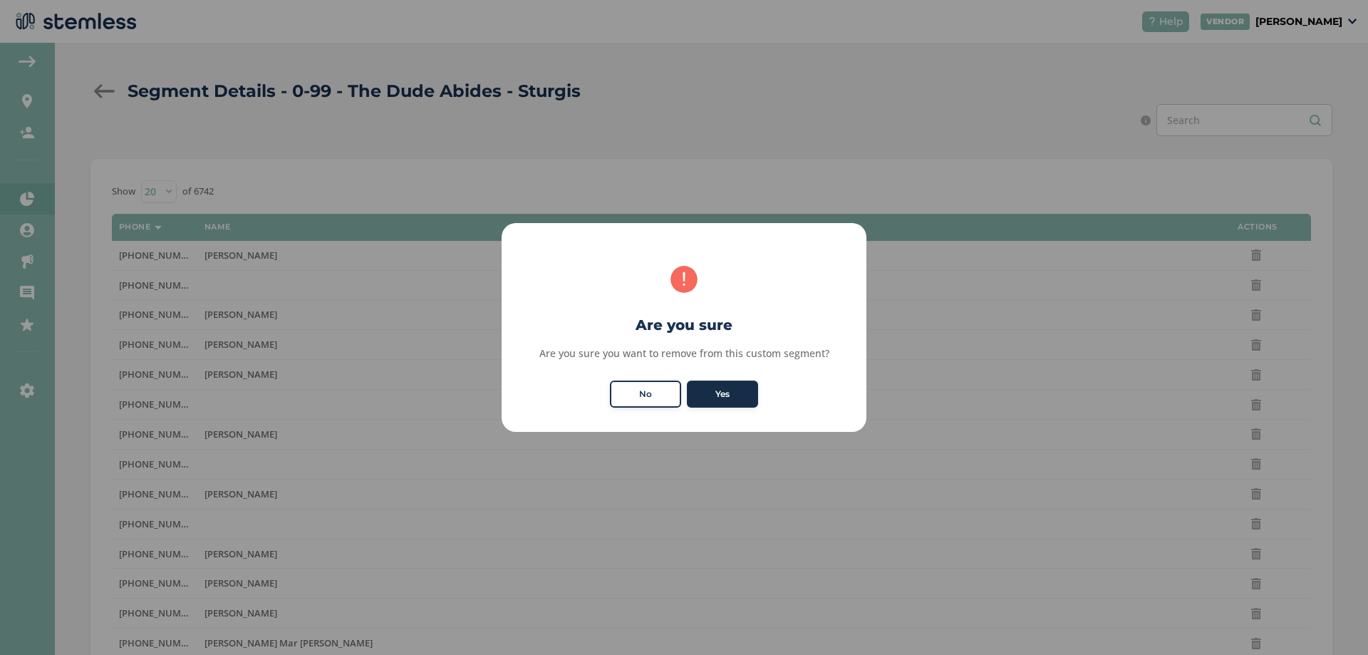
click at [710, 398] on button "Yes" at bounding box center [722, 393] width 71 height 27
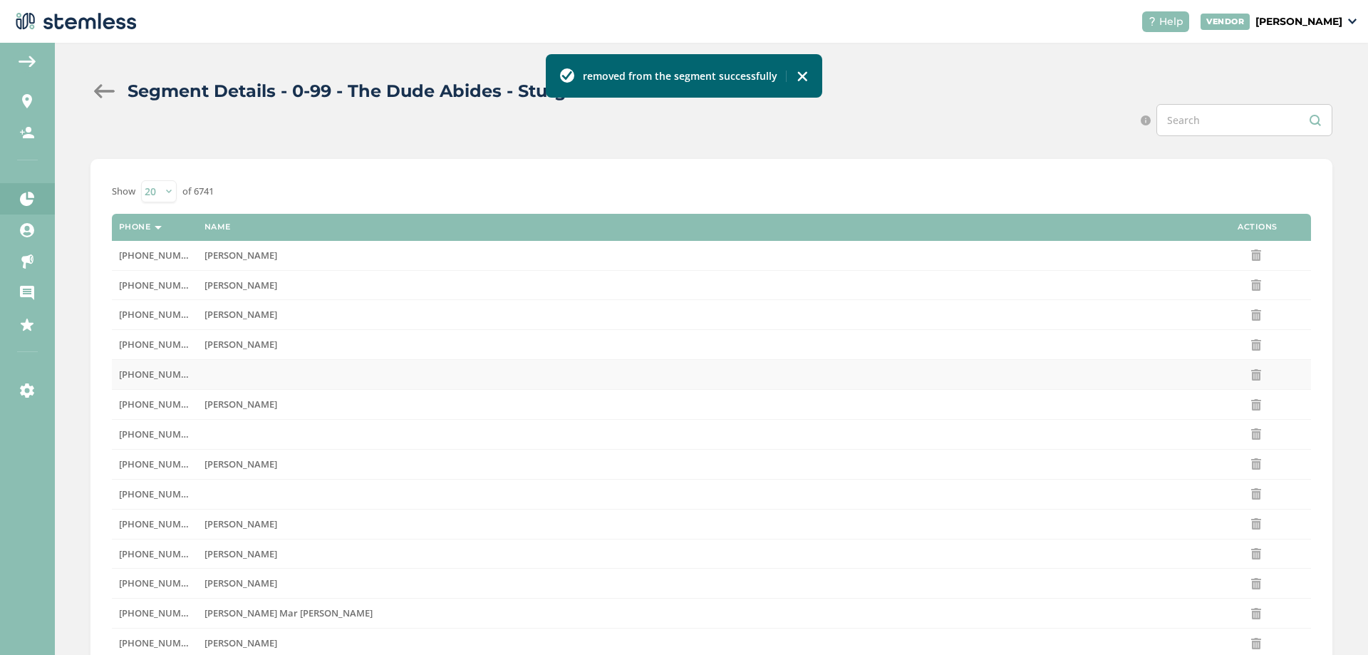
click at [216, 370] on td at bounding box center [700, 375] width 1007 height 30
click at [1250, 373] on icon at bounding box center [1255, 374] width 11 height 11
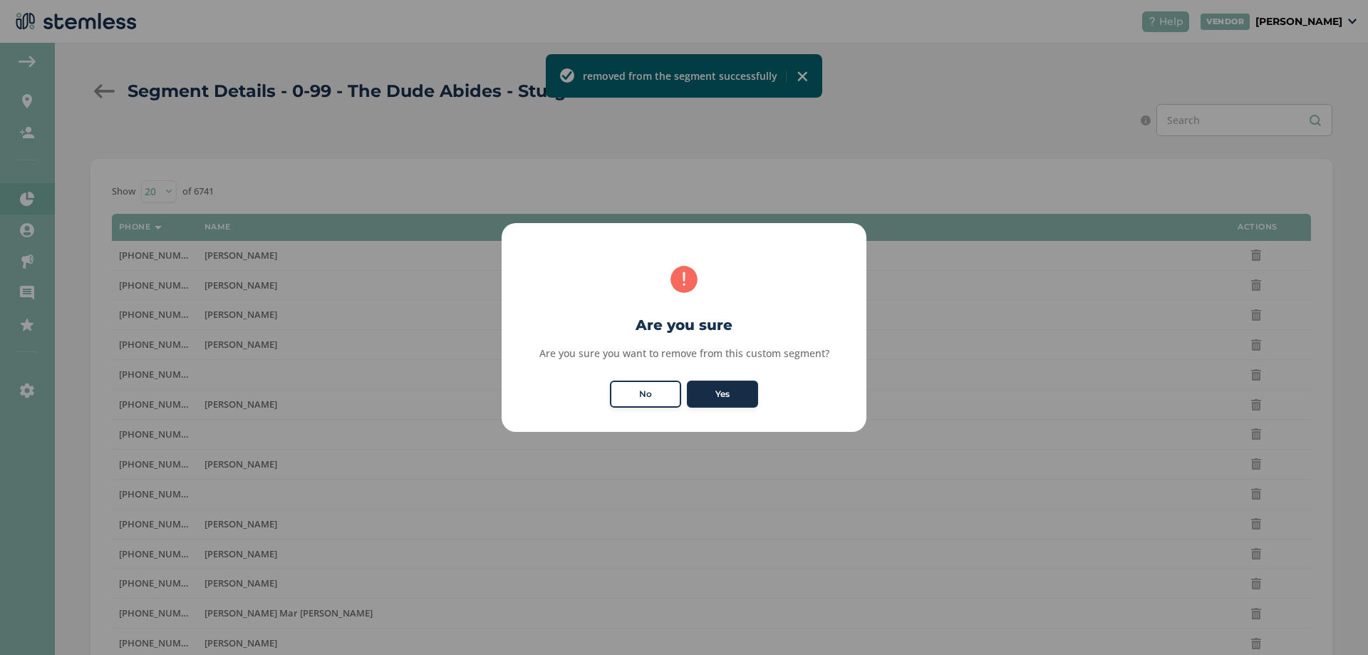
click at [752, 398] on button "Yes" at bounding box center [722, 393] width 71 height 27
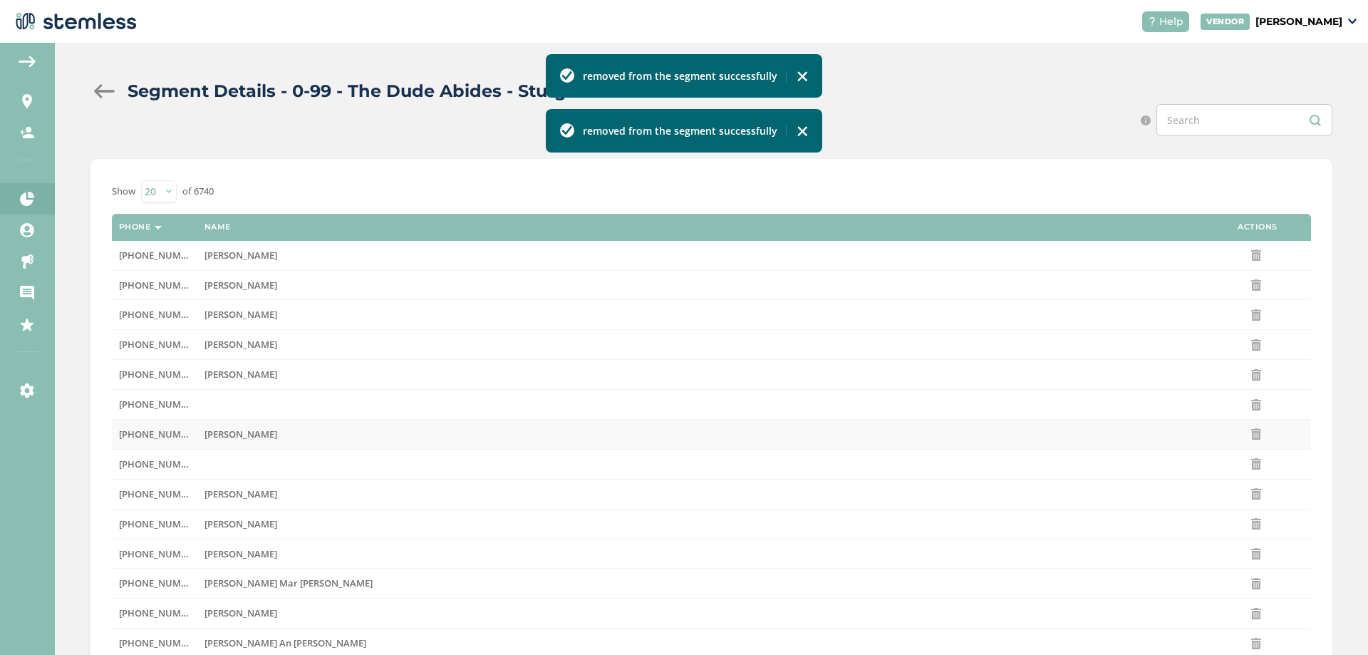
click at [334, 424] on td "[PERSON_NAME]" at bounding box center [700, 435] width 1007 height 30
click at [337, 413] on td at bounding box center [700, 405] width 1007 height 30
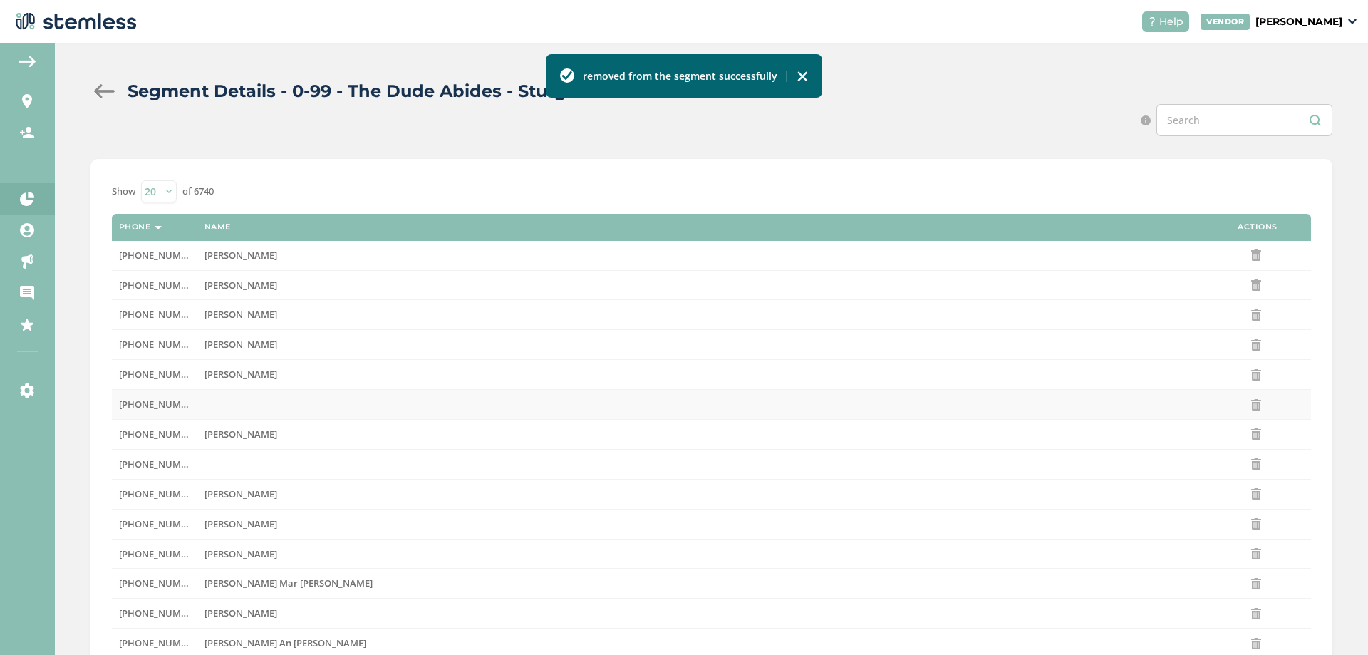
click at [1253, 399] on icon at bounding box center [1255, 404] width 11 height 11
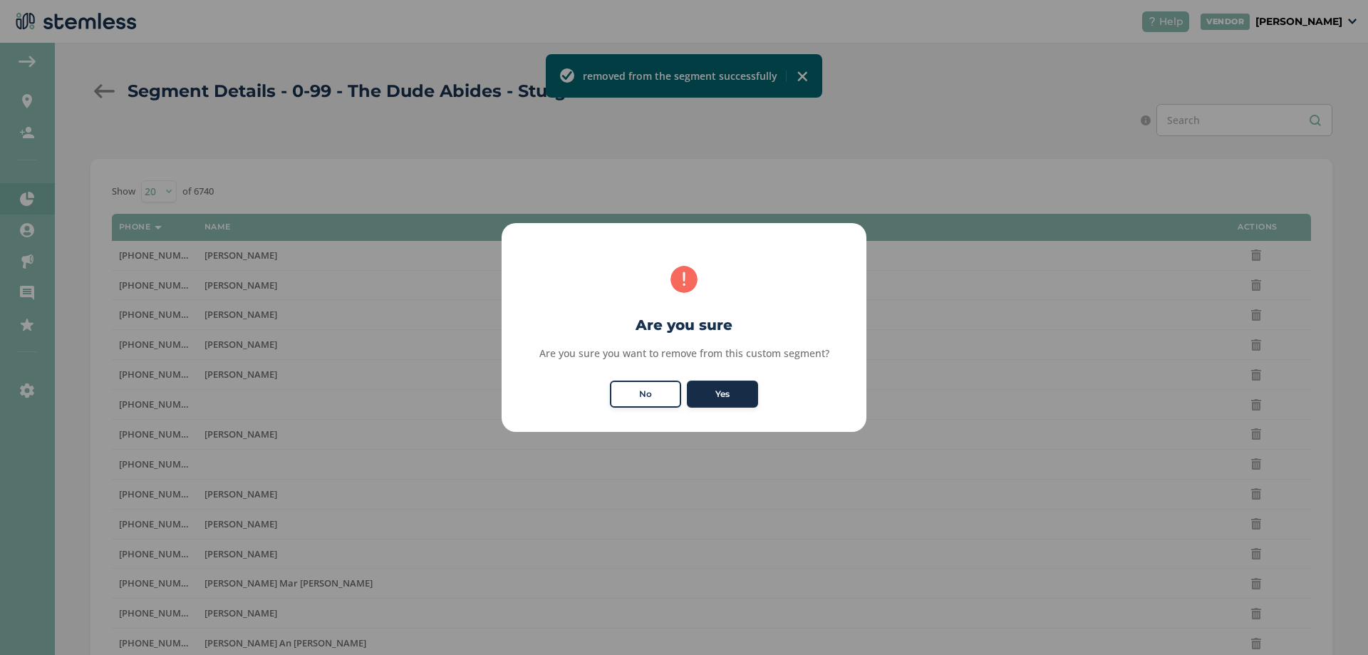
click at [719, 394] on button "Yes" at bounding box center [722, 393] width 71 height 27
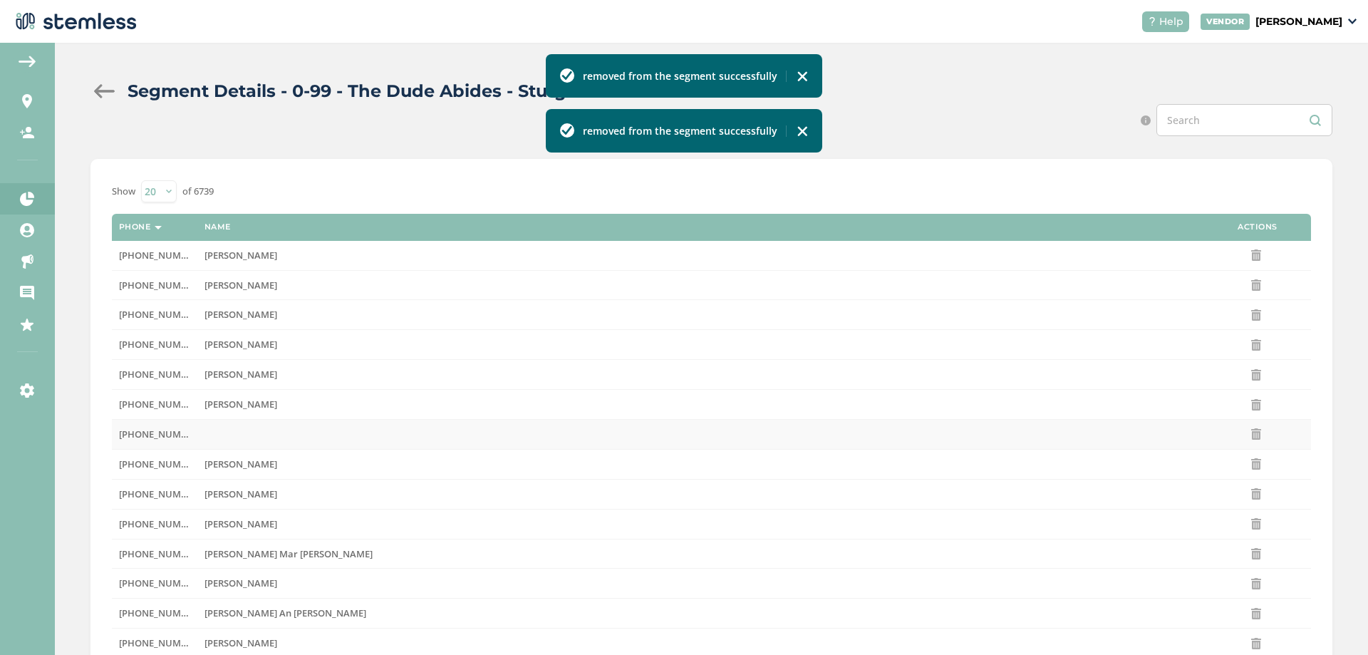
click at [376, 447] on td at bounding box center [700, 435] width 1007 height 30
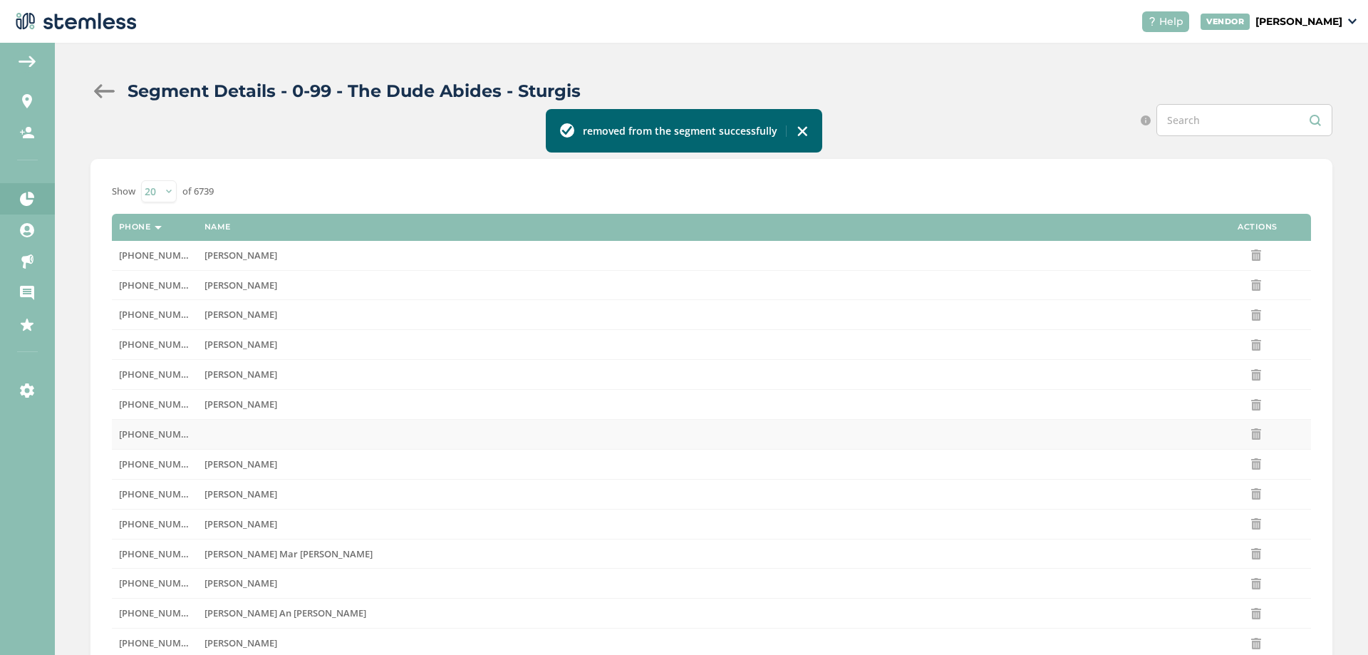
drag, startPoint x: 379, startPoint y: 440, endPoint x: 417, endPoint y: 427, distance: 40.3
click at [380, 440] on td at bounding box center [700, 435] width 1007 height 30
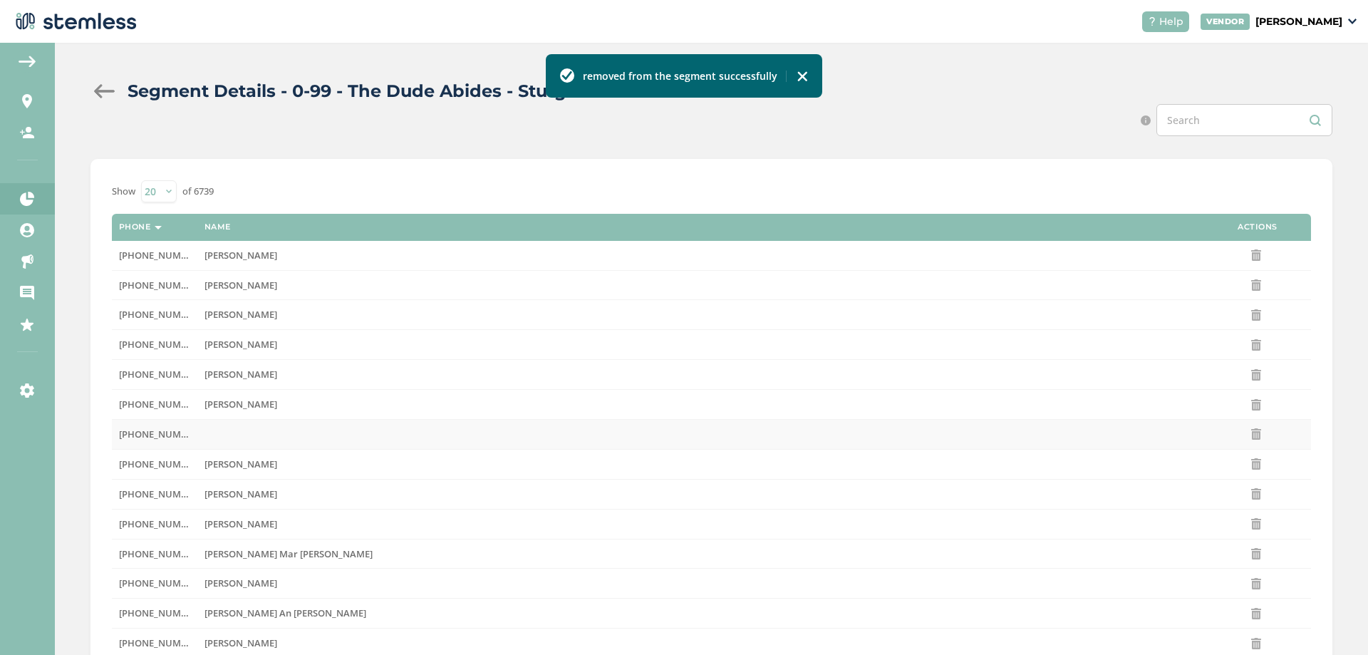
click at [1250, 435] on icon at bounding box center [1255, 433] width 11 height 11
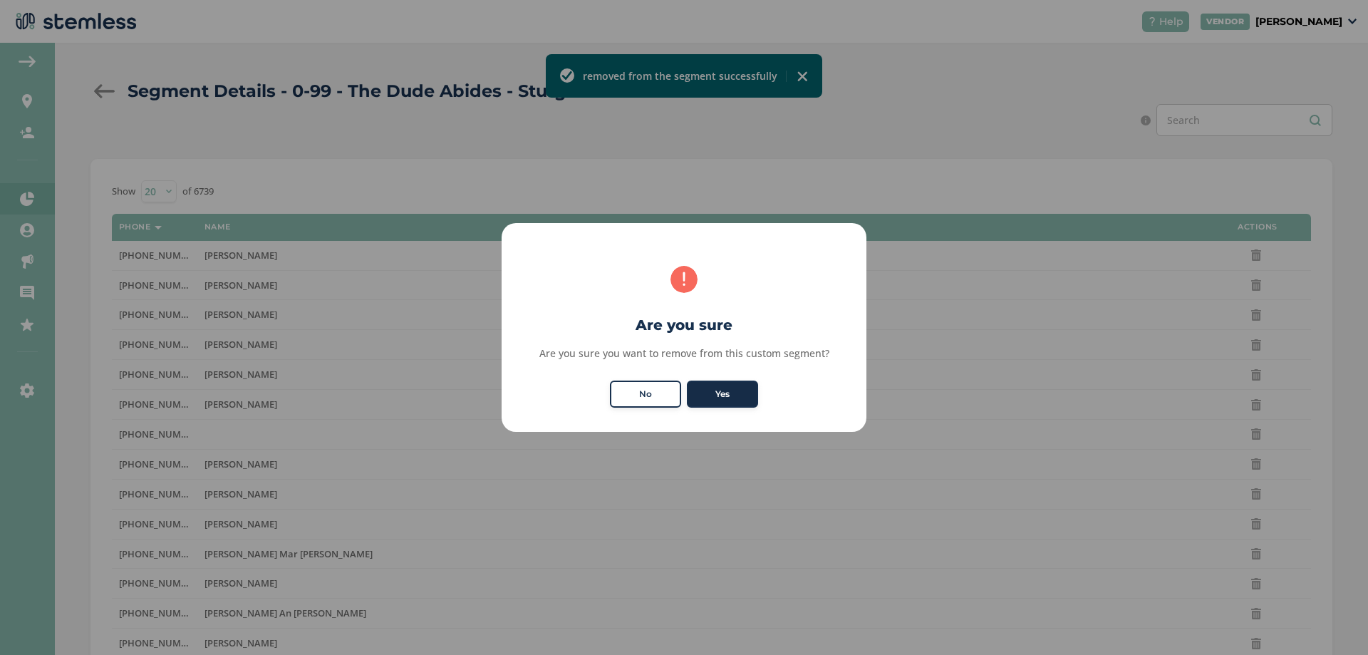
click at [701, 388] on button "Yes" at bounding box center [722, 393] width 71 height 27
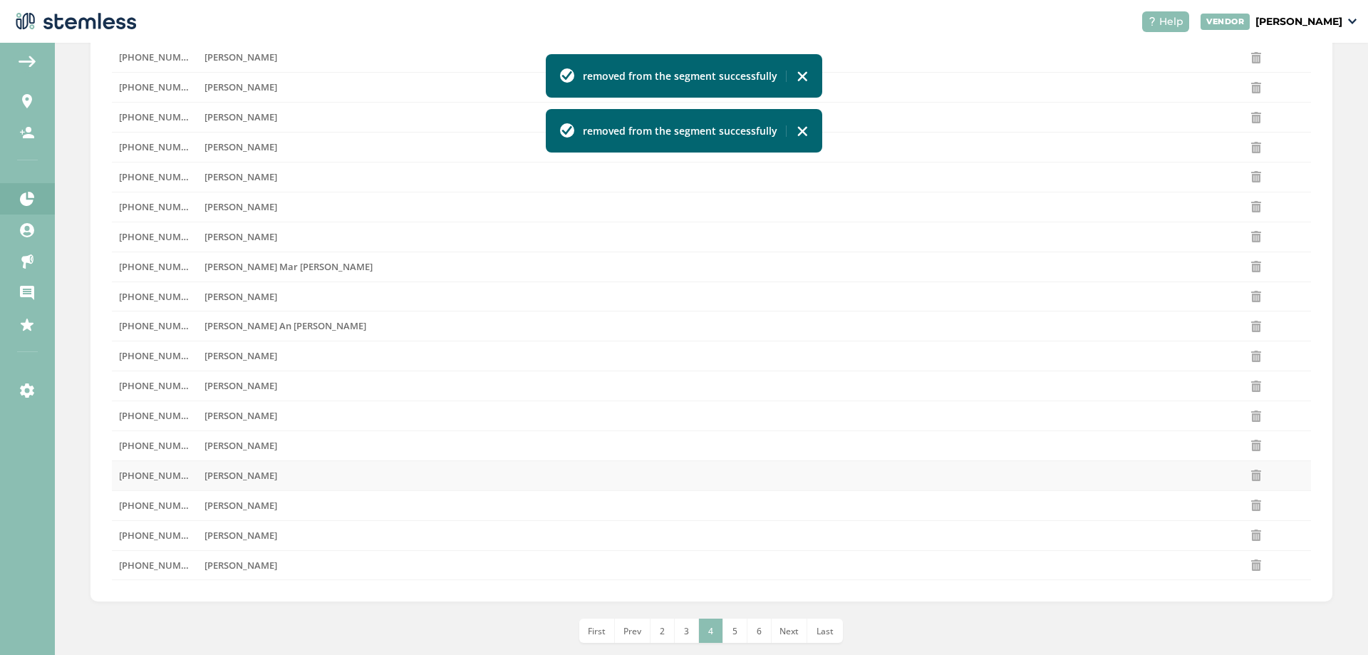
scroll to position [281, 0]
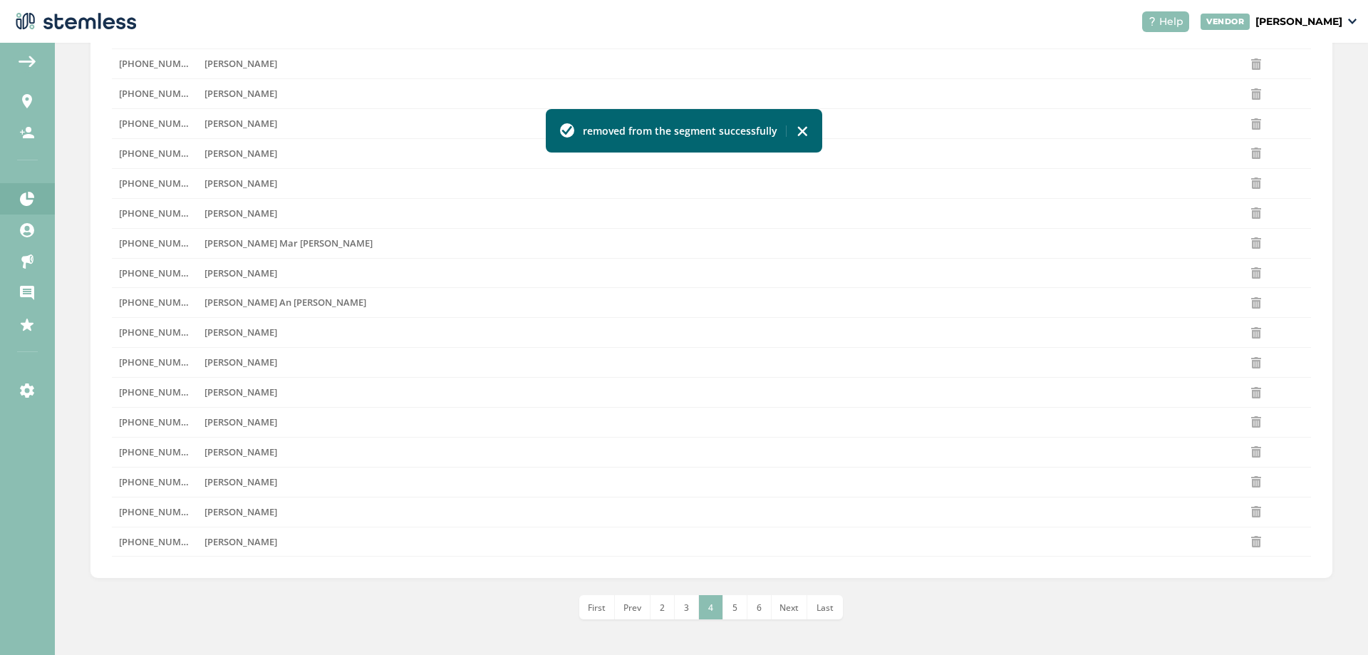
click at [711, 610] on li "4" at bounding box center [711, 607] width 24 height 24
click at [725, 604] on li "5" at bounding box center [735, 607] width 24 height 24
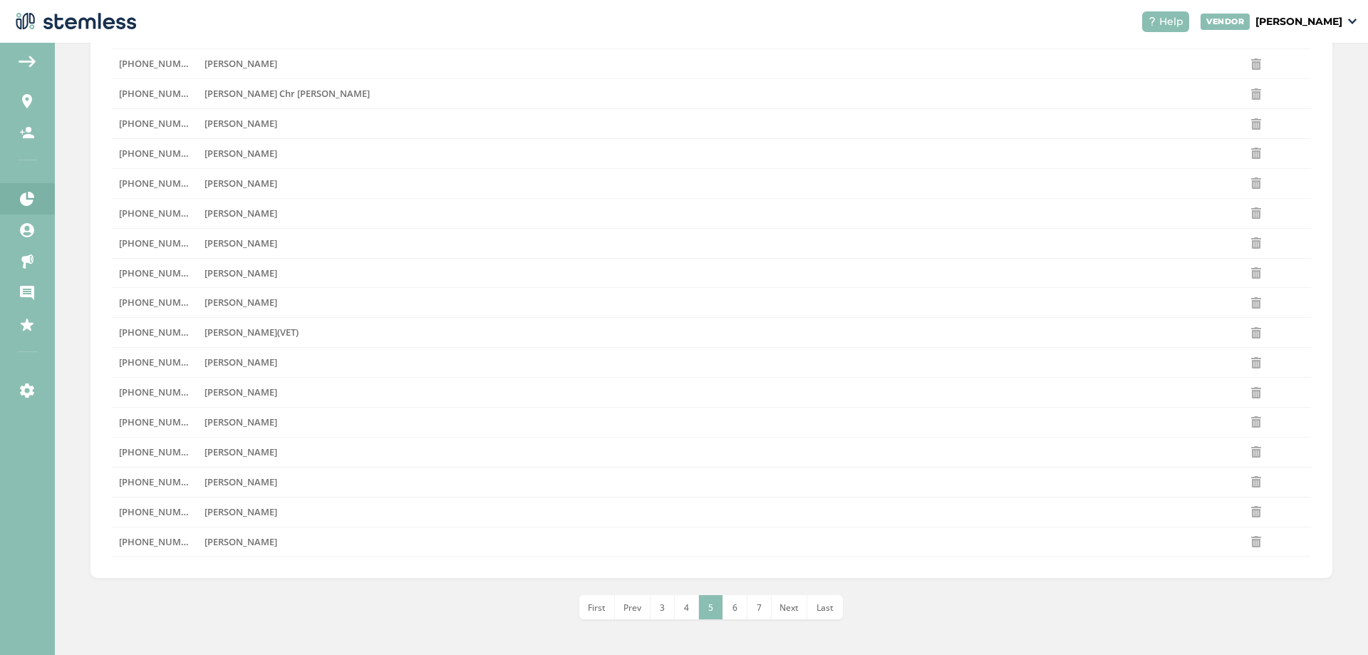
click at [732, 601] on span "6" at bounding box center [734, 607] width 5 height 12
click at [735, 610] on li "7" at bounding box center [735, 607] width 24 height 24
click at [678, 598] on li "6" at bounding box center [687, 607] width 24 height 24
click at [205, 390] on span "[PERSON_NAME]" at bounding box center [240, 391] width 73 height 13
click at [1250, 390] on icon at bounding box center [1255, 392] width 11 height 11
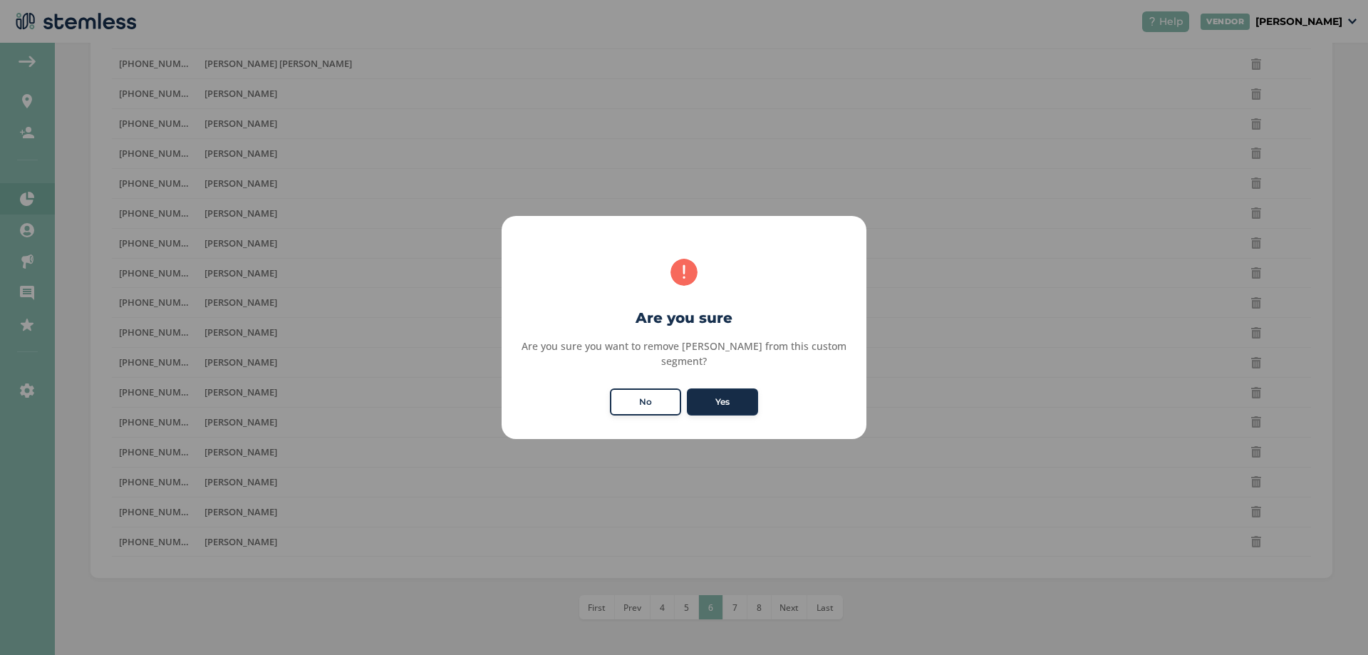
click at [722, 398] on button "Yes" at bounding box center [722, 401] width 71 height 27
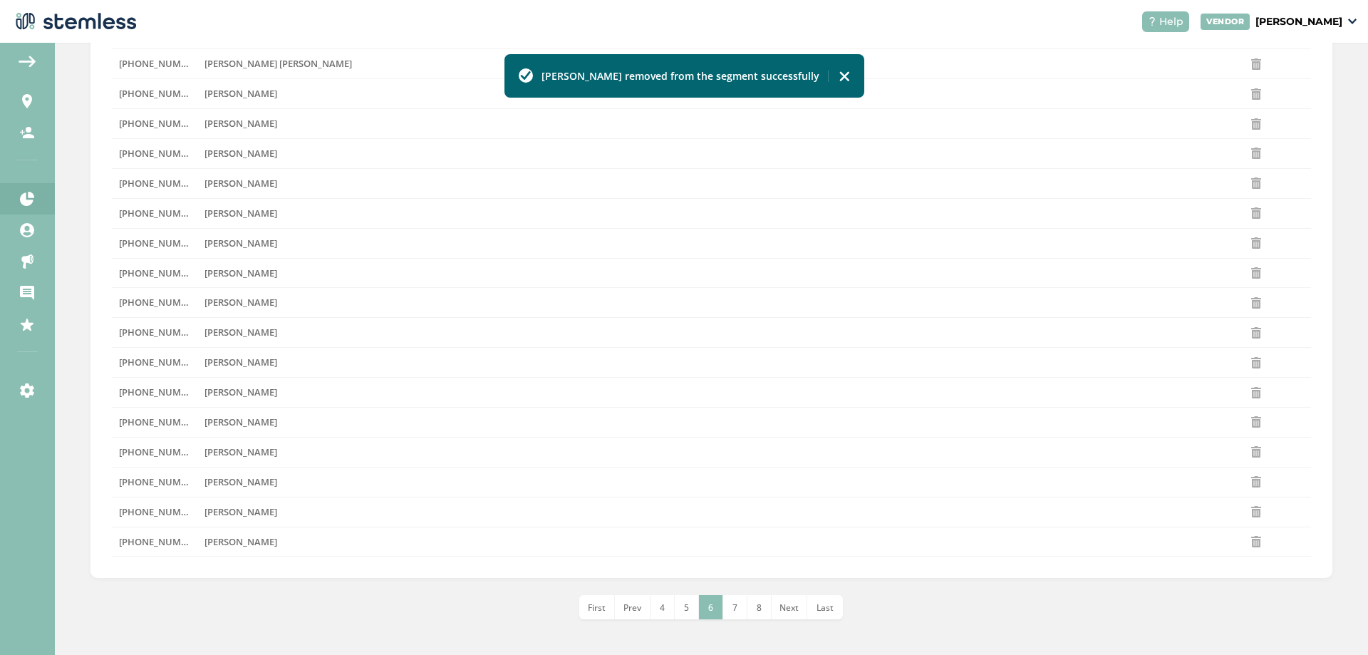
click at [328, 368] on label "[PERSON_NAME]" at bounding box center [700, 362] width 992 height 12
click at [1250, 362] on icon at bounding box center [1255, 362] width 11 height 11
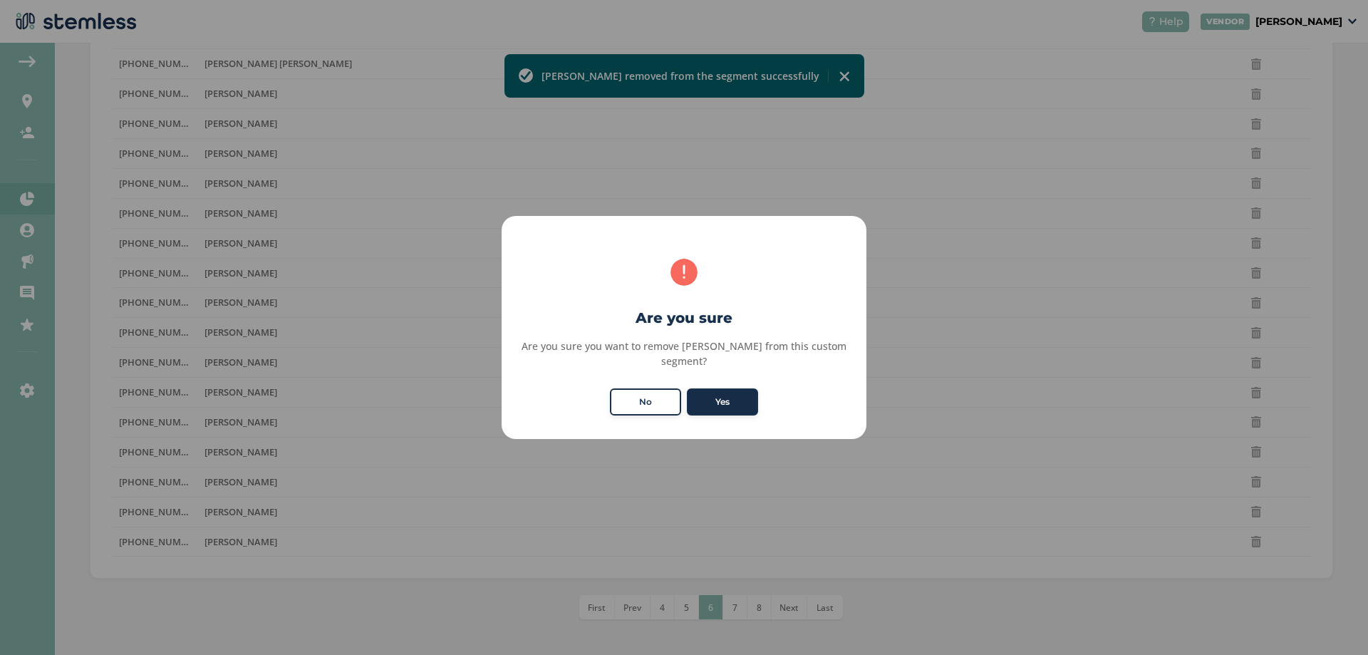
click at [731, 400] on button "Yes" at bounding box center [722, 401] width 71 height 27
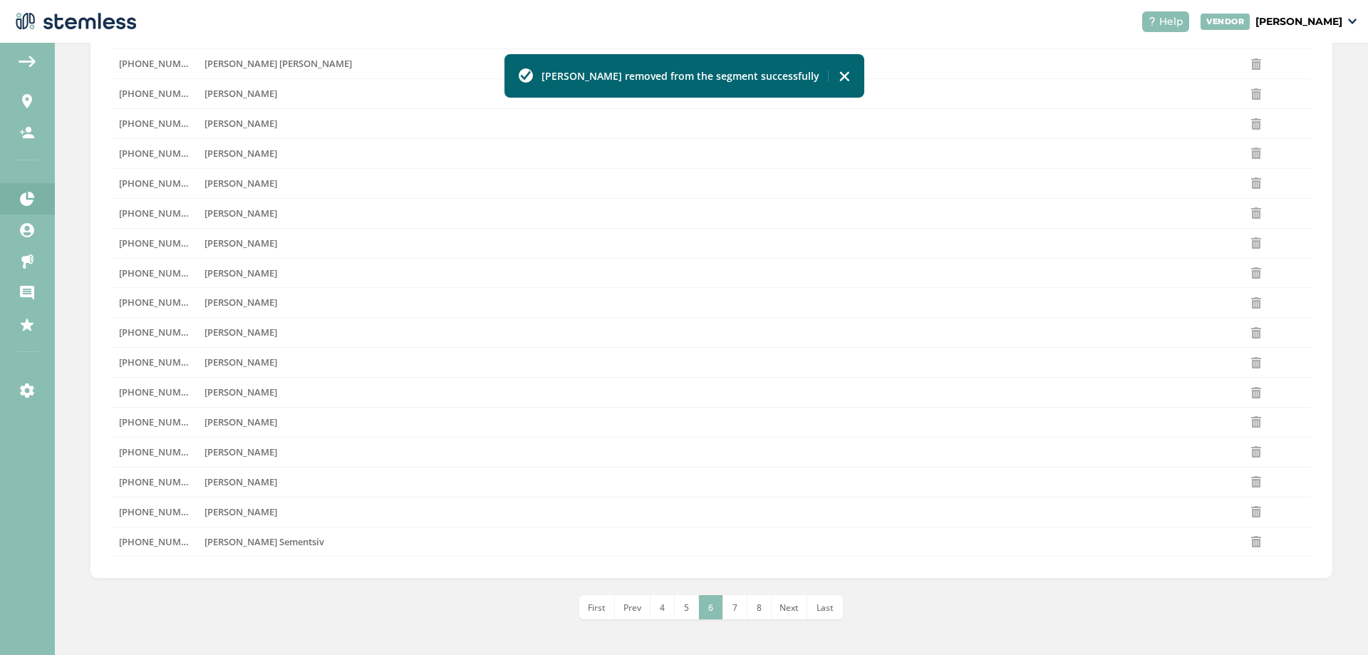
click at [723, 603] on li "7" at bounding box center [735, 607] width 24 height 24
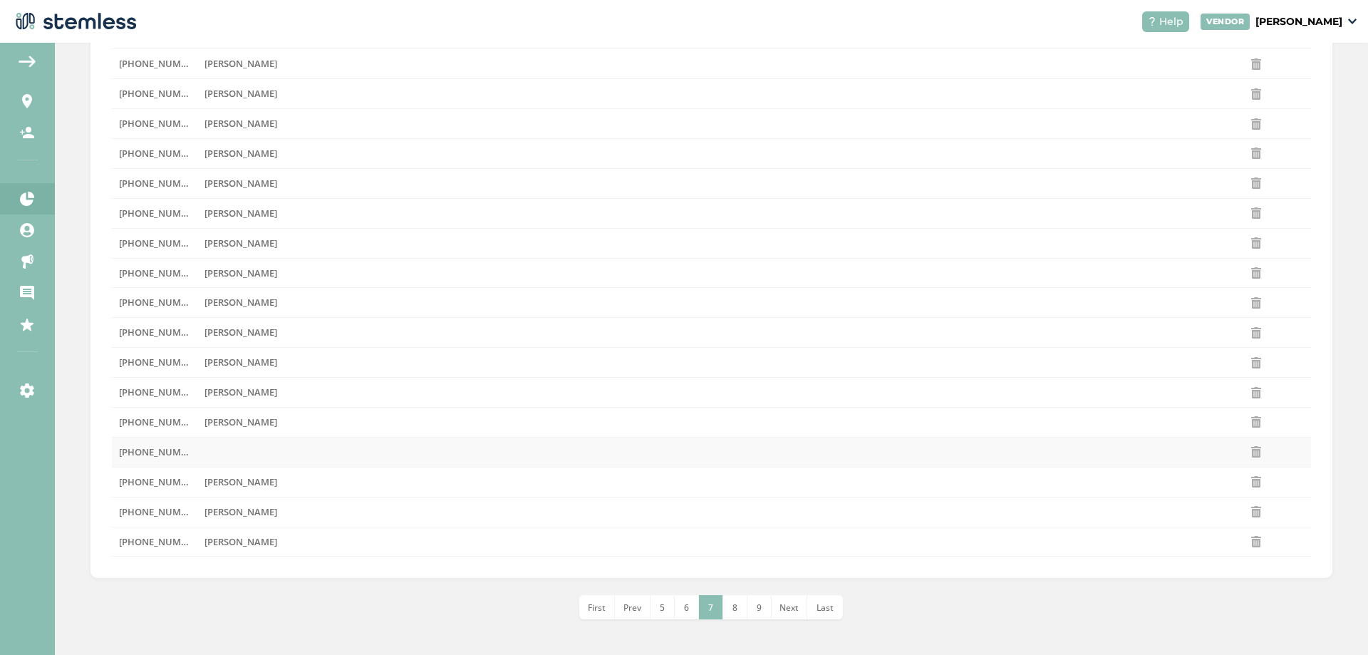
click at [243, 454] on td at bounding box center [700, 452] width 1007 height 30
click at [1228, 458] on div at bounding box center [1257, 452] width 93 height 20
click at [1250, 449] on icon at bounding box center [1255, 451] width 11 height 11
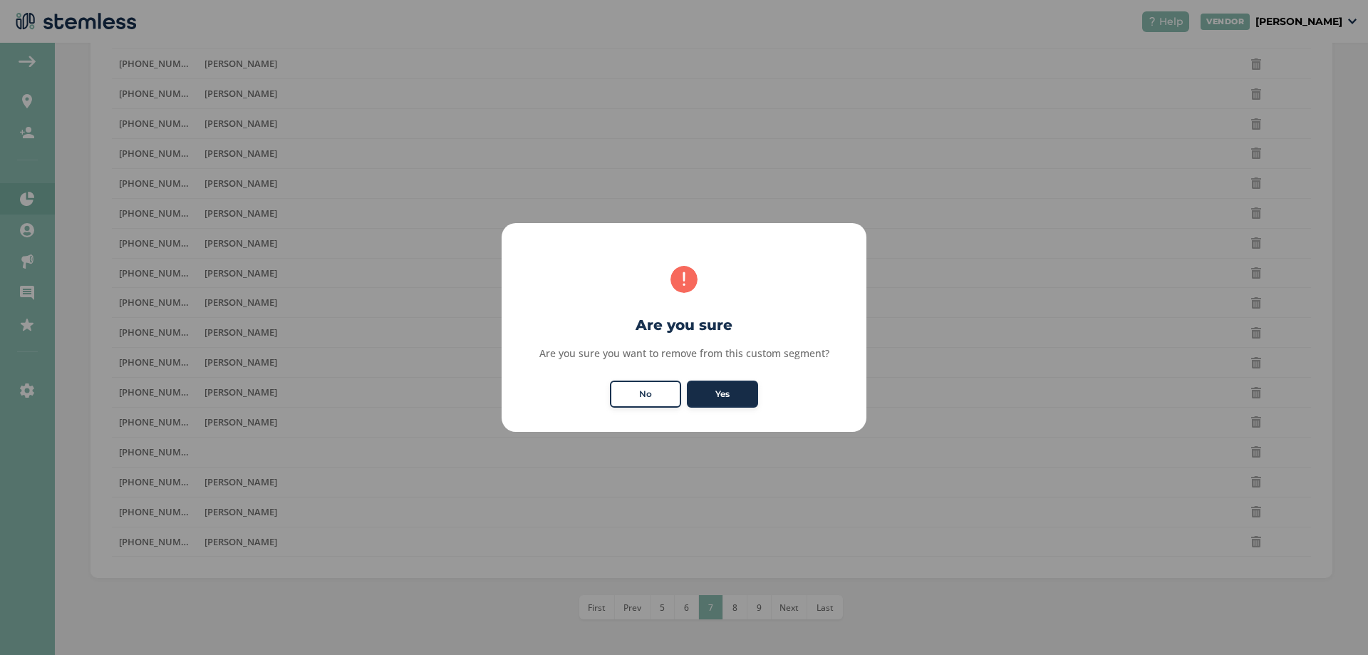
click at [712, 402] on button "Yes" at bounding box center [722, 393] width 71 height 27
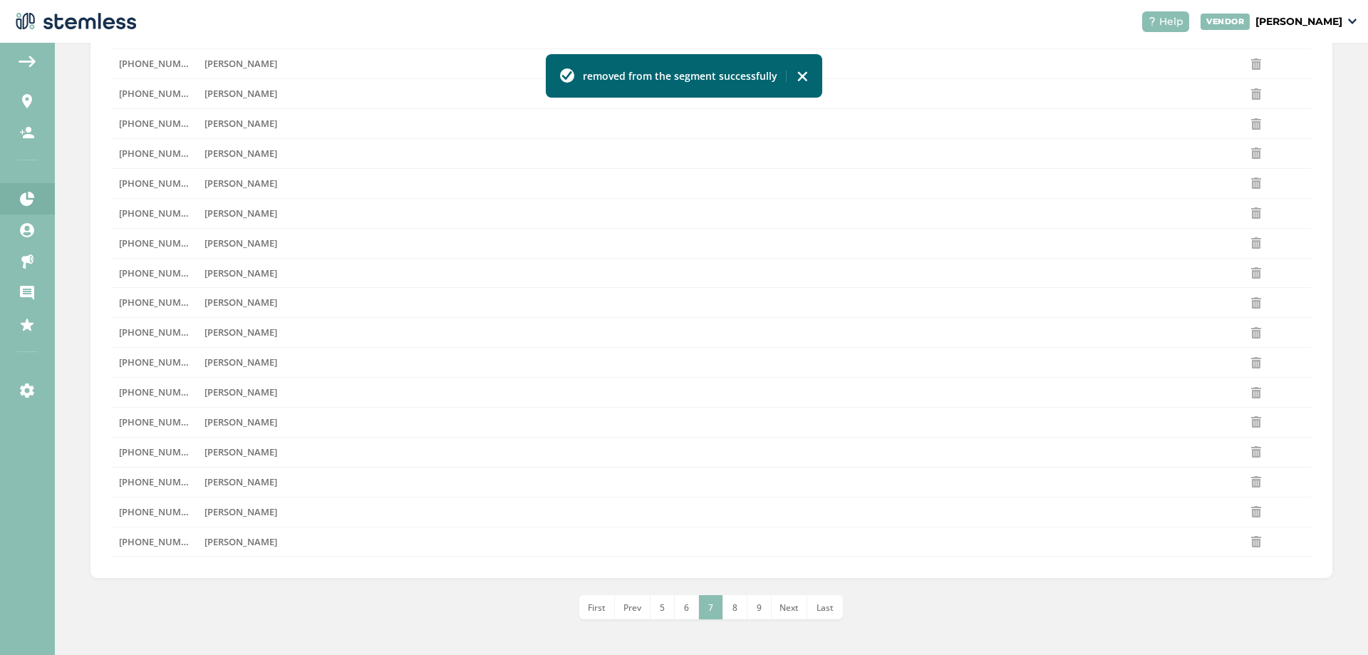
click at [740, 617] on li "8" at bounding box center [735, 607] width 24 height 24
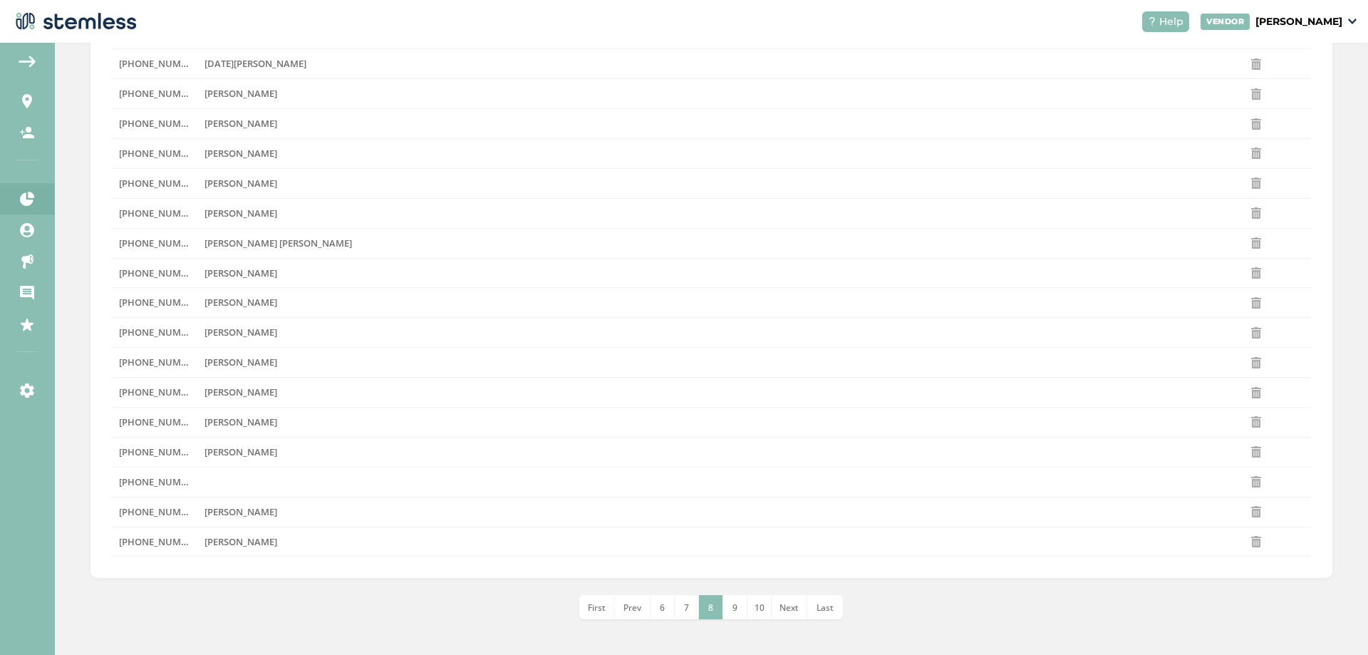
click at [725, 612] on li "9" at bounding box center [735, 607] width 24 height 24
click at [740, 611] on li "10" at bounding box center [735, 607] width 24 height 24
click at [731, 607] on span "11" at bounding box center [735, 607] width 10 height 12
click at [723, 616] on li "12" at bounding box center [735, 607] width 24 height 24
click at [717, 606] on li "12" at bounding box center [711, 607] width 24 height 24
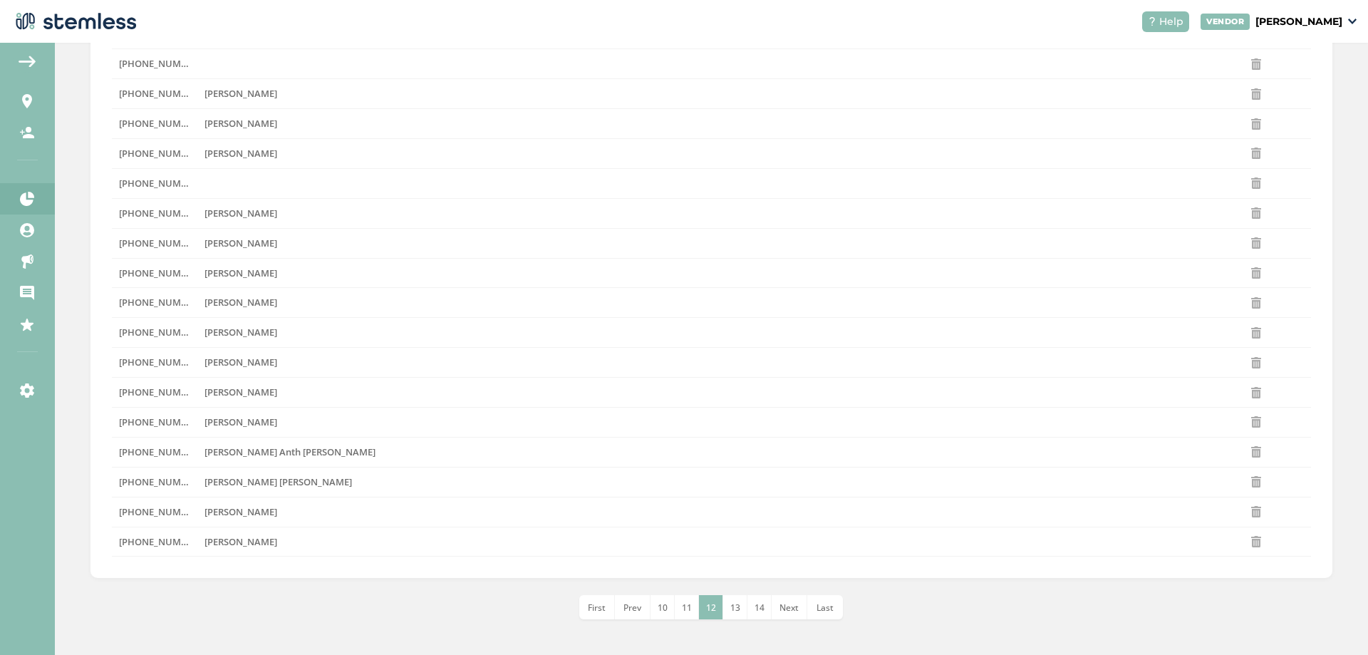
click at [730, 608] on span "13" at bounding box center [735, 607] width 10 height 12
click at [739, 603] on li "14" at bounding box center [735, 607] width 24 height 24
click at [723, 601] on li "15" at bounding box center [735, 607] width 24 height 24
click at [740, 606] on li "16" at bounding box center [735, 607] width 24 height 24
click at [742, 596] on li "17" at bounding box center [735, 607] width 24 height 24
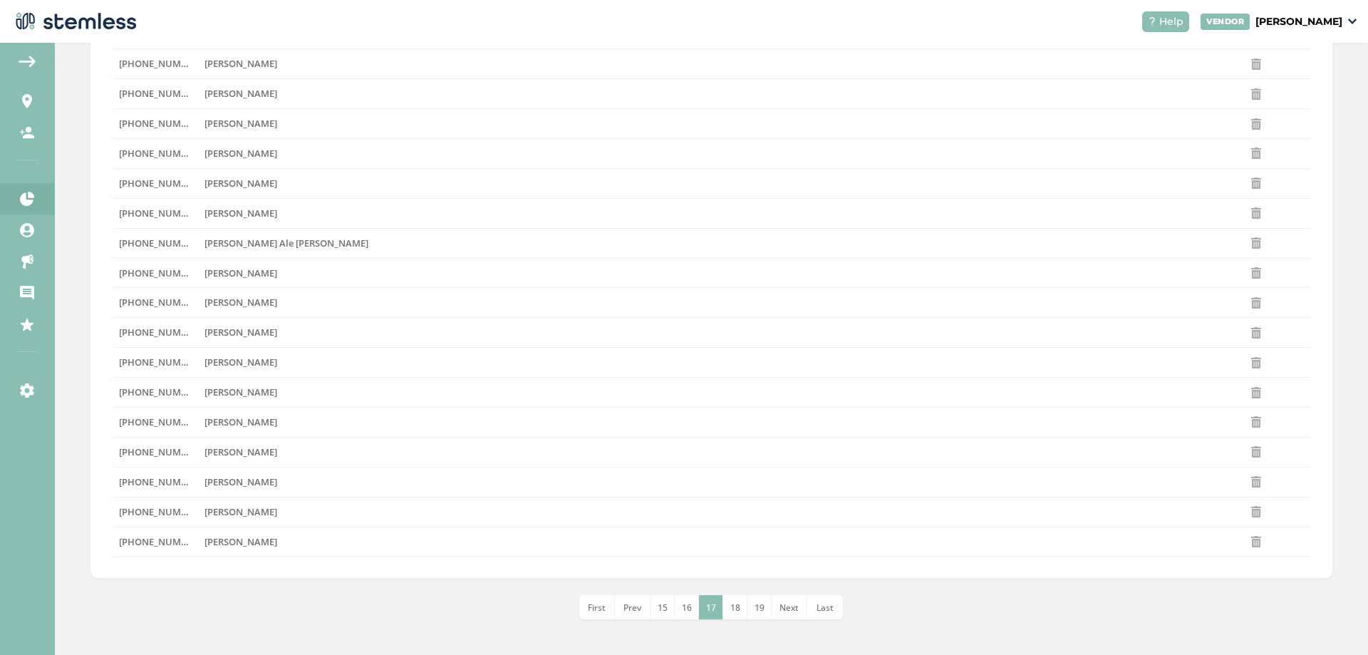
click at [783, 605] on span "Next" at bounding box center [788, 607] width 19 height 12
click at [742, 608] on li "19" at bounding box center [735, 607] width 24 height 24
click at [747, 608] on li "21" at bounding box center [759, 607] width 24 height 24
click at [759, 612] on span "23" at bounding box center [759, 607] width 10 height 12
click at [759, 612] on span "25" at bounding box center [759, 607] width 10 height 12
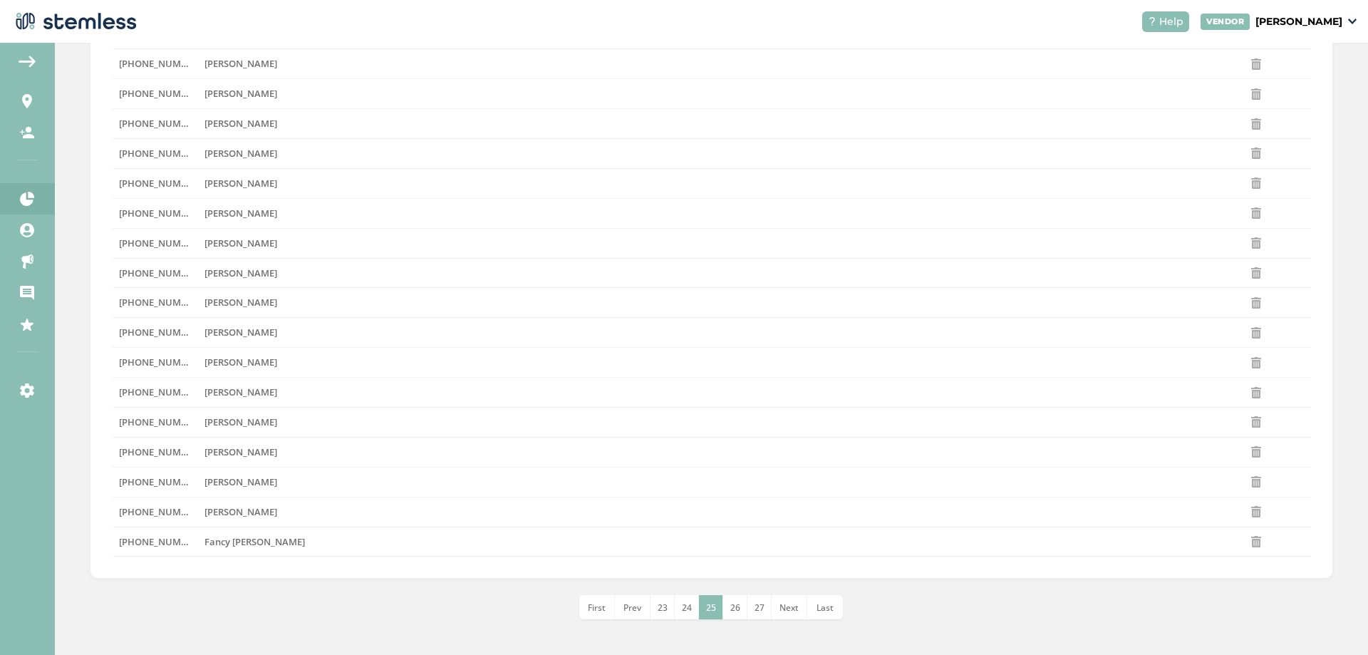
click at [759, 612] on span "27" at bounding box center [759, 607] width 10 height 12
click at [759, 612] on span "29" at bounding box center [759, 607] width 10 height 12
click at [759, 612] on span "31" at bounding box center [759, 607] width 10 height 12
click at [759, 612] on span "33" at bounding box center [759, 607] width 10 height 12
click at [759, 612] on span "35" at bounding box center [759, 607] width 10 height 12
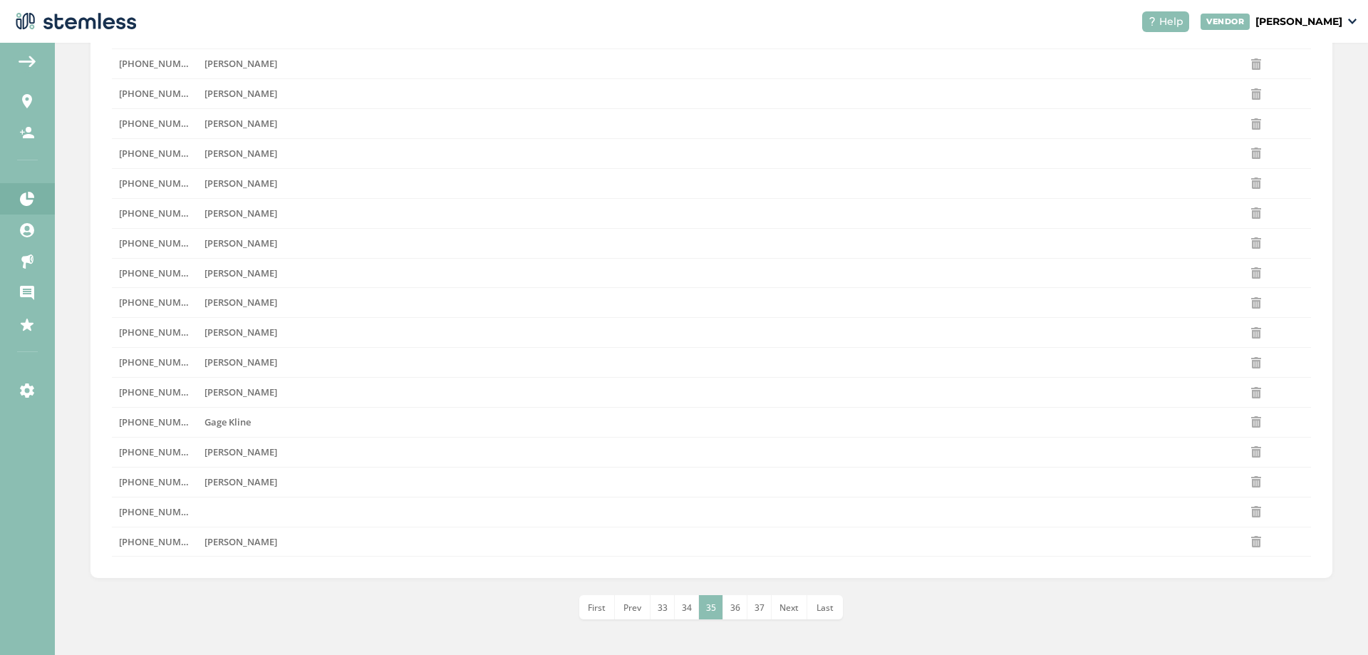
click at [759, 612] on span "37" at bounding box center [759, 607] width 10 height 12
click at [759, 612] on span "39" at bounding box center [759, 607] width 10 height 12
click at [759, 612] on span "41" at bounding box center [759, 607] width 10 height 12
click at [759, 612] on span "43" at bounding box center [759, 607] width 10 height 12
click at [759, 612] on span "45" at bounding box center [759, 607] width 10 height 12
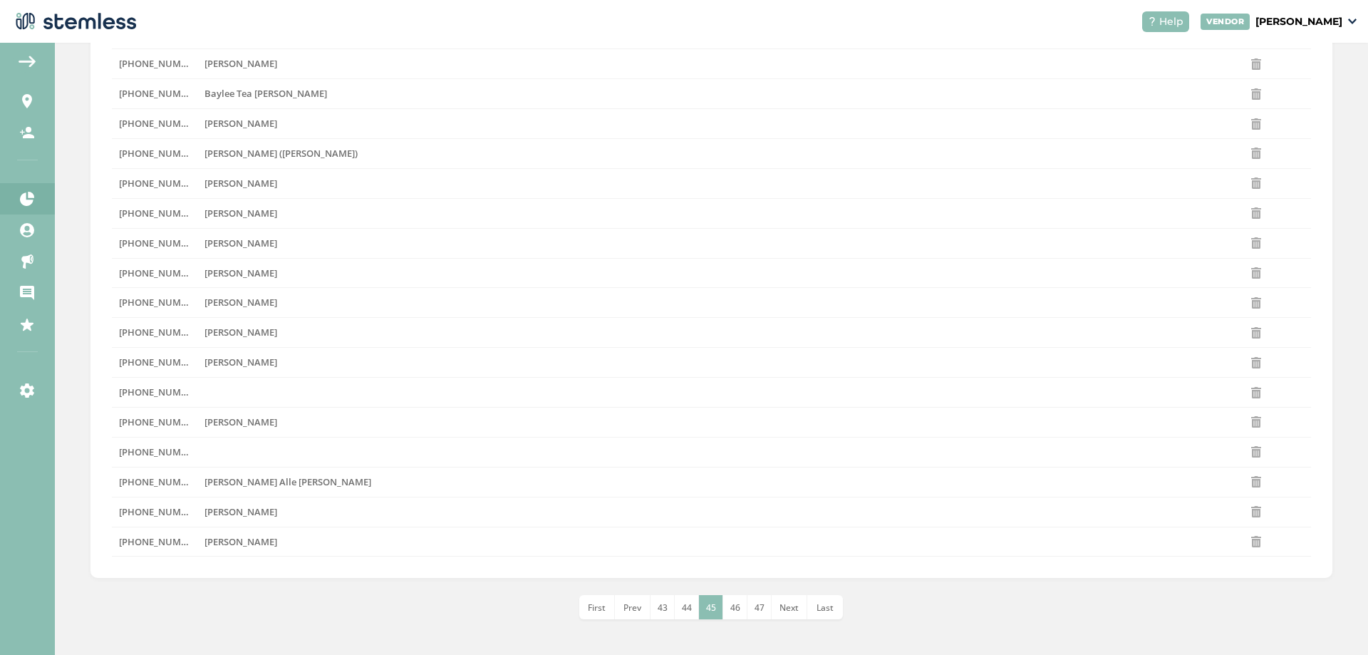
click at [759, 612] on span "47" at bounding box center [759, 607] width 10 height 12
click at [759, 612] on span "49" at bounding box center [759, 607] width 10 height 12
click at [759, 612] on span "51" at bounding box center [759, 607] width 10 height 12
click at [759, 612] on span "53" at bounding box center [759, 607] width 10 height 12
click at [759, 612] on span "55" at bounding box center [759, 607] width 10 height 12
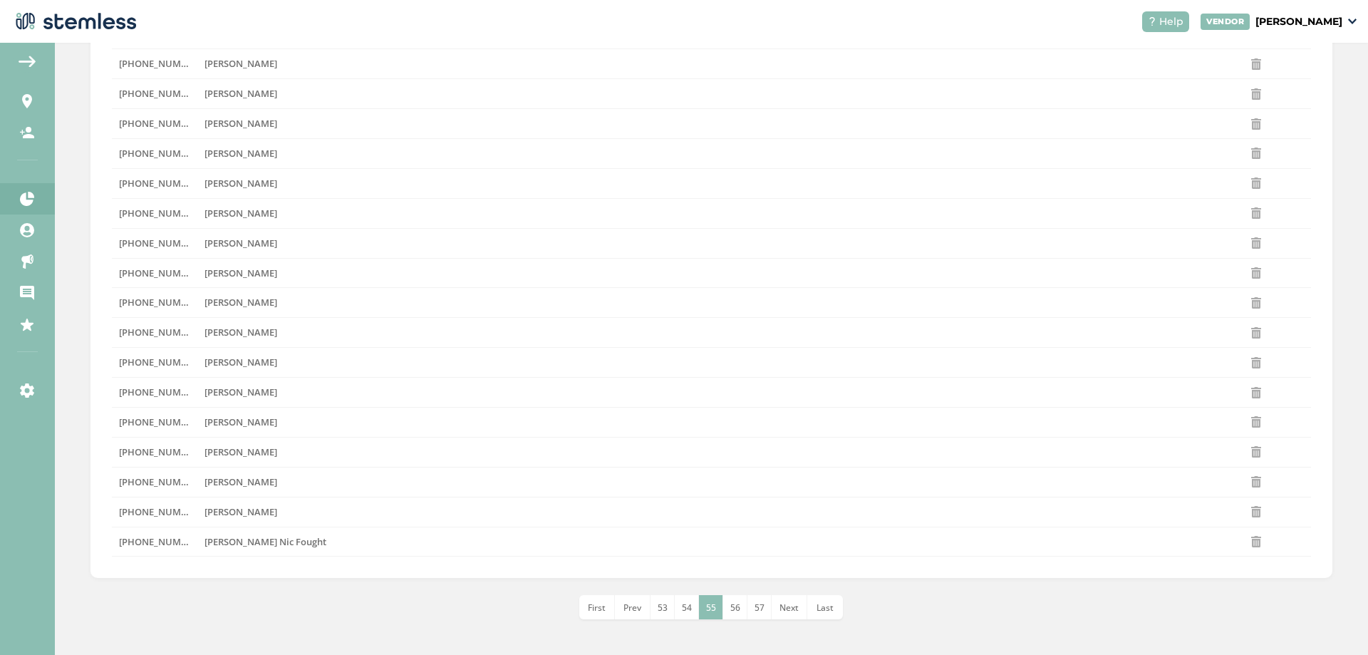
click at [759, 612] on span "57" at bounding box center [759, 607] width 10 height 12
click at [759, 612] on span "59" at bounding box center [759, 607] width 10 height 12
click at [759, 612] on span "61" at bounding box center [759, 607] width 10 height 12
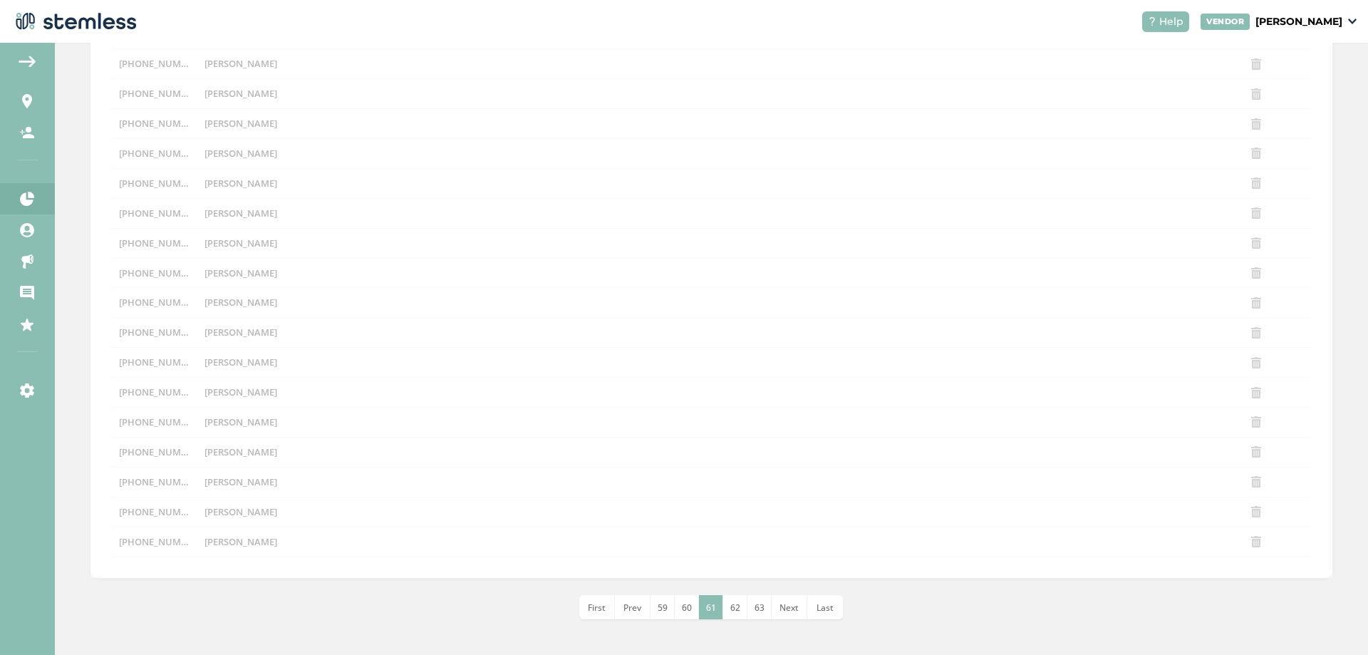
click at [759, 612] on span "63" at bounding box center [759, 607] width 10 height 12
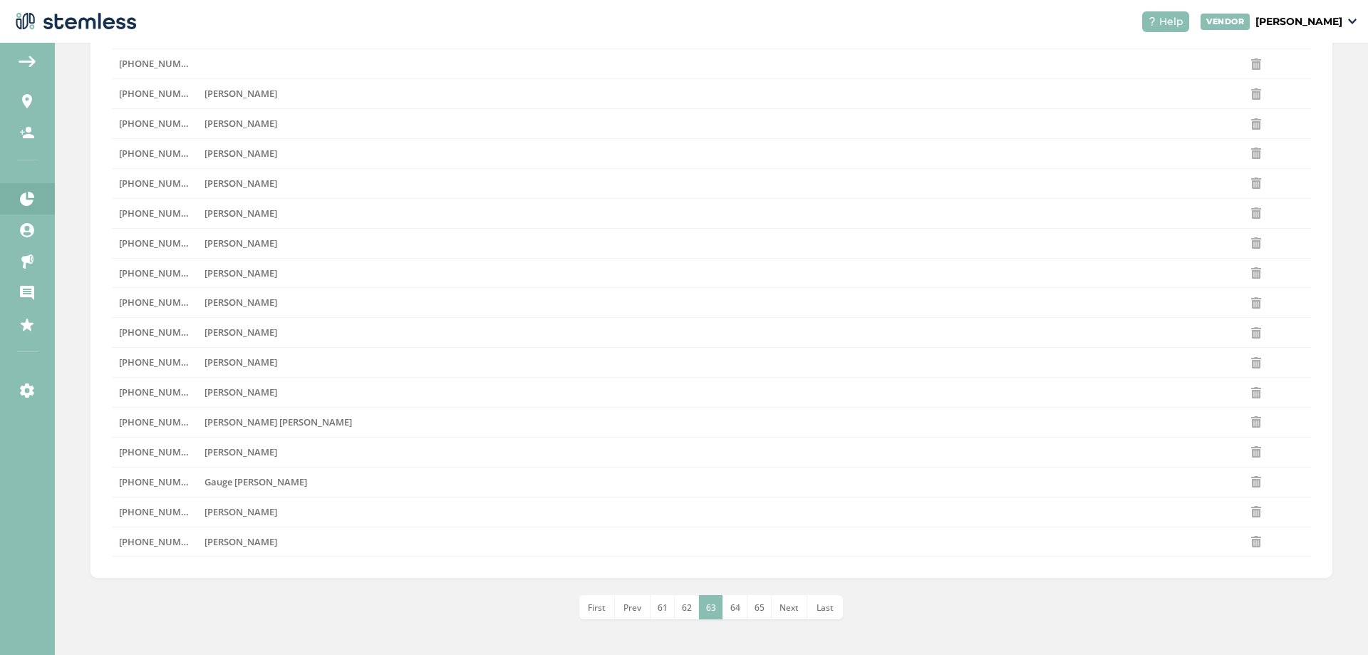
click at [759, 612] on span "65" at bounding box center [759, 607] width 10 height 12
click at [759, 612] on span "67" at bounding box center [759, 607] width 10 height 12
click at [759, 613] on span "69" at bounding box center [759, 607] width 10 height 12
click at [759, 613] on span "71" at bounding box center [759, 607] width 10 height 12
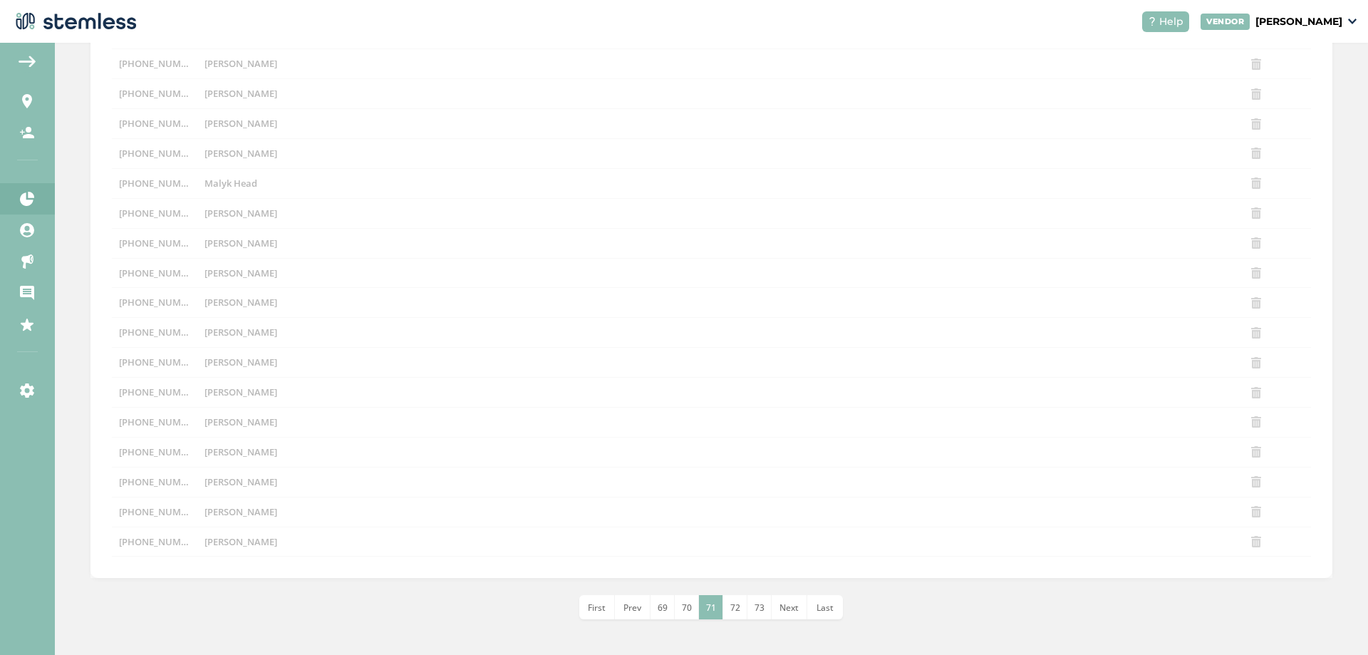
click at [759, 613] on span "73" at bounding box center [759, 607] width 10 height 12
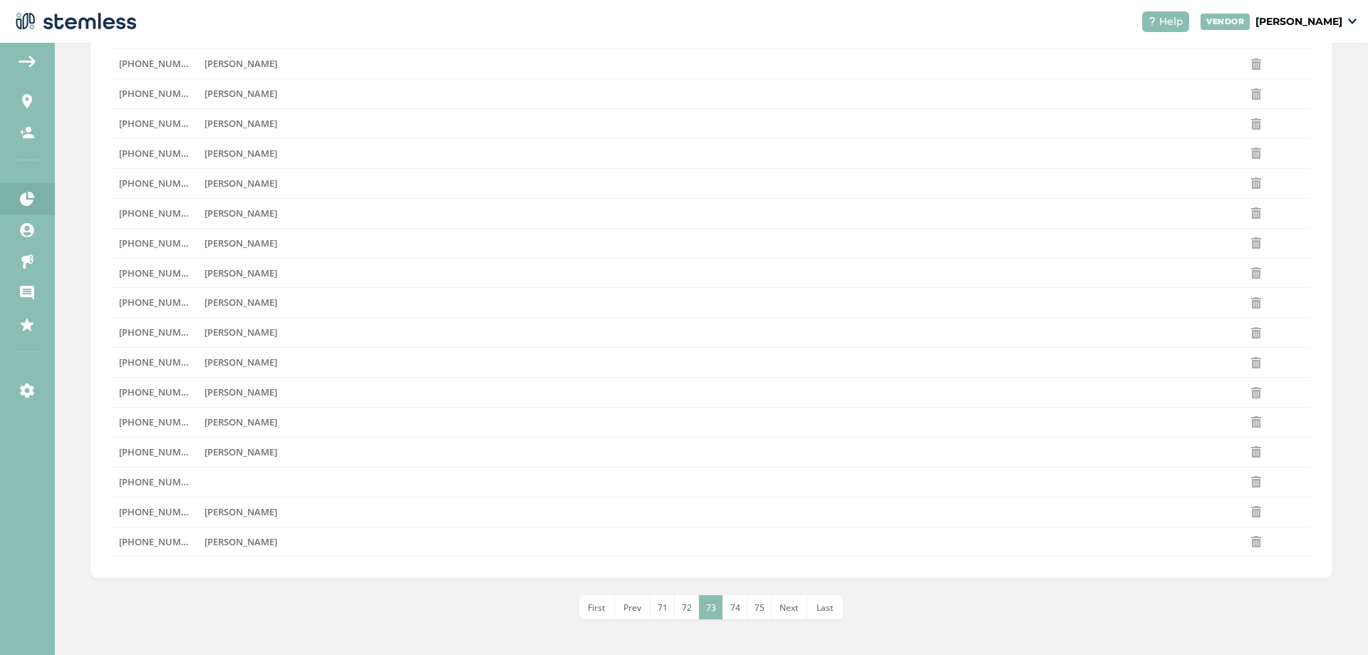
click at [759, 613] on span "75" at bounding box center [759, 607] width 10 height 12
click at [759, 613] on span "77" at bounding box center [759, 607] width 10 height 12
click at [759, 613] on span "79" at bounding box center [759, 607] width 10 height 12
click at [759, 613] on span "81" at bounding box center [759, 607] width 10 height 12
click at [759, 613] on span "83" at bounding box center [759, 607] width 10 height 12
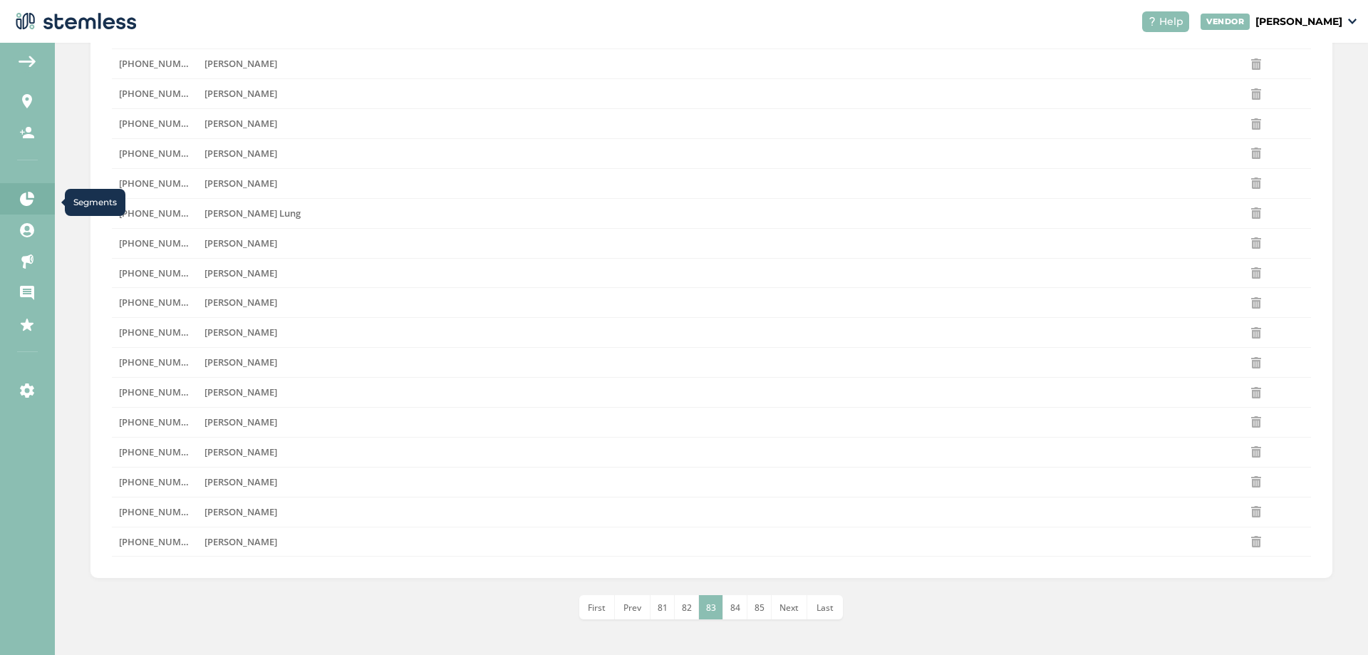
click at [32, 205] on icon at bounding box center [27, 199] width 14 height 14
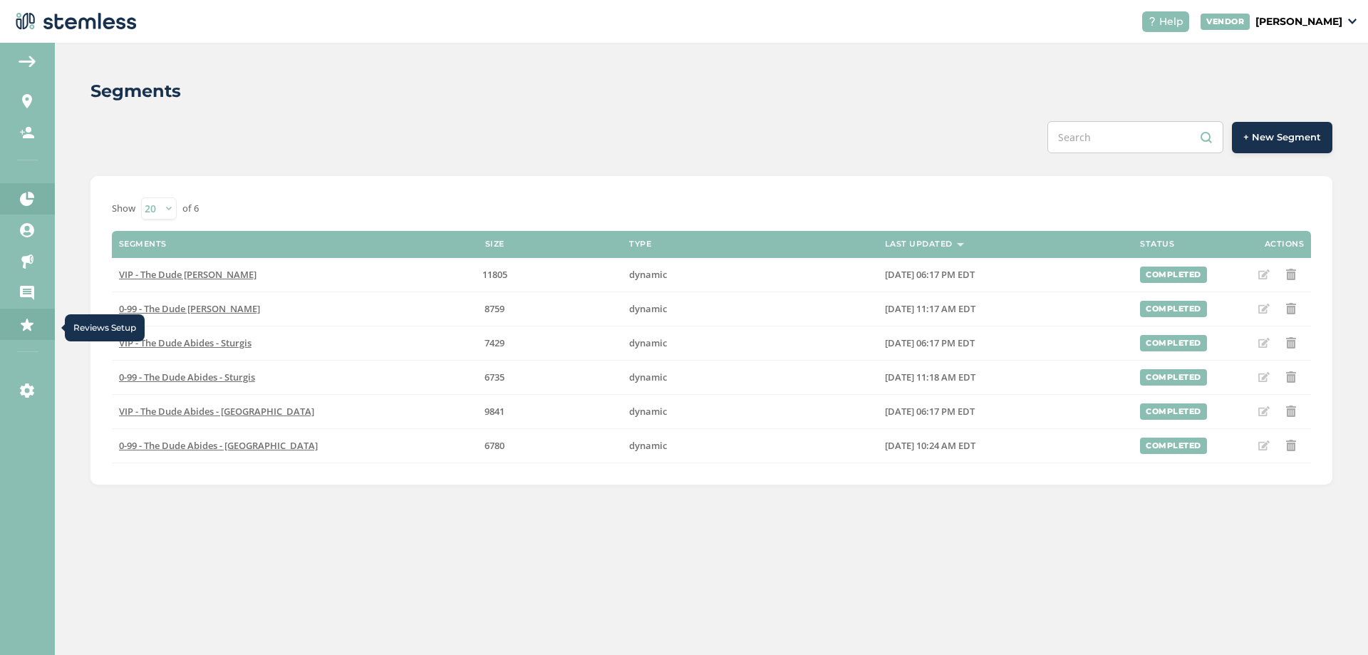
click at [31, 325] on icon at bounding box center [27, 324] width 14 height 14
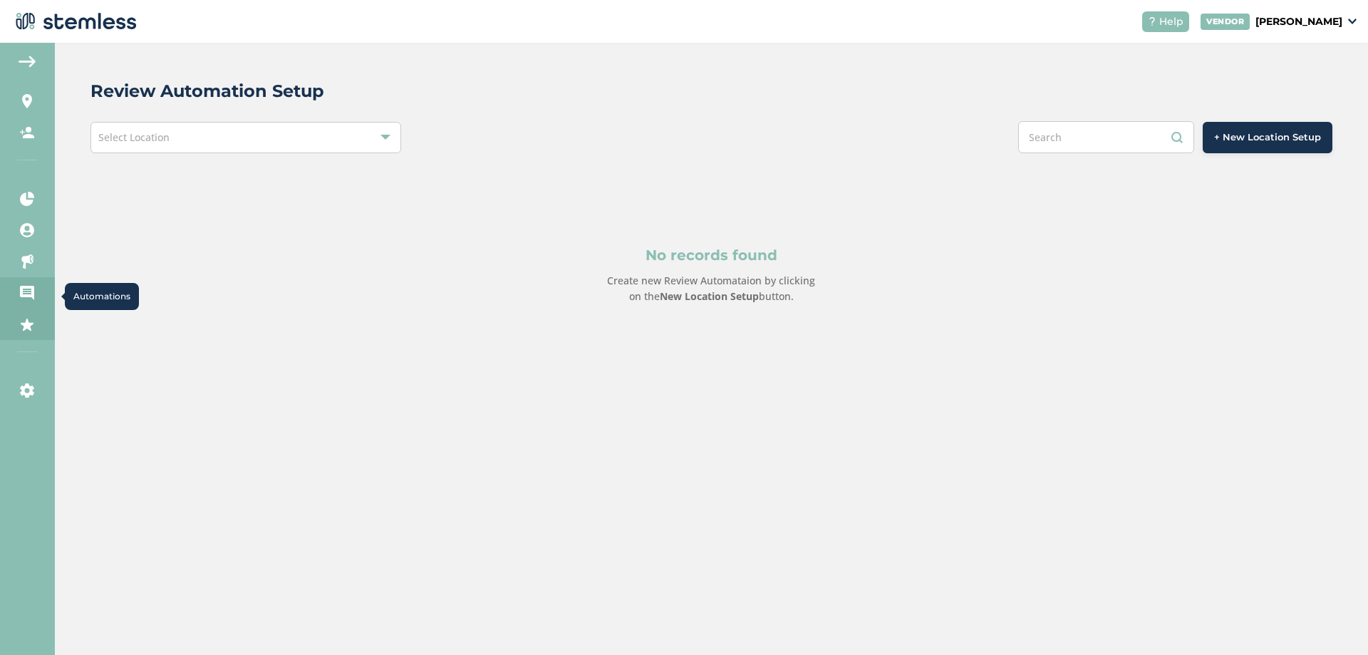
click at [28, 294] on icon at bounding box center [27, 293] width 14 height 14
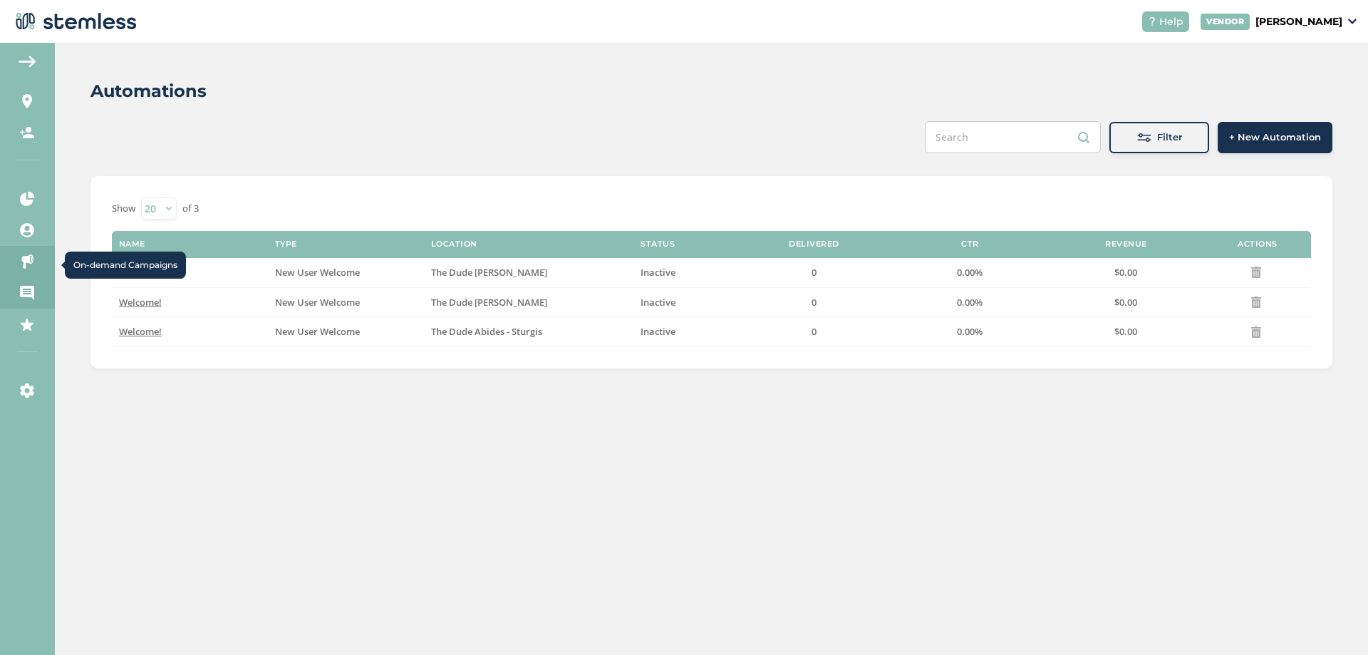
click at [31, 268] on icon at bounding box center [27, 261] width 14 height 14
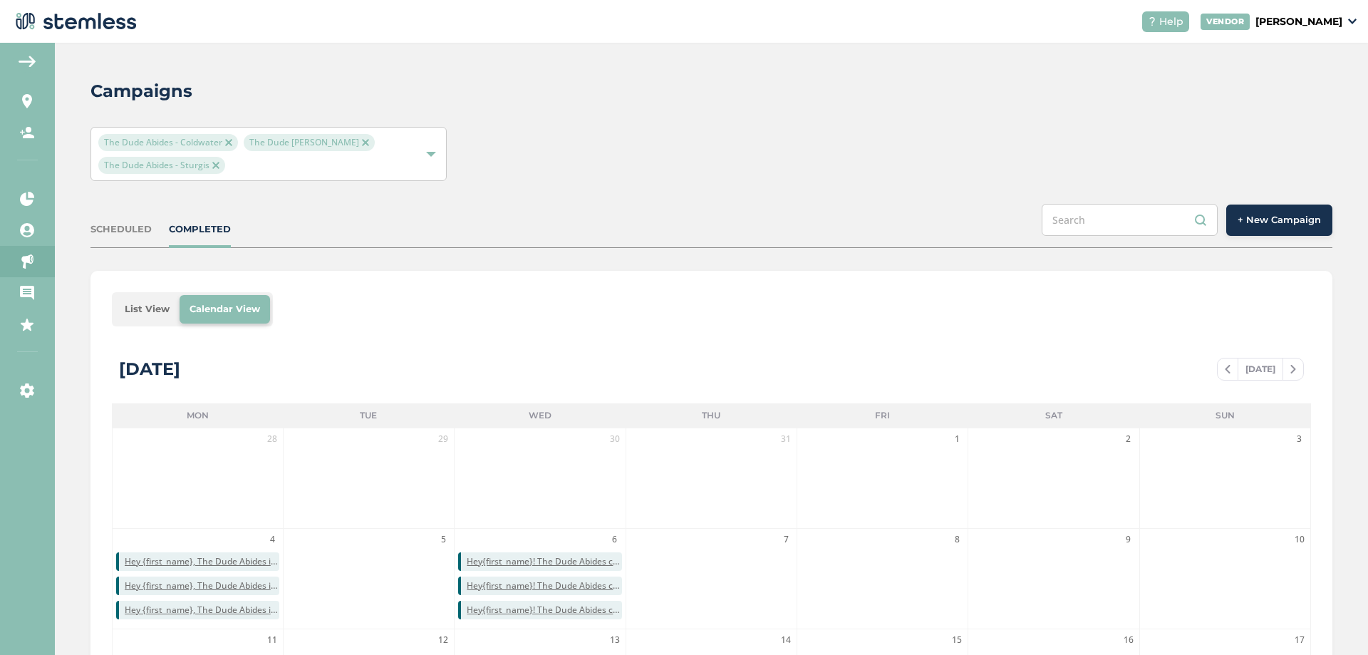
click at [117, 227] on div "SCHEDULED" at bounding box center [120, 229] width 61 height 14
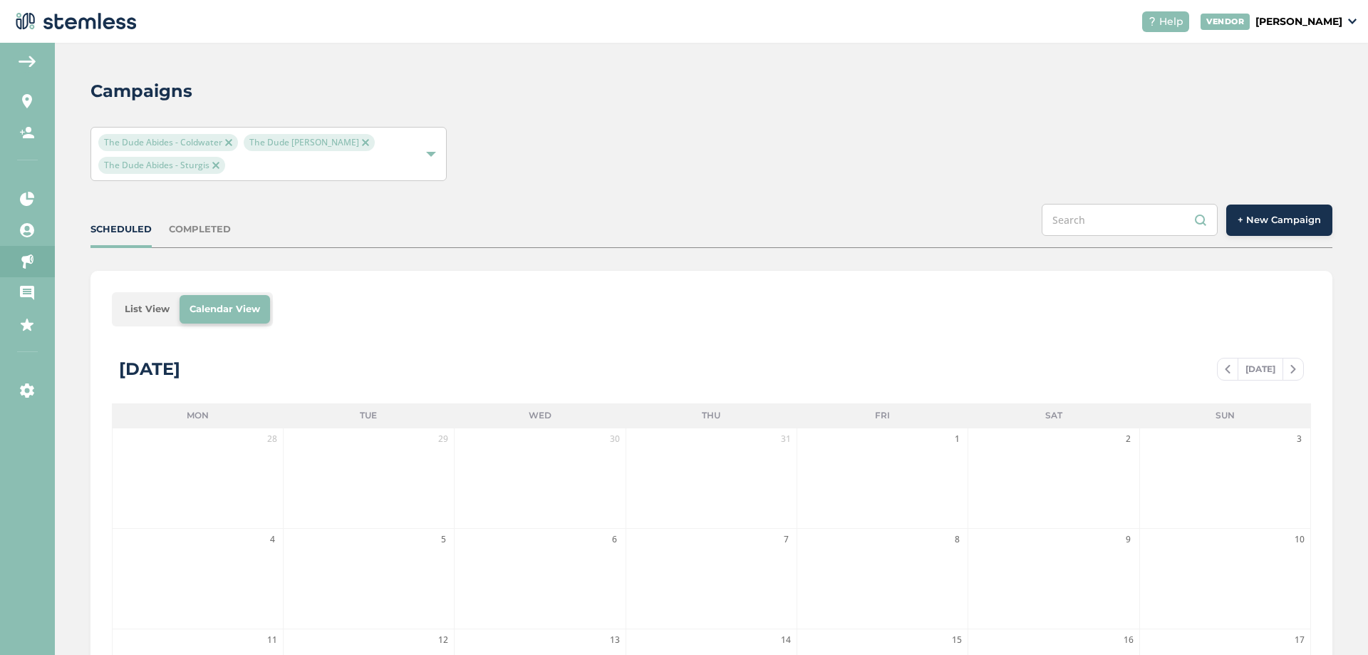
click at [183, 224] on div "COMPLETED" at bounding box center [200, 229] width 62 height 14
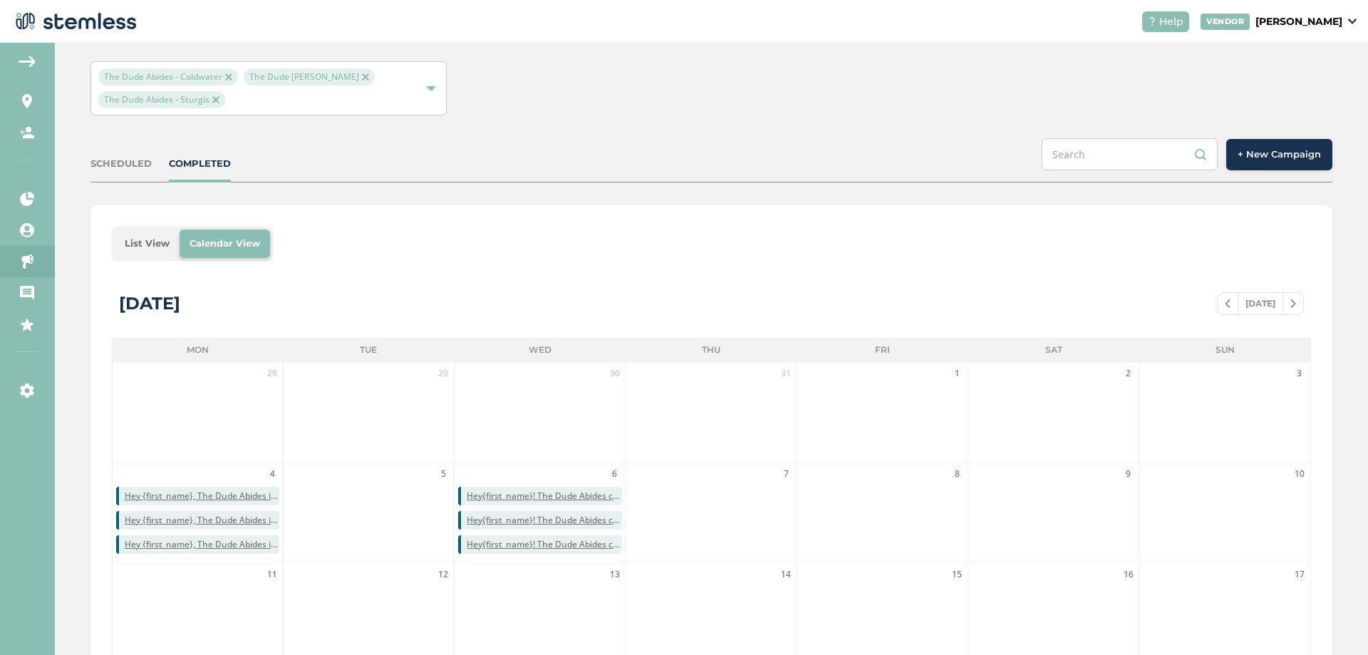
scroll to position [285, 0]
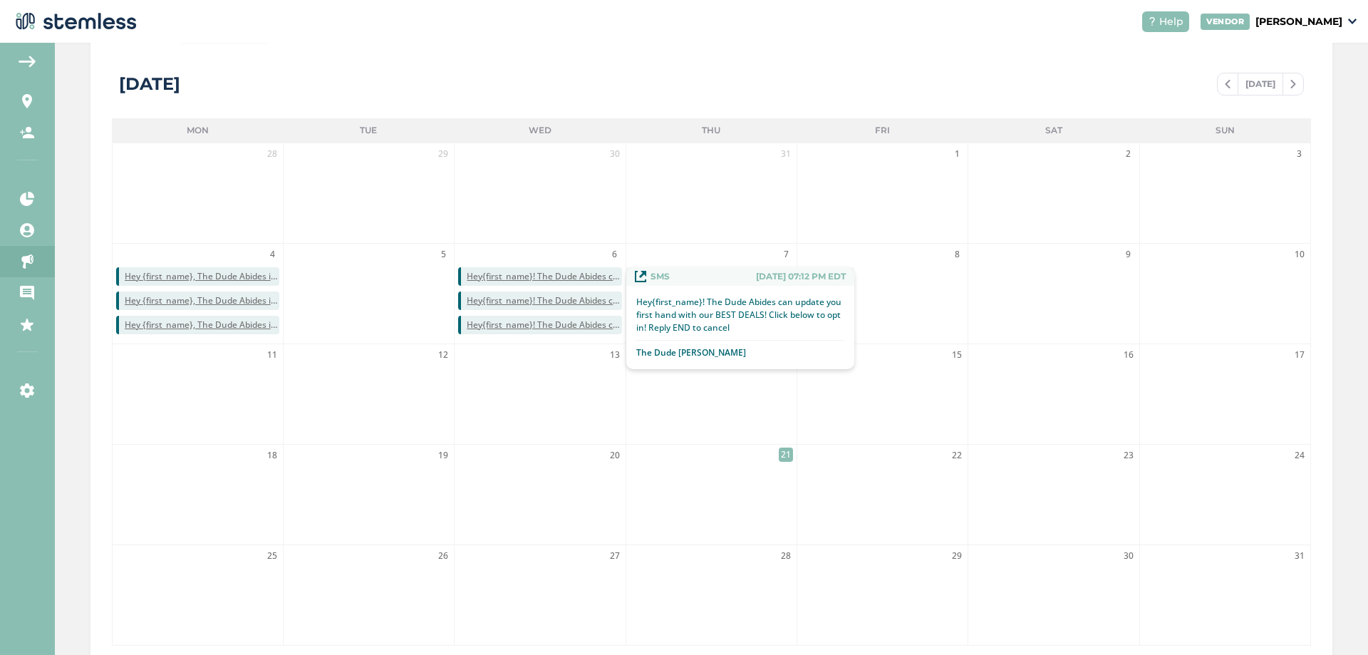
click at [502, 280] on span "Hey{first_name}! The Dude Abides can update you first hand with our BEST DEALS!…" at bounding box center [544, 276] width 155 height 13
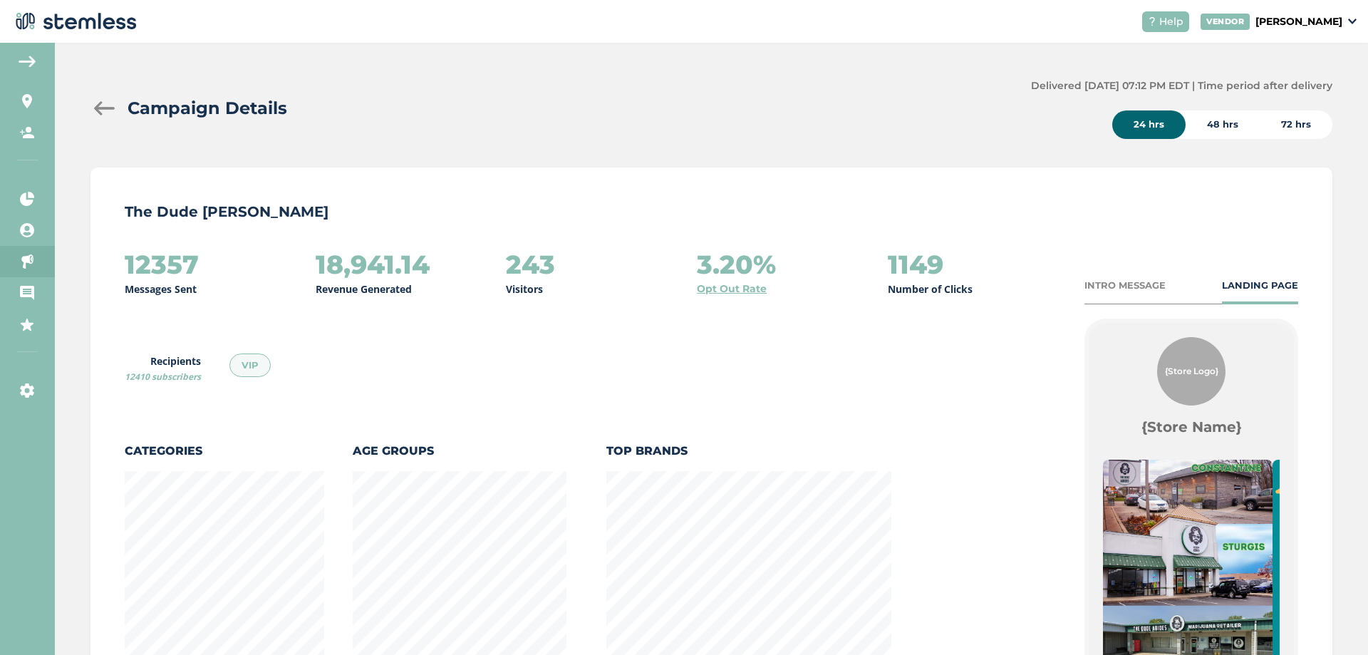
scroll to position [781, 1235]
click at [1225, 130] on div "48 hrs" at bounding box center [1222, 124] width 74 height 28
click at [1291, 118] on div "72 hrs" at bounding box center [1296, 124] width 73 height 28
click at [167, 372] on span "12410 subscribers" at bounding box center [163, 376] width 76 height 12
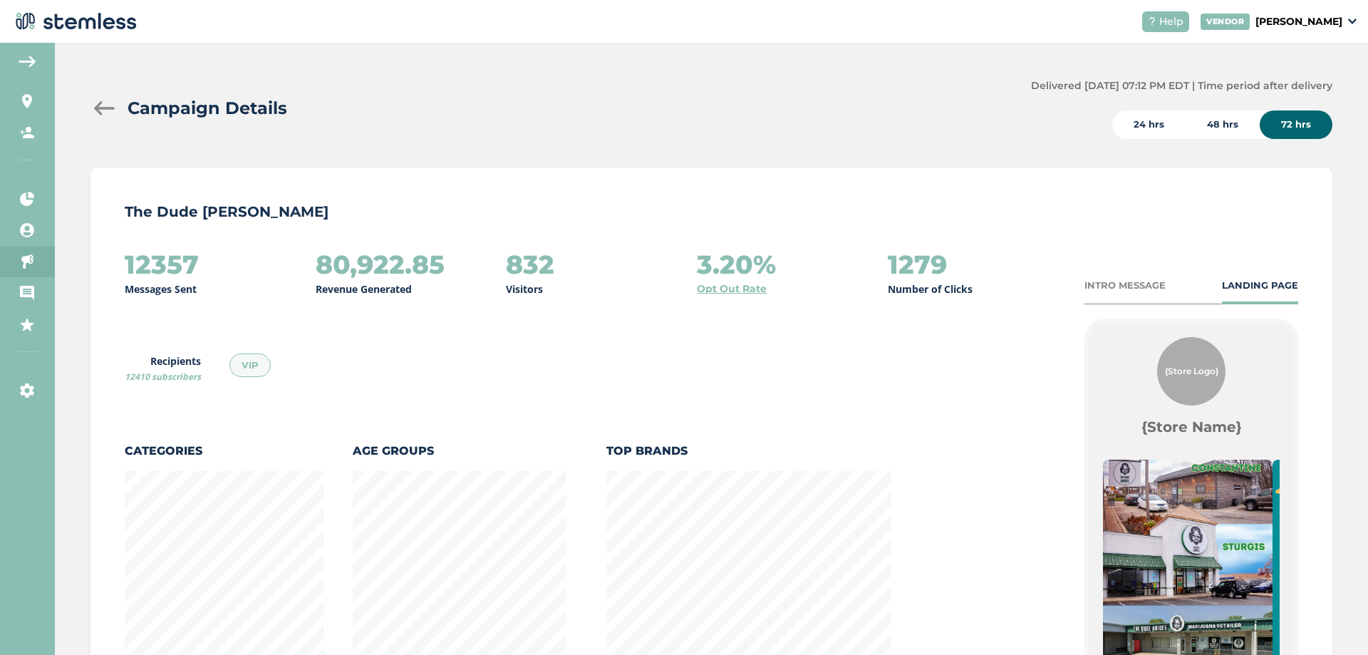
click at [198, 393] on div "12357 Messages Sent 80,922.85 Revenue Generated 832 Visitors 3.20% Opt Out Rate…" at bounding box center [590, 588] width 931 height 676
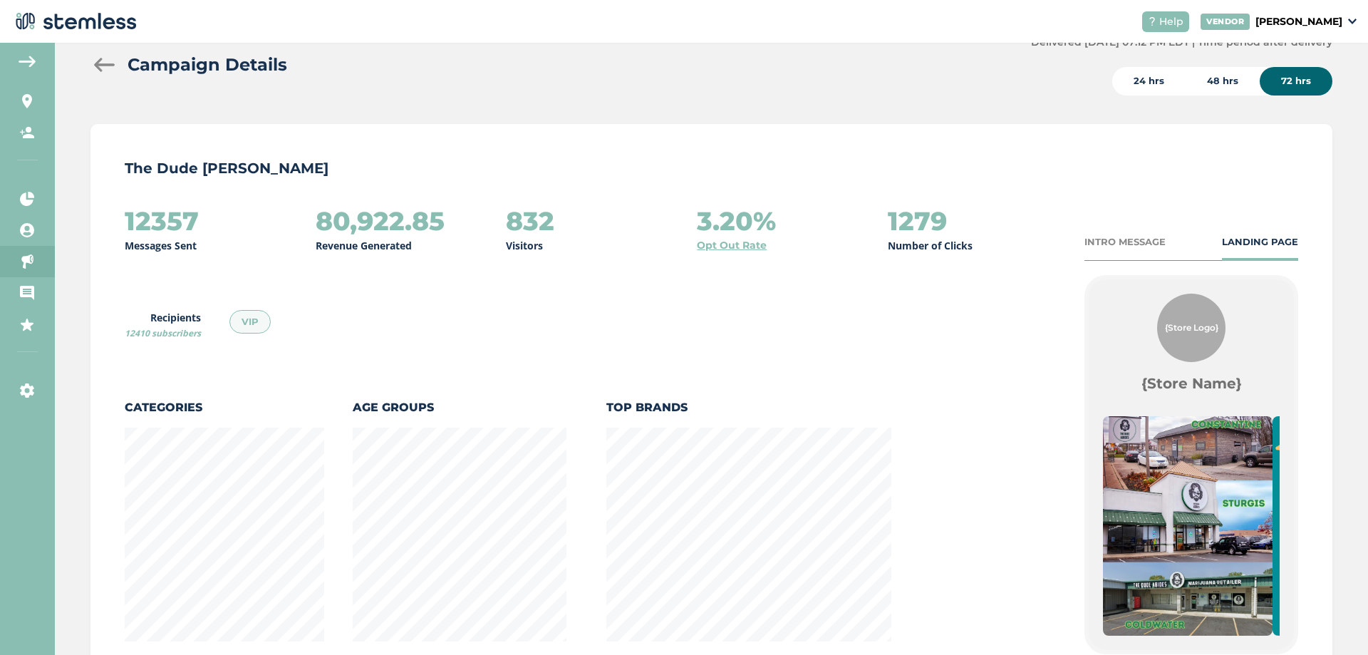
click at [1136, 245] on div "INTRO MESSAGE" at bounding box center [1124, 242] width 81 height 14
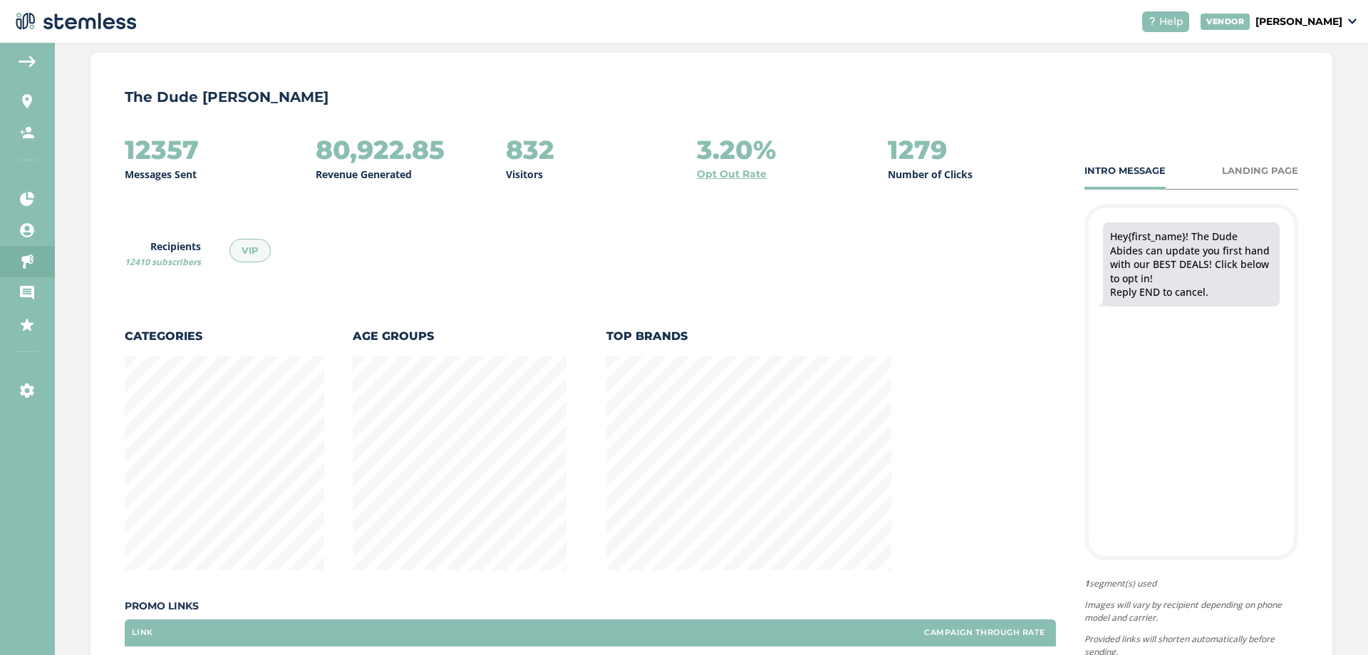
click at [1204, 170] on div "INTRO MESSAGE LANDING PAGE" at bounding box center [1191, 171] width 214 height 14
click at [1222, 174] on div "LANDING PAGE" at bounding box center [1260, 171] width 76 height 14
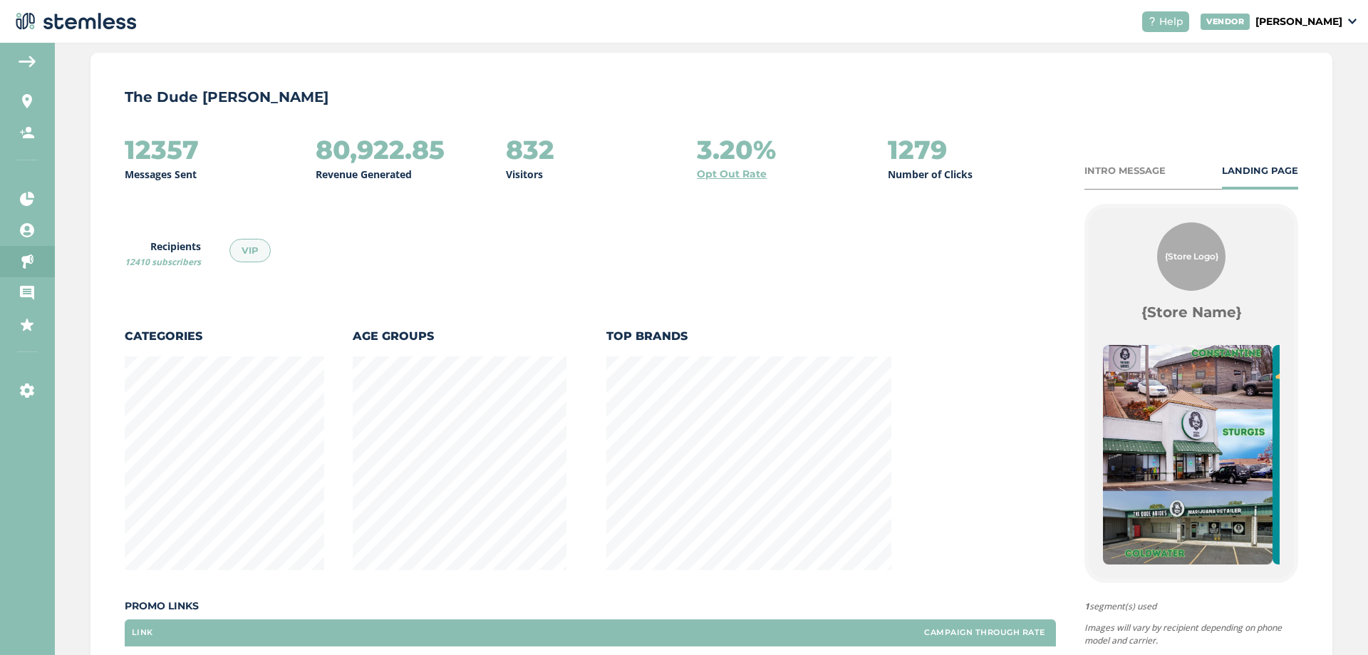
click at [1136, 172] on div "INTRO MESSAGE" at bounding box center [1124, 171] width 81 height 14
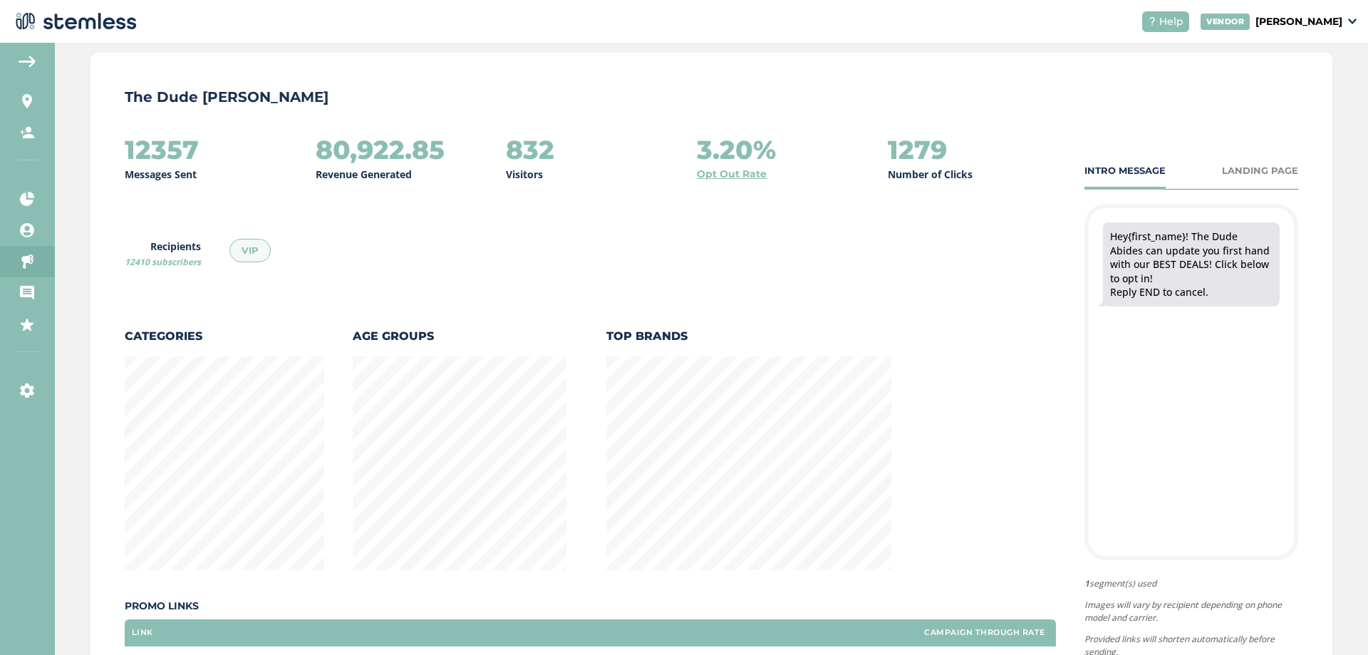
click at [1257, 170] on div "LANDING PAGE" at bounding box center [1260, 171] width 76 height 14
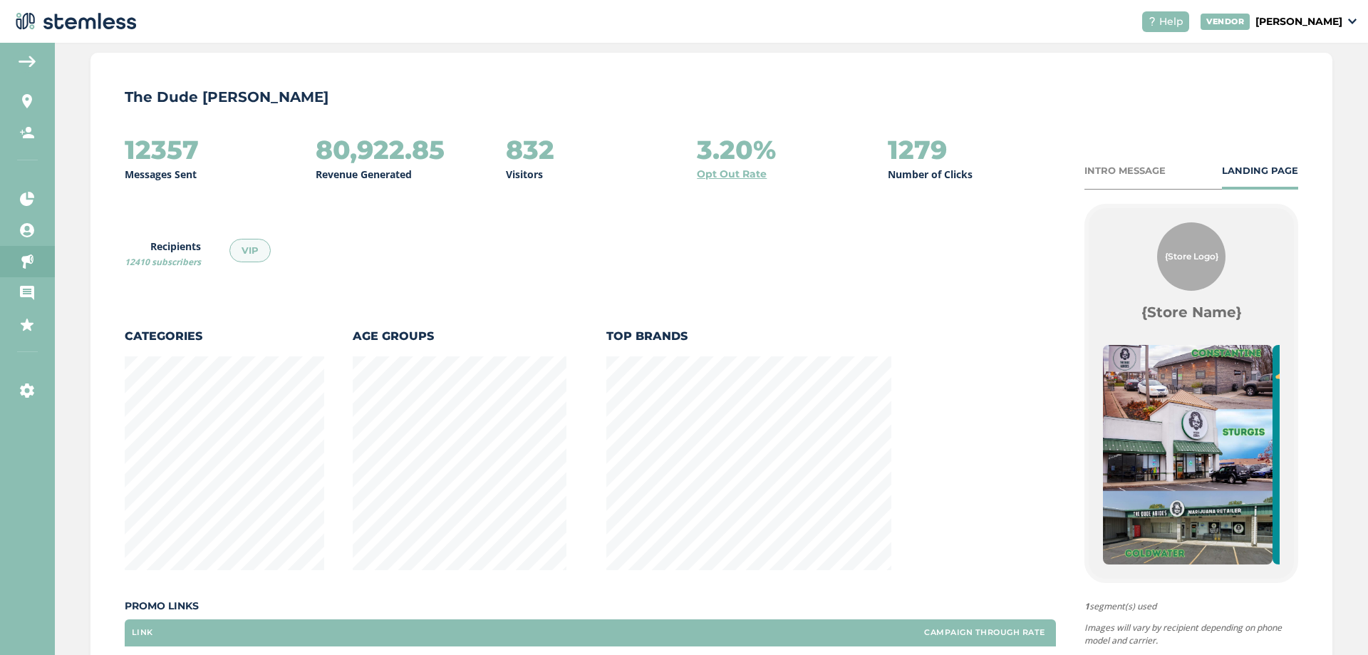
click at [1207, 174] on div "INTRO MESSAGE LANDING PAGE" at bounding box center [1191, 171] width 214 height 14
click at [1170, 171] on div "INTRO MESSAGE LANDING PAGE" at bounding box center [1191, 171] width 214 height 14
click at [1121, 171] on div "INTRO MESSAGE" at bounding box center [1124, 171] width 81 height 14
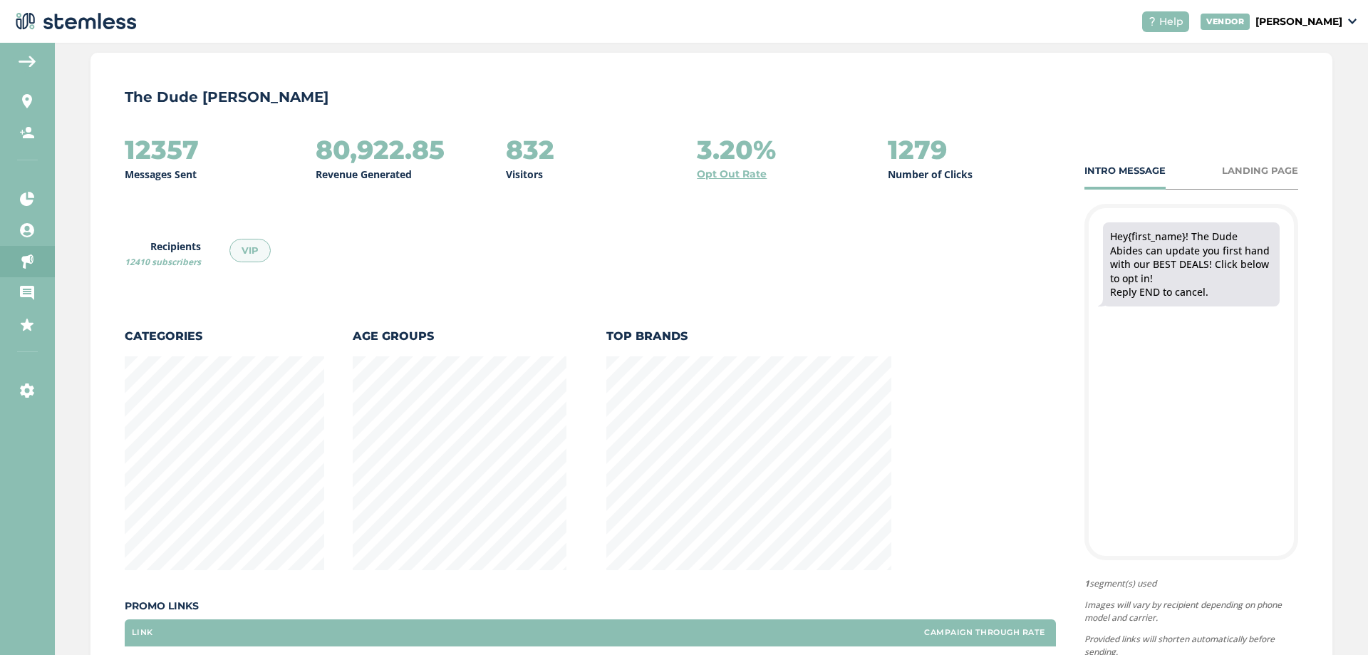
click at [1222, 166] on div "LANDING PAGE" at bounding box center [1260, 171] width 76 height 14
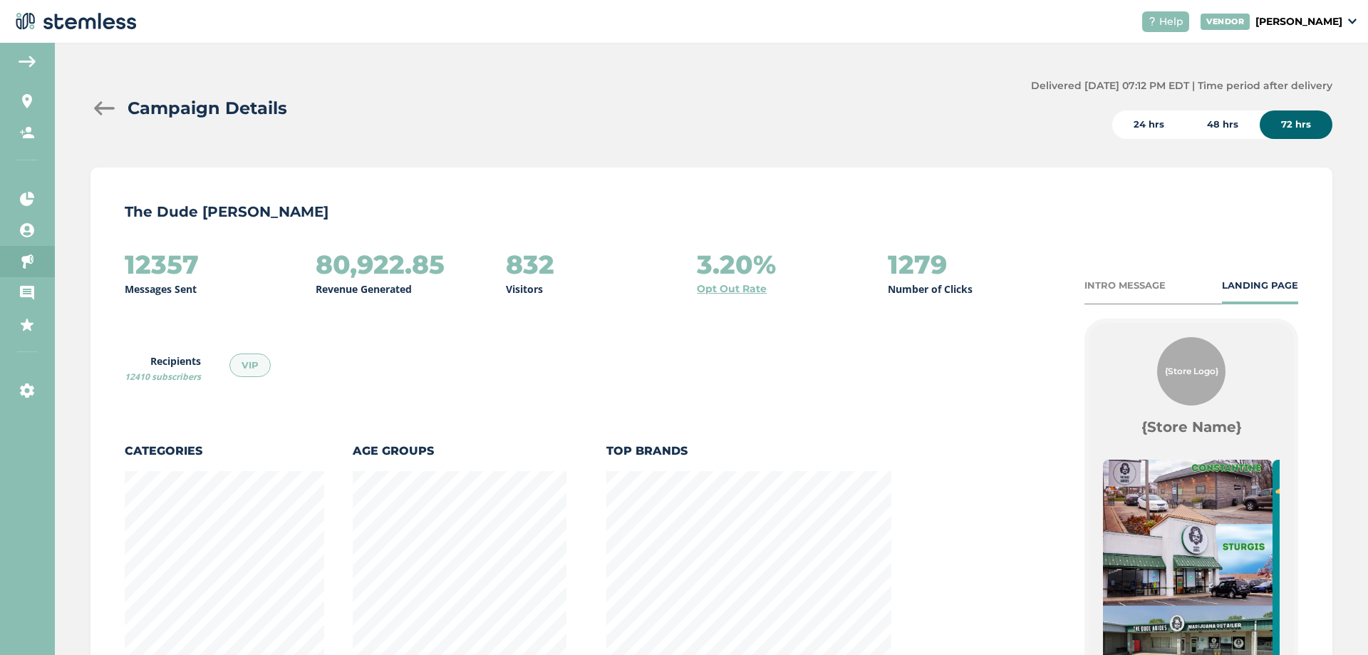
click at [140, 285] on p "Messages Sent" at bounding box center [161, 288] width 72 height 15
click at [232, 384] on div "VIP" at bounding box center [254, 369] width 50 height 33
click at [233, 375] on div "VIP" at bounding box center [254, 369] width 50 height 33
click at [241, 365] on div "VIP" at bounding box center [249, 365] width 41 height 24
click at [244, 368] on div "VIP" at bounding box center [249, 365] width 41 height 24
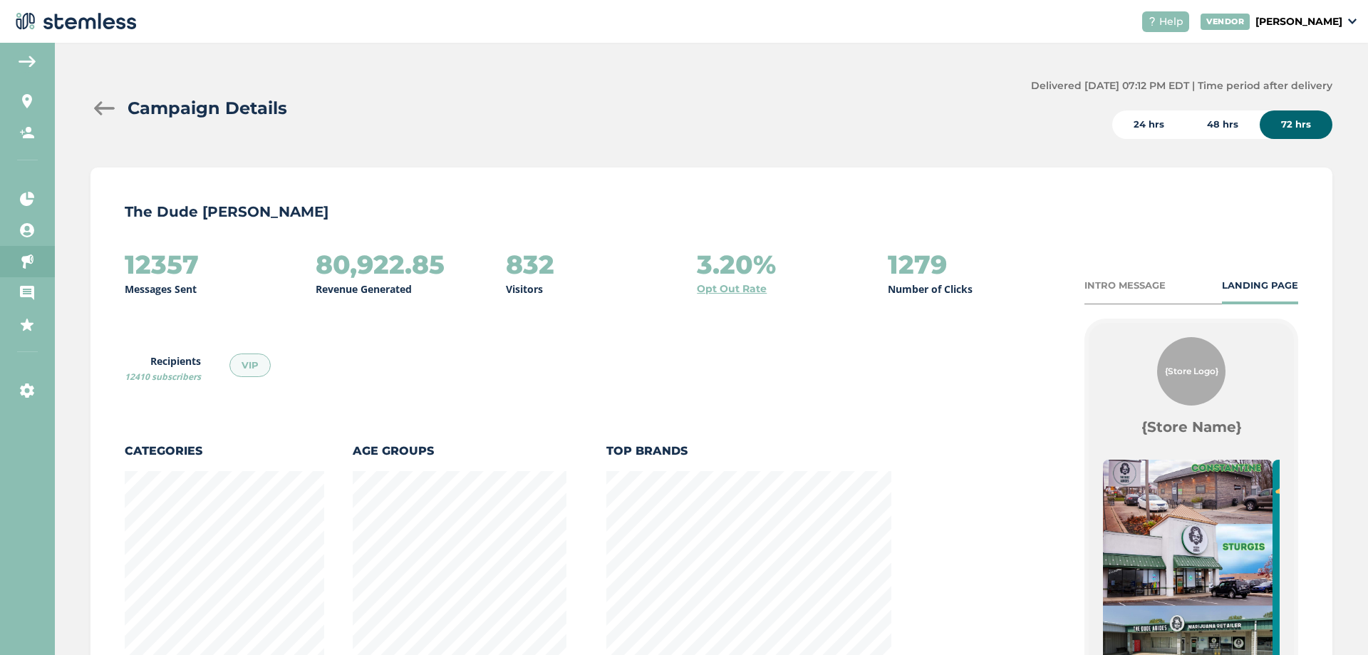
click at [197, 380] on span "12410 subscribers" at bounding box center [163, 376] width 76 height 12
drag, startPoint x: 220, startPoint y: 380, endPoint x: 95, endPoint y: 386, distance: 124.8
click at [95, 386] on div "The Dude Abides - [PERSON_NAME] 12357 Messages Sent 80,922.85 Revenue Generated…" at bounding box center [711, 557] width 1242 height 780
click at [30, 97] on icon at bounding box center [27, 101] width 14 height 14
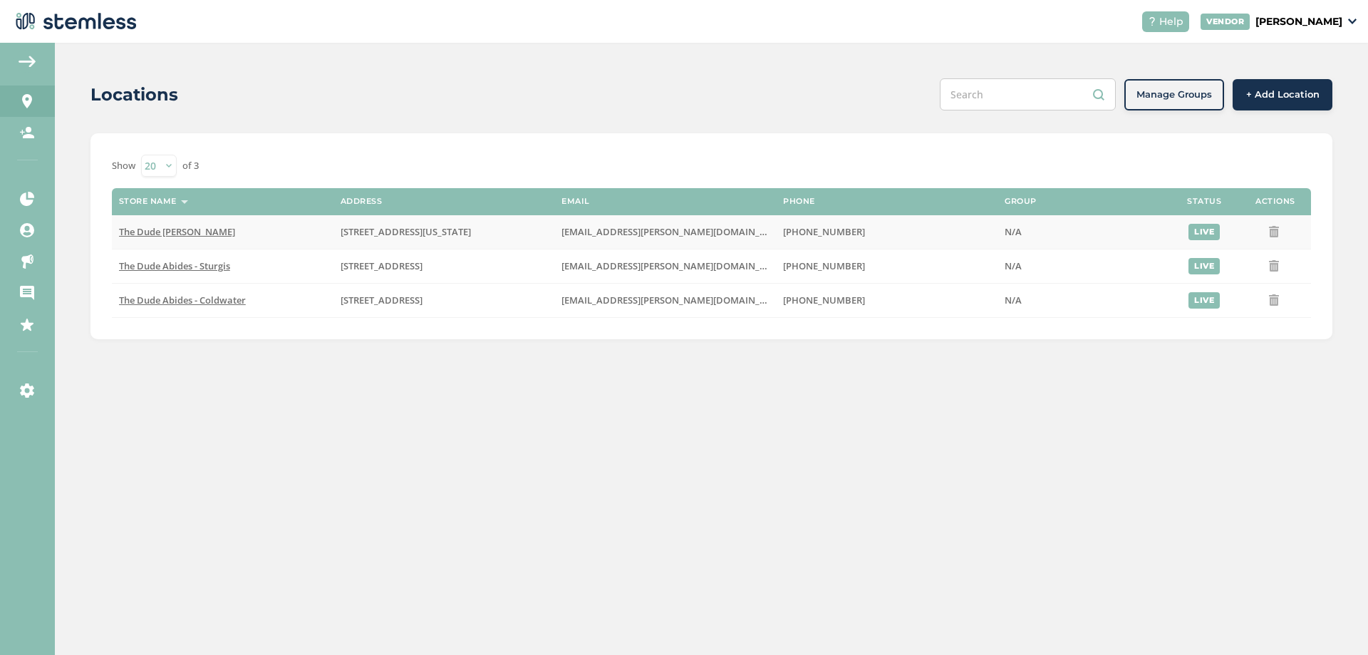
click at [189, 222] on td "The Dude [PERSON_NAME]" at bounding box center [223, 232] width 222 height 34
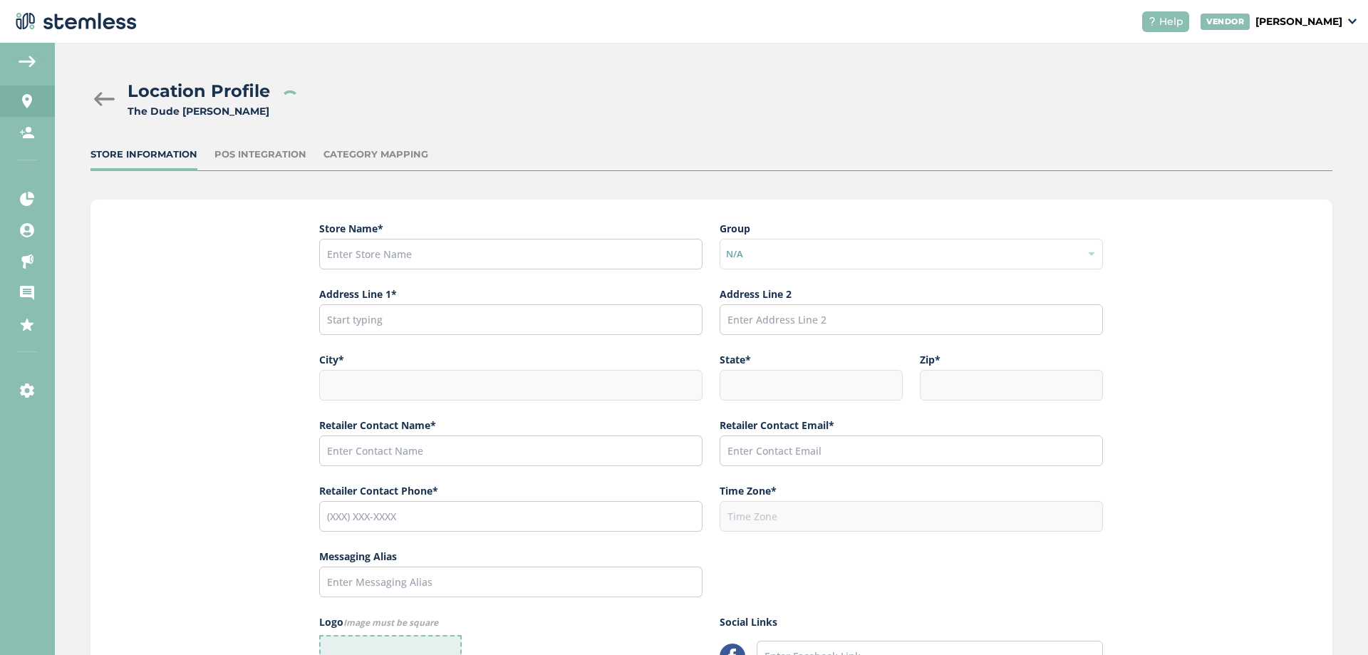
type input "The Dude [PERSON_NAME]"
type input "[STREET_ADDRESS][US_STATE]"
type input "[PERSON_NAME]"
type input "MI"
type input "49042"
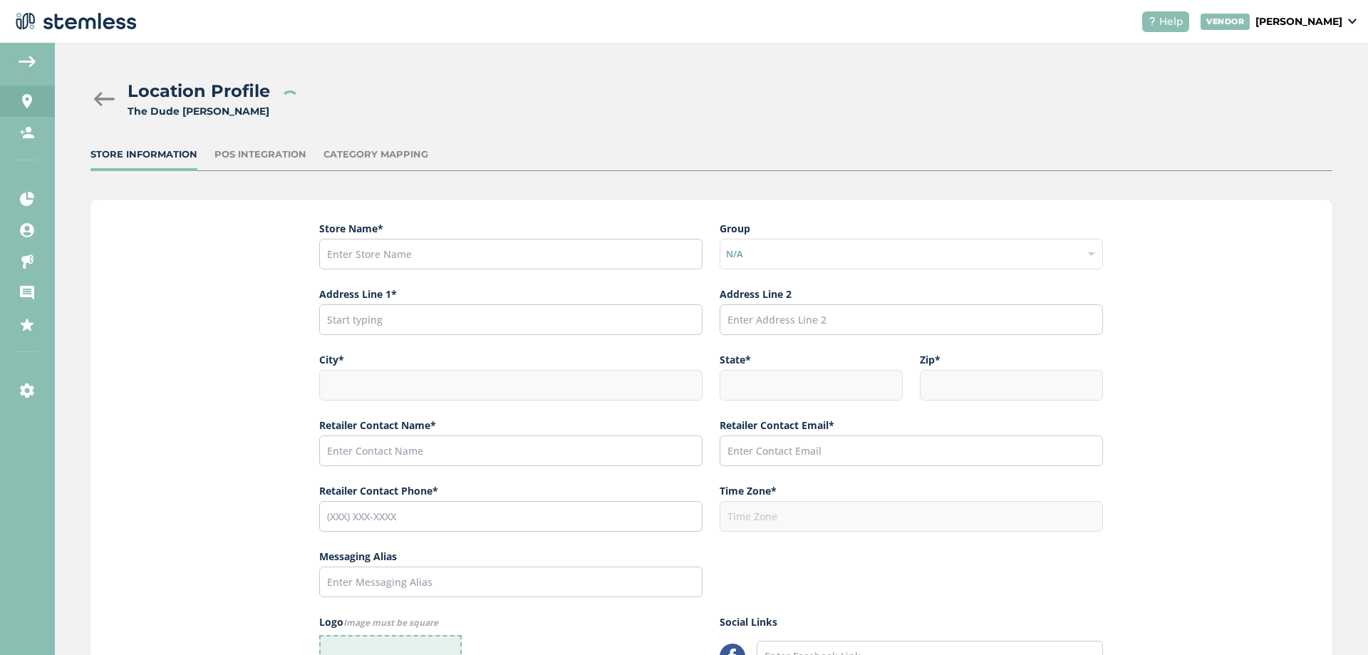
type input "[PERSON_NAME]"
type input "[EMAIL_ADDRESS][PERSON_NAME][DOMAIN_NAME]"
type input "[PHONE_NUMBER]"
type input "America/[GEOGRAPHIC_DATA]"
type input "[URL][DOMAIN_NAME]"
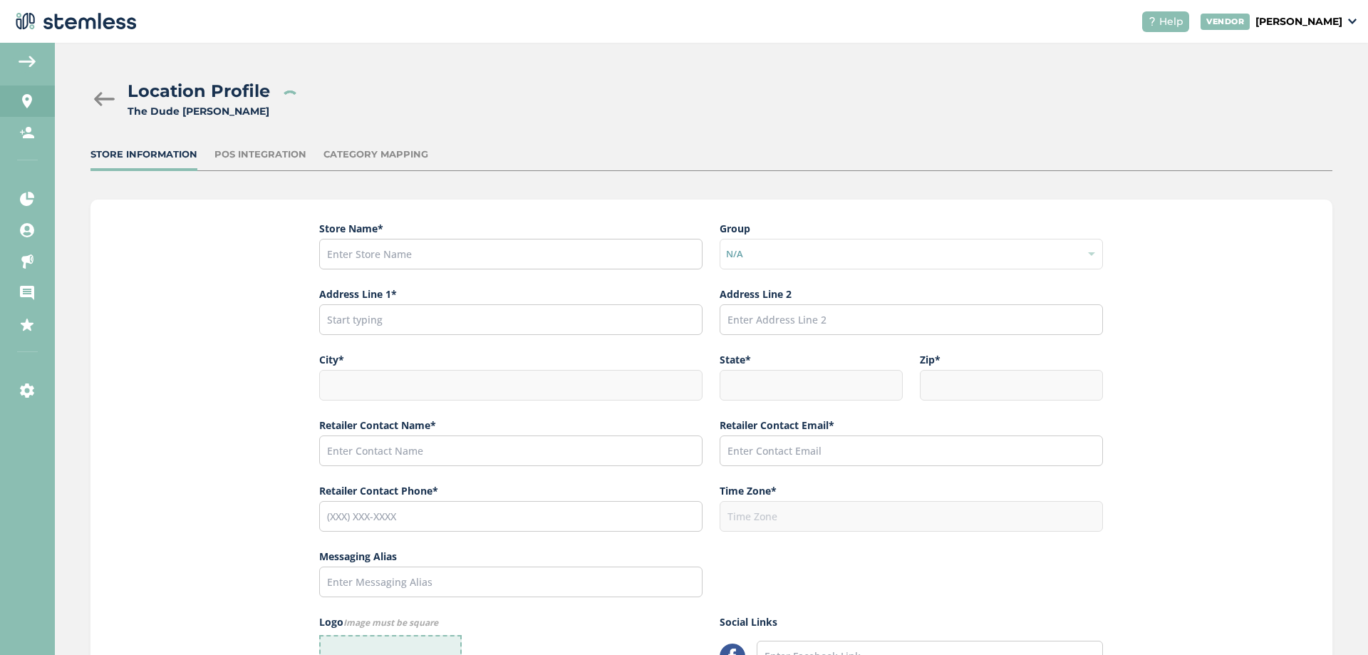
type input "[URL][DOMAIN_NAME]"
click at [375, 147] on div "Location Profile The Dude Abides - [PERSON_NAME] Store Information POS Integrat…" at bounding box center [711, 498] width 1313 height 910
click at [349, 158] on div "Category Mapping" at bounding box center [375, 154] width 105 height 14
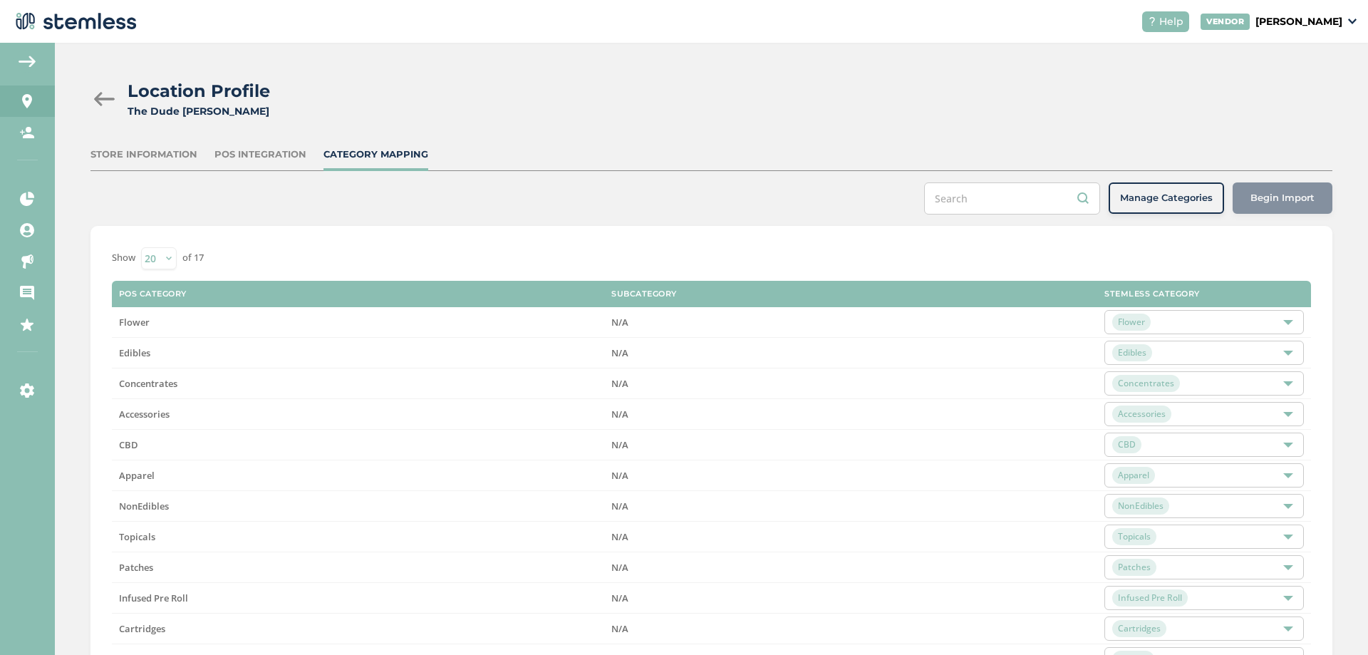
click at [263, 150] on div "POS Integration" at bounding box center [260, 154] width 92 height 14
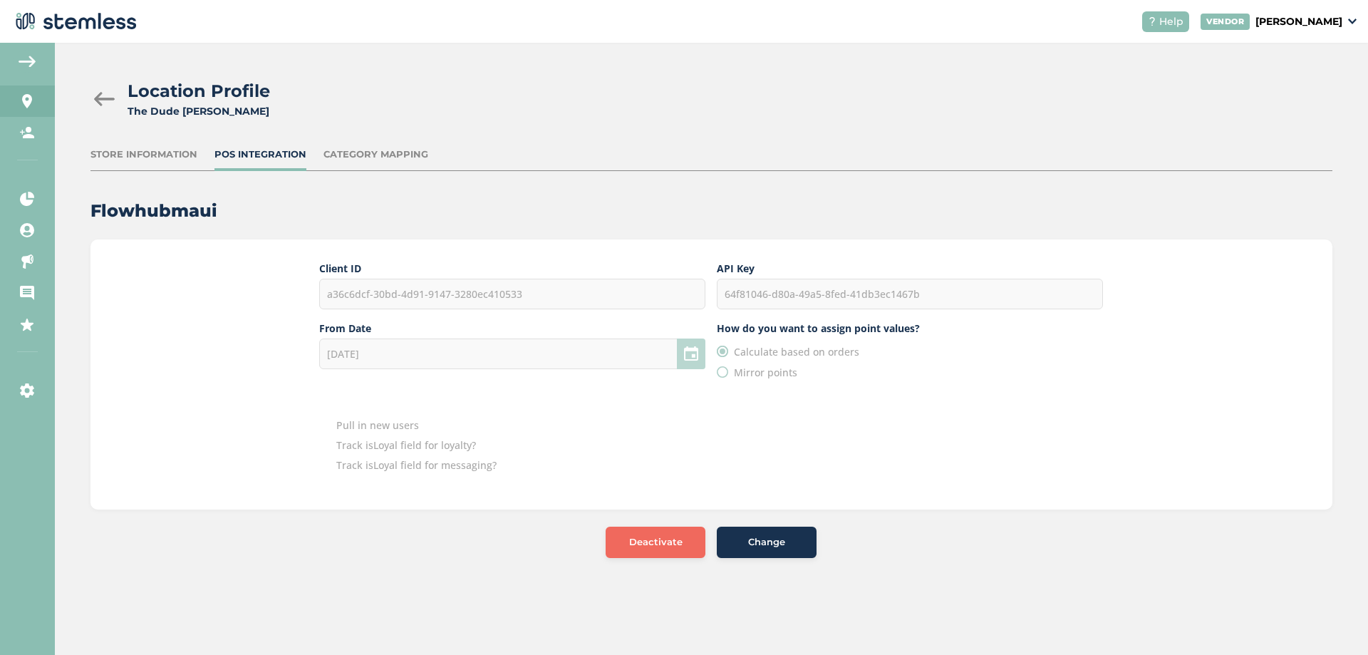
click at [152, 147] on div "Store Information" at bounding box center [143, 154] width 107 height 14
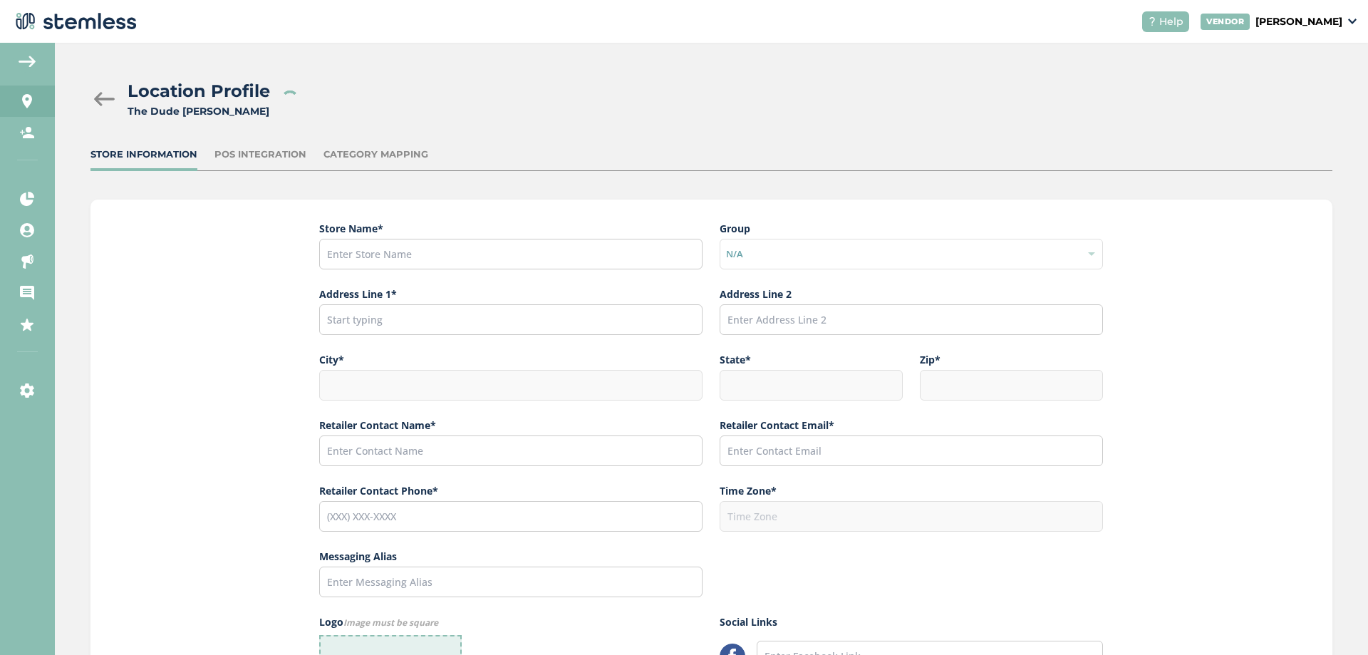
type input "The Dude [PERSON_NAME]"
type input "[STREET_ADDRESS][US_STATE]"
type input "[PERSON_NAME]"
type input "MI"
type input "49042"
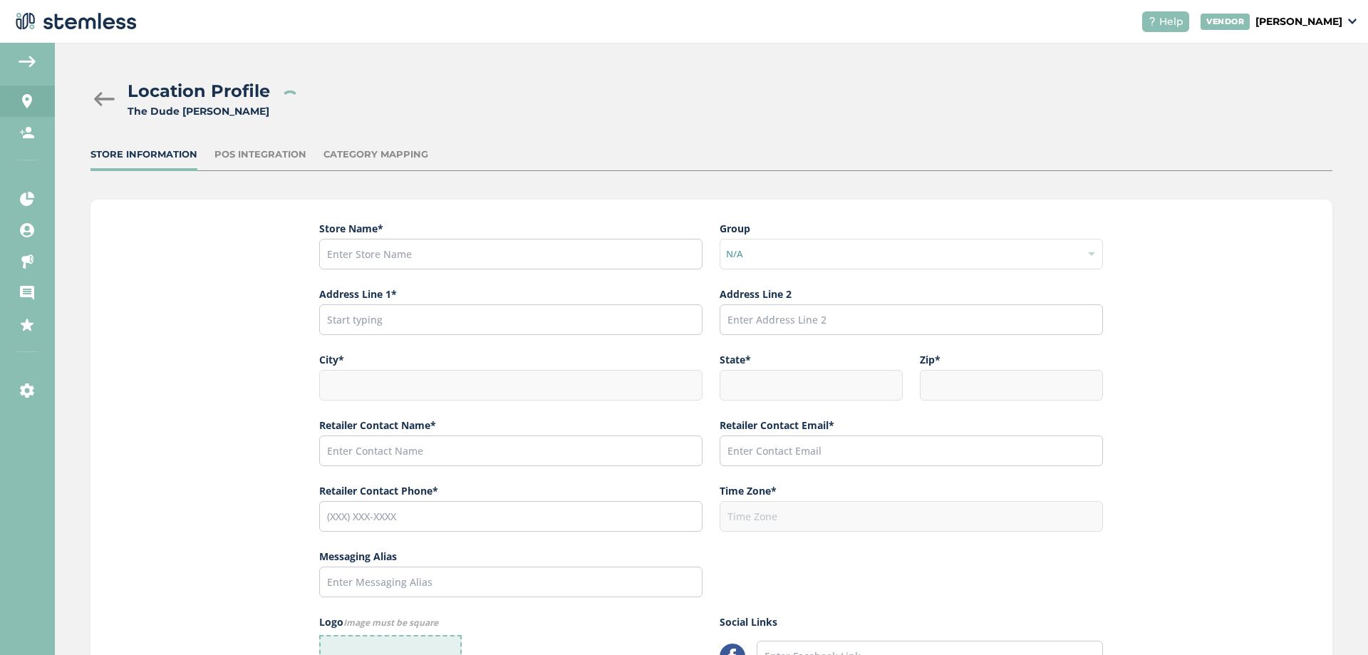
type input "[PERSON_NAME]"
type input "[EMAIL_ADDRESS][PERSON_NAME][DOMAIN_NAME]"
type input "[PHONE_NUMBER]"
type input "America/[GEOGRAPHIC_DATA]"
type input "[URL][DOMAIN_NAME]"
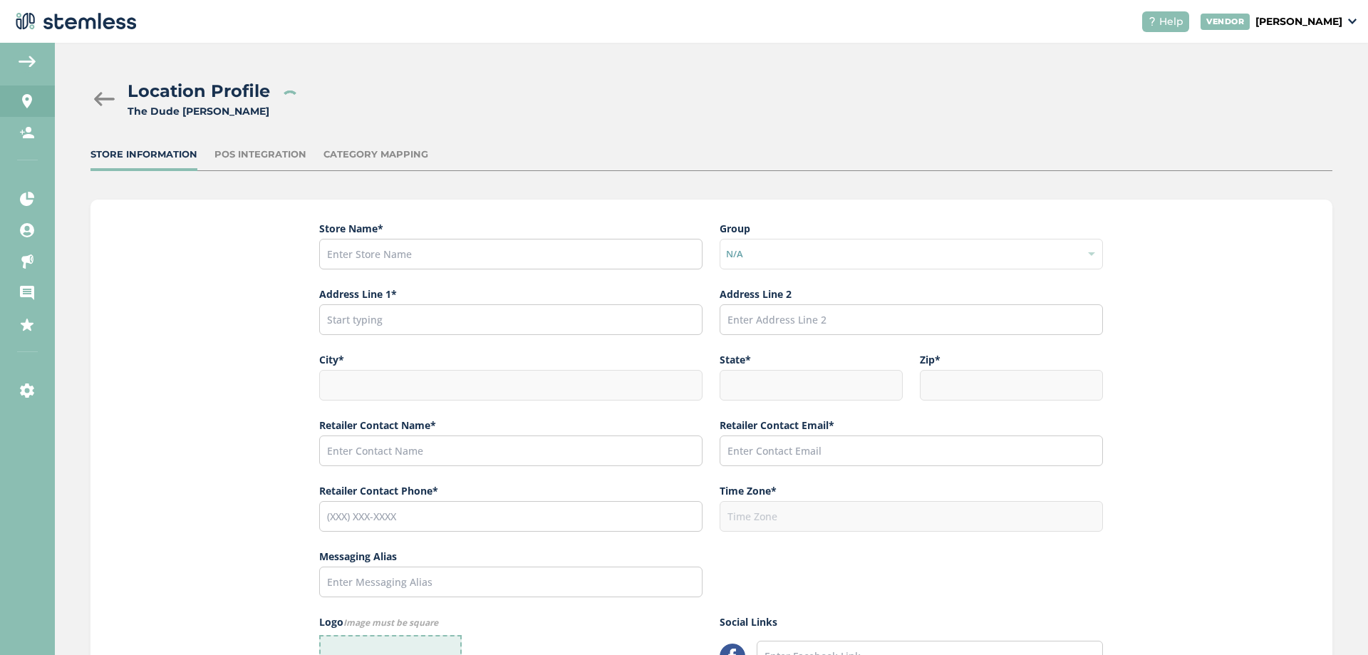
type input "[URL][DOMAIN_NAME]"
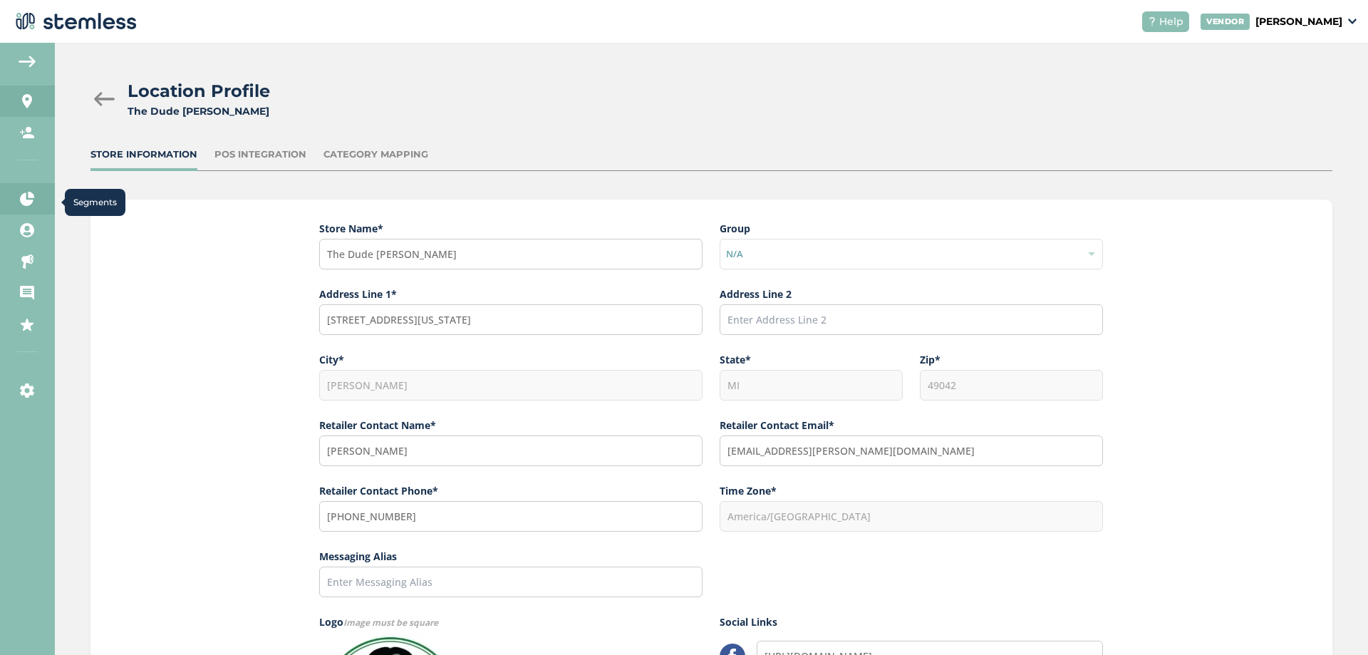
click at [41, 197] on link "Segments" at bounding box center [27, 198] width 55 height 31
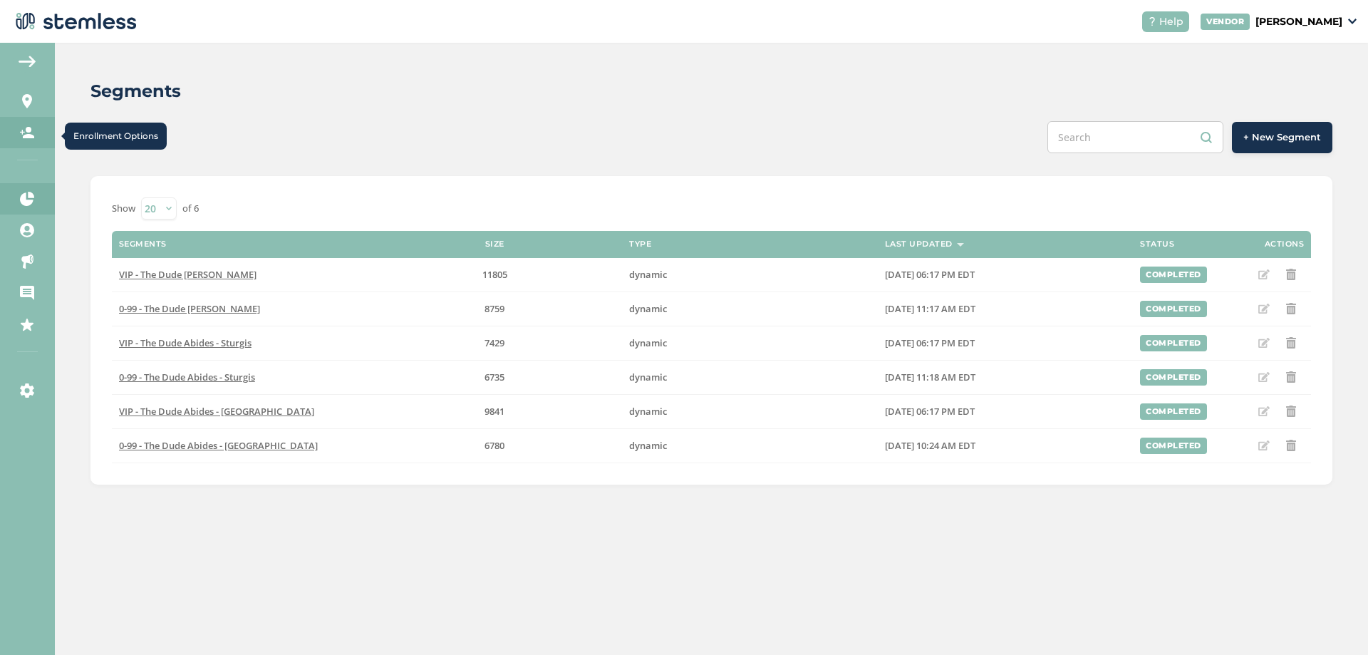
click at [35, 135] on link "Enrollment Options" at bounding box center [27, 132] width 55 height 31
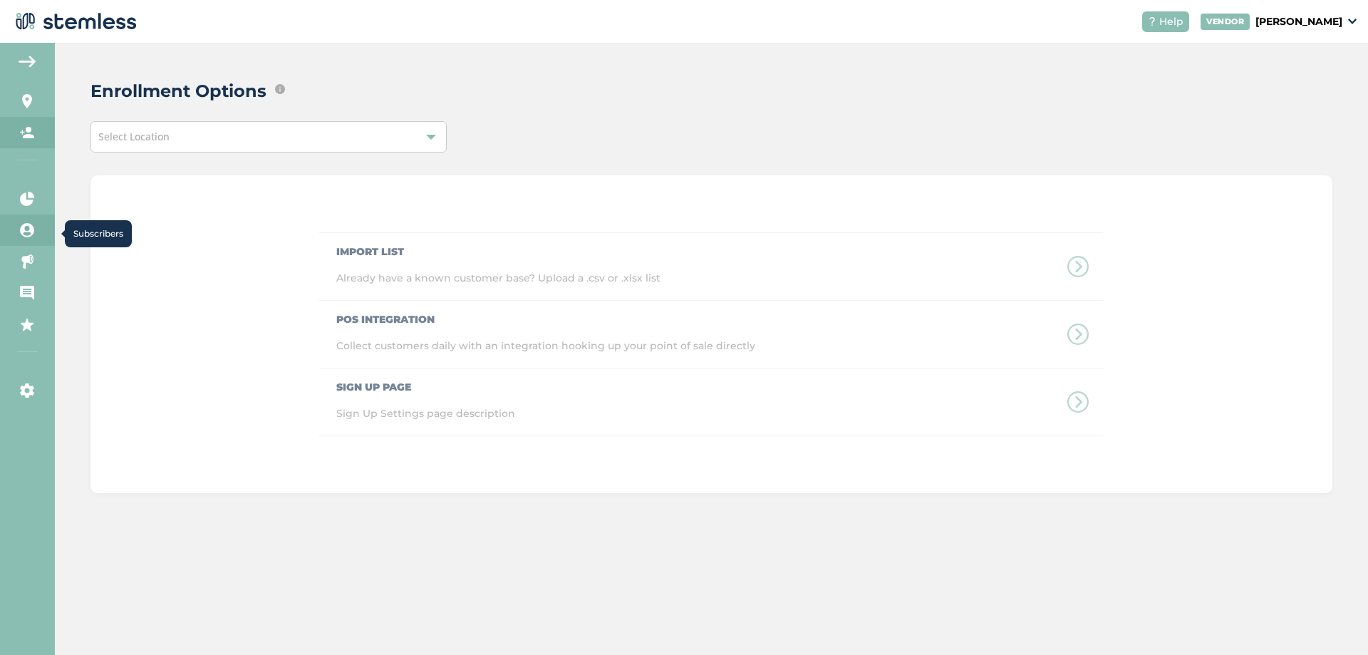
click at [38, 231] on link "Subscribers" at bounding box center [27, 229] width 55 height 31
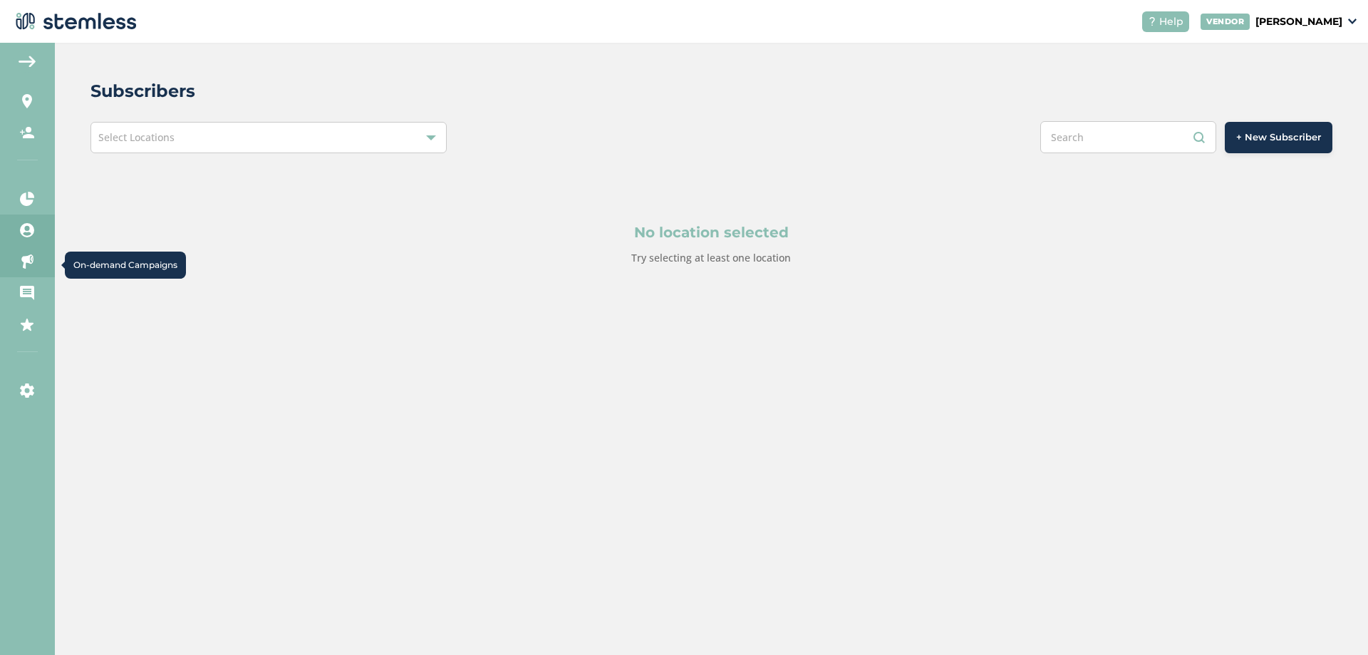
click at [33, 251] on link "On-demand Campaigns" at bounding box center [27, 261] width 55 height 31
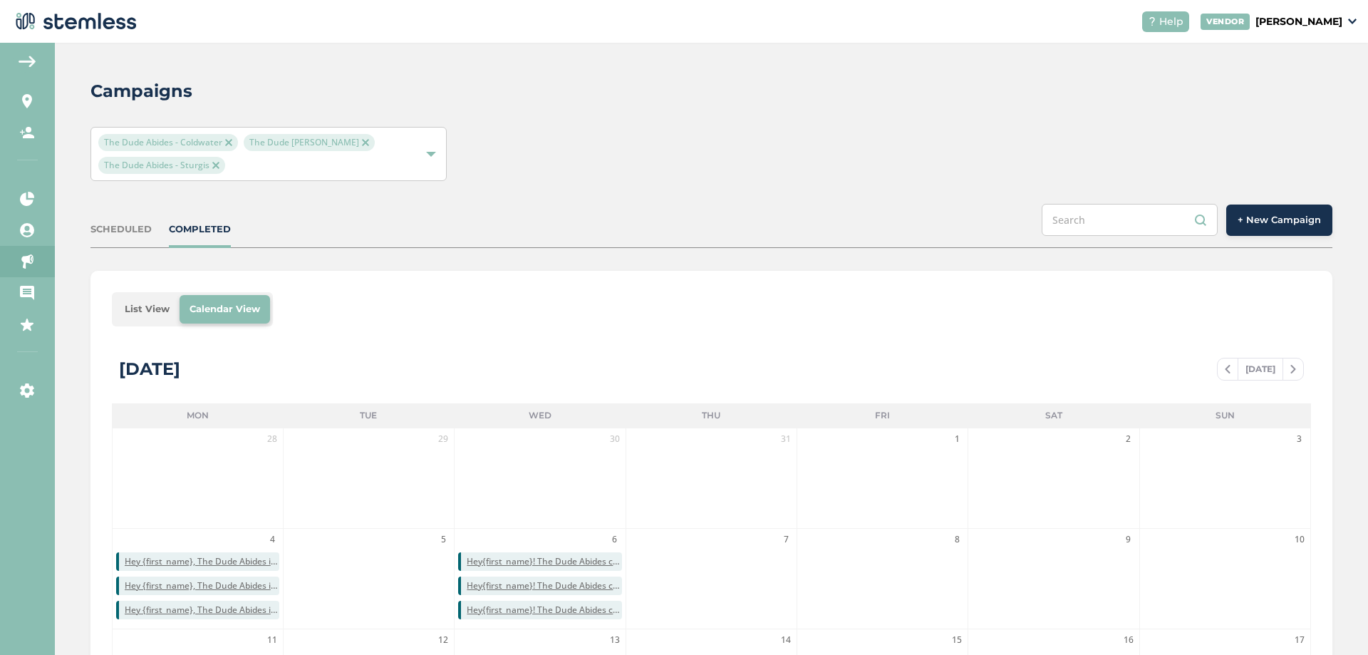
click at [135, 239] on div "SCHEDULED COMPLETED + New Campaign" at bounding box center [711, 226] width 1242 height 44
click at [135, 233] on div "SCHEDULED" at bounding box center [120, 229] width 61 height 14
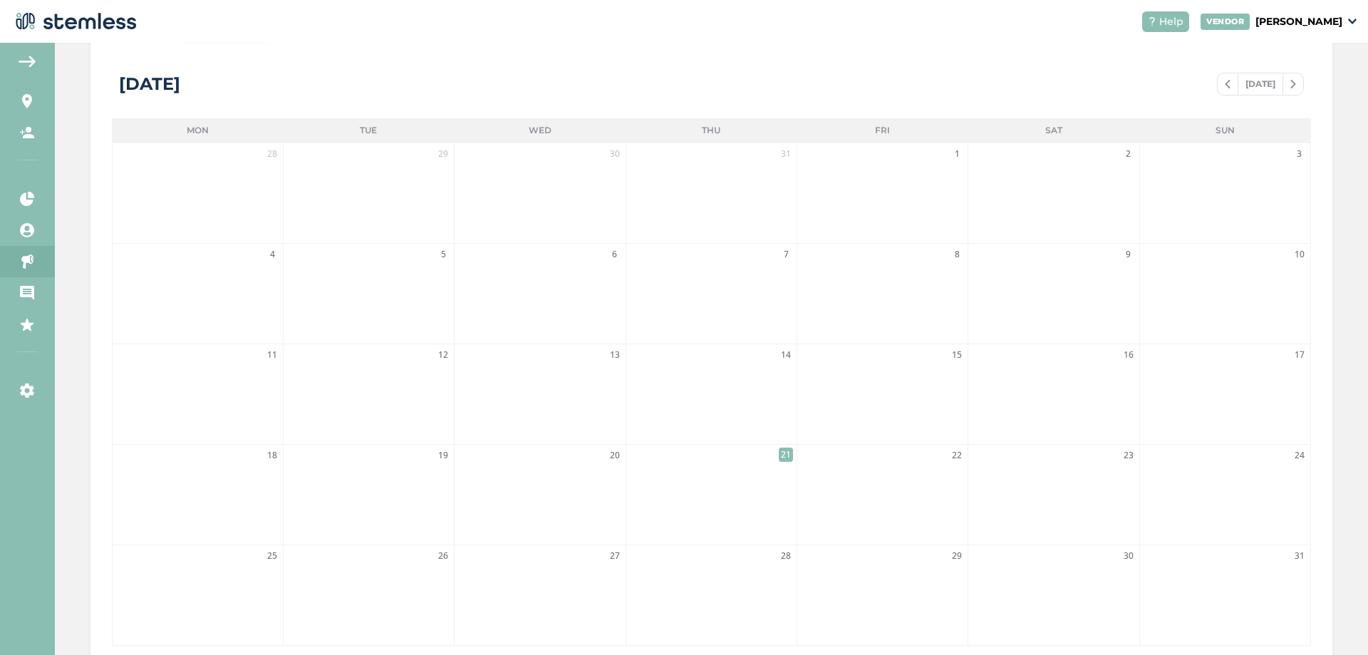
click at [778, 465] on li "21" at bounding box center [711, 495] width 170 height 100
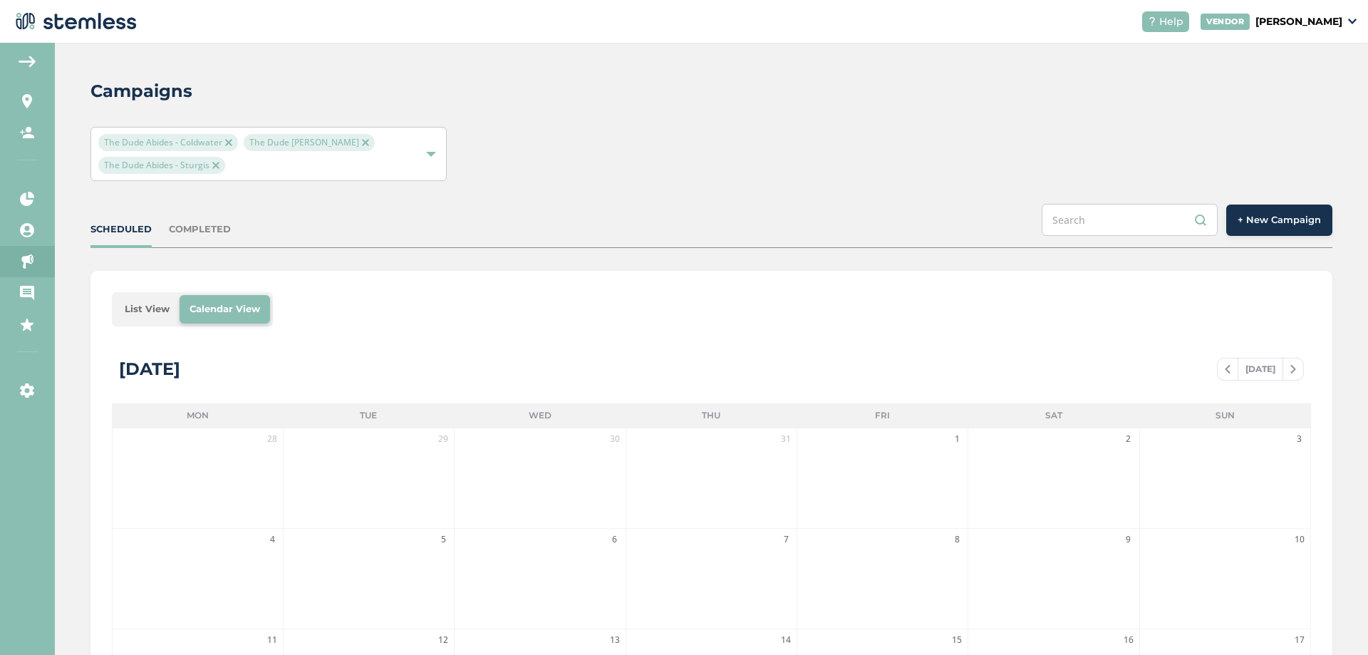
click at [1257, 224] on span "+ New Campaign" at bounding box center [1278, 220] width 83 height 14
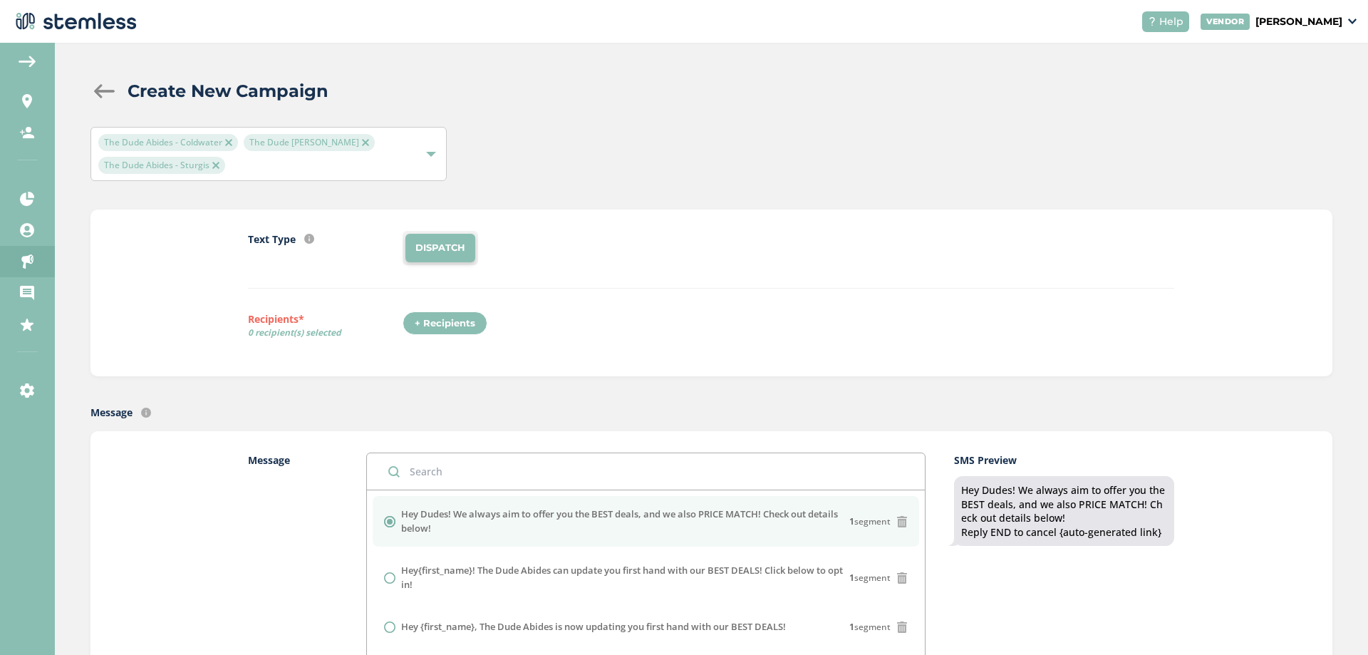
click at [398, 165] on div "The Dude Abides - Coldwater The Dude Abides - [PERSON_NAME] The Dude Abides - S…" at bounding box center [261, 154] width 326 height 40
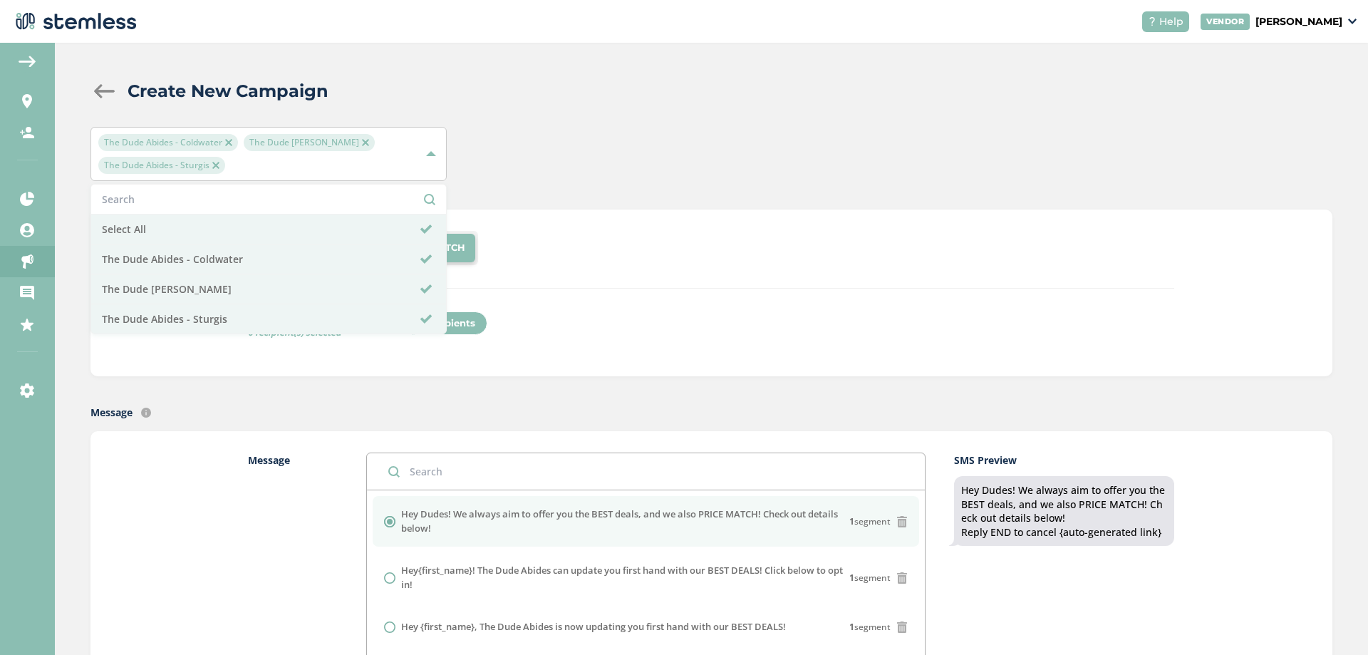
click at [640, 212] on div "Text Type SMS : A cost effective way to reach your customers. Send a intro text…" at bounding box center [711, 292] width 1242 height 167
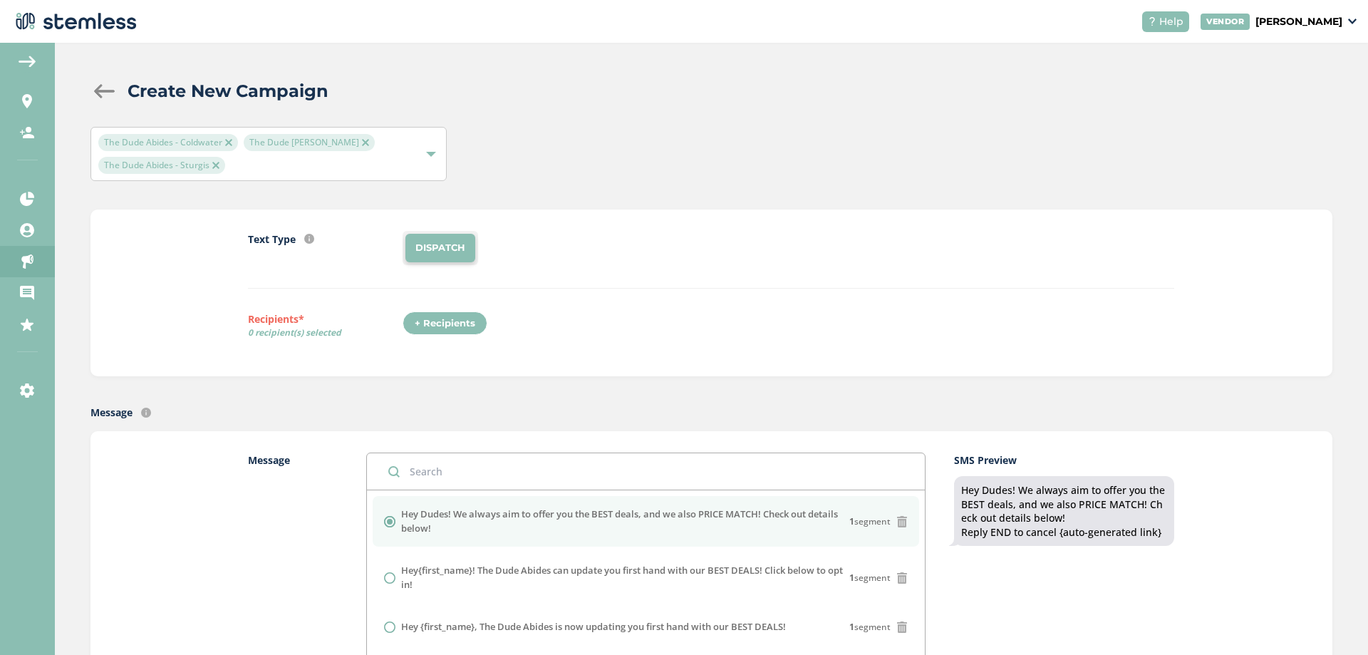
click at [452, 246] on li "DISPATCH" at bounding box center [440, 248] width 70 height 28
click at [448, 318] on div "+ Recipients" at bounding box center [445, 323] width 85 height 24
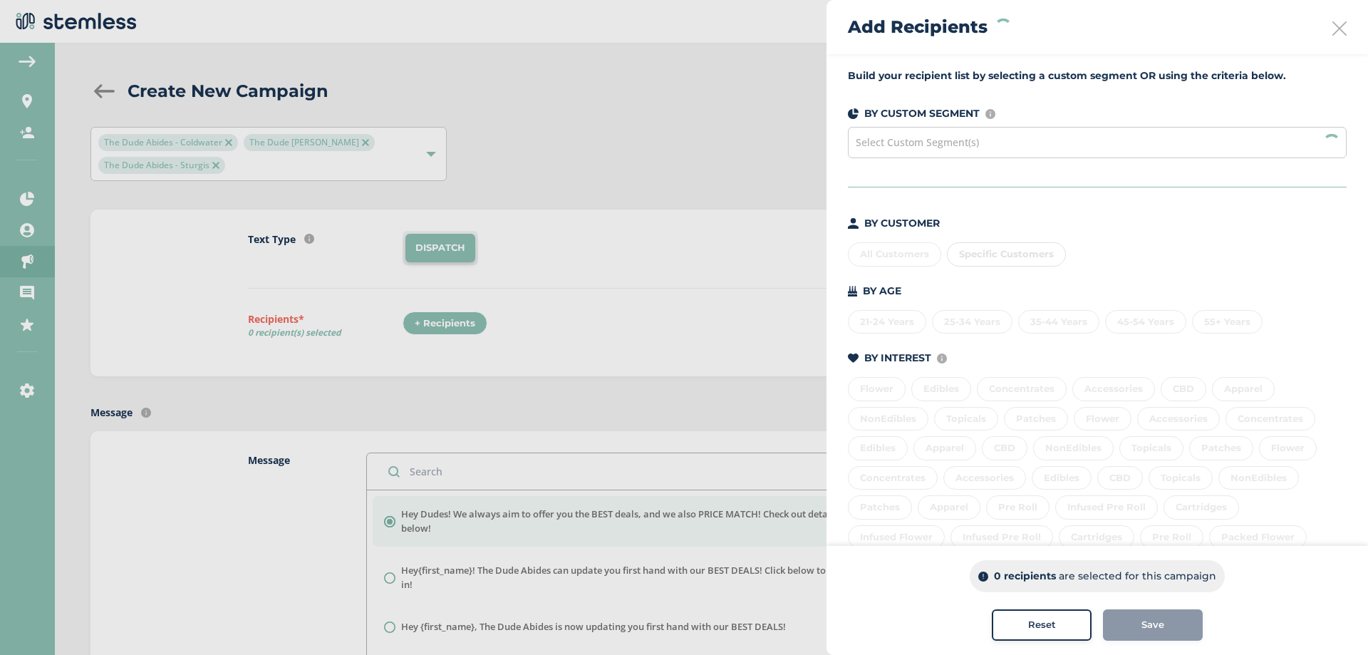
click at [900, 153] on div "Select Custom Segment(s)" at bounding box center [1097, 142] width 499 height 31
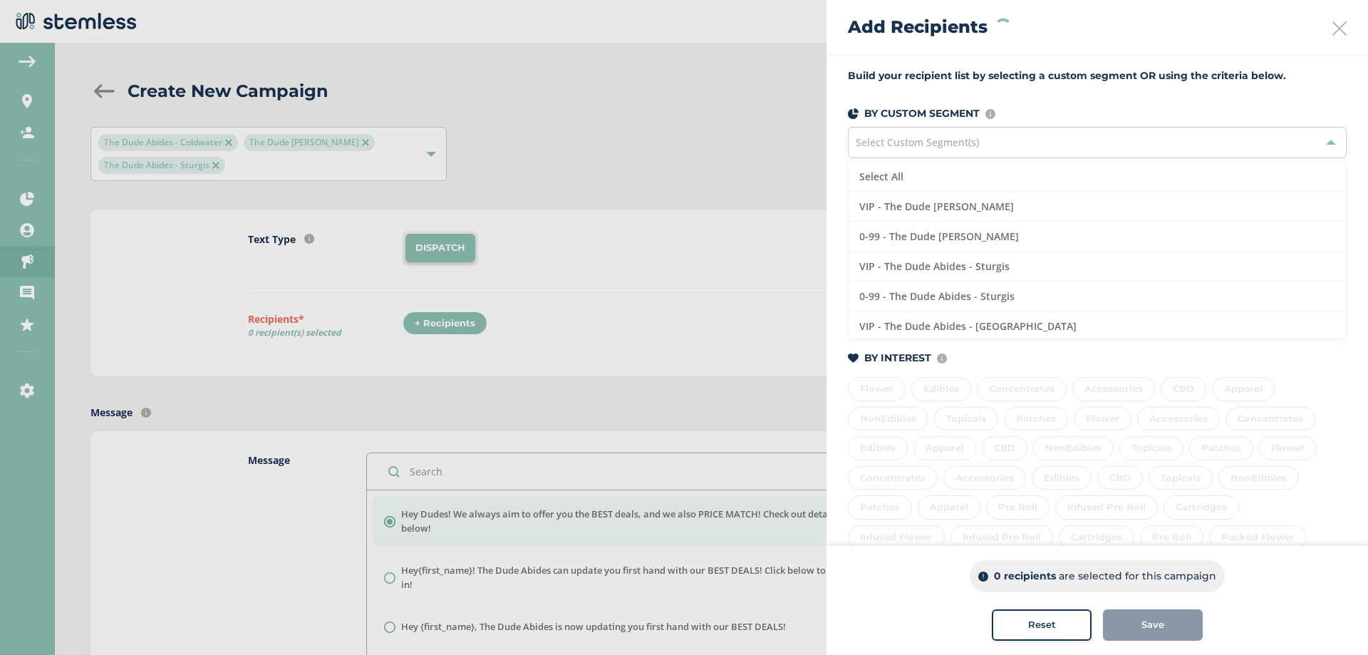
click at [903, 152] on div "Select Custom Segment(s)" at bounding box center [1097, 142] width 499 height 31
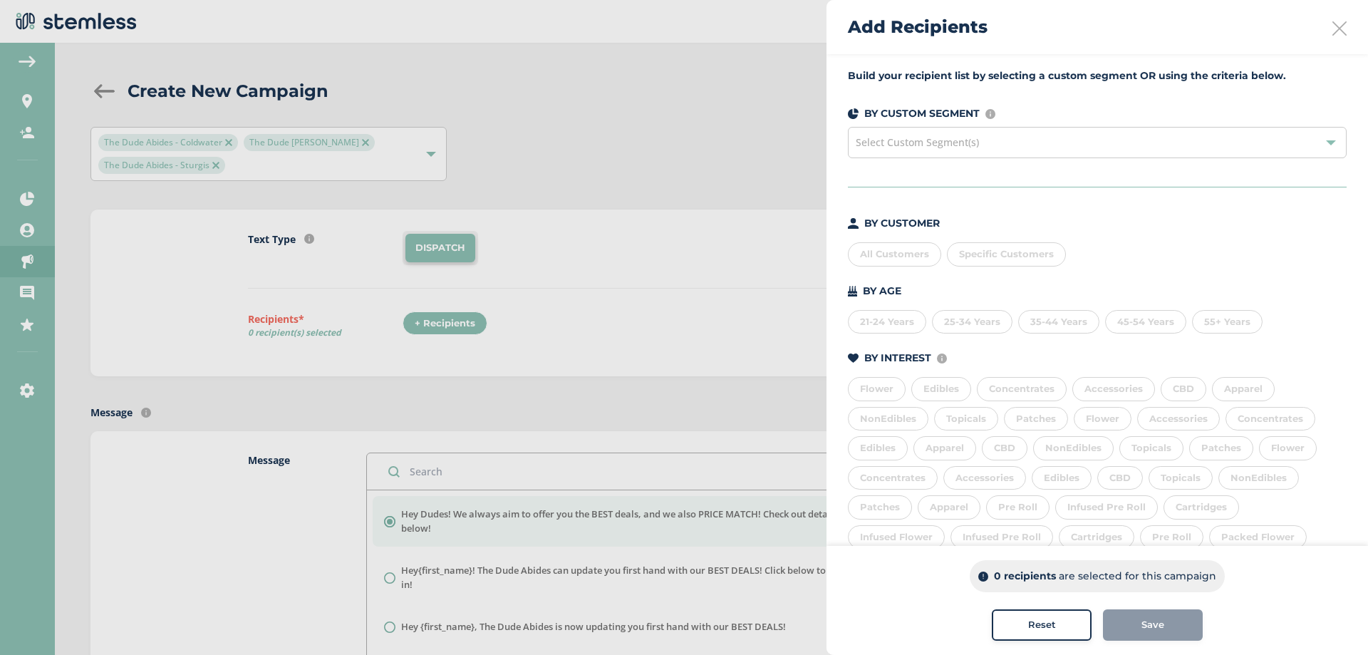
click at [898, 259] on div "All Customers" at bounding box center [894, 254] width 93 height 24
click at [1075, 328] on div "35-44 Years" at bounding box center [1058, 322] width 81 height 24
click at [980, 336] on div "BY CUSTOMER All Customers Specific Customers BY AGE [DEMOGRAPHIC_DATA] Years 25…" at bounding box center [1097, 460] width 499 height 489
click at [976, 330] on div "25-34 Years" at bounding box center [972, 322] width 81 height 24
click at [888, 323] on div "21-24 Years" at bounding box center [887, 322] width 78 height 24
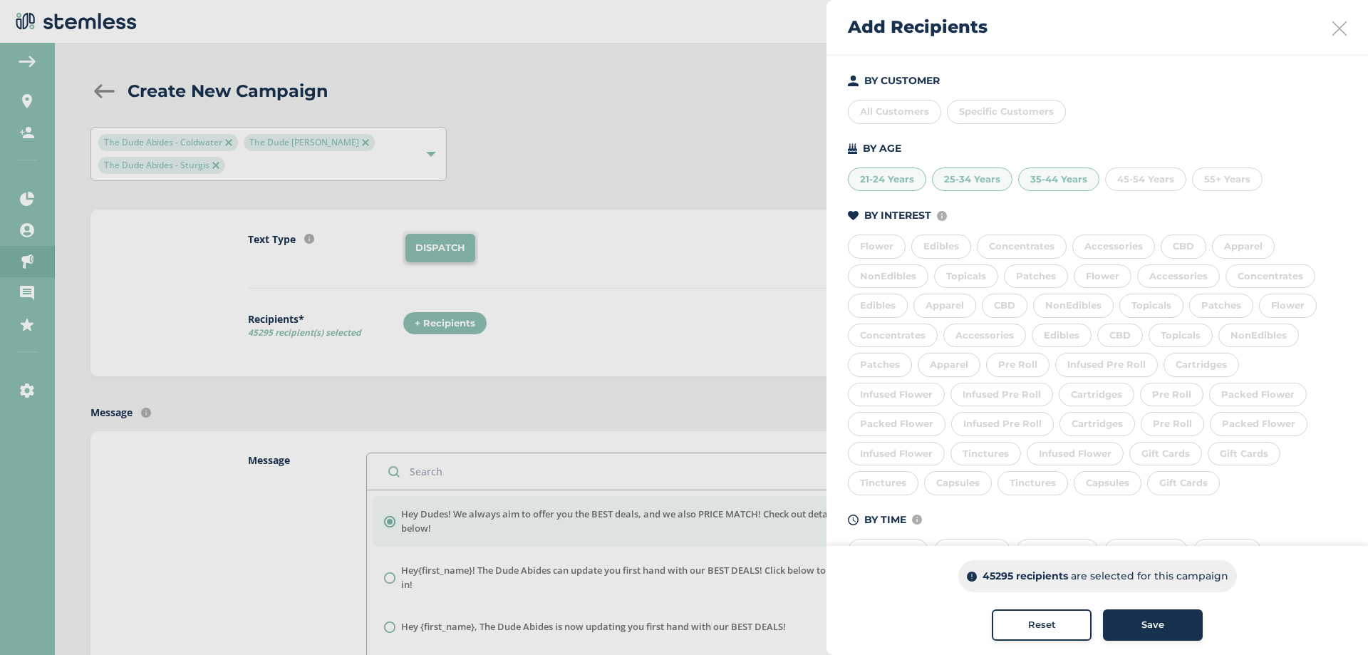
scroll to position [190, 0]
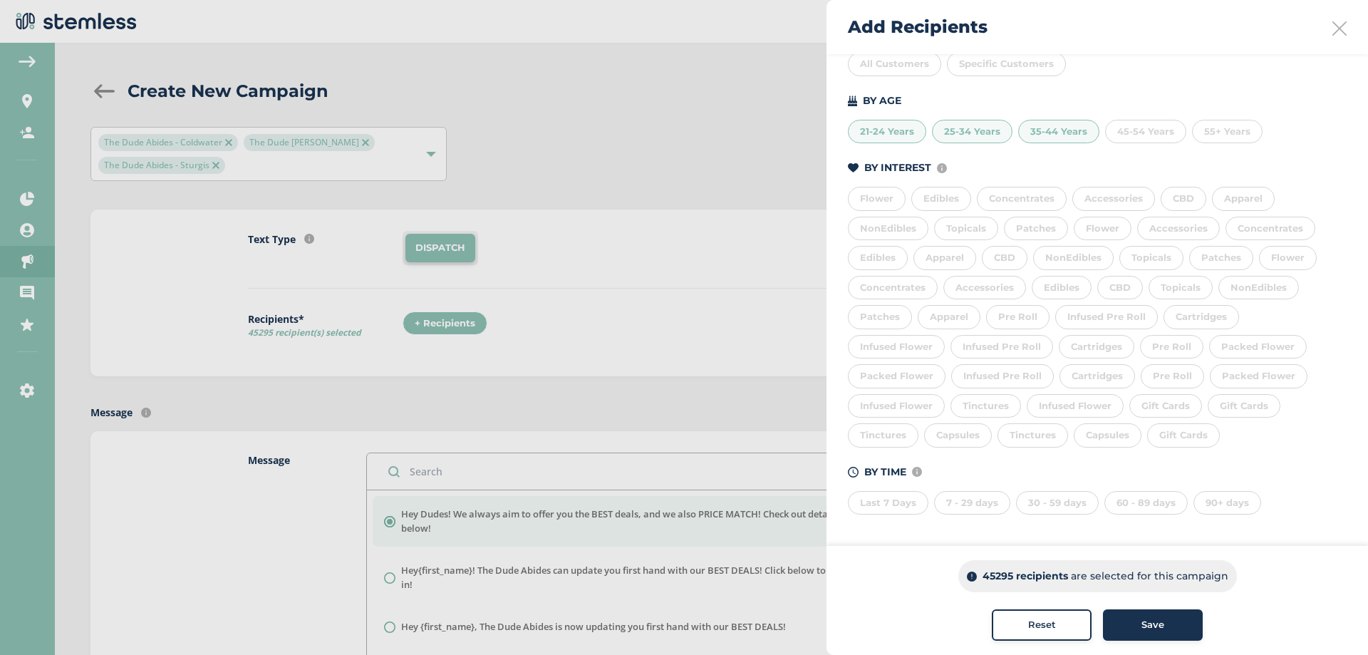
click at [1048, 512] on div "30 - 59 days" at bounding box center [1057, 503] width 83 height 24
click at [1116, 510] on div "60 - 89 days" at bounding box center [1145, 503] width 83 height 24
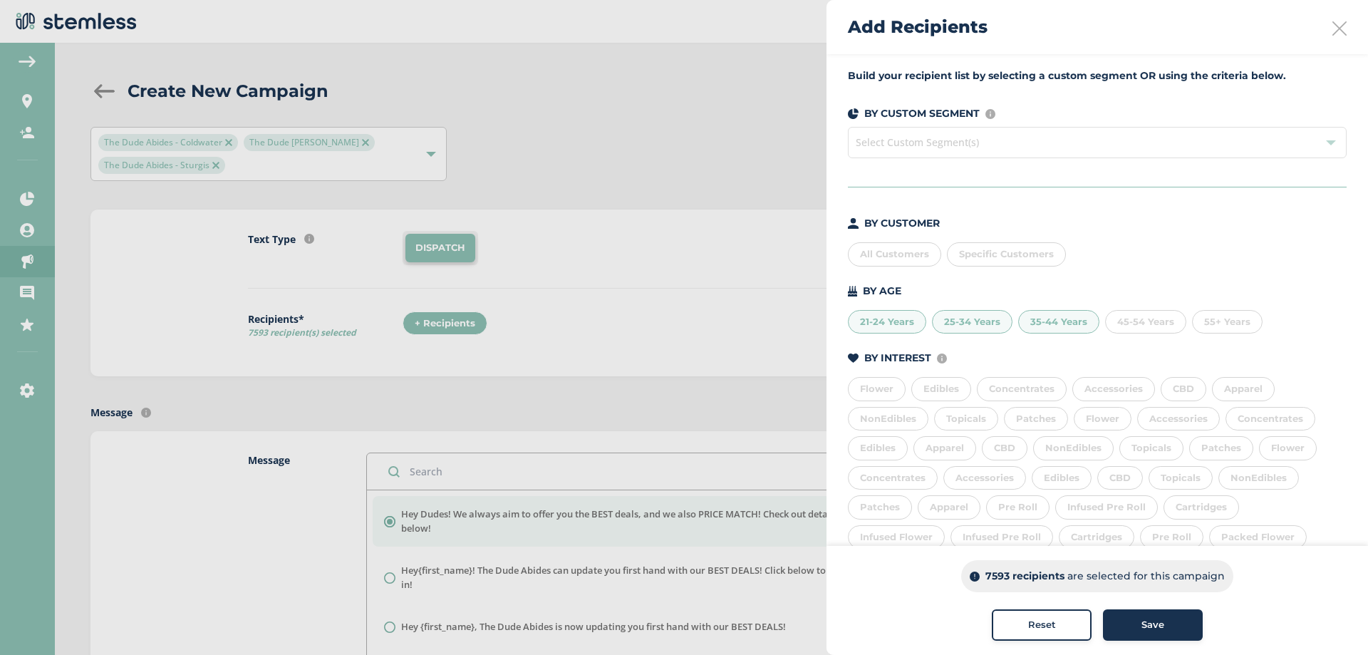
click at [891, 325] on div "21-24 Years" at bounding box center [887, 322] width 78 height 24
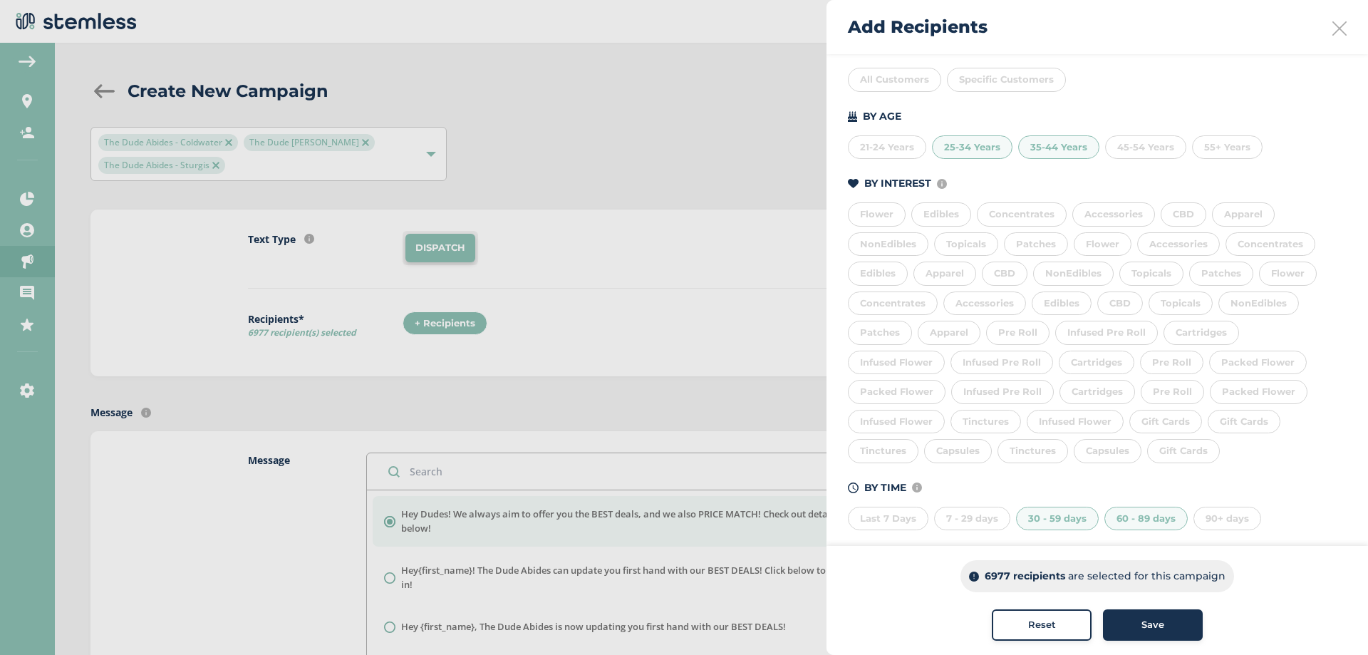
scroll to position [190, 0]
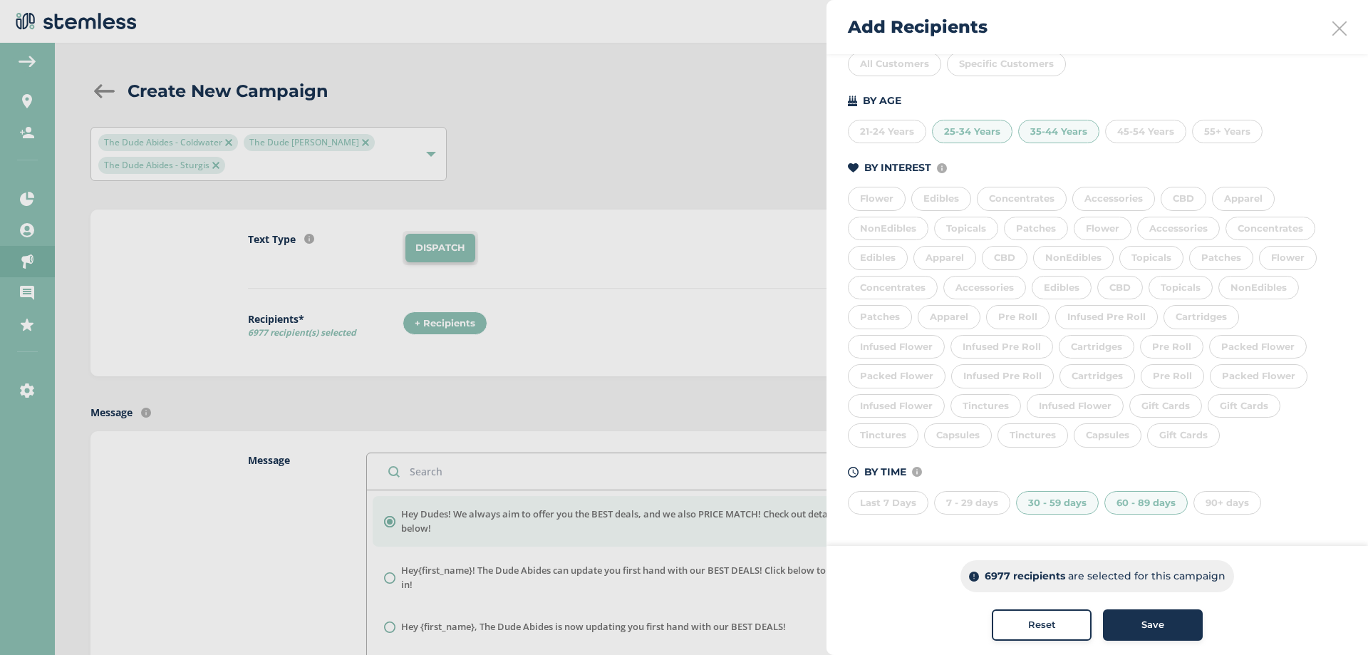
click at [1166, 620] on div "Save" at bounding box center [1152, 625] width 77 height 14
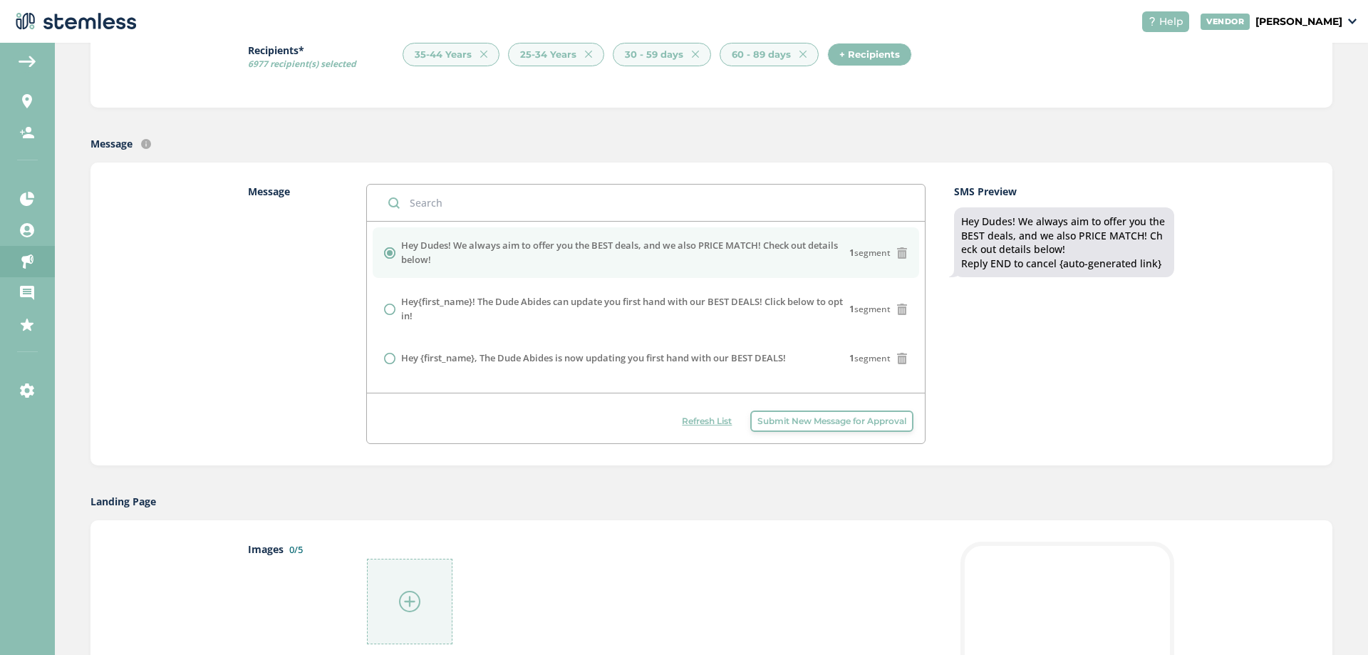
scroll to position [427, 0]
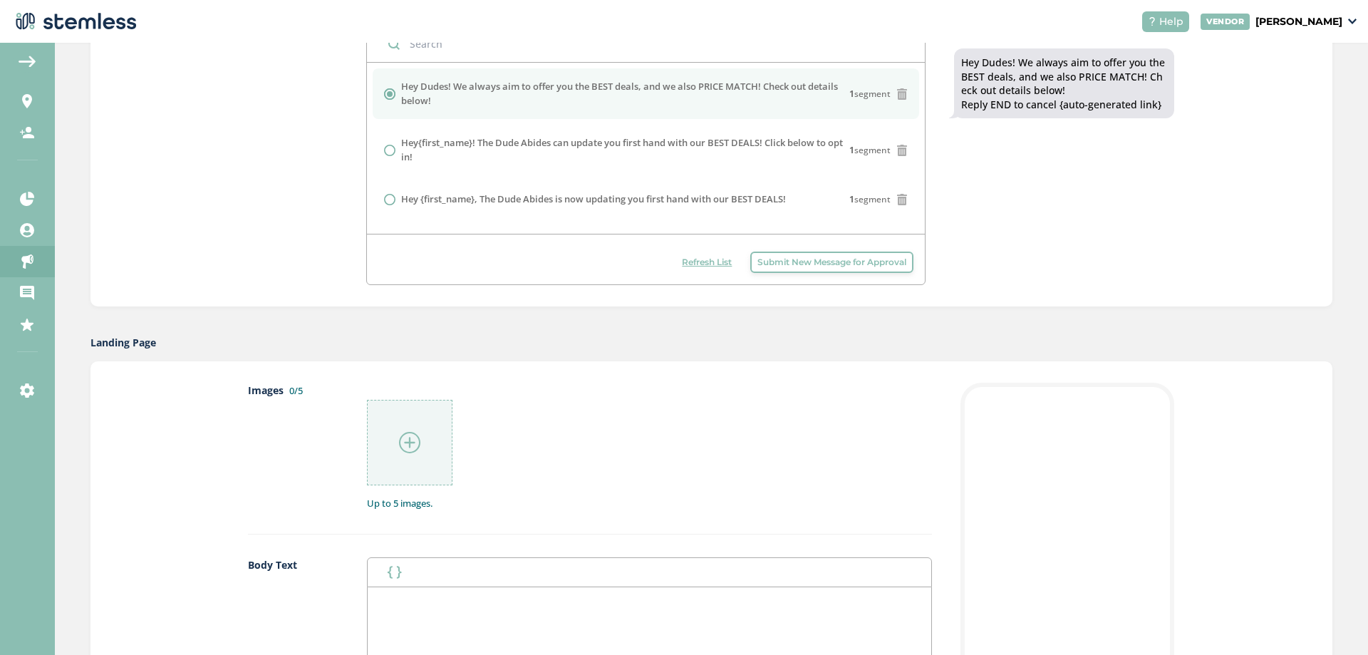
click at [453, 443] on div at bounding box center [649, 434] width 565 height 103
click at [430, 442] on div at bounding box center [409, 442] width 85 height 85
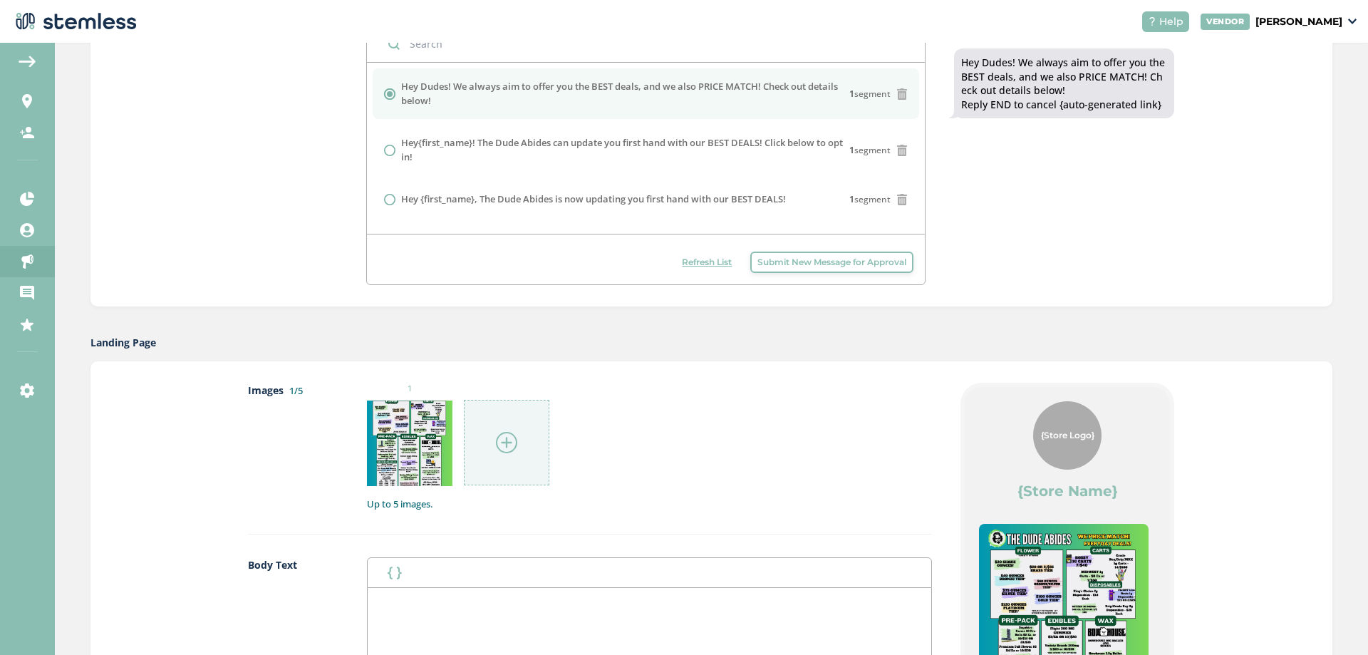
click at [480, 424] on div at bounding box center [506, 442] width 85 height 85
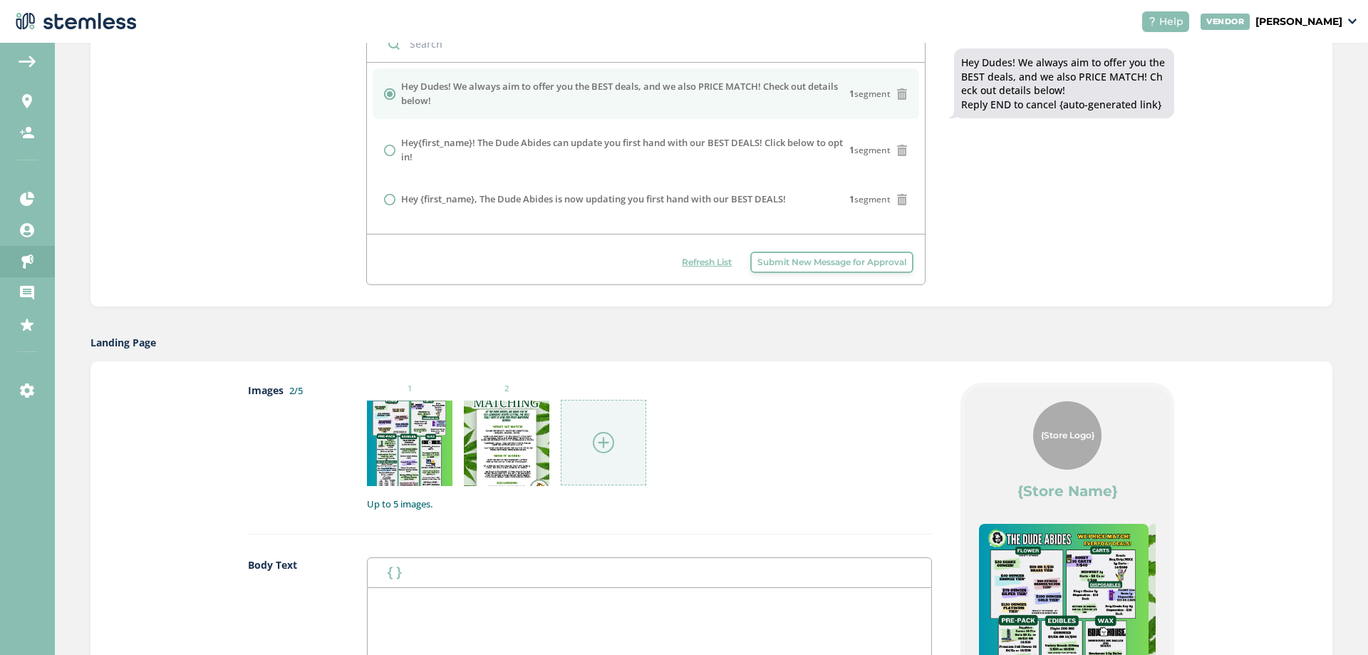
click at [576, 421] on div at bounding box center [603, 442] width 85 height 85
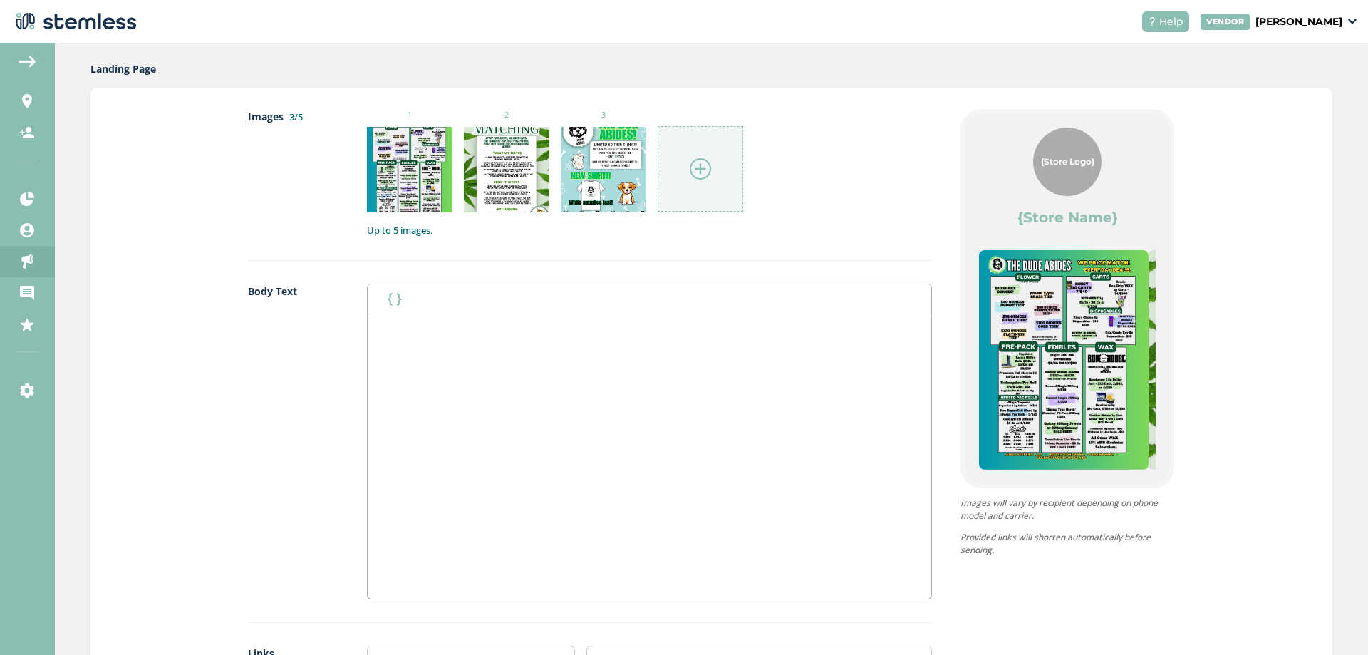
scroll to position [712, 0]
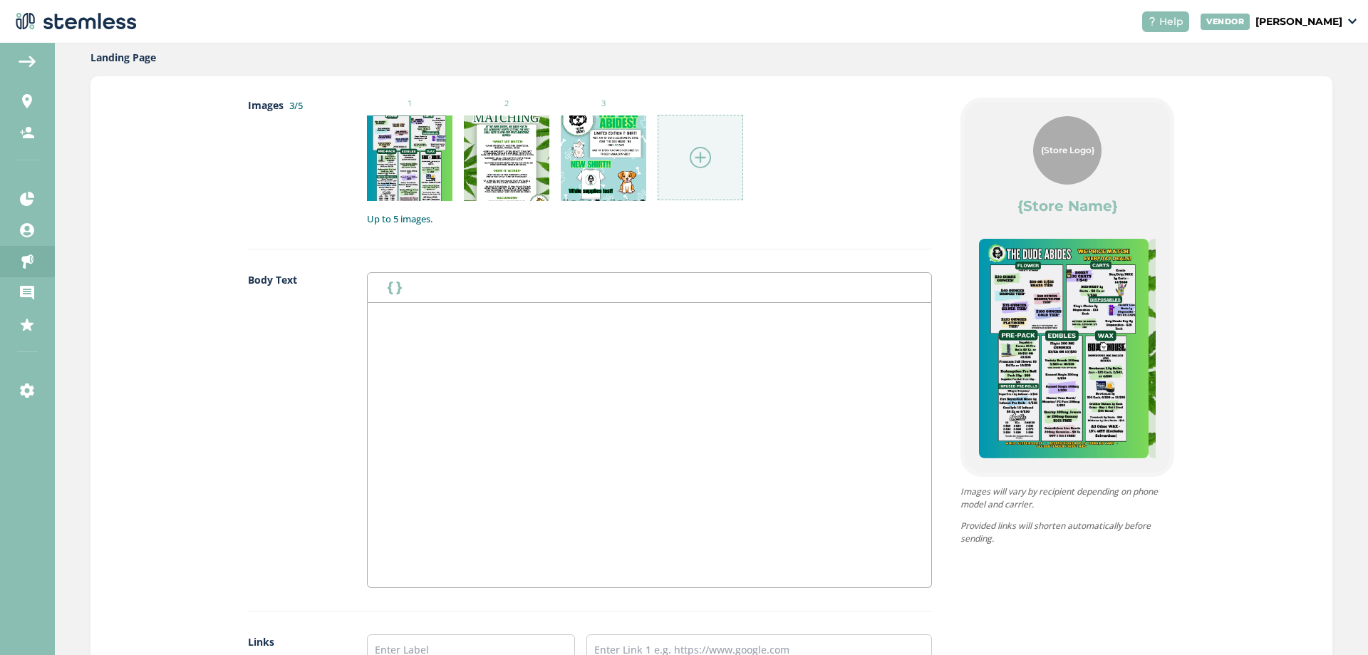
click at [392, 293] on icon "button" at bounding box center [395, 287] width 14 height 13
click at [369, 317] on div at bounding box center [650, 445] width 564 height 284
click at [388, 290] on icon "button" at bounding box center [395, 287] width 14 height 12
click at [411, 310] on li "First Name" at bounding box center [427, 318] width 84 height 26
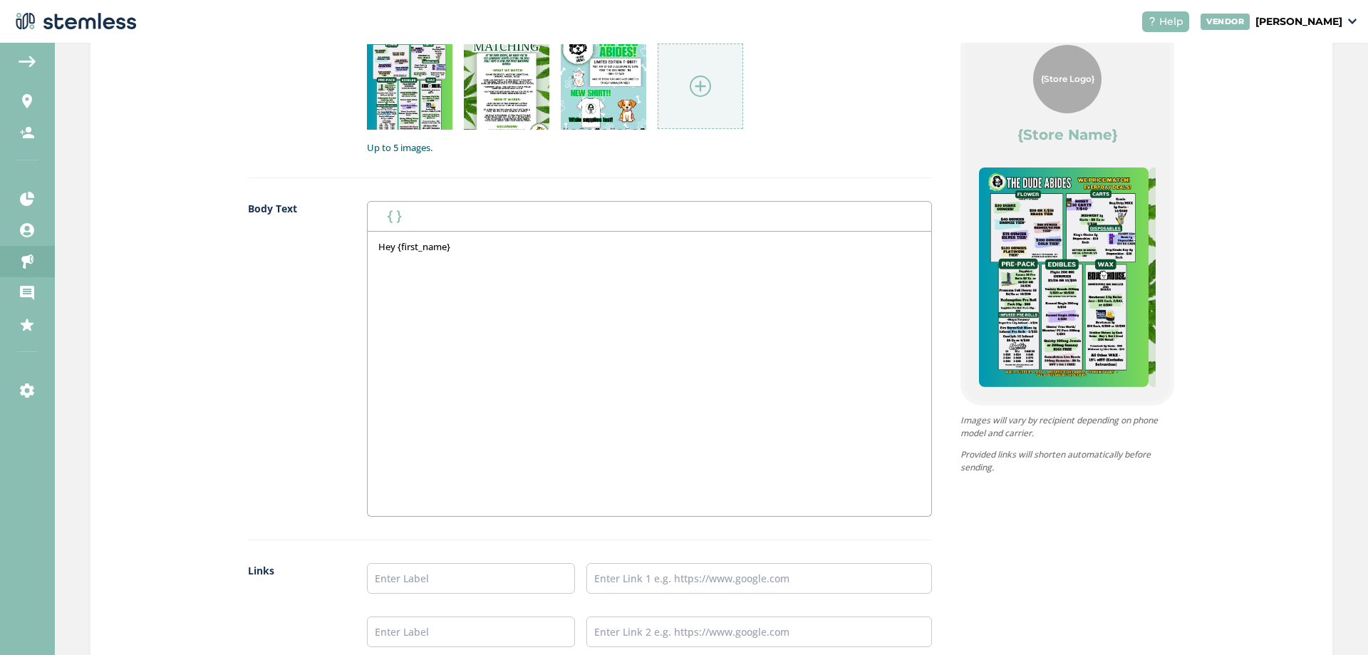
scroll to position [130, 0]
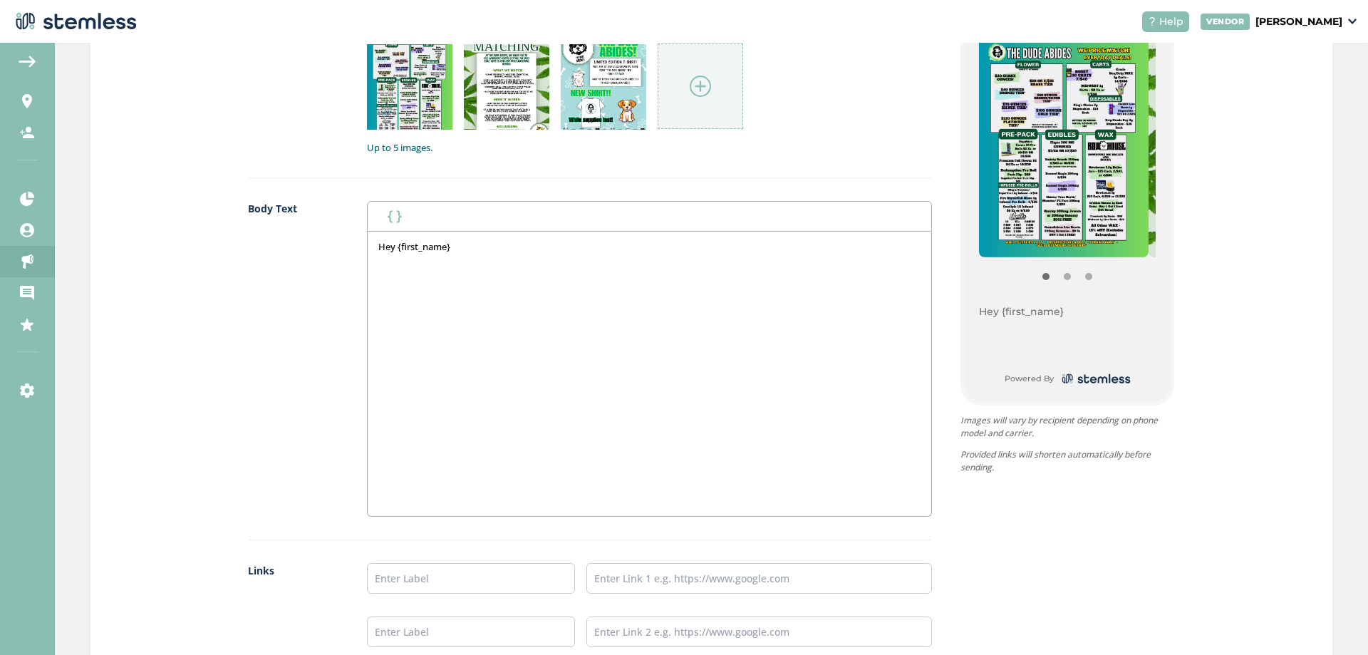
click at [464, 253] on div "Hey {first_name}" at bounding box center [650, 374] width 564 height 284
drag, startPoint x: 488, startPoint y: 238, endPoint x: 455, endPoint y: 240, distance: 32.8
click at [455, 240] on div "Hey {first_name}" at bounding box center [650, 374] width 564 height 284
drag, startPoint x: 453, startPoint y: 242, endPoint x: 280, endPoint y: 238, distance: 173.2
click at [280, 238] on div "Body Text First Name Last Name Hey {first_name}," at bounding box center [590, 370] width 684 height 338
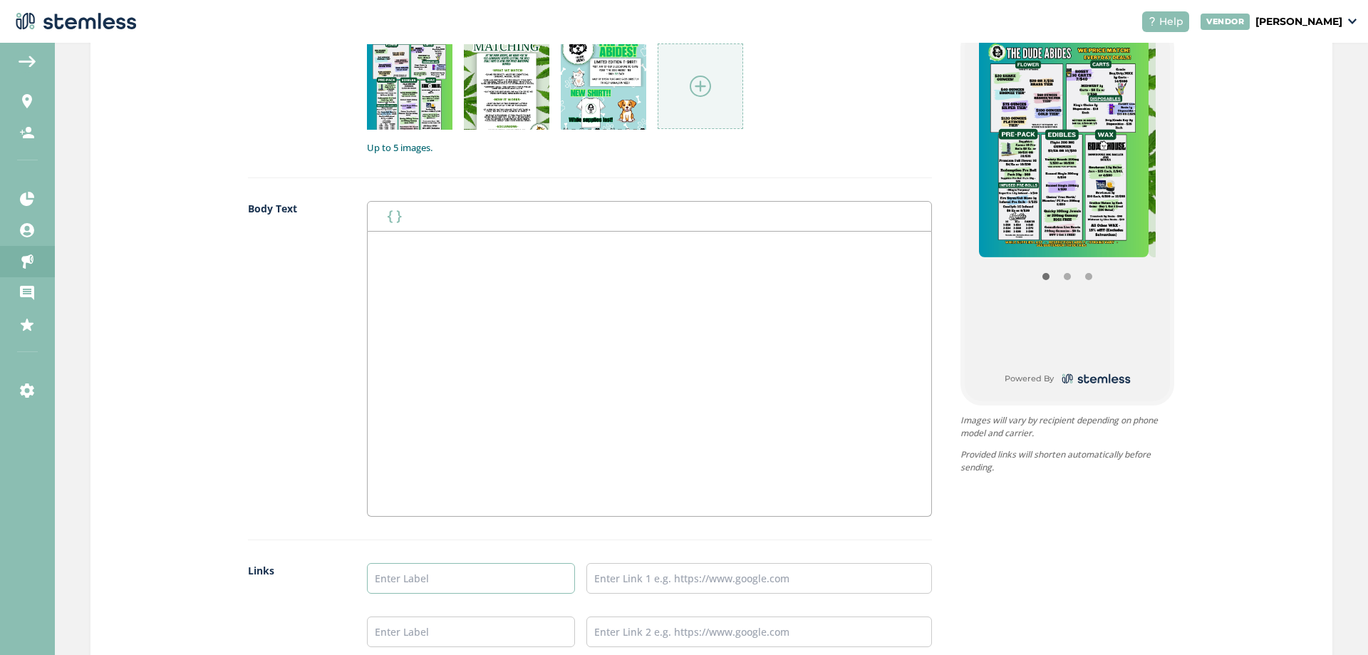
click at [491, 585] on input "text" at bounding box center [471, 578] width 208 height 31
type input "Online Menu"
click at [671, 566] on input "text" at bounding box center [759, 578] width 346 height 31
type input "[URL][DOMAIN_NAME]"
click at [574, 312] on div at bounding box center [650, 374] width 564 height 284
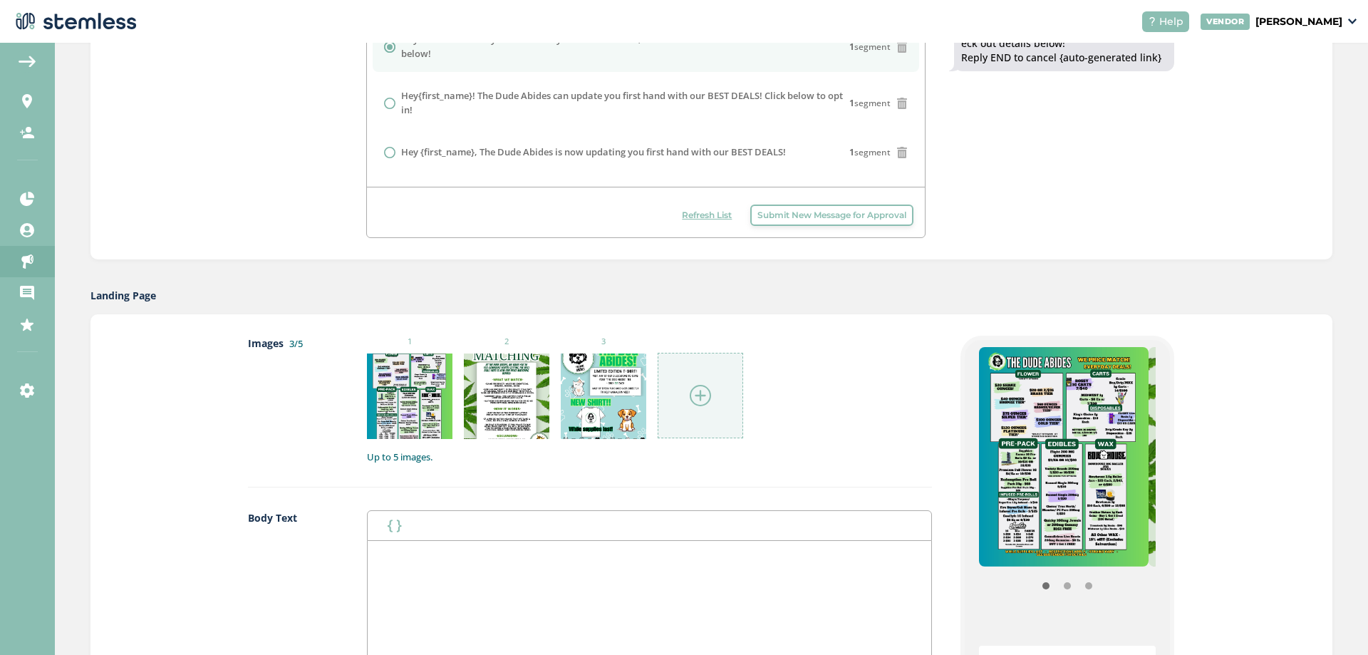
scroll to position [499, 0]
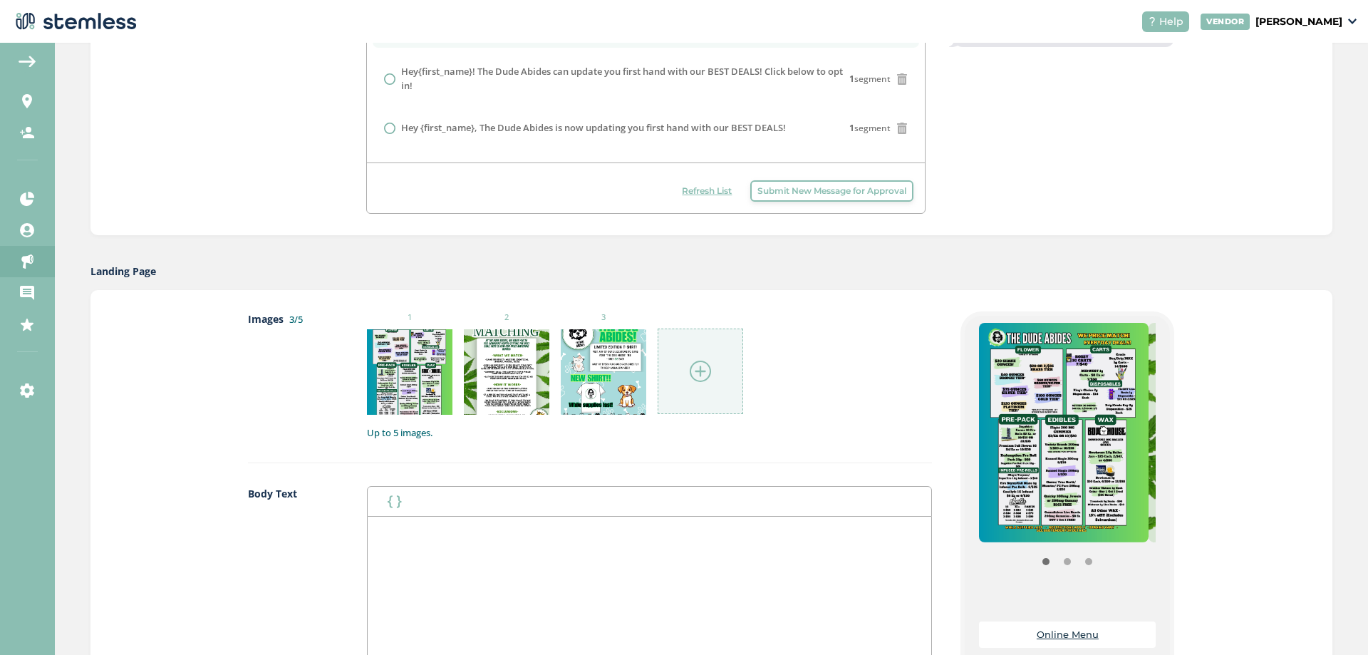
click at [406, 527] on p at bounding box center [649, 531] width 542 height 13
click at [508, 529] on p at bounding box center [649, 531] width 542 height 13
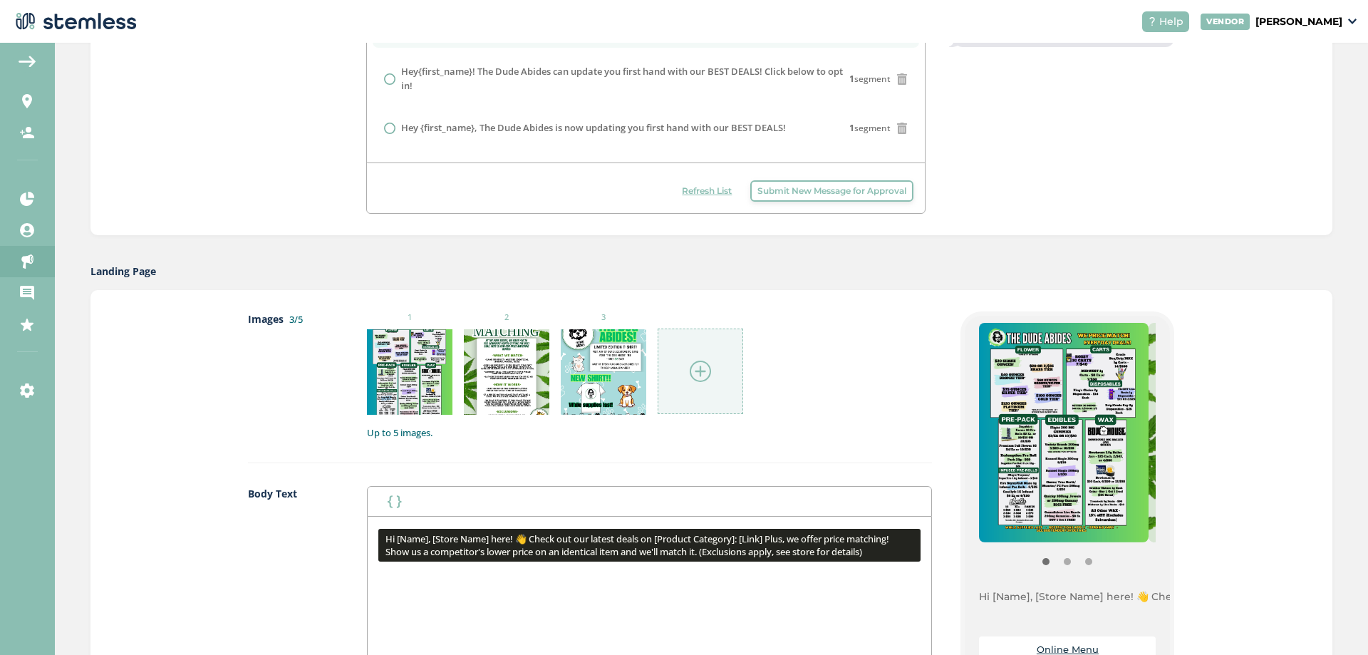
scroll to position [0, 0]
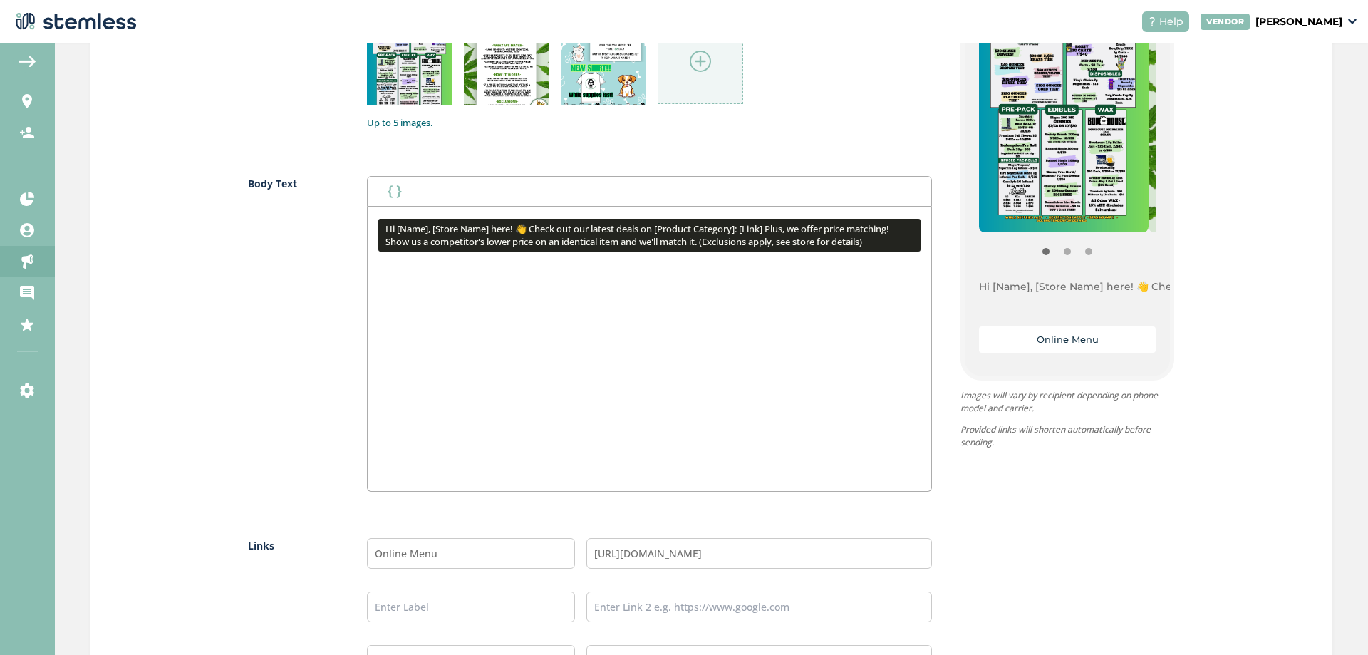
click at [409, 197] on div "First Name Last Name" at bounding box center [649, 191] width 565 height 30
click at [412, 231] on pre "Hi [Name], [Store Name] here! 👋 Check out our latest deals on [Product Category…" at bounding box center [649, 235] width 542 height 33
click at [410, 232] on pre "Hi [Name], [Store Name] here! 👋 Check out our latest deals on [Product Category…" at bounding box center [649, 235] width 542 height 33
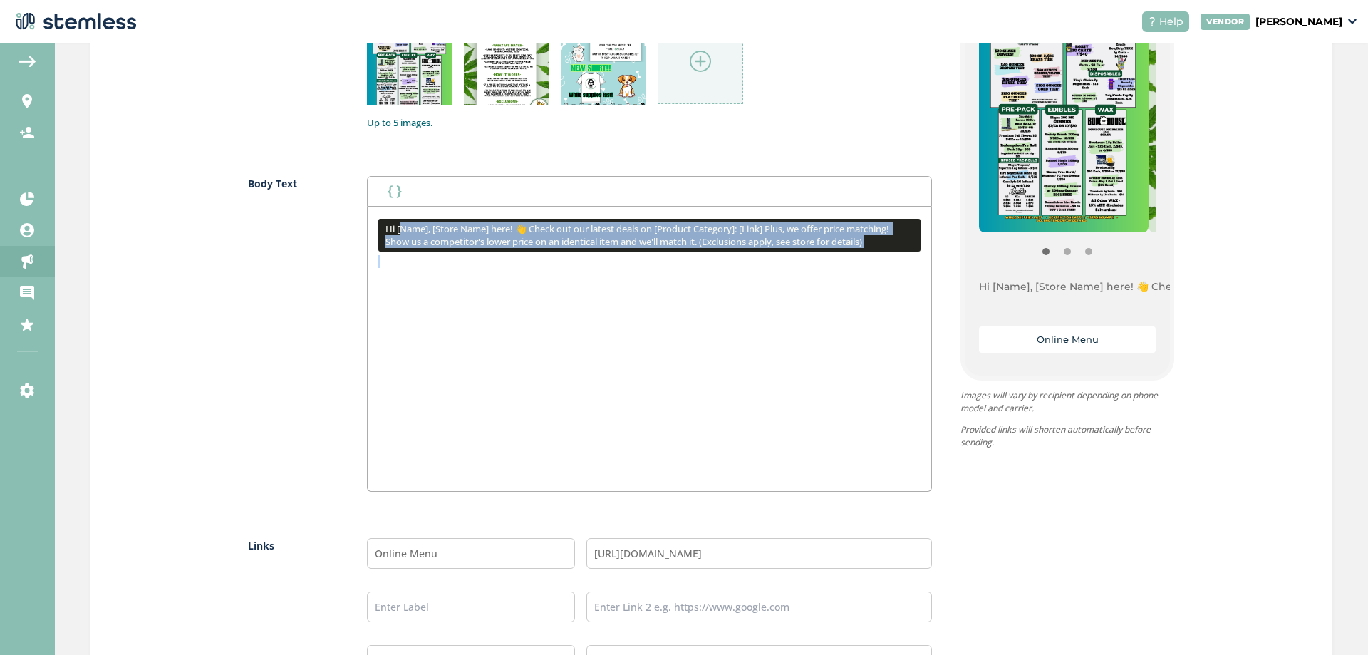
drag, startPoint x: 398, startPoint y: 229, endPoint x: 757, endPoint y: 307, distance: 368.1
click at [762, 294] on div "Hi [Name], [Store Name] here! 👋 Check out our latest deals on [Product Category…" at bounding box center [650, 349] width 564 height 284
click at [757, 307] on div "Hi [Name], [Store Name] here! 👋 Check out our latest deals on [Product Category…" at bounding box center [650, 349] width 564 height 284
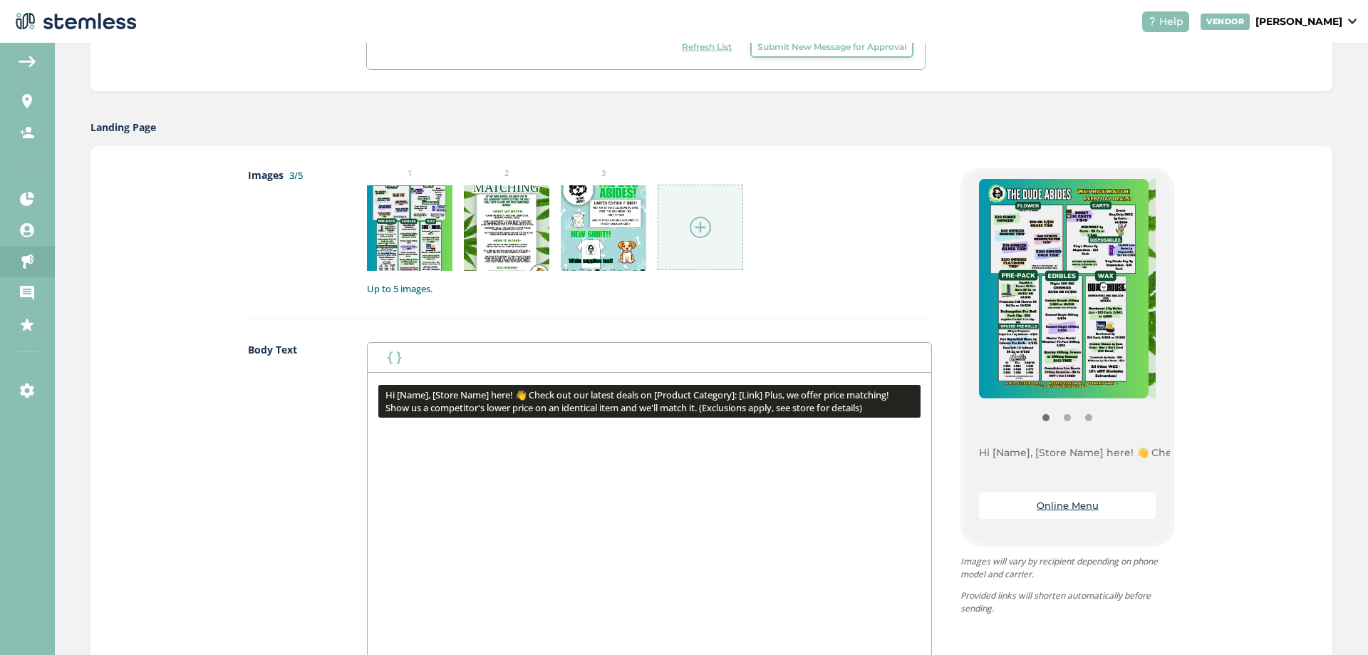
scroll to position [595, 0]
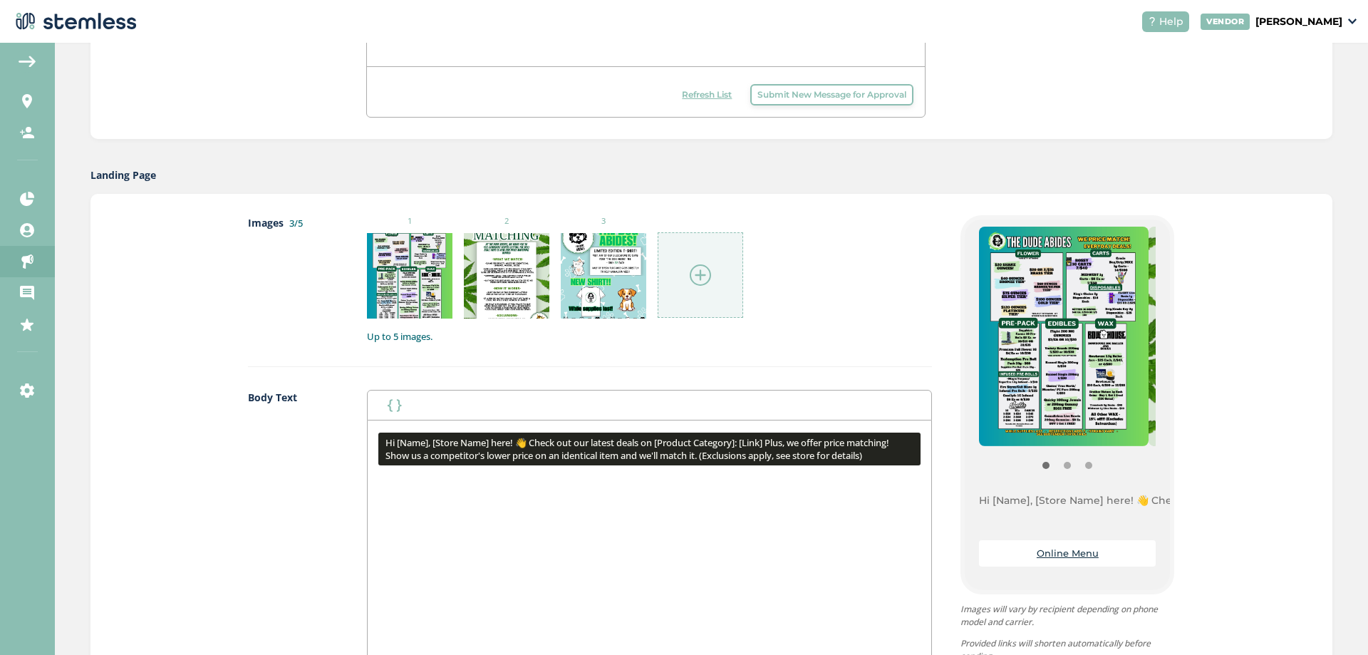
drag, startPoint x: 886, startPoint y: 457, endPoint x: 368, endPoint y: 439, distance: 517.5
click at [368, 439] on div "Hi [Name], [Store Name] here! 👋 Check out our latest deals on [Product Category…" at bounding box center [650, 562] width 564 height 284
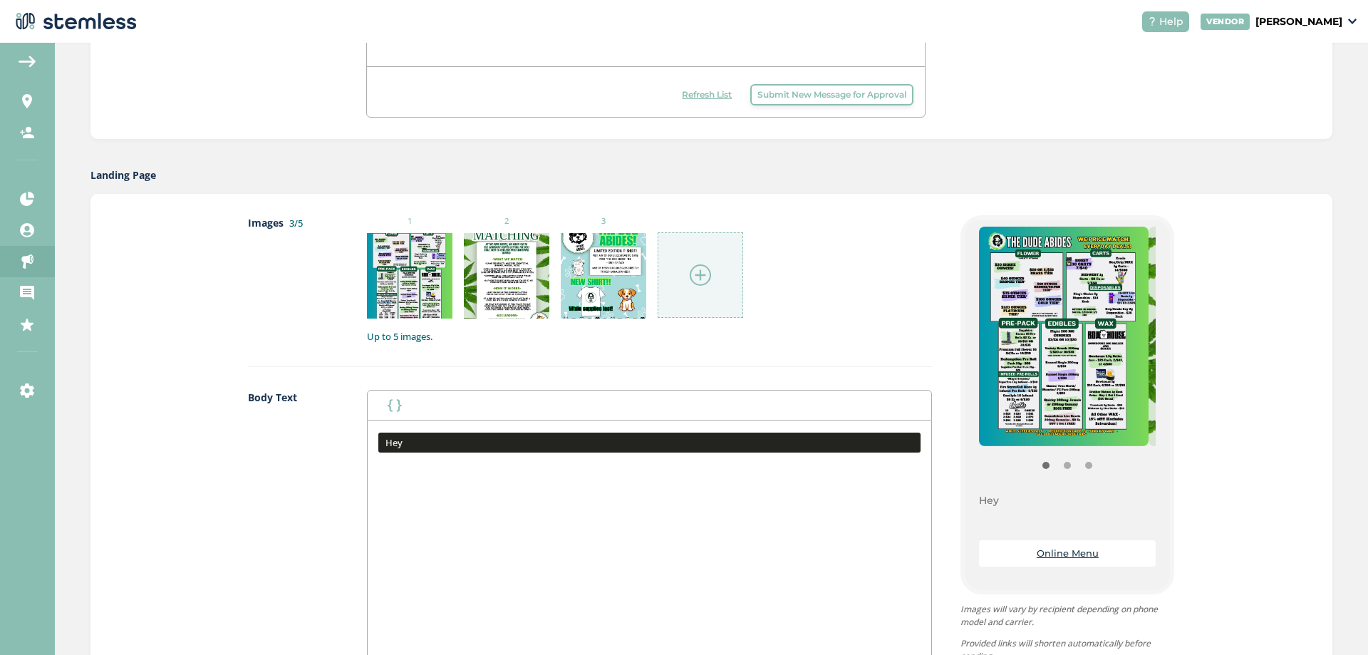
click at [399, 501] on div "Hey" at bounding box center [650, 562] width 564 height 284
click at [399, 464] on p at bounding box center [649, 462] width 542 height 13
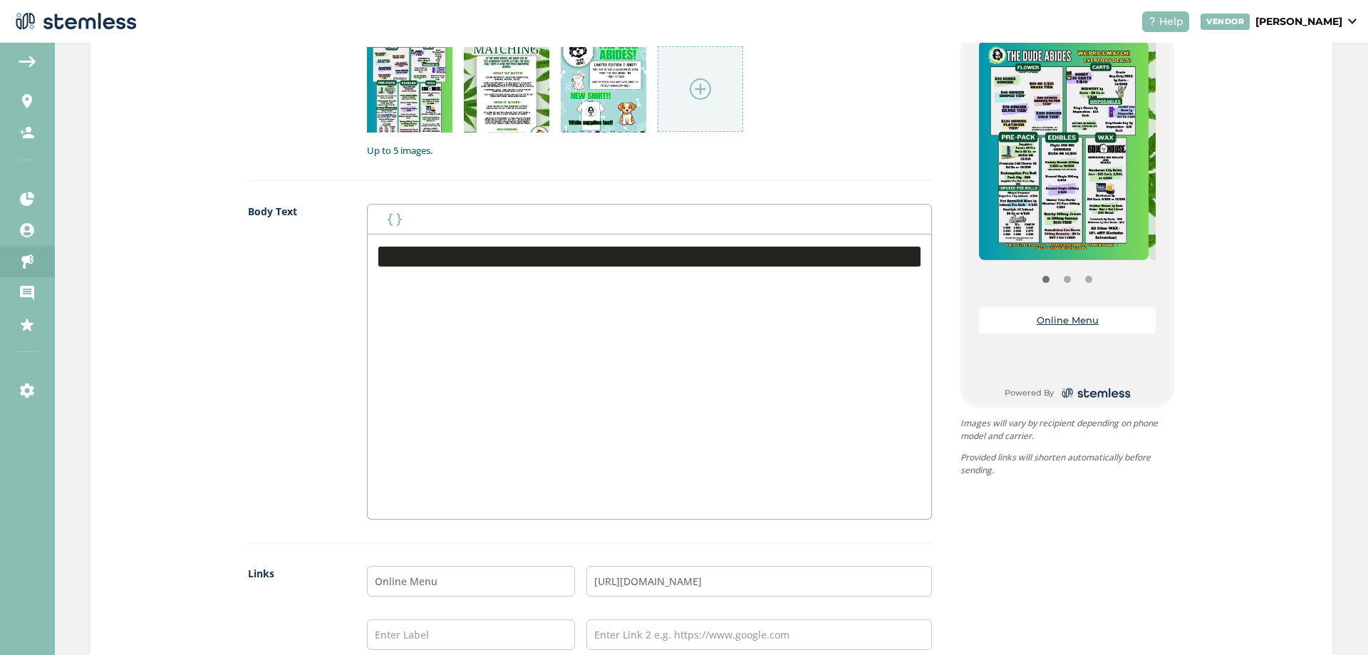
scroll to position [782, 0]
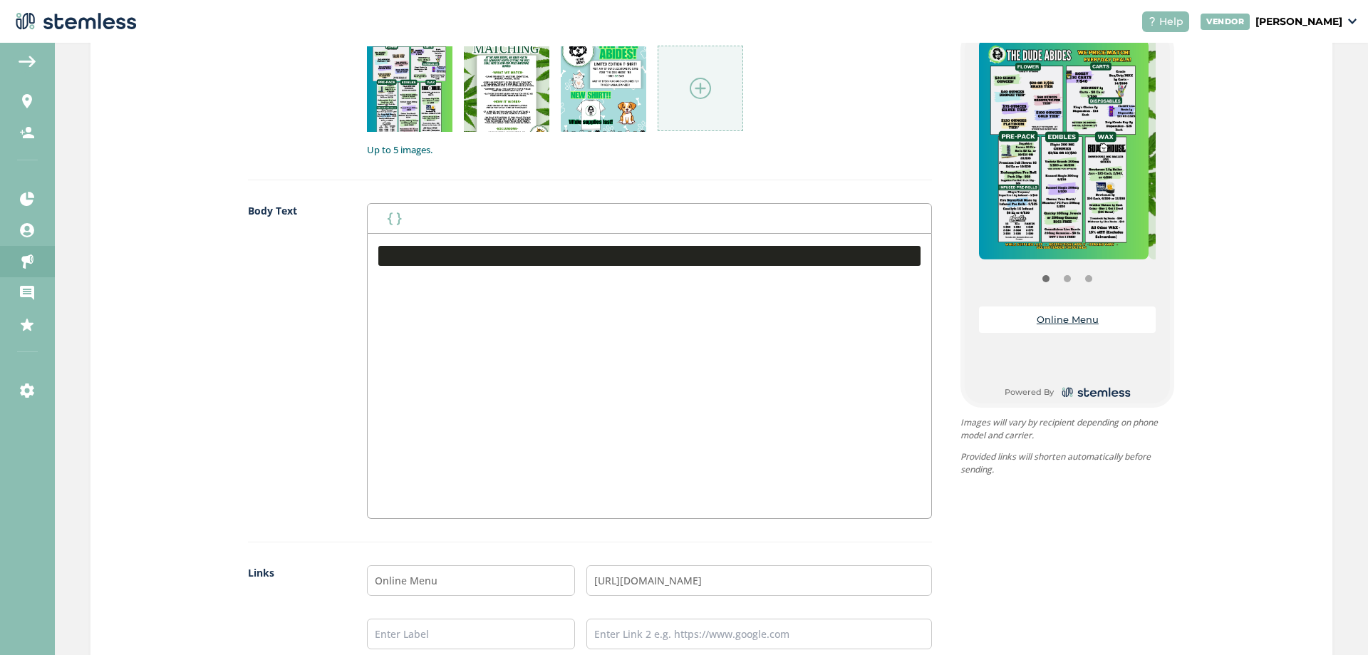
click at [752, 296] on div at bounding box center [650, 376] width 564 height 284
click at [385, 280] on div at bounding box center [650, 376] width 564 height 284
click at [368, 346] on div at bounding box center [650, 376] width 564 height 284
click at [408, 234] on div at bounding box center [650, 376] width 564 height 284
click at [410, 207] on div "First Name Last Name" at bounding box center [649, 218] width 565 height 30
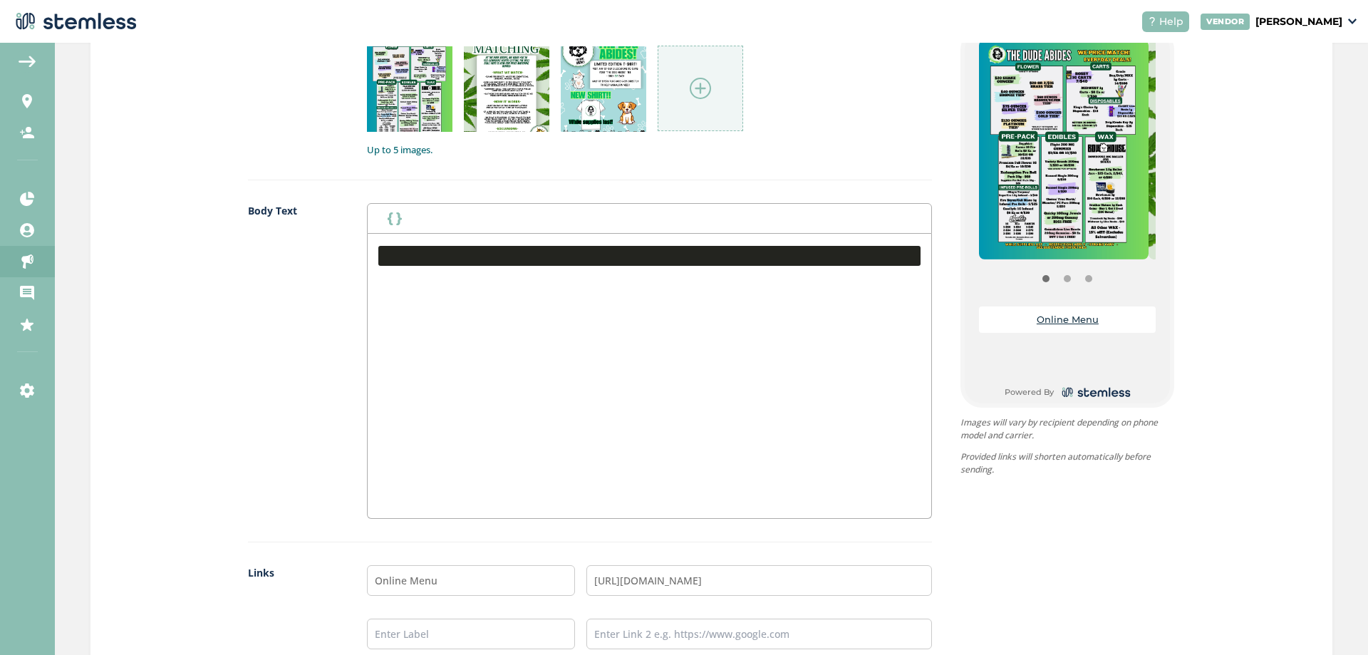
click at [384, 210] on button "button" at bounding box center [394, 218] width 20 height 17
click at [394, 245] on li "First Name" at bounding box center [427, 249] width 84 height 26
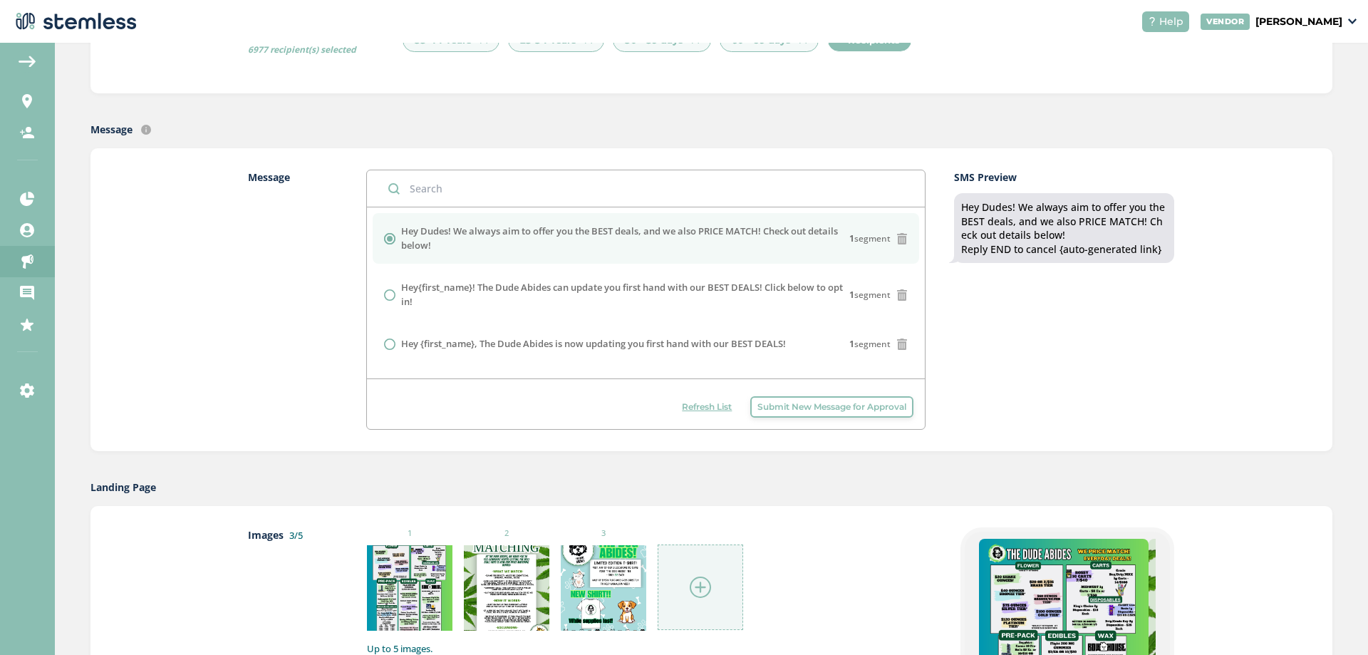
scroll to position [0, 0]
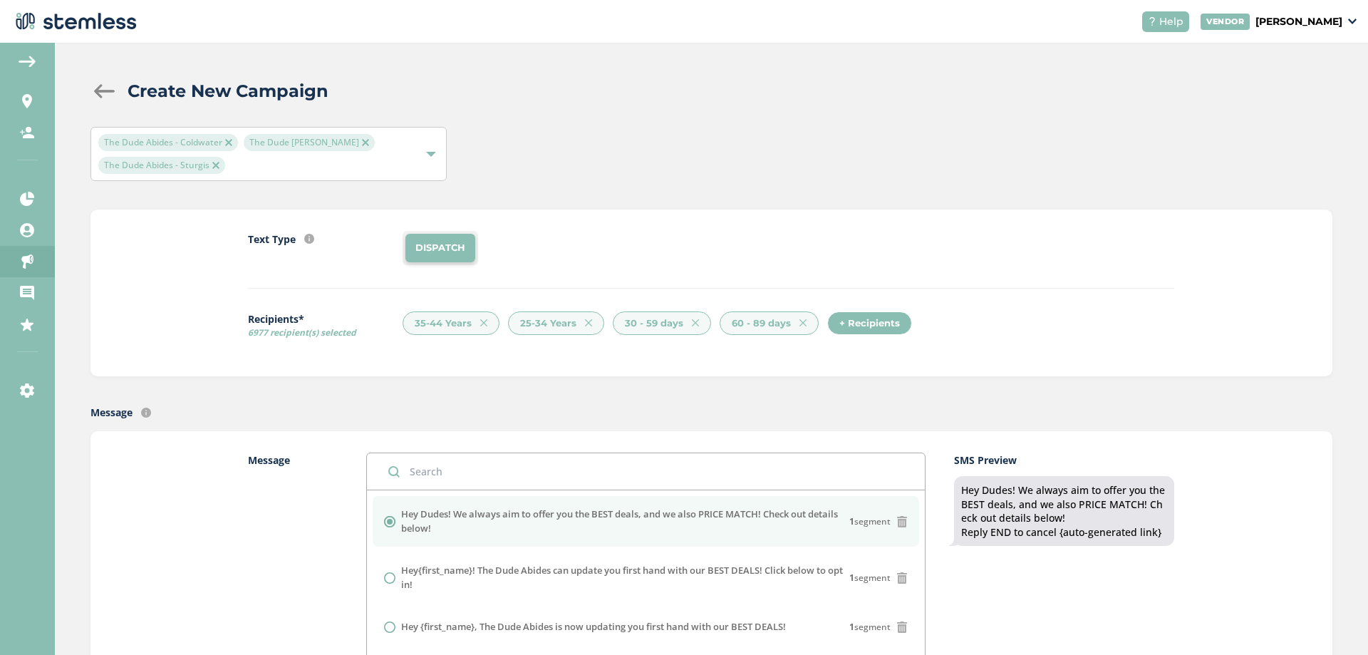
click at [112, 87] on div at bounding box center [104, 91] width 28 height 14
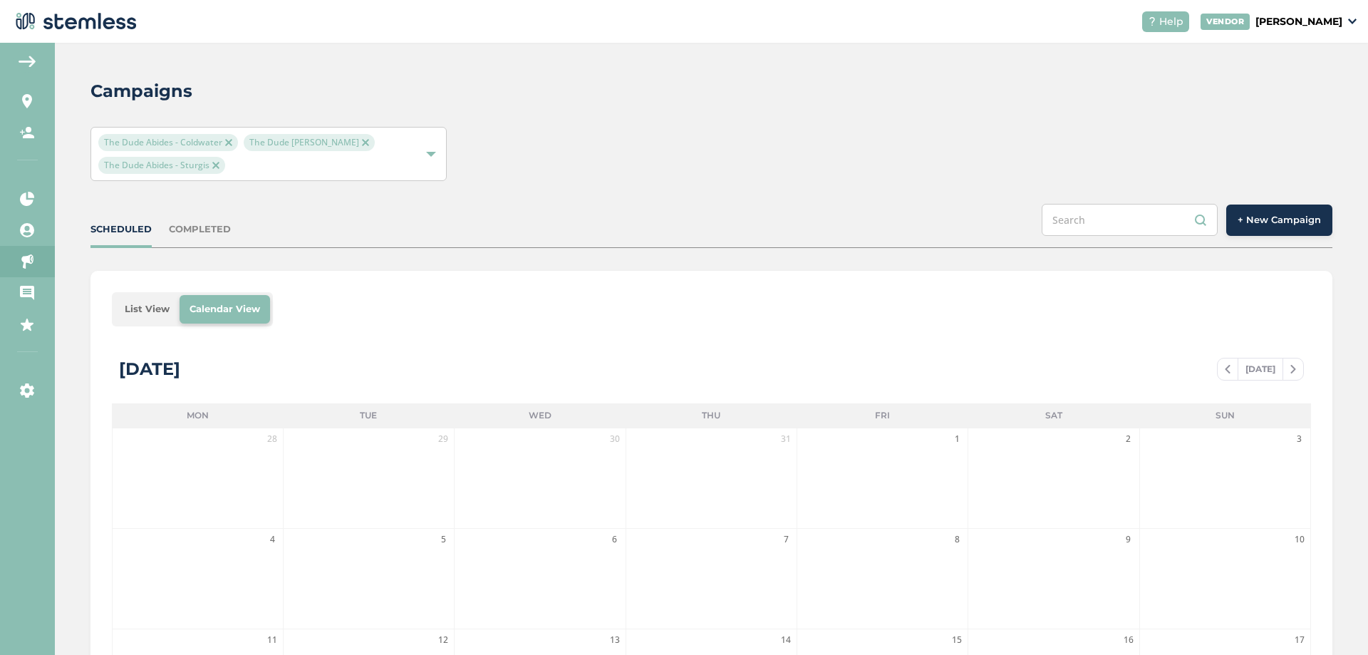
click at [1265, 203] on div "Campaigns The Dude Abides - Coldwater The Dude Abides - [PERSON_NAME] The Dude …" at bounding box center [711, 515] width 1313 height 945
drag, startPoint x: 1265, startPoint y: 203, endPoint x: 1265, endPoint y: 217, distance: 14.2
click at [1265, 217] on div "Campaigns The Dude Abides - Coldwater The Dude Abides - [PERSON_NAME] The Dude …" at bounding box center [711, 515] width 1313 height 945
click at [1266, 218] on span "+ New Campaign" at bounding box center [1278, 220] width 83 height 14
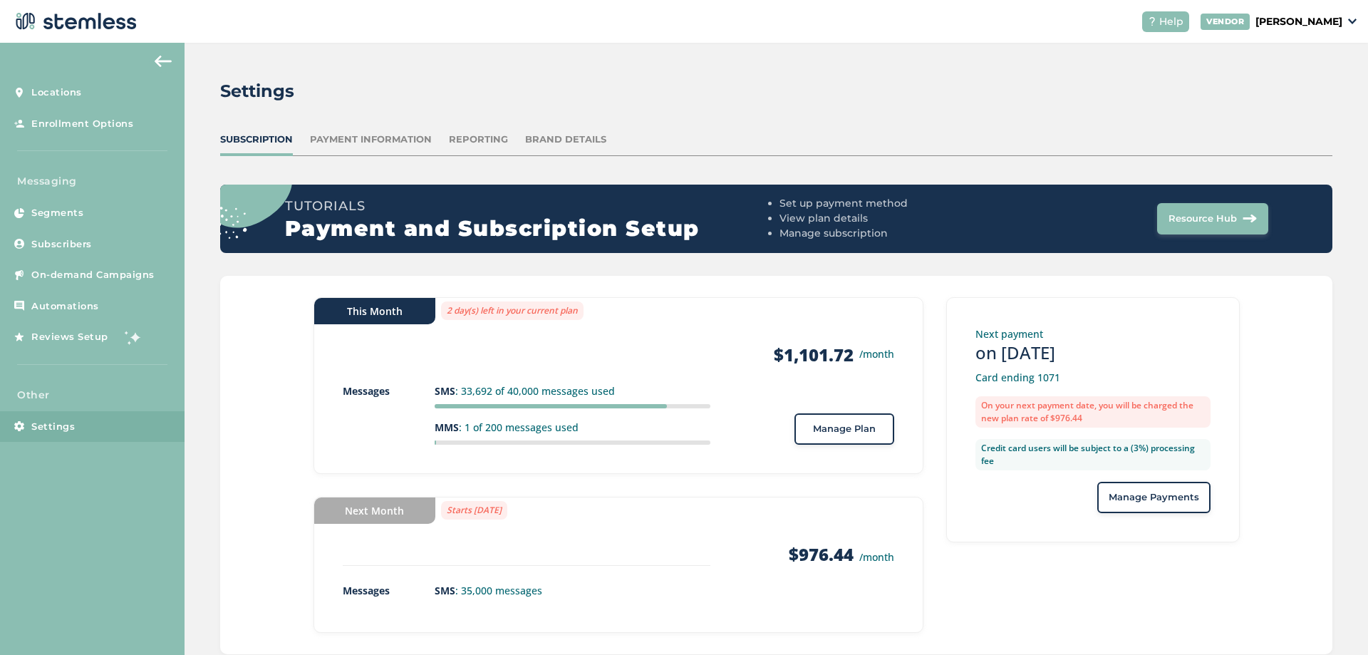
scroll to position [35, 0]
